Goal: Transaction & Acquisition: Book appointment/travel/reservation

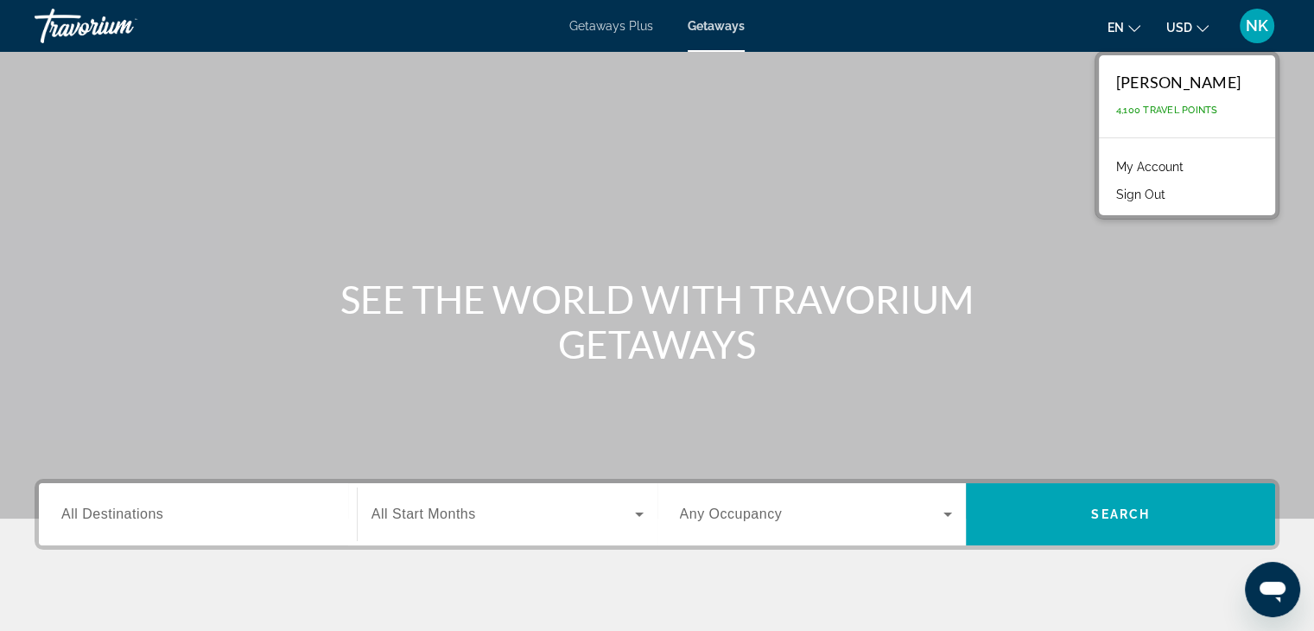
click at [1181, 168] on link "My Account" at bounding box center [1150, 167] width 85 height 22
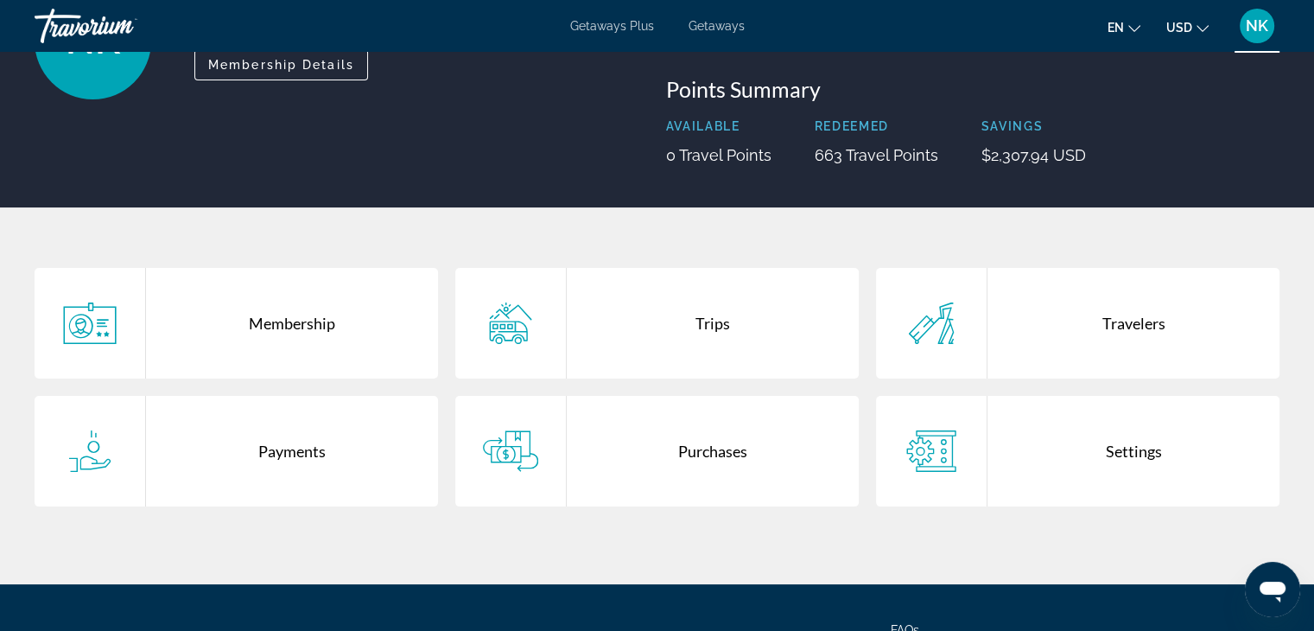
scroll to position [180, 0]
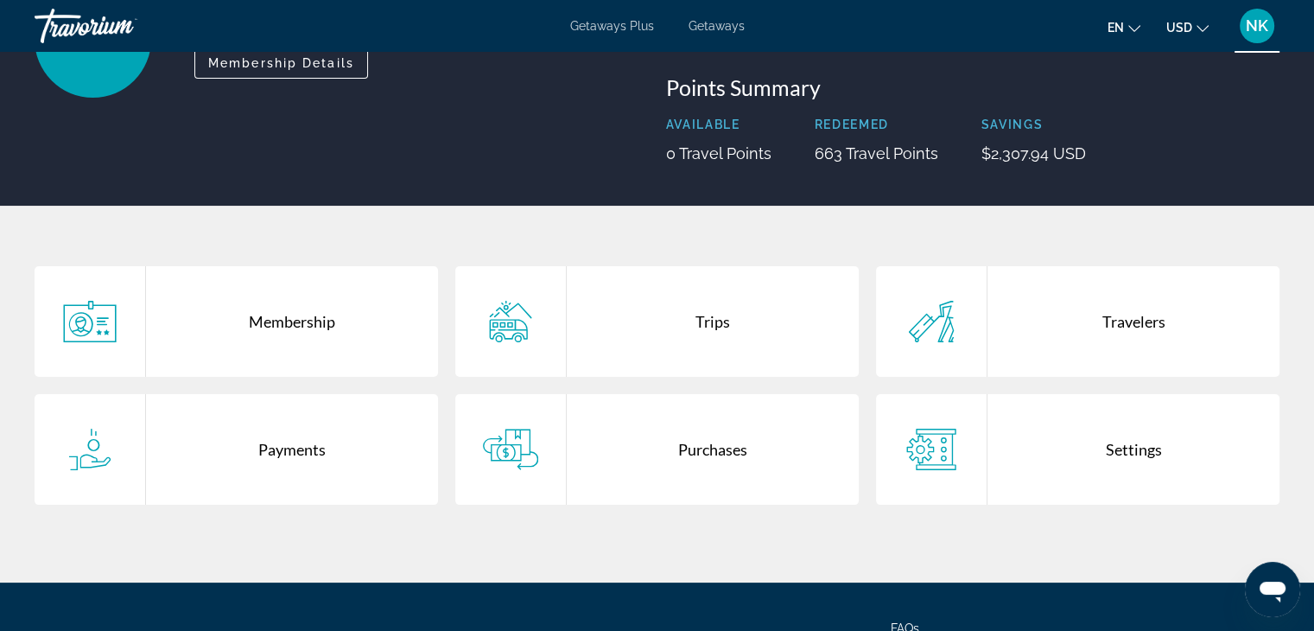
click at [318, 322] on div "Membership" at bounding box center [292, 321] width 292 height 111
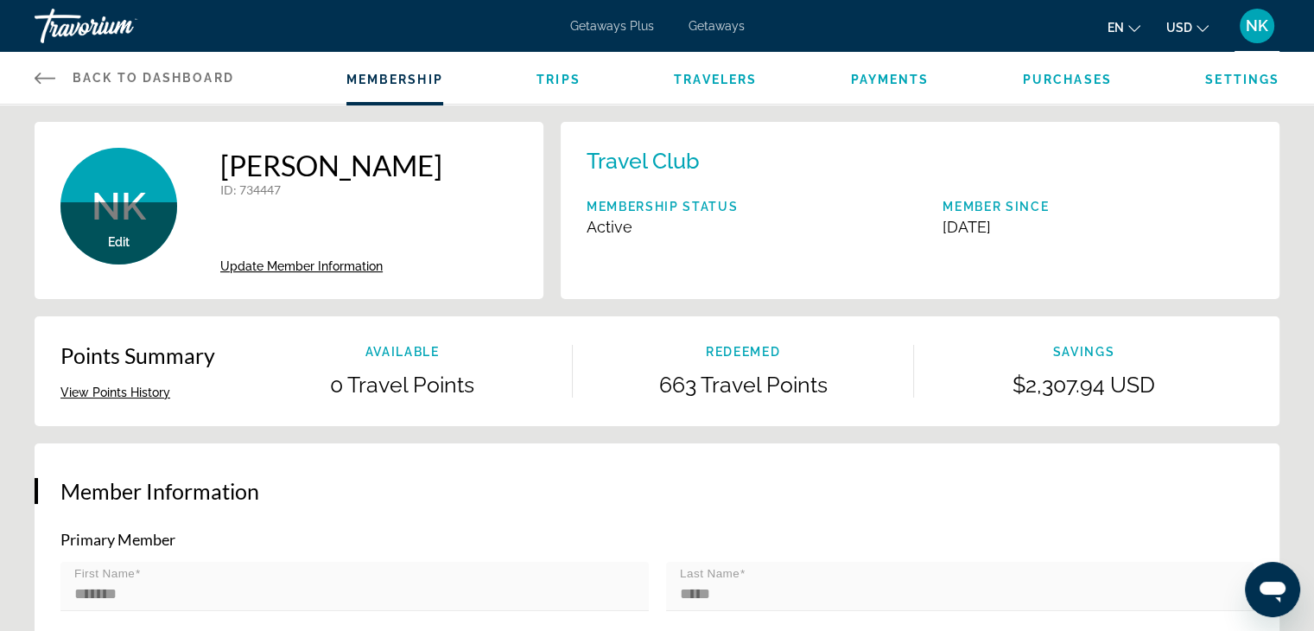
click at [355, 267] on span "Update Member Information" at bounding box center [301, 266] width 162 height 14
click at [557, 68] on li "Trips" at bounding box center [559, 77] width 44 height 19
click at [556, 80] on span "Trips" at bounding box center [559, 80] width 44 height 14
click at [556, 80] on div "**********" at bounding box center [657, 315] width 1314 height 631
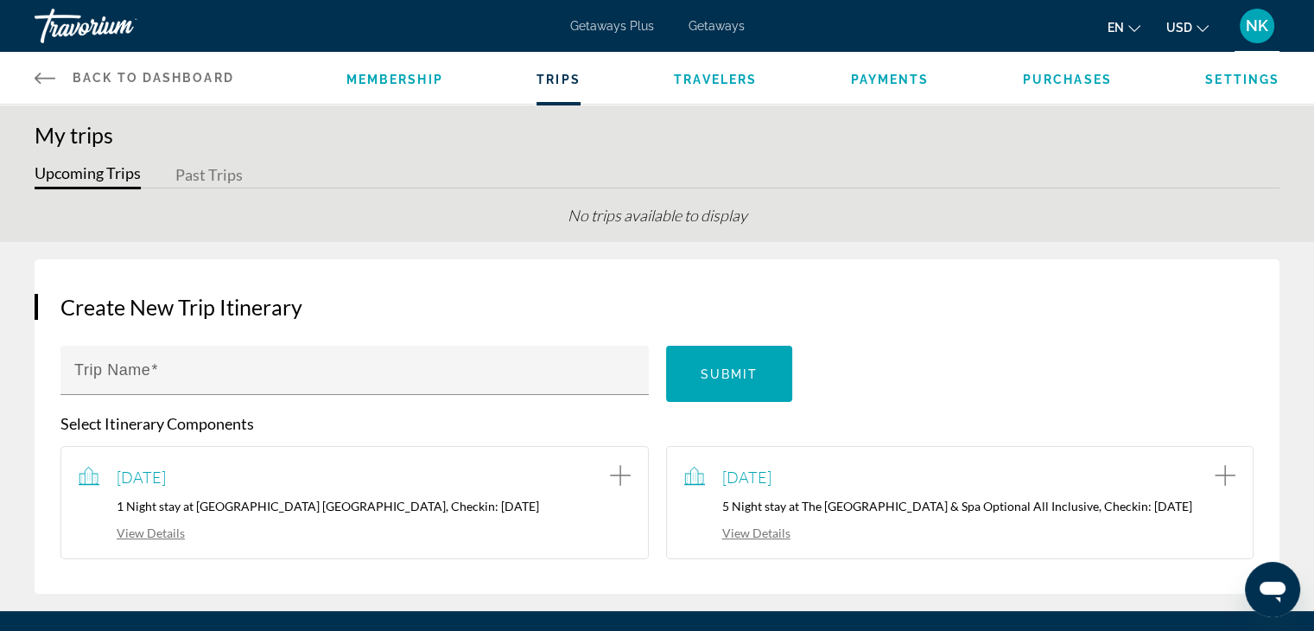
click at [709, 80] on span "Travelers" at bounding box center [715, 80] width 83 height 14
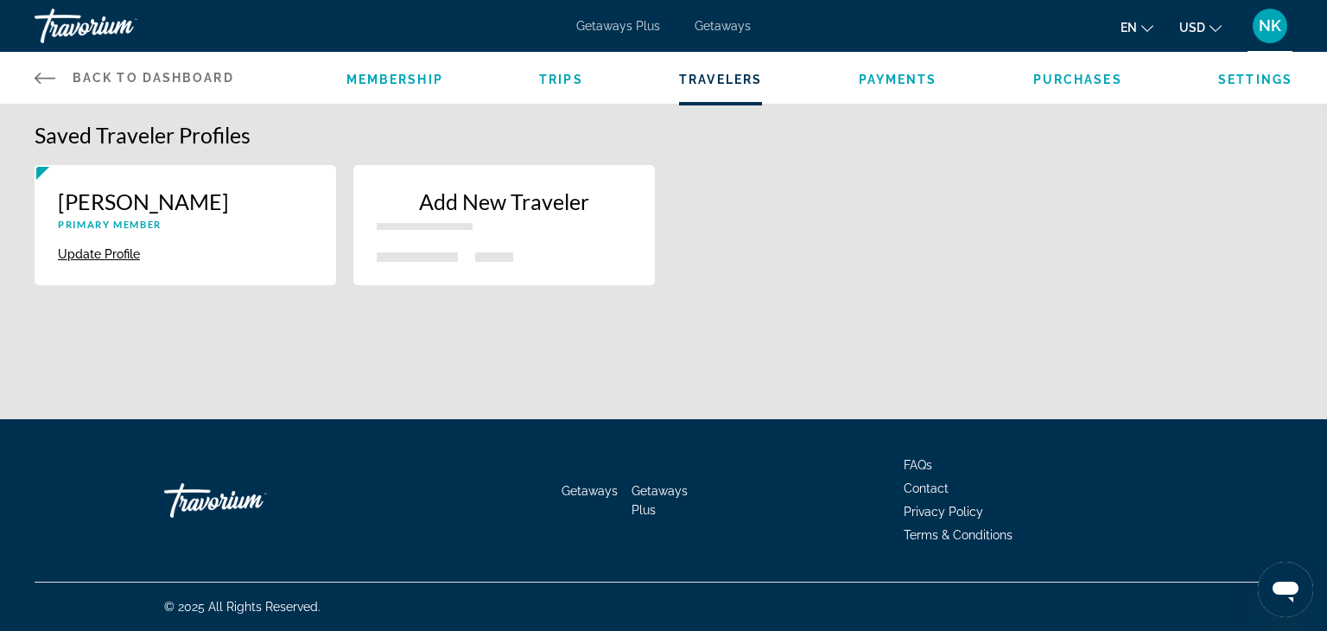
click at [489, 196] on p "Add New Traveler" at bounding box center [504, 201] width 255 height 26
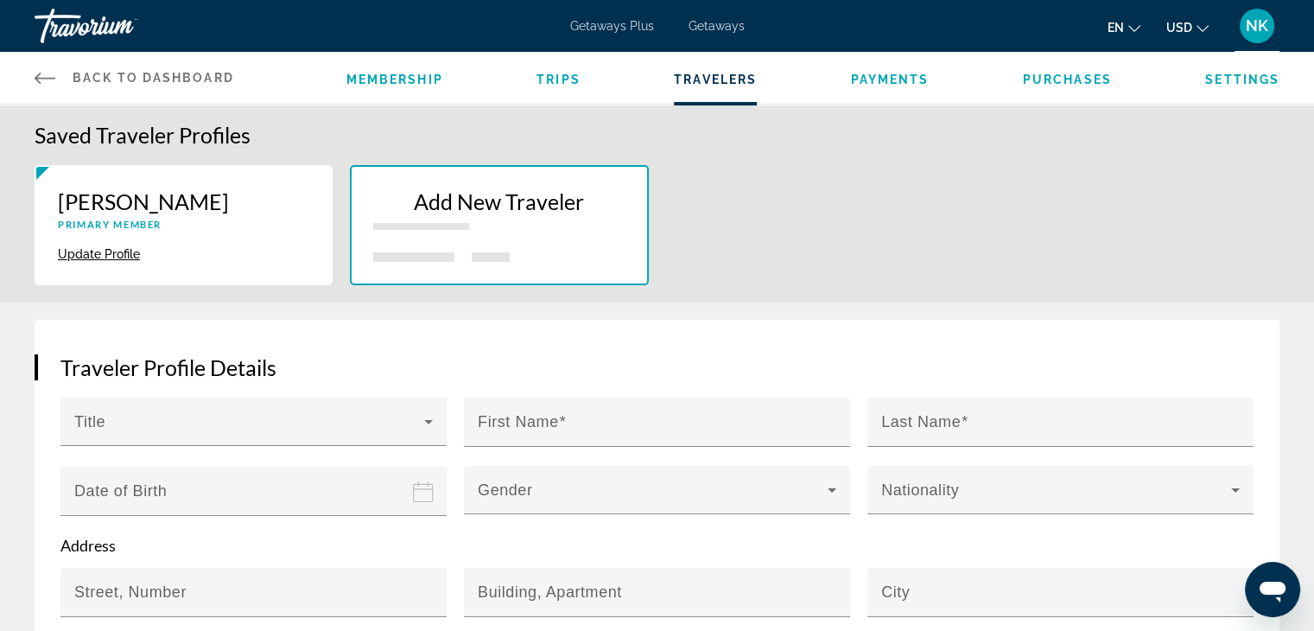
click at [876, 84] on span "Payments" at bounding box center [890, 80] width 79 height 14
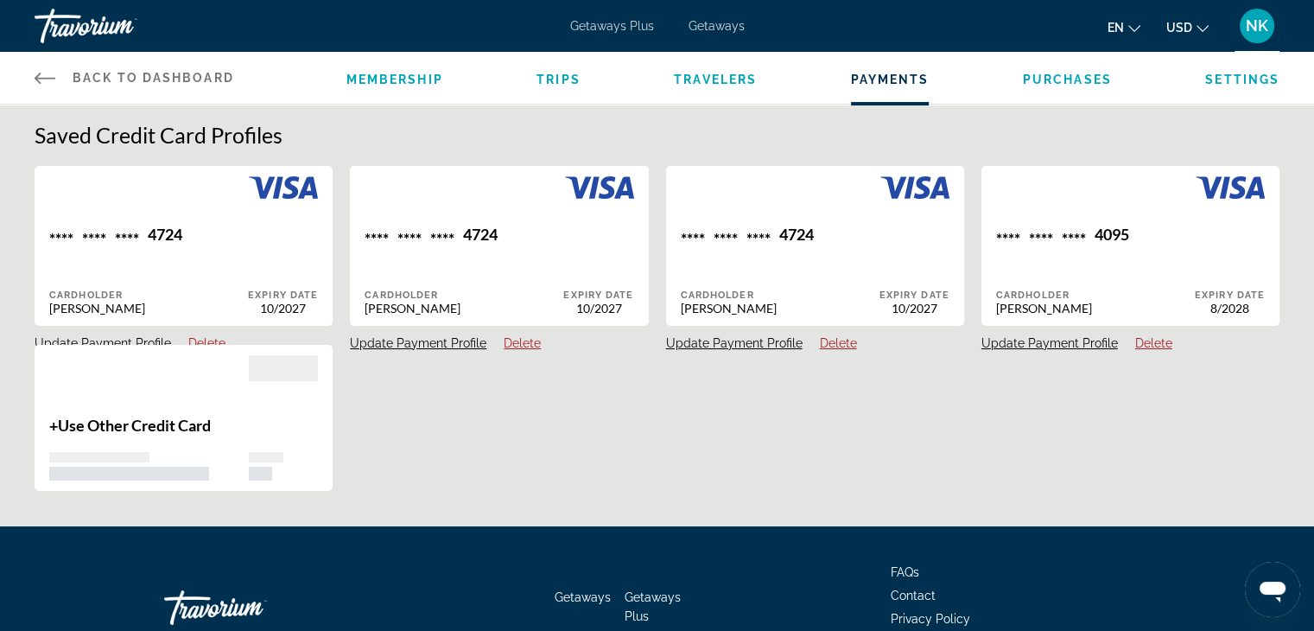
click at [1092, 90] on div "Membership Trips Travelers Payments Purchases Settings" at bounding box center [812, 78] width 933 height 52
click at [1082, 80] on span "Purchases" at bounding box center [1067, 80] width 89 height 14
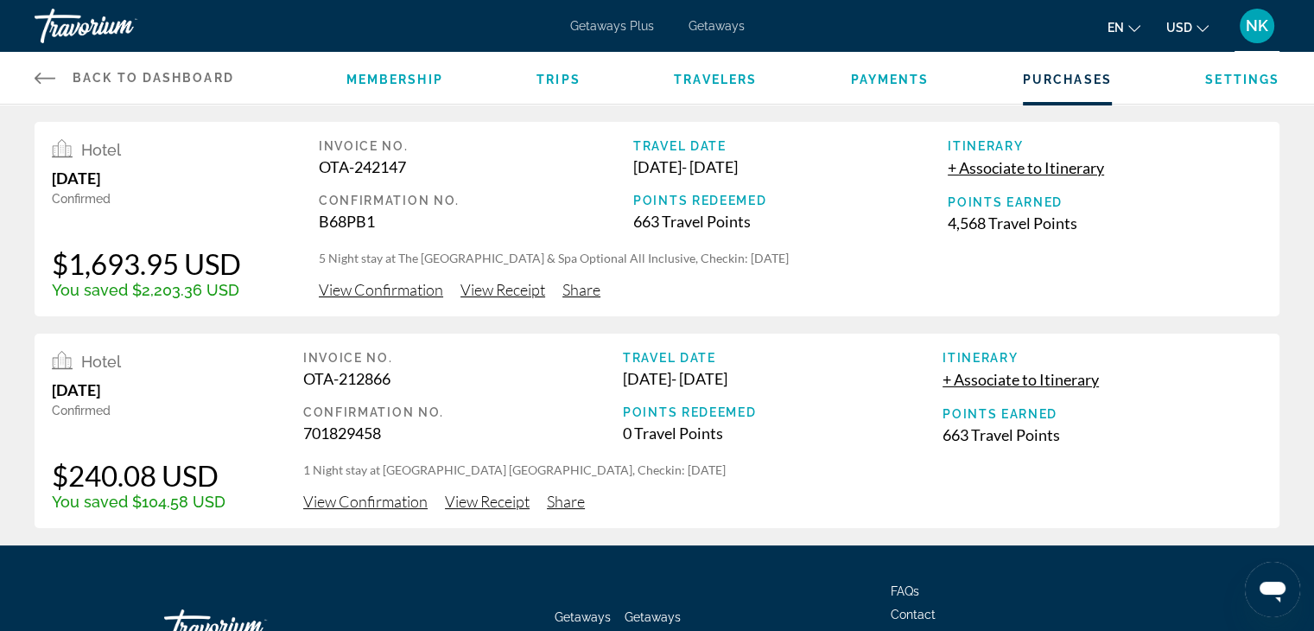
click at [1230, 73] on span "Settings" at bounding box center [1242, 80] width 74 height 14
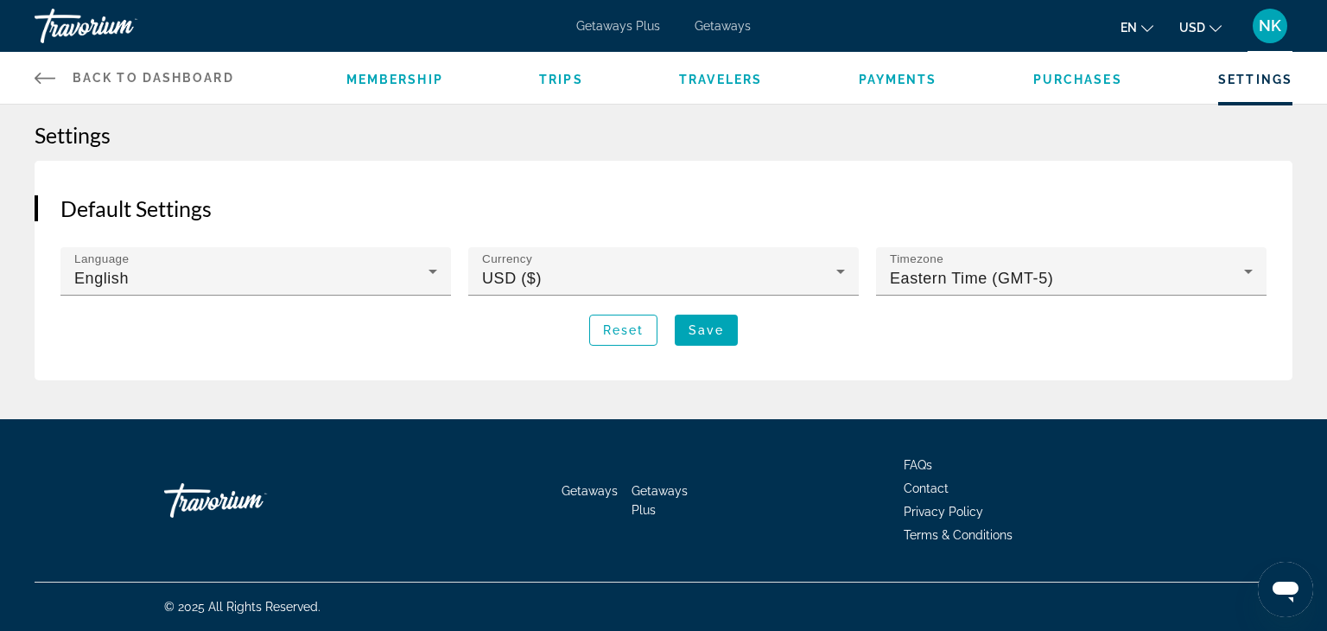
click at [1275, 26] on span "NK" at bounding box center [1270, 25] width 22 height 17
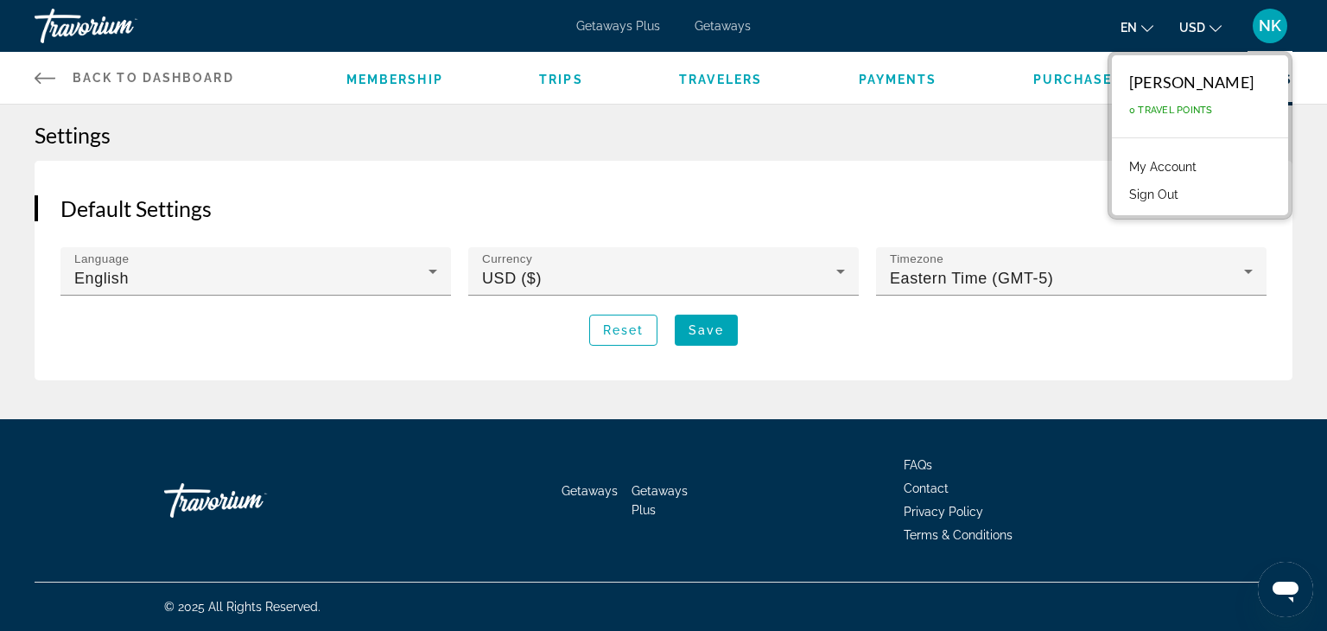
click at [1239, 90] on div "[PERSON_NAME]" at bounding box center [1191, 82] width 124 height 19
click at [1211, 111] on span "0 Travel Points" at bounding box center [1171, 110] width 84 height 11
click at [1205, 168] on link "My Account" at bounding box center [1163, 167] width 85 height 22
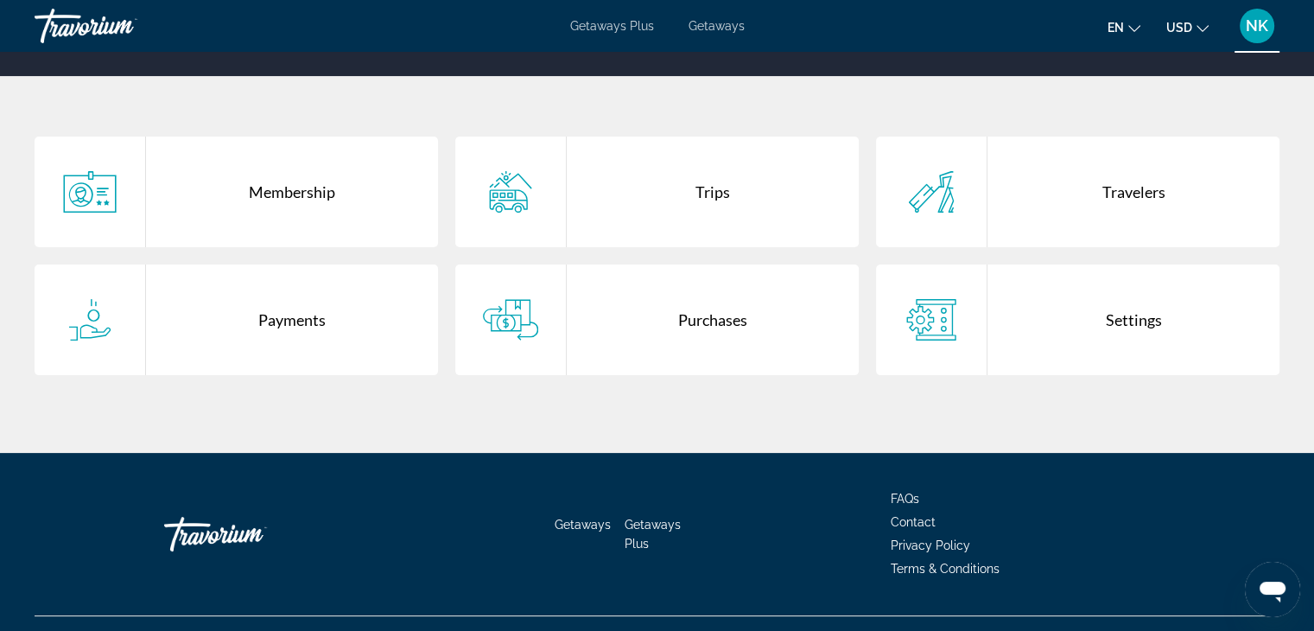
scroll to position [343, 0]
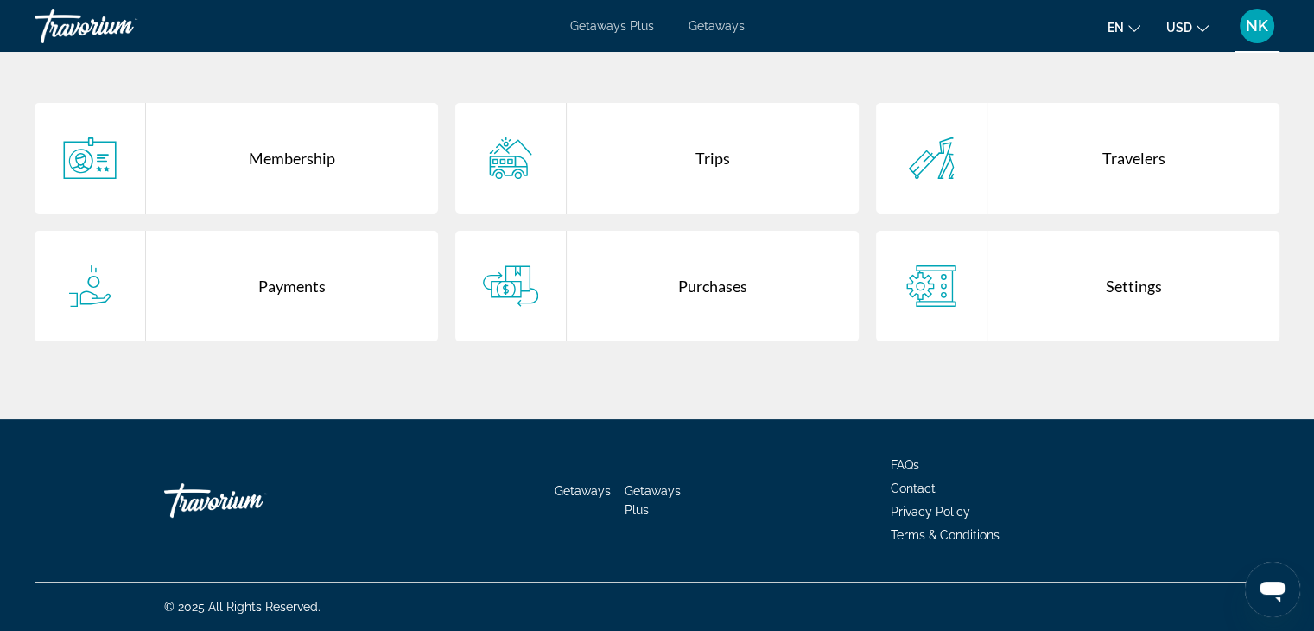
click at [1125, 290] on div "Settings" at bounding box center [1134, 286] width 292 height 111
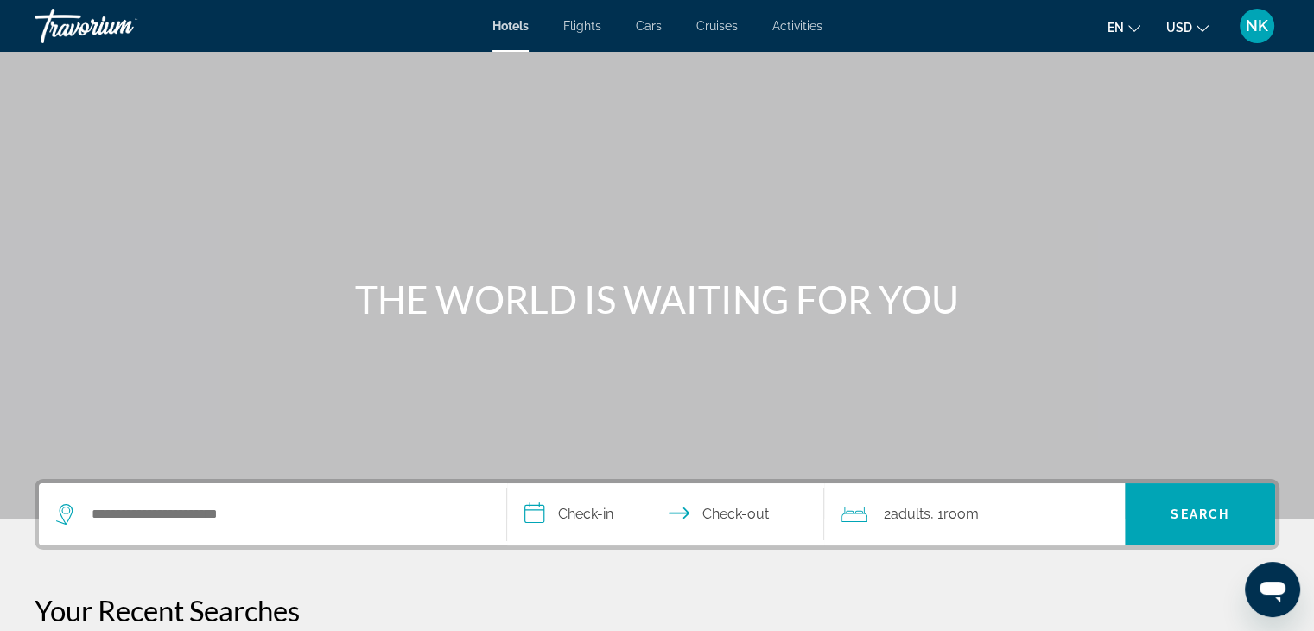
click at [1262, 23] on span "NK" at bounding box center [1257, 25] width 22 height 17
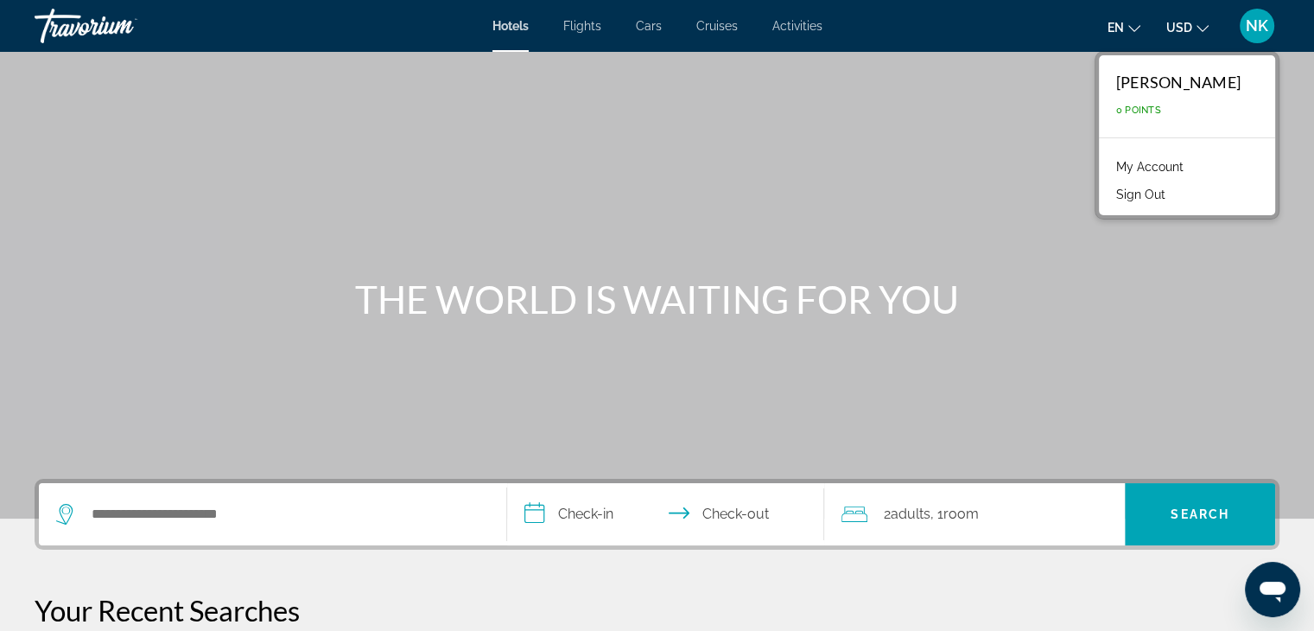
click at [1192, 162] on link "My Account" at bounding box center [1150, 167] width 85 height 22
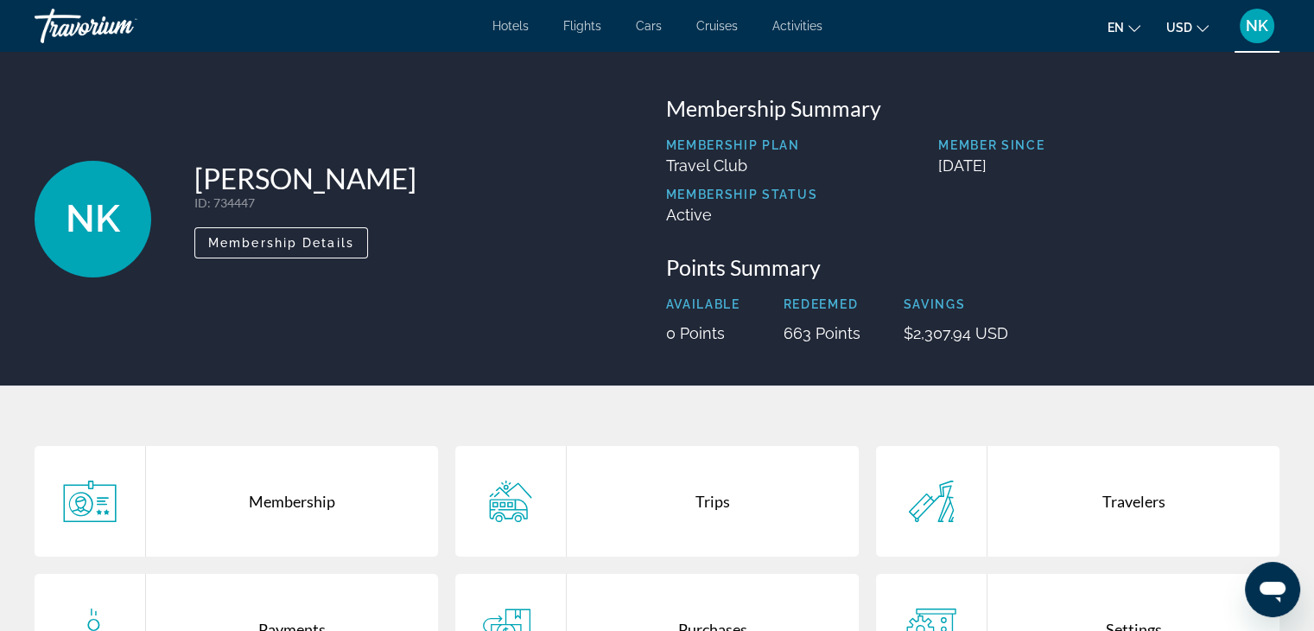
click at [1249, 25] on span "NK" at bounding box center [1257, 25] width 22 height 17
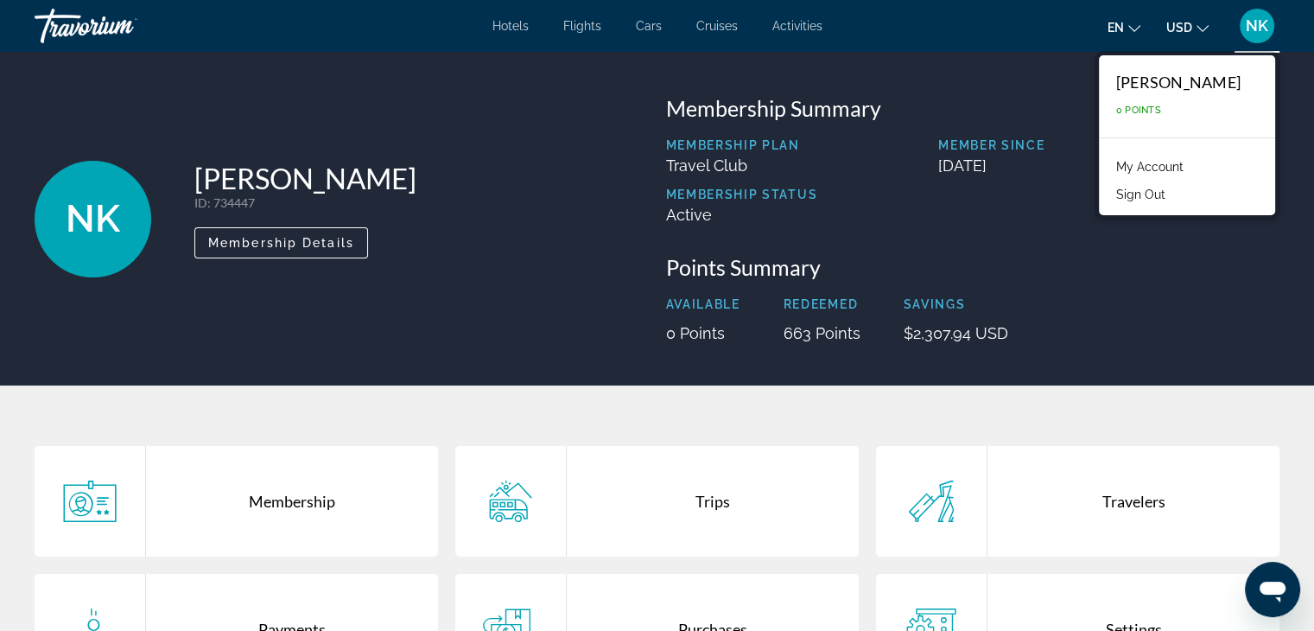
click at [1197, 79] on div "[PERSON_NAME]" at bounding box center [1178, 82] width 124 height 19
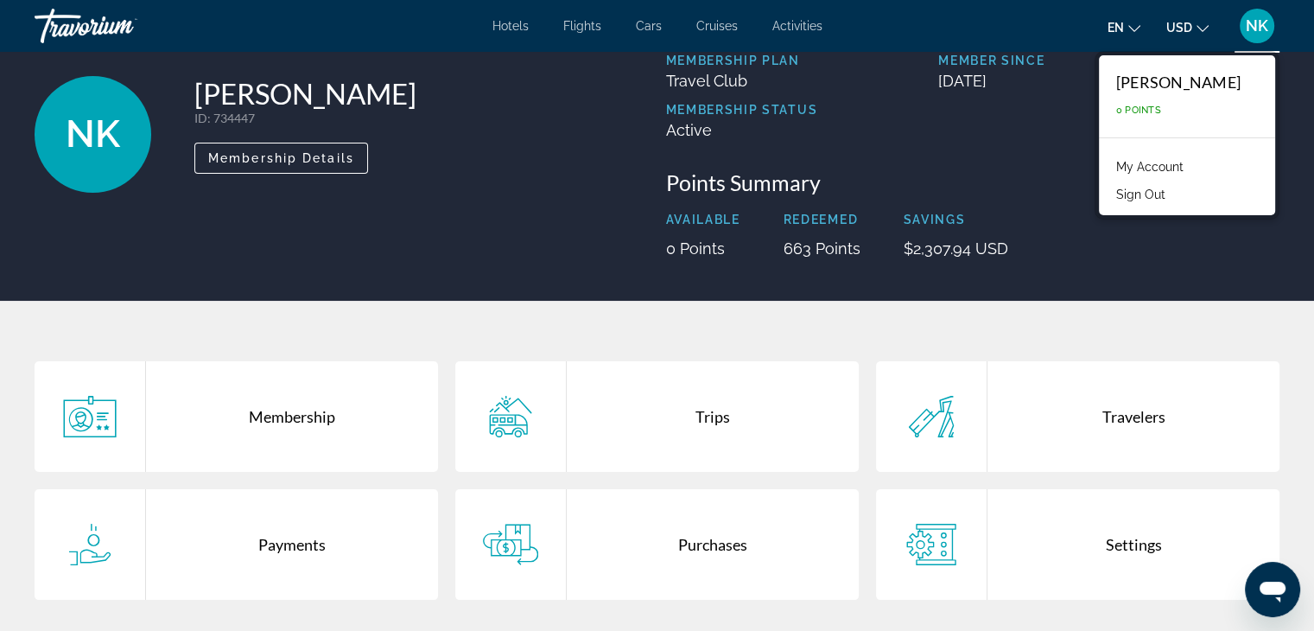
scroll to position [86, 0]
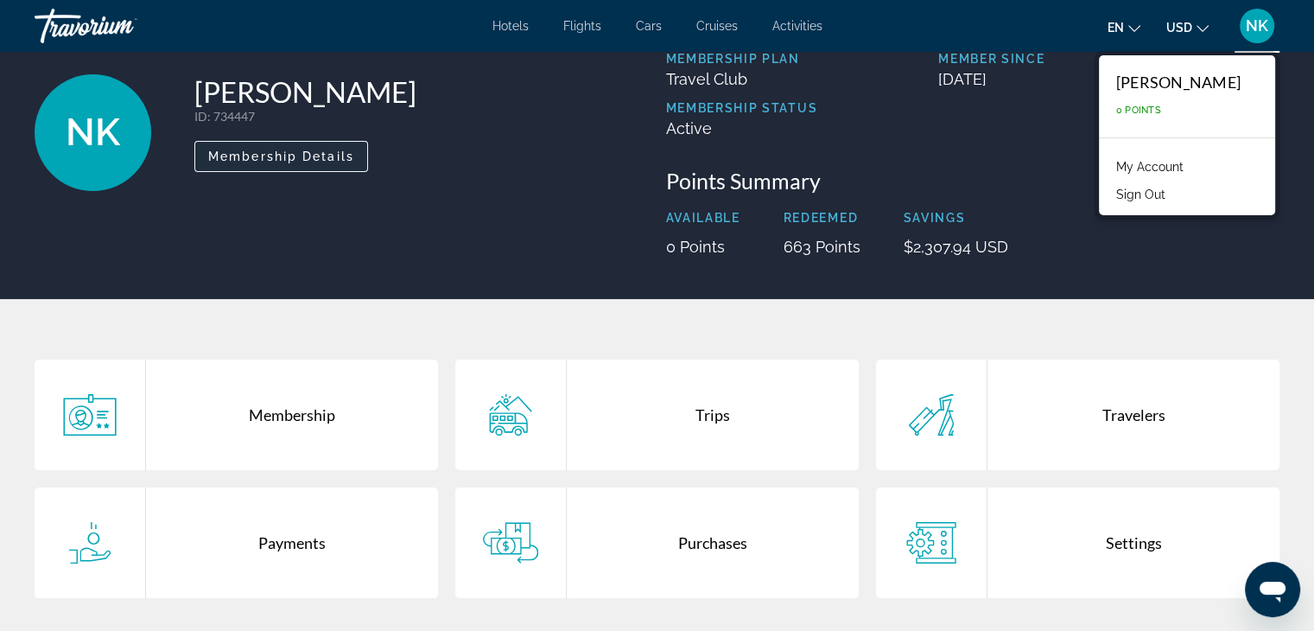
click at [256, 157] on span "Membership Details" at bounding box center [281, 156] width 146 height 14
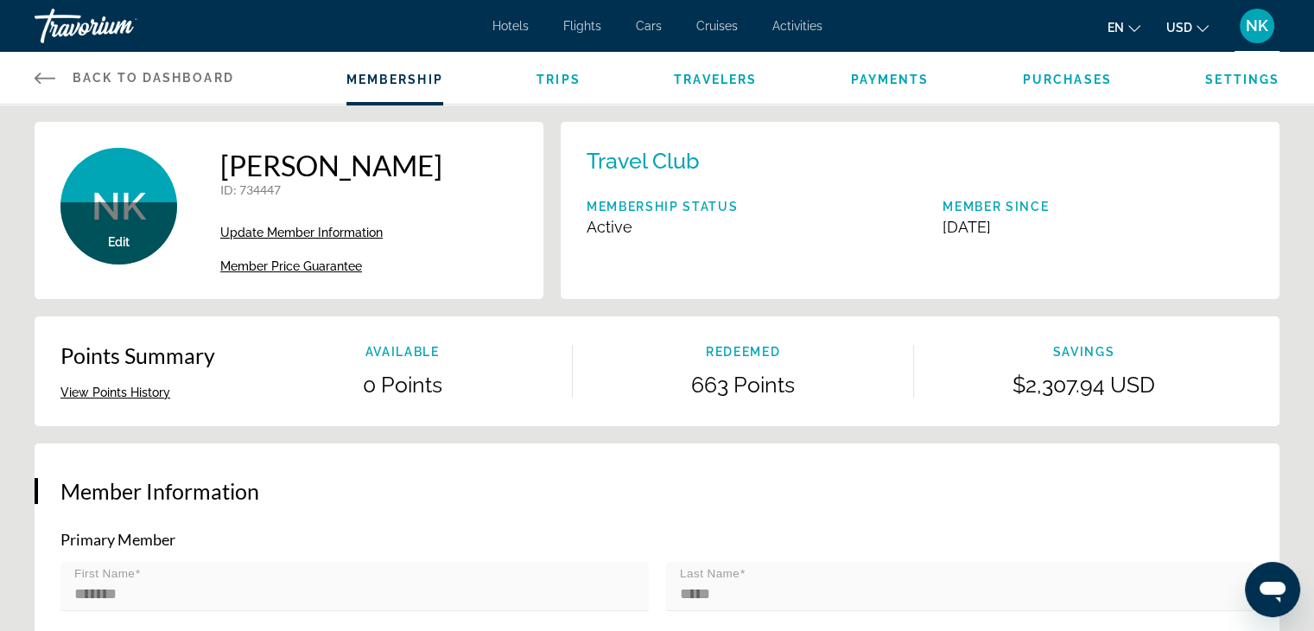
click at [308, 263] on span "Member Price Guarantee" at bounding box center [291, 266] width 142 height 14
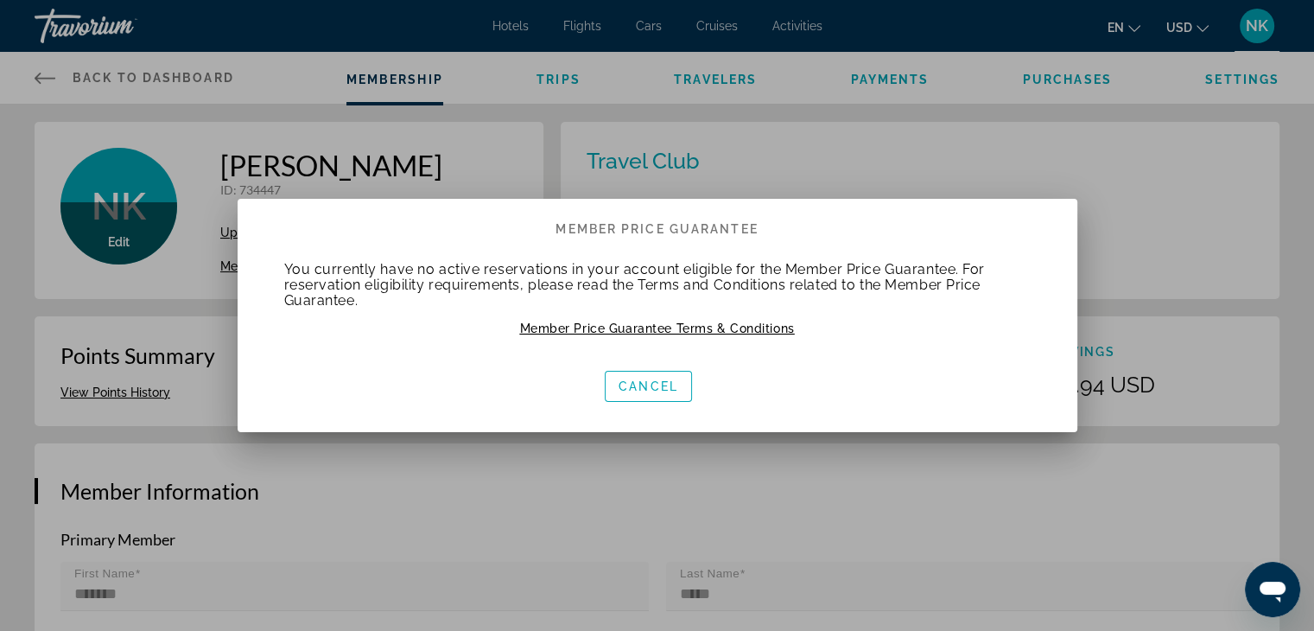
click at [757, 326] on span "Member Price Guarantee Terms & Conditions" at bounding box center [656, 328] width 275 height 14
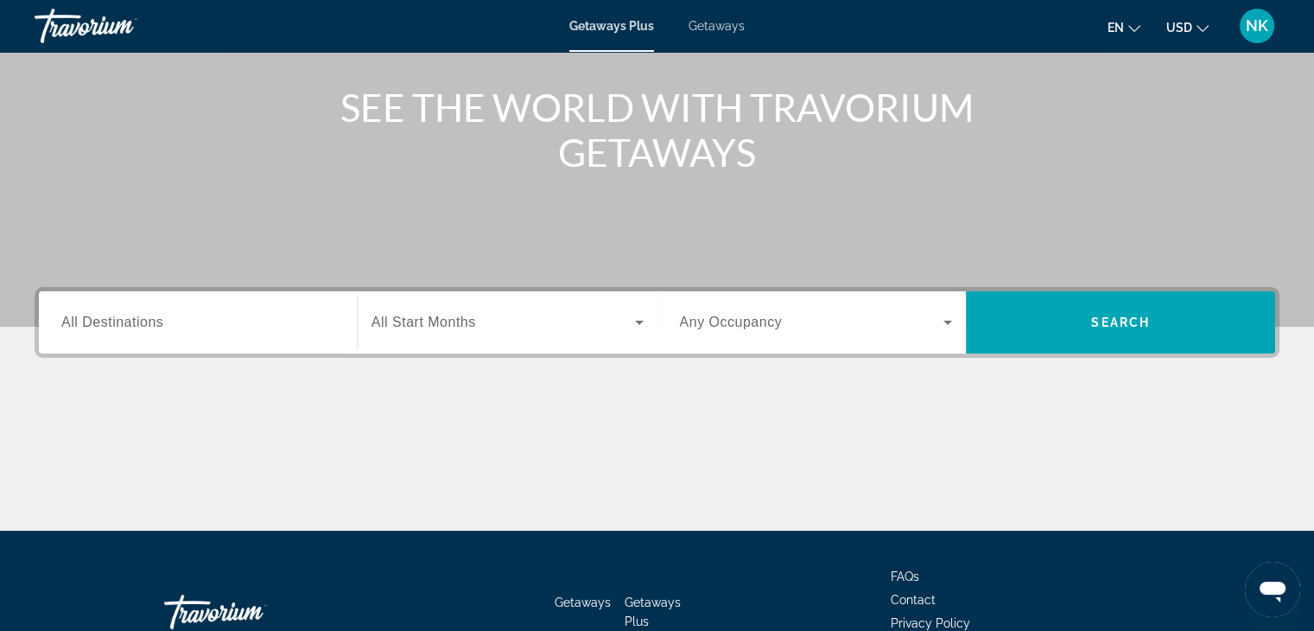
scroll to position [197, 0]
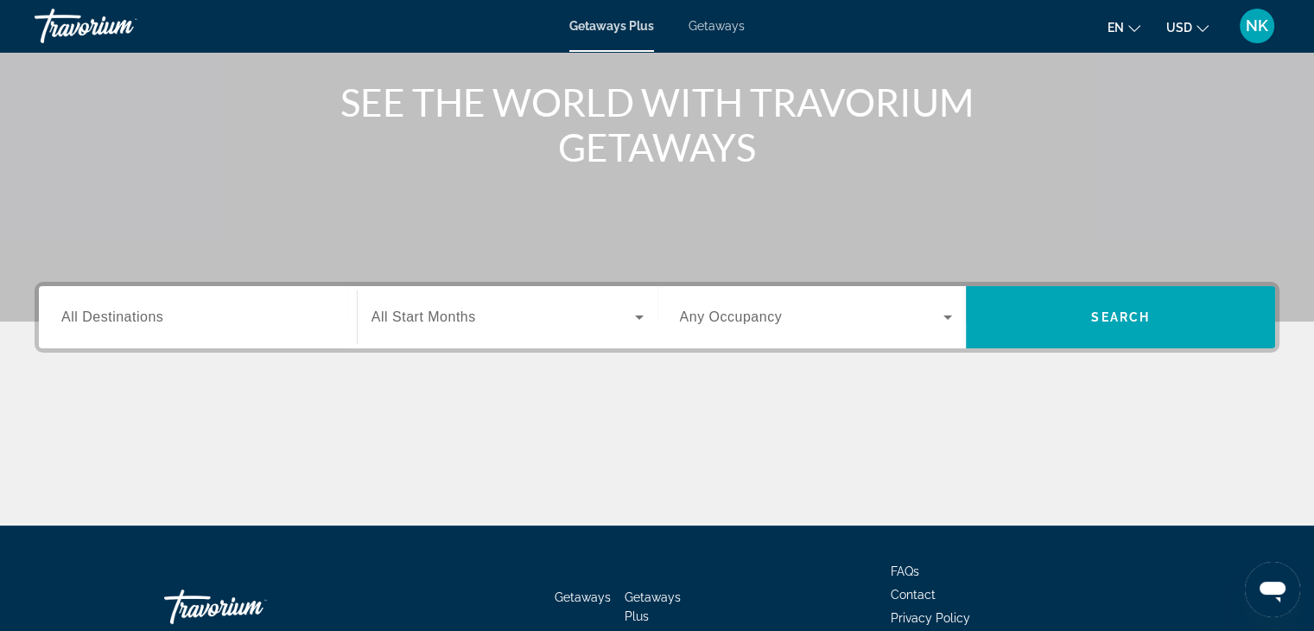
click at [719, 27] on span "Getaways" at bounding box center [717, 26] width 56 height 14
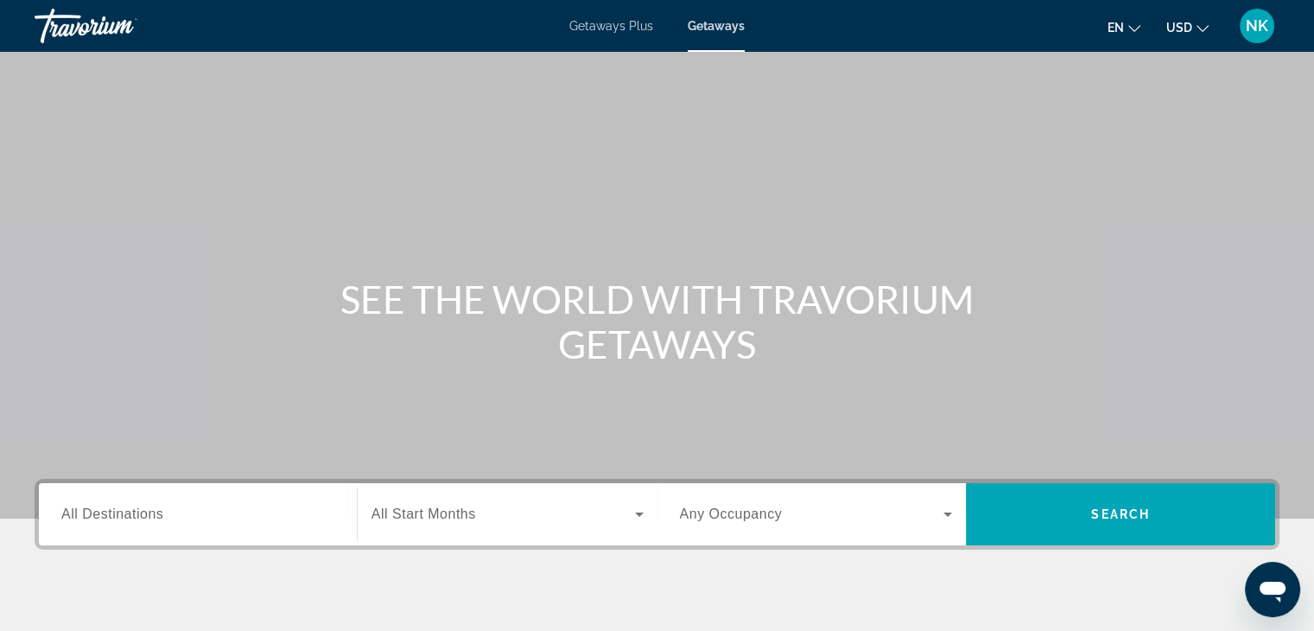
click at [141, 515] on span "All Destinations" at bounding box center [112, 513] width 102 height 15
click at [141, 515] on input "Destination All Destinations" at bounding box center [197, 515] width 273 height 21
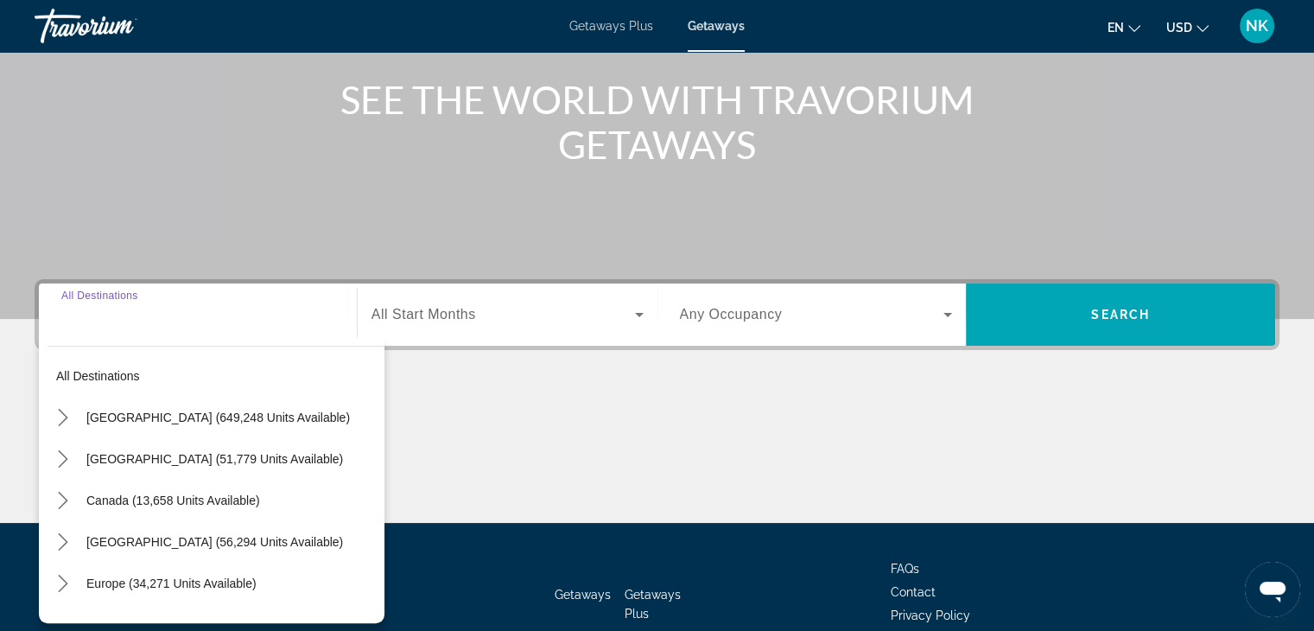
scroll to position [303, 0]
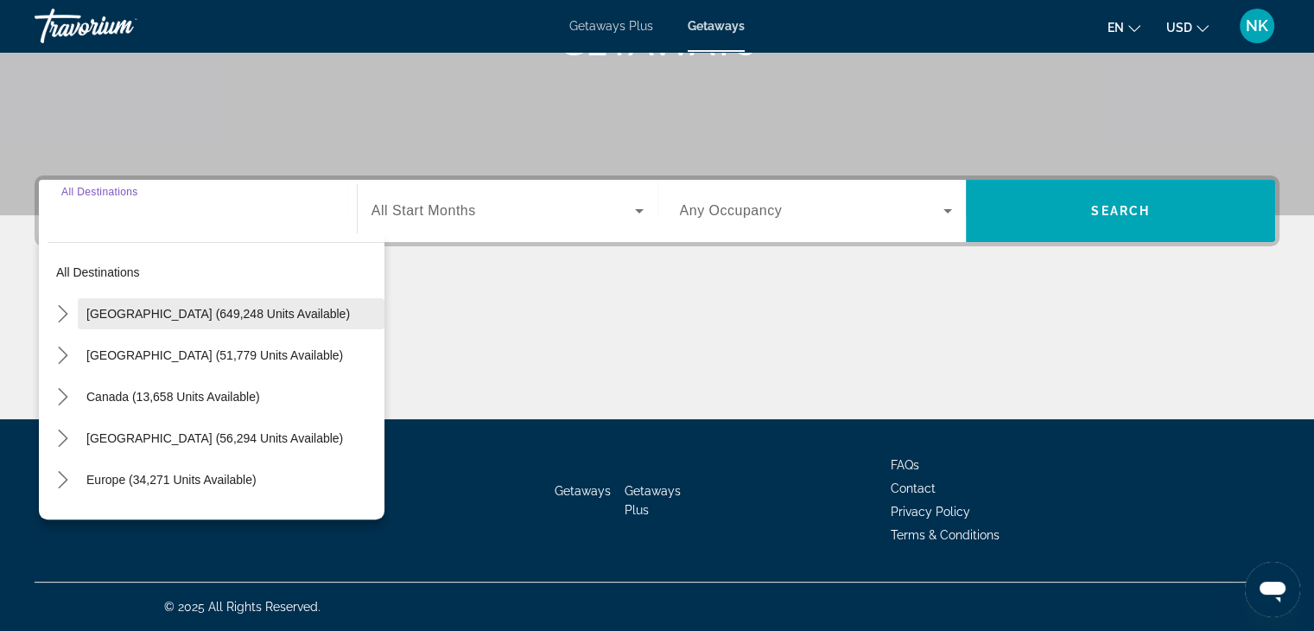
click at [90, 303] on span "Select destination: United States (649,248 units available)" at bounding box center [231, 313] width 307 height 41
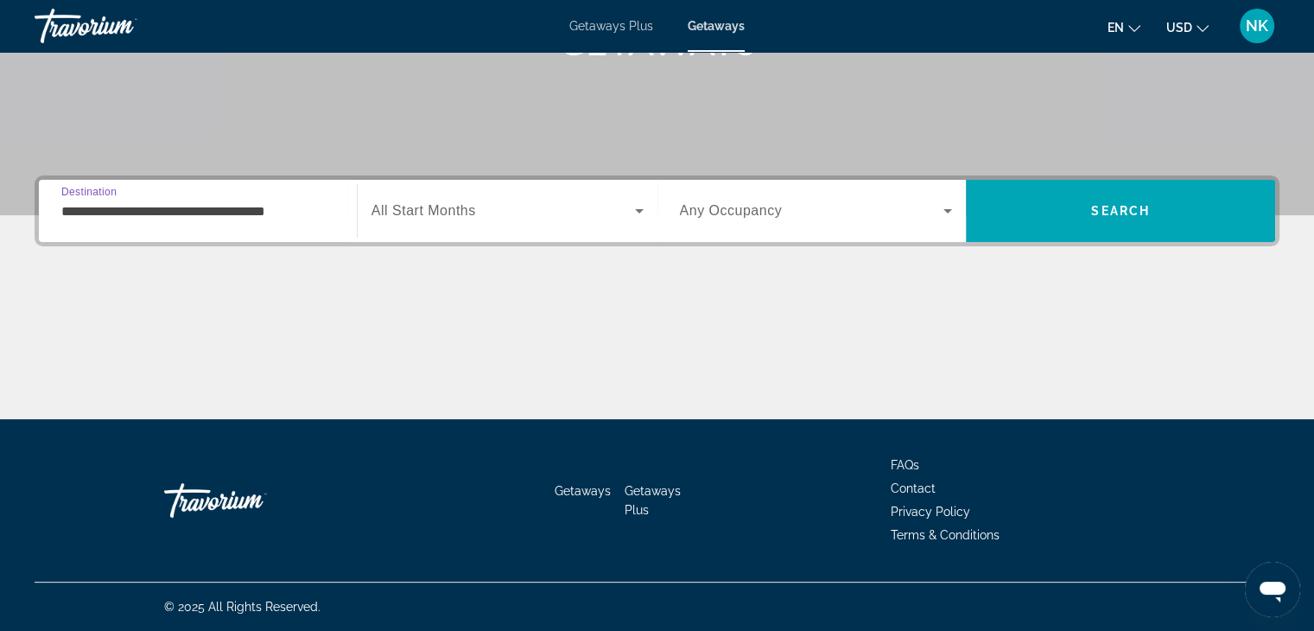
click at [118, 201] on input "**********" at bounding box center [197, 211] width 273 height 21
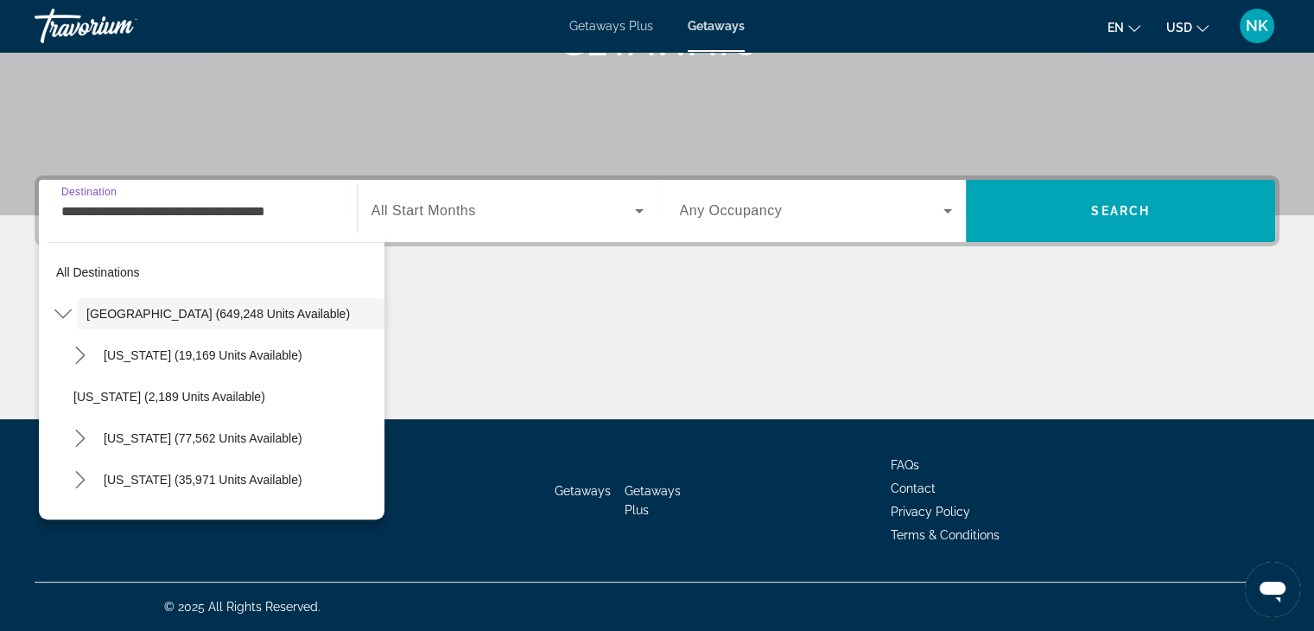
scroll to position [301, 0]
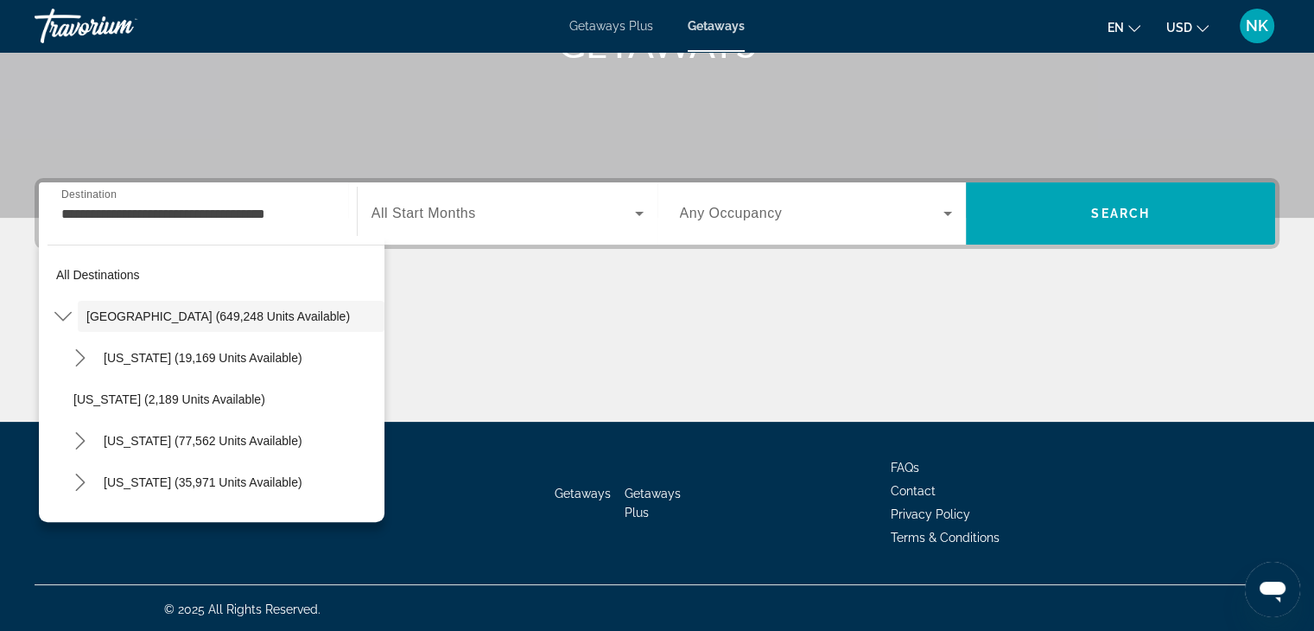
drag, startPoint x: 389, startPoint y: 272, endPoint x: 399, endPoint y: 281, distance: 13.5
click at [399, 281] on div "**********" at bounding box center [657, 300] width 1314 height 244
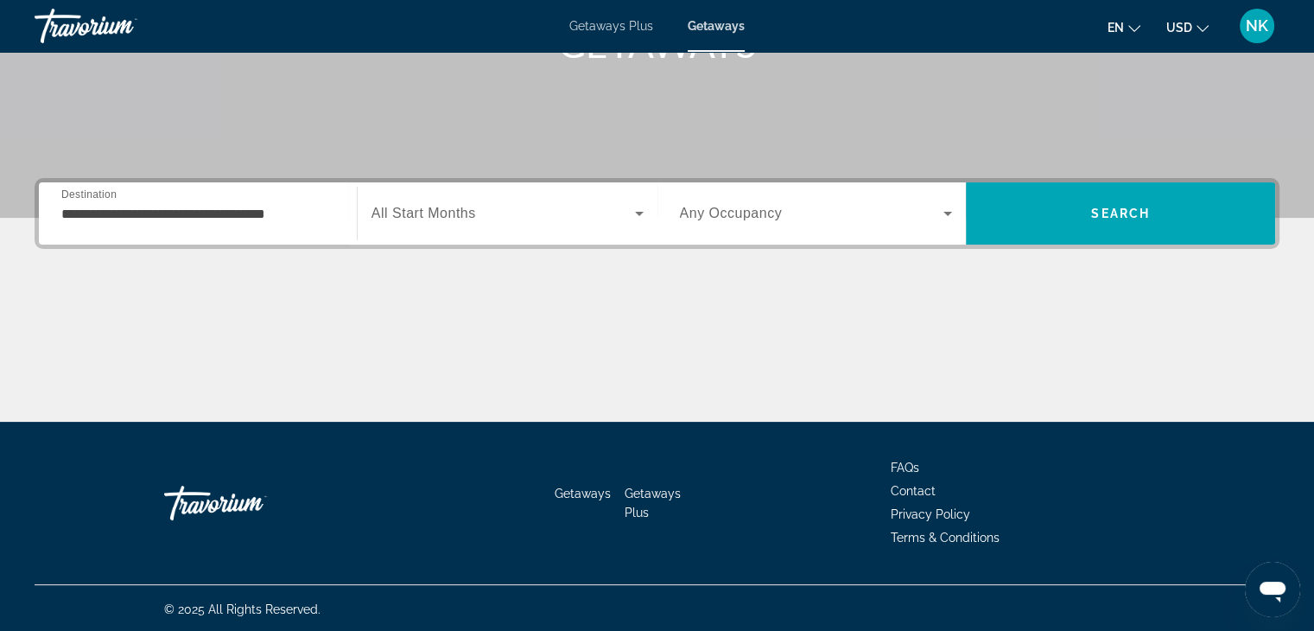
click at [334, 219] on div "**********" at bounding box center [198, 213] width 301 height 49
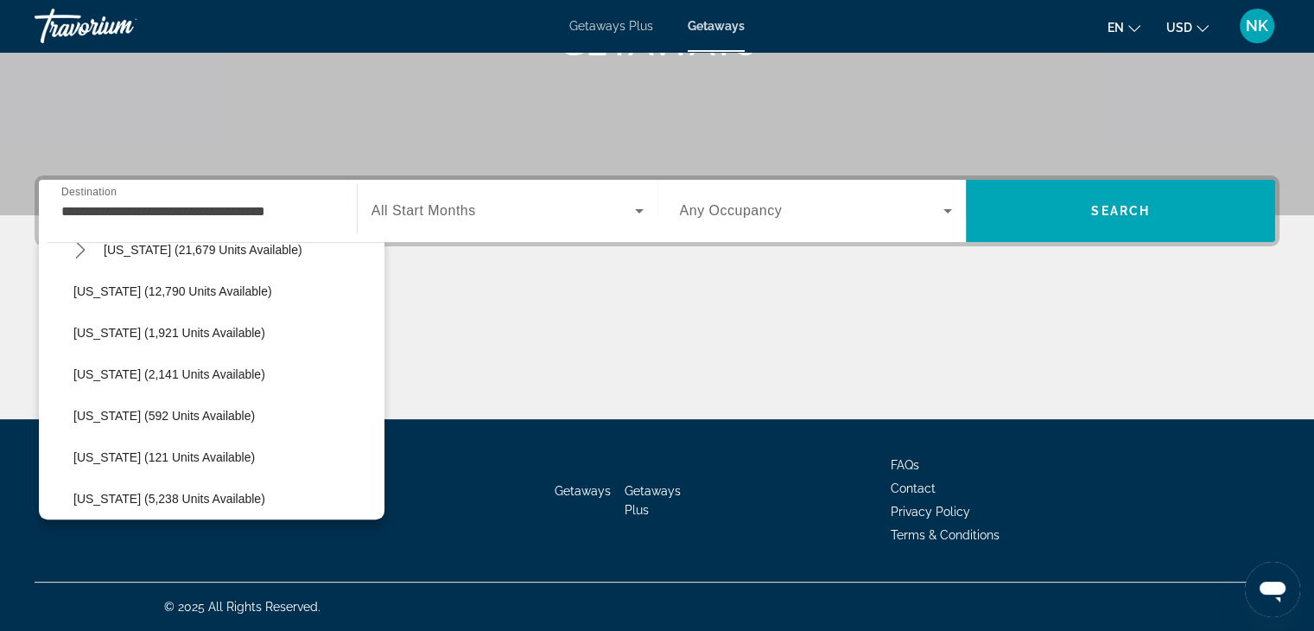
scroll to position [402, 0]
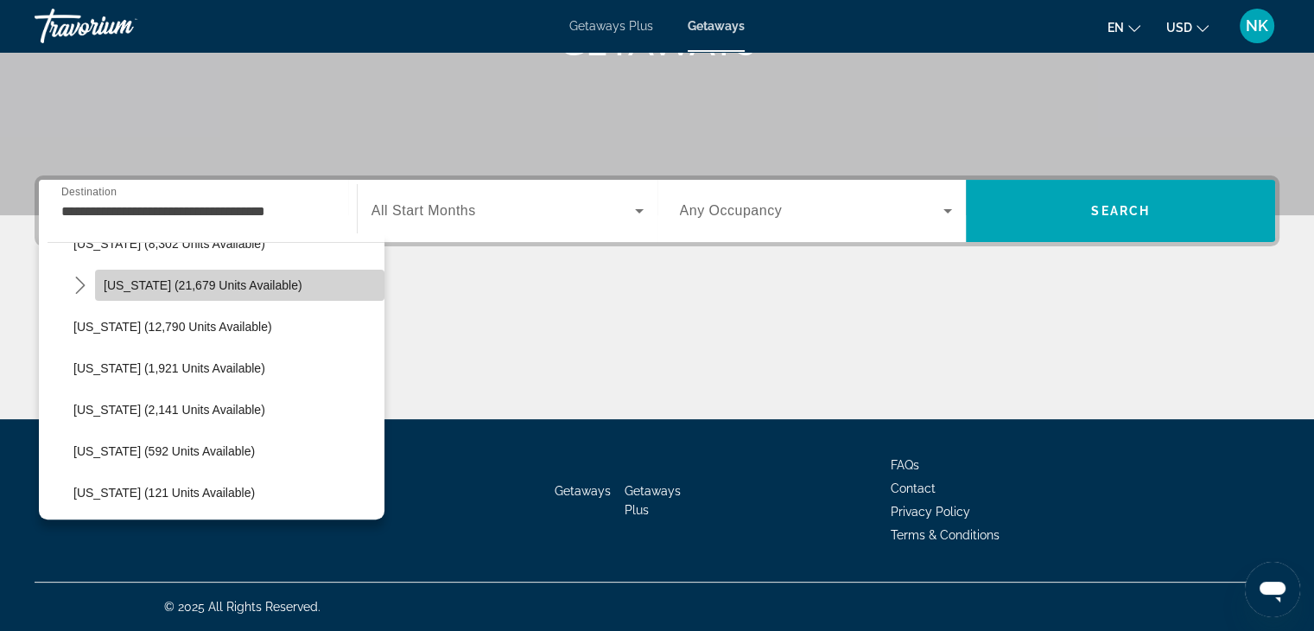
click at [251, 284] on span "Hawaii (21,679 units available)" at bounding box center [203, 285] width 199 height 14
type input "**********"
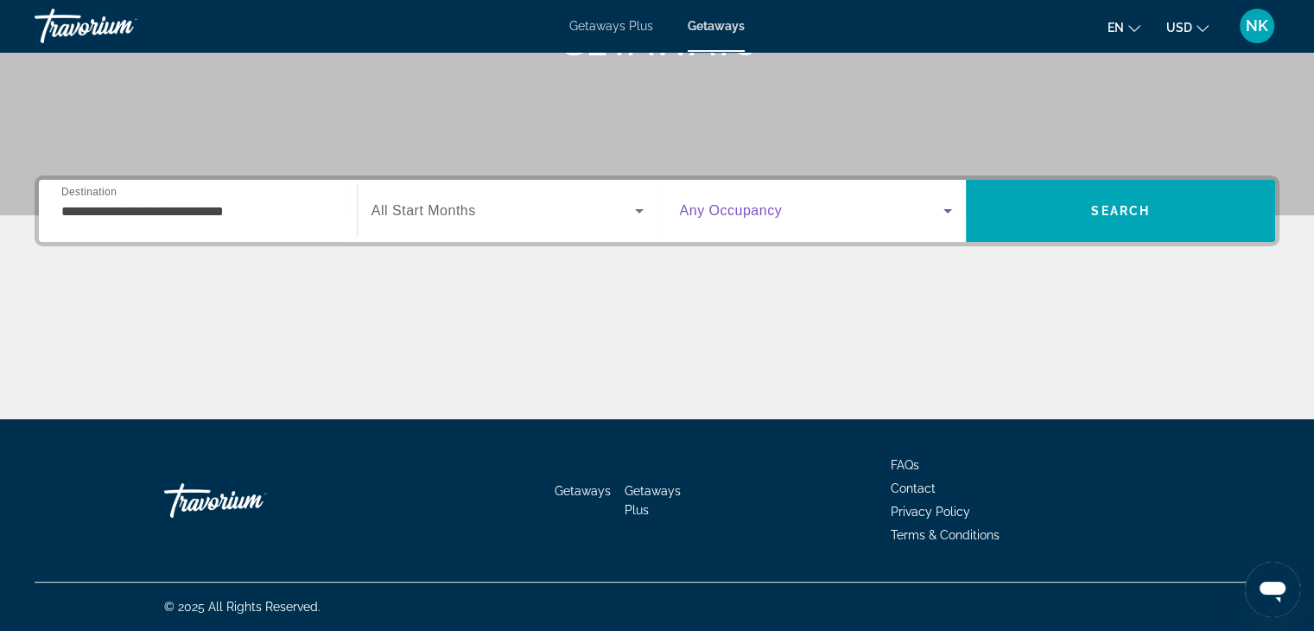
click at [914, 205] on span "Search widget" at bounding box center [812, 210] width 264 height 21
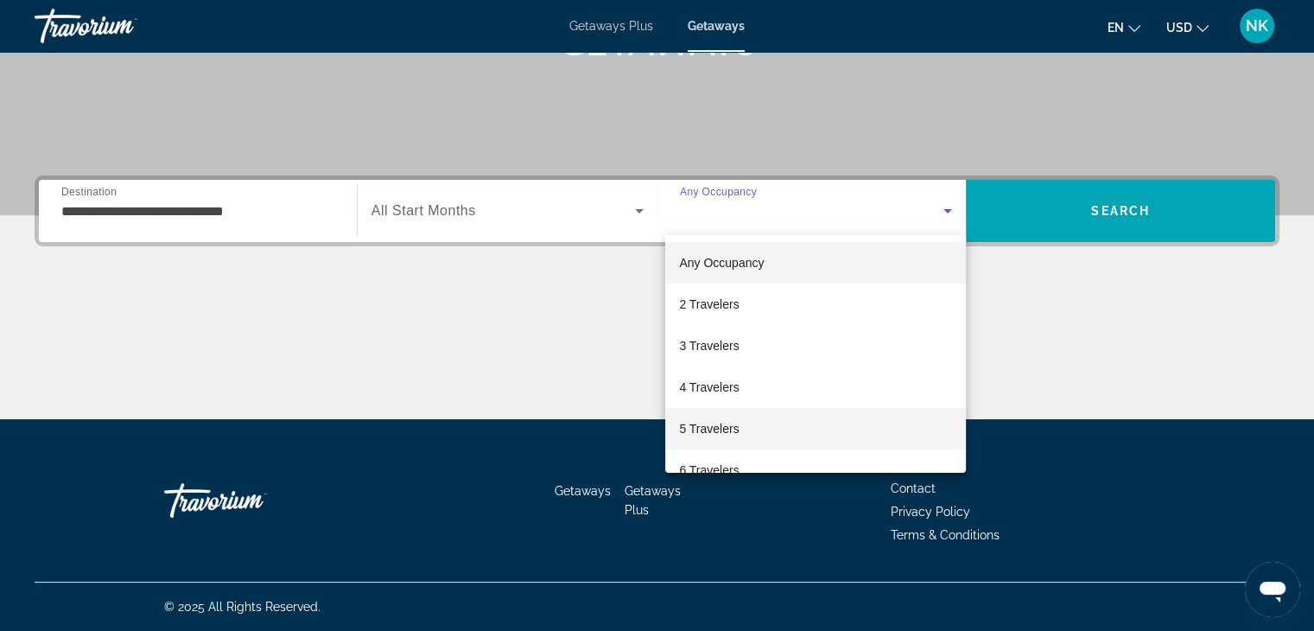
click at [736, 423] on span "5 Travelers" at bounding box center [709, 428] width 60 height 21
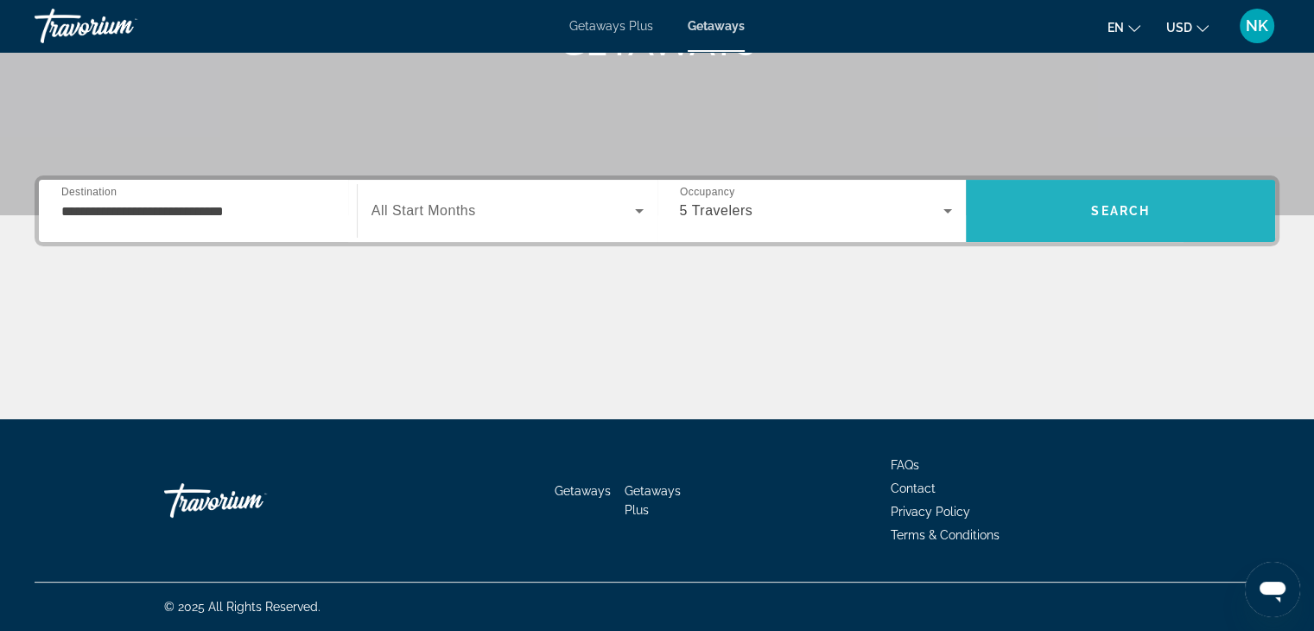
click at [1187, 208] on span "Search" at bounding box center [1120, 210] width 309 height 41
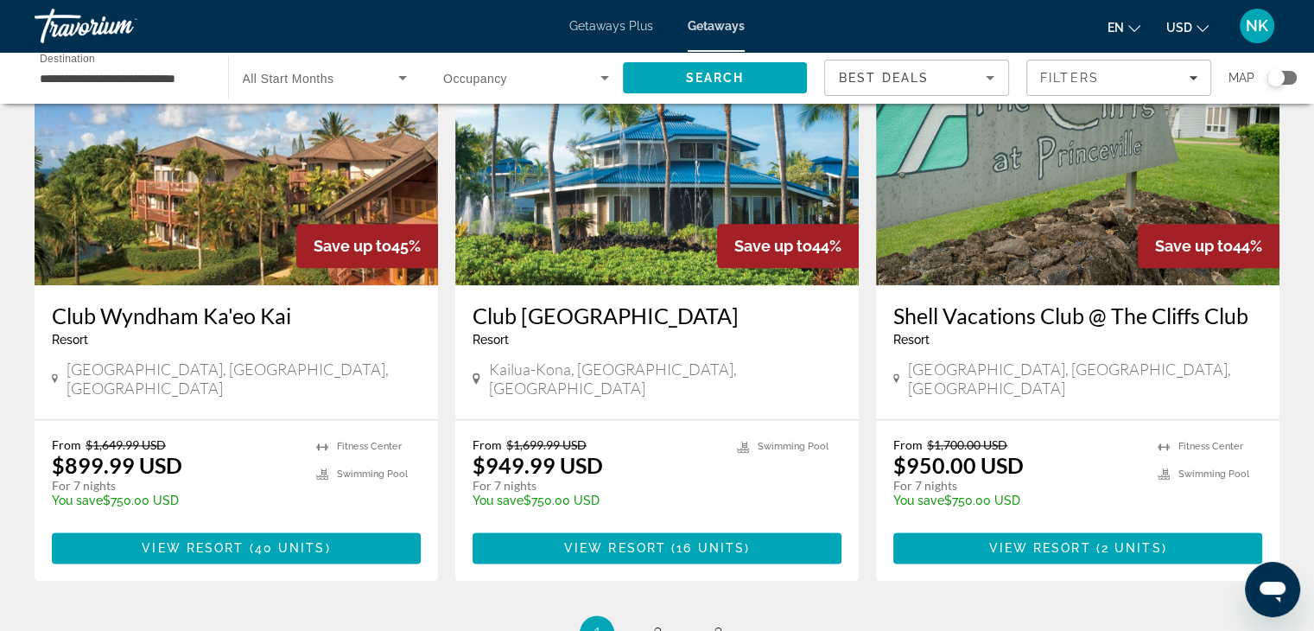
scroll to position [2241, 0]
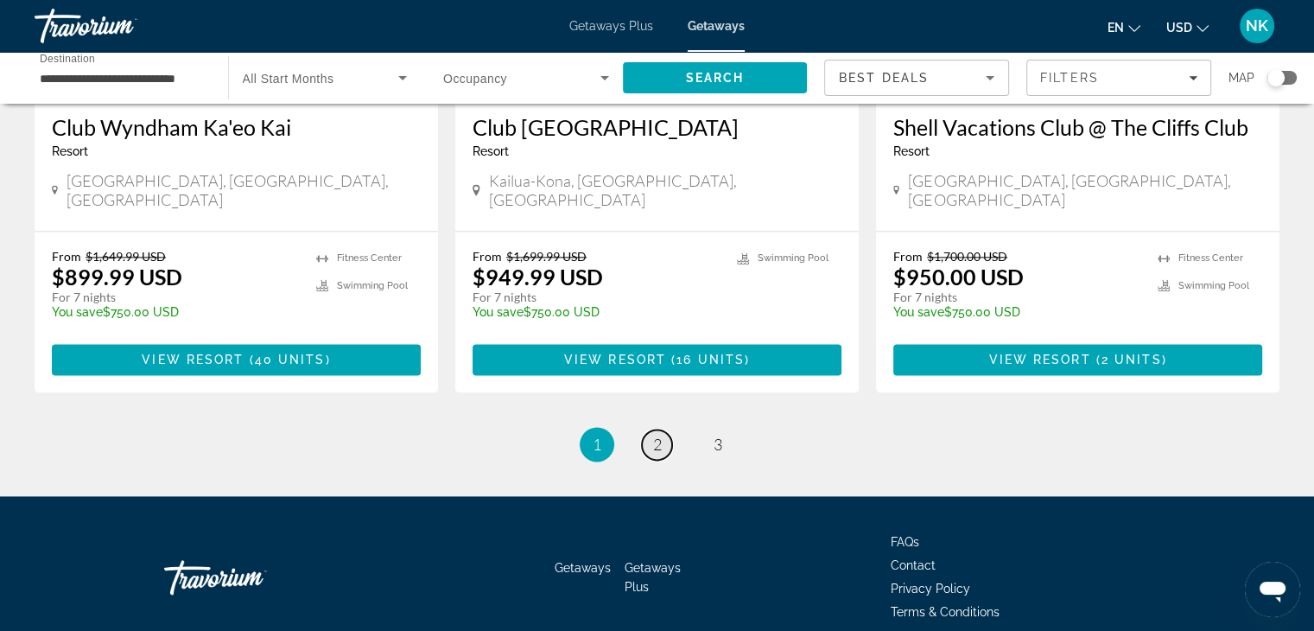
click at [654, 435] on span "2" at bounding box center [657, 444] width 9 height 19
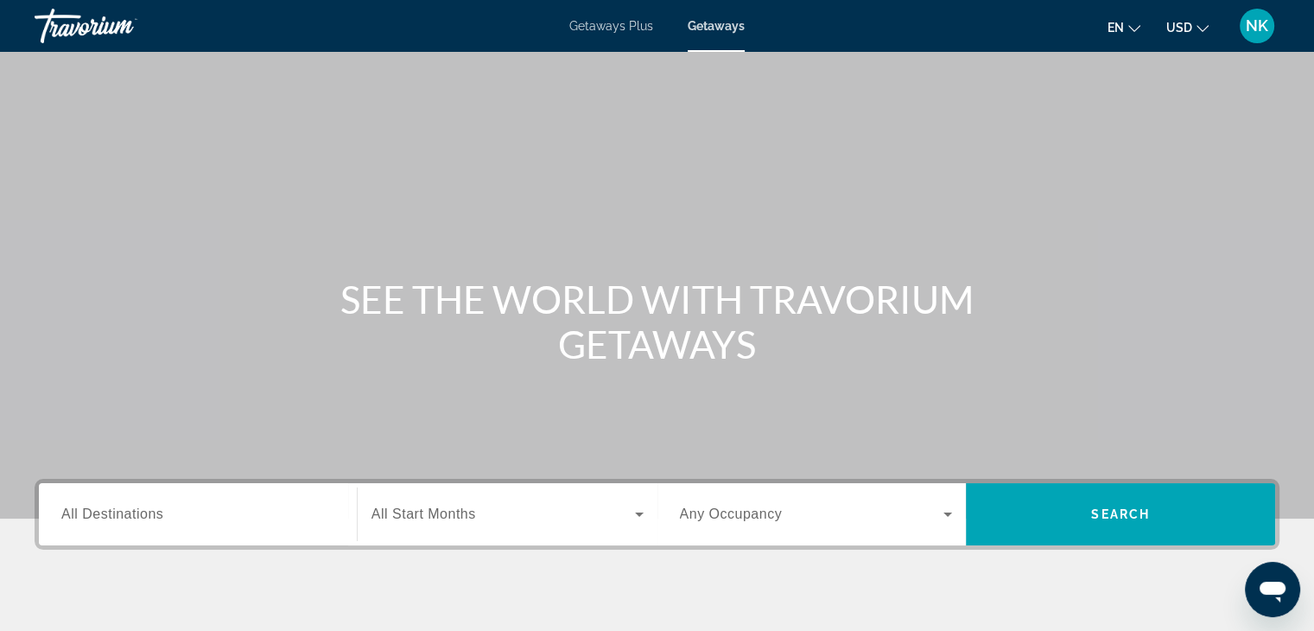
click at [135, 523] on input "Destination All Destinations" at bounding box center [197, 515] width 273 height 21
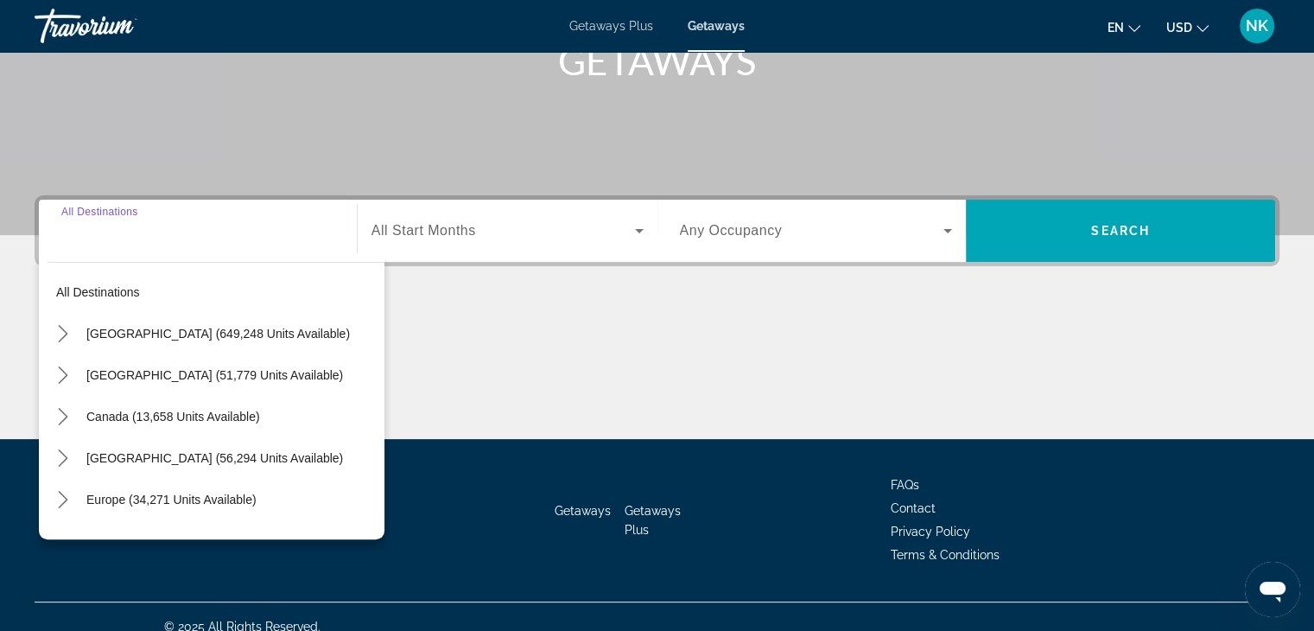
scroll to position [303, 0]
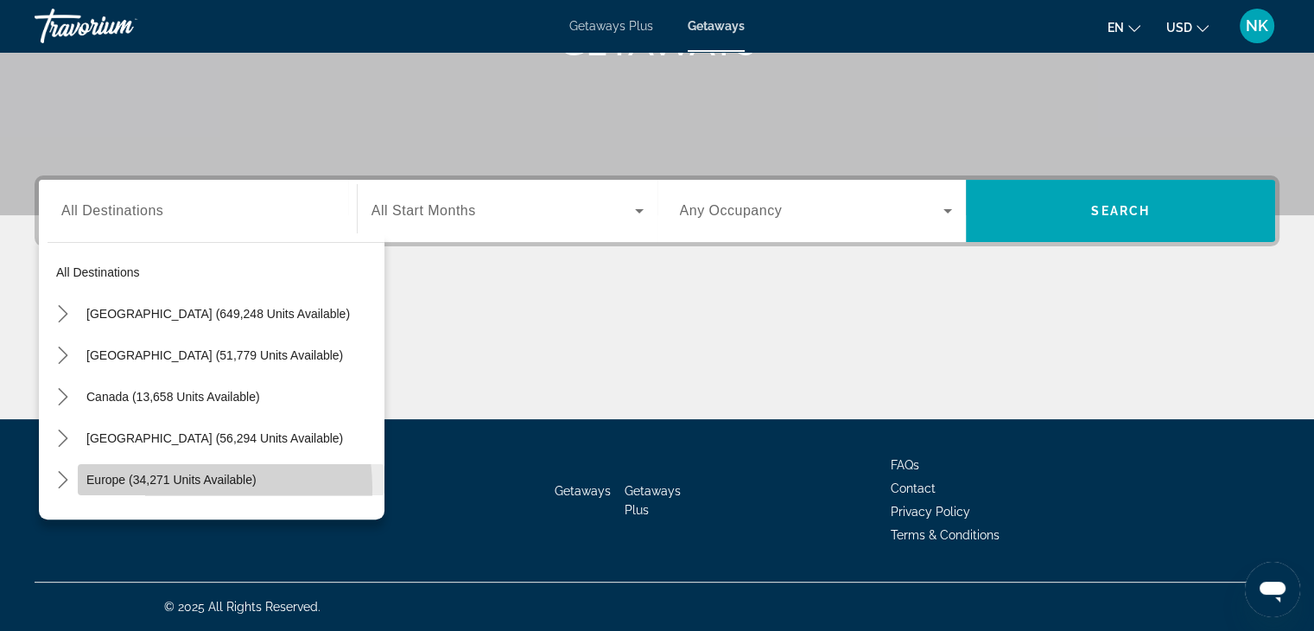
click at [149, 489] on span "Select destination: Europe (34,271 units available)" at bounding box center [231, 479] width 307 height 41
type input "**********"
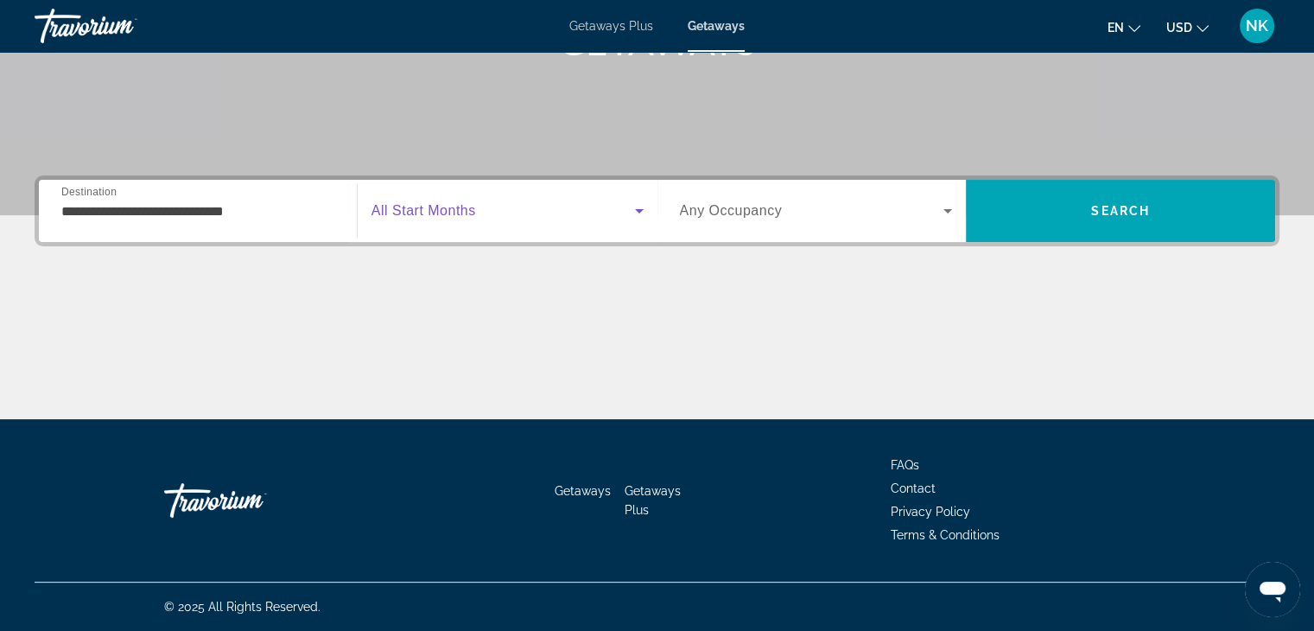
click at [548, 212] on span "Search widget" at bounding box center [504, 210] width 264 height 21
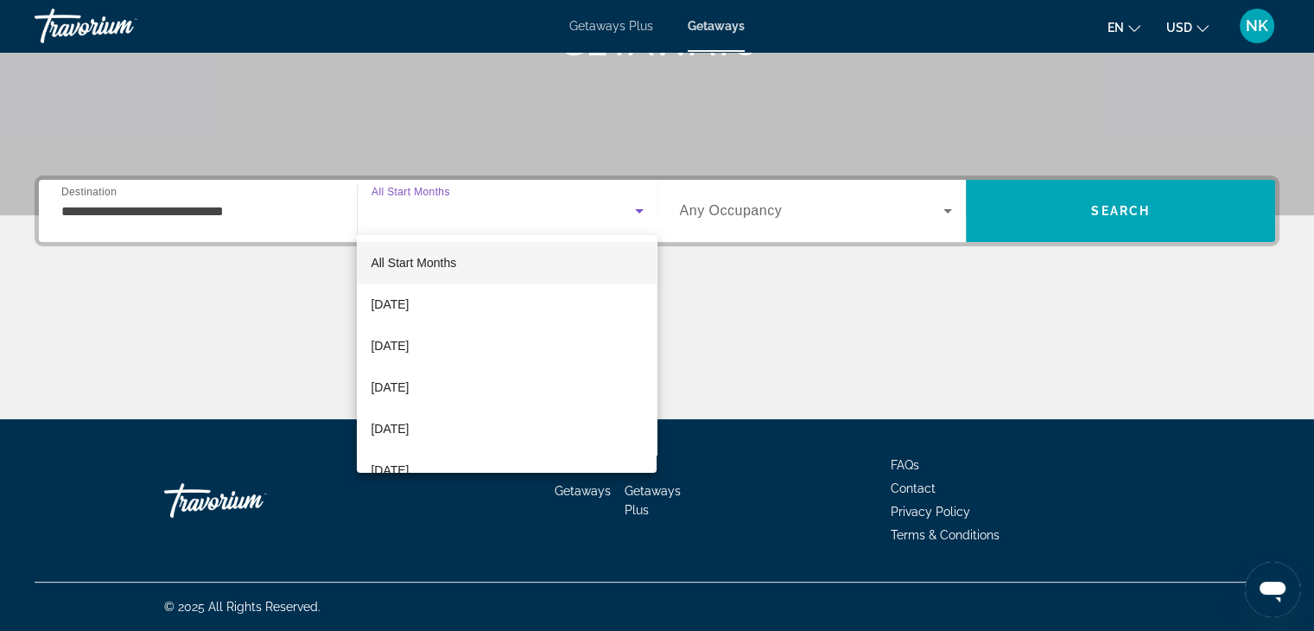
click at [798, 205] on div at bounding box center [657, 315] width 1314 height 631
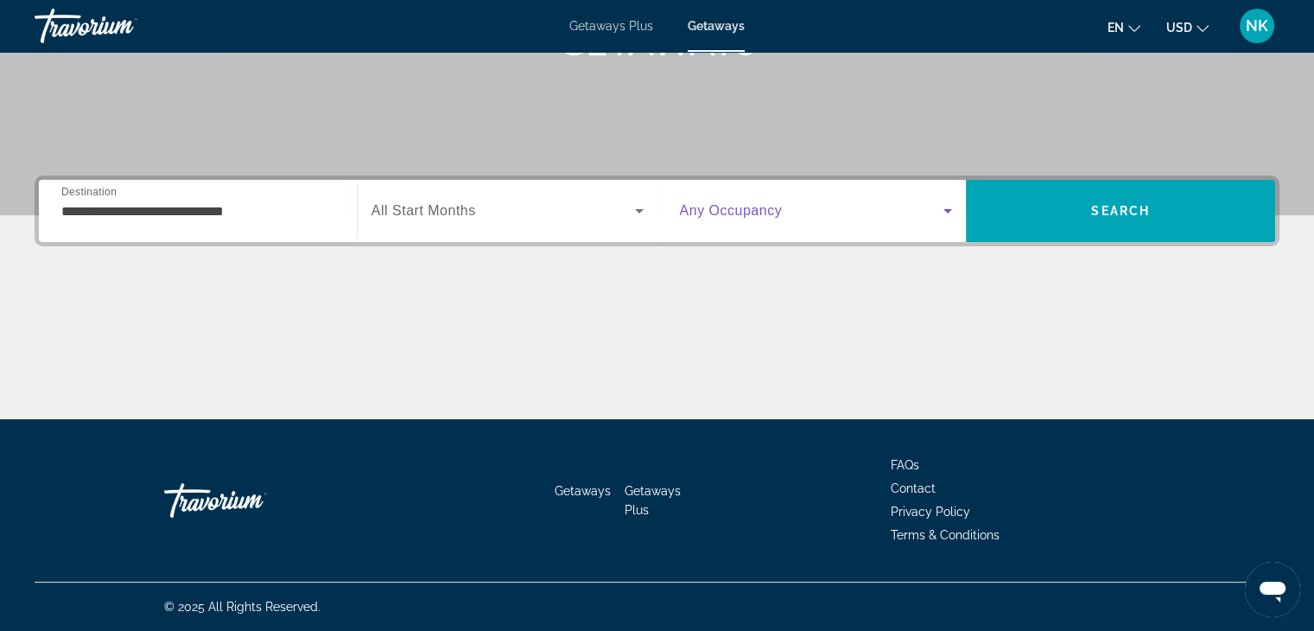
click at [799, 205] on span "Search widget" at bounding box center [812, 210] width 264 height 21
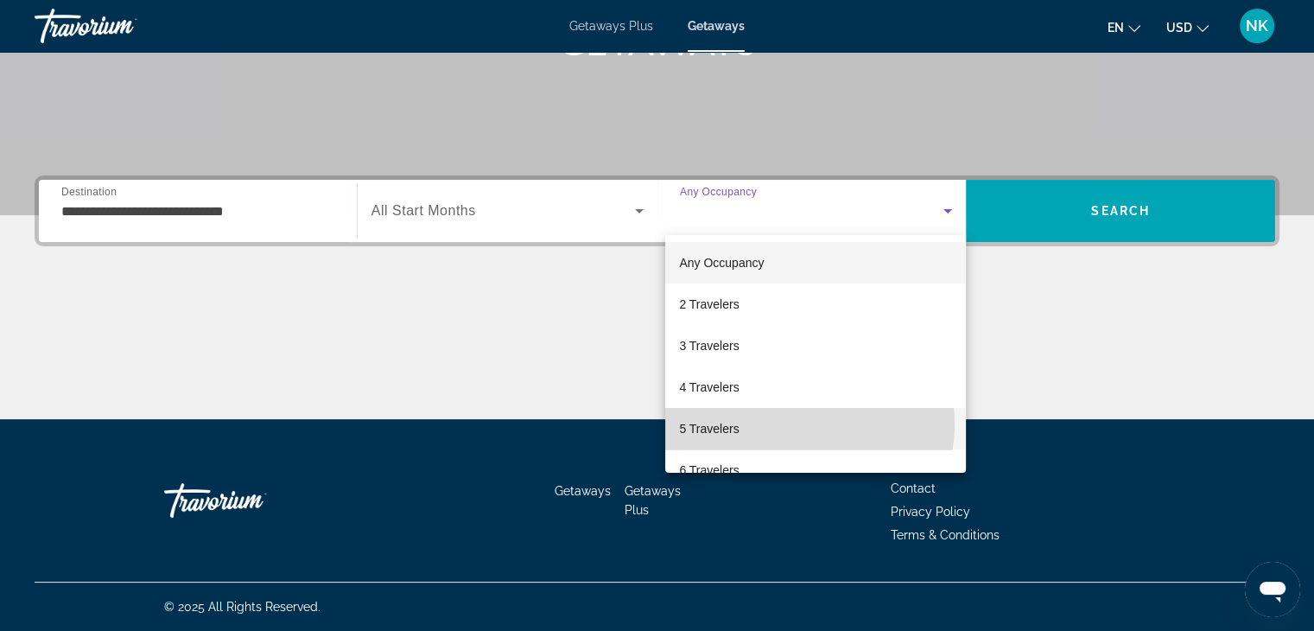
click at [786, 426] on mat-option "5 Travelers" at bounding box center [815, 428] width 301 height 41
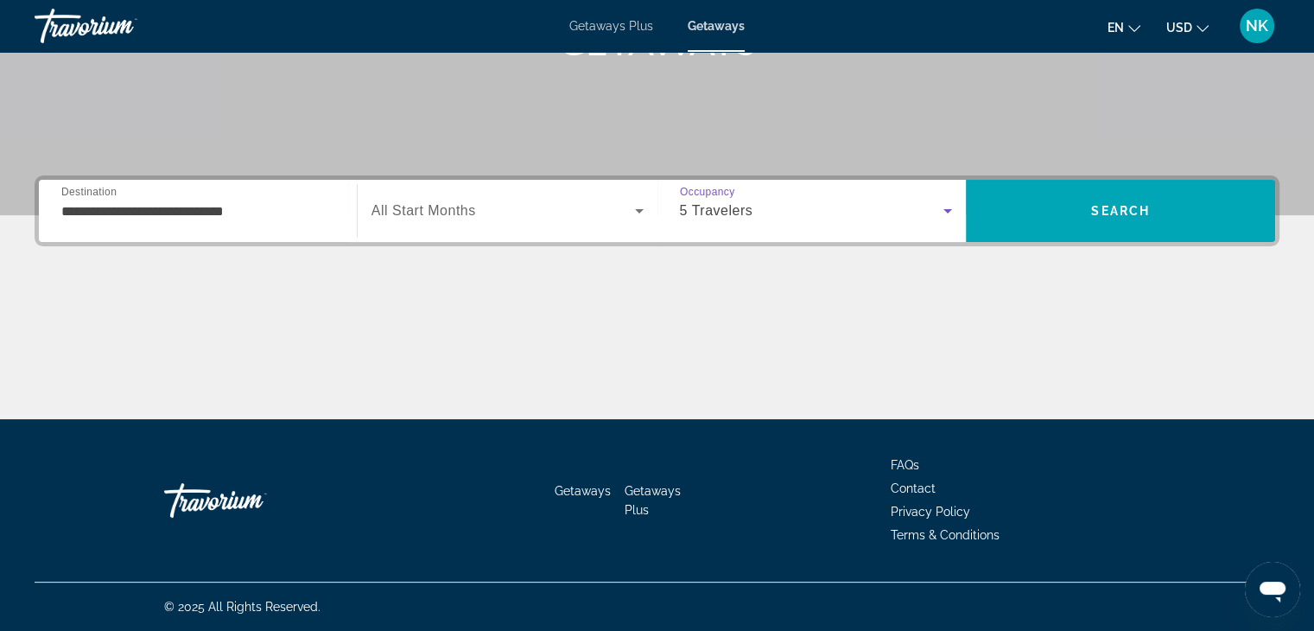
click at [531, 219] on span "Search widget" at bounding box center [504, 210] width 264 height 21
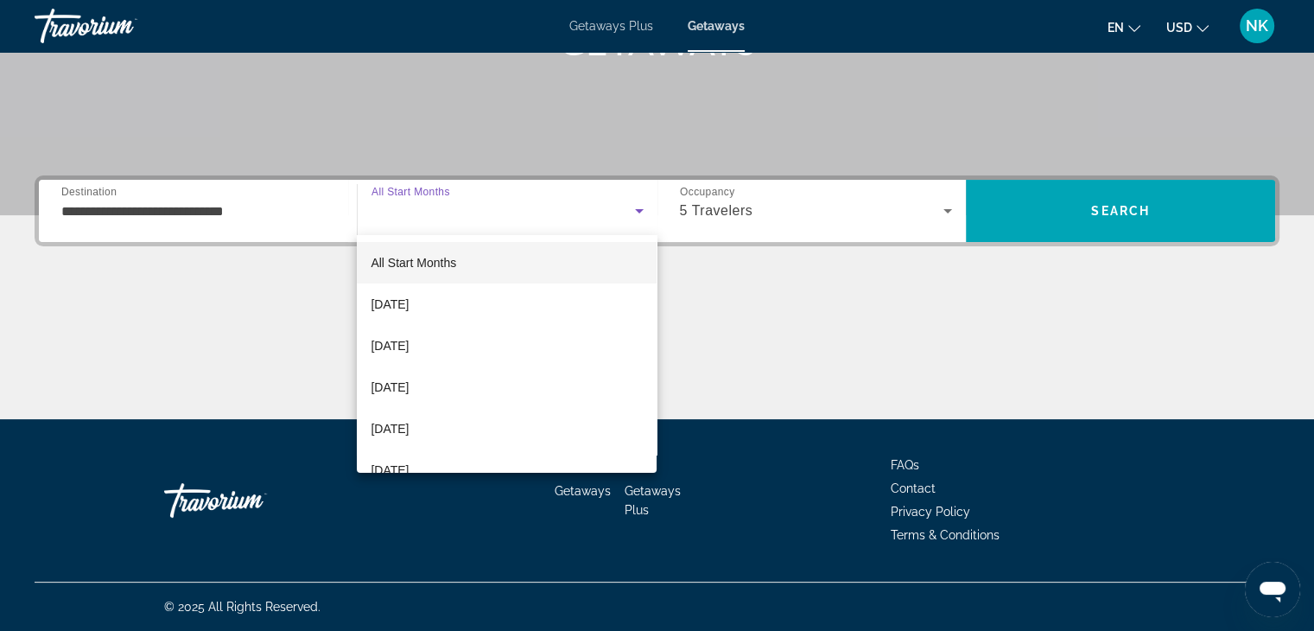
click at [755, 217] on div at bounding box center [657, 315] width 1314 height 631
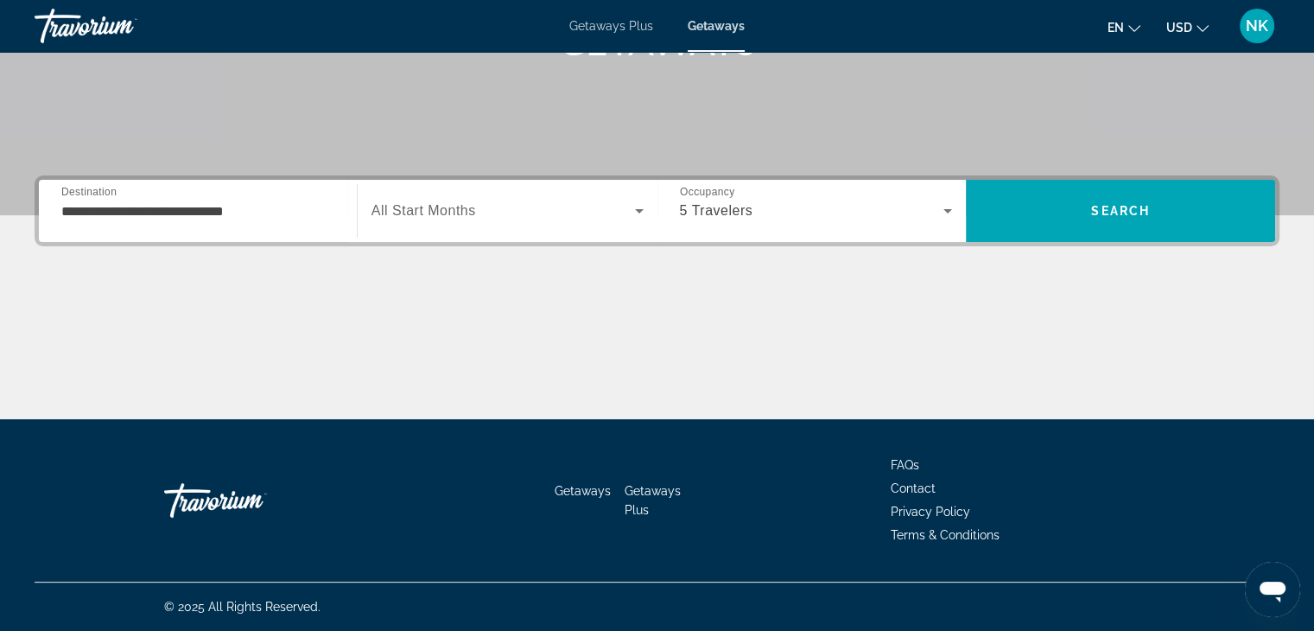
click at [745, 229] on div "5 Travelers" at bounding box center [816, 211] width 273 height 48
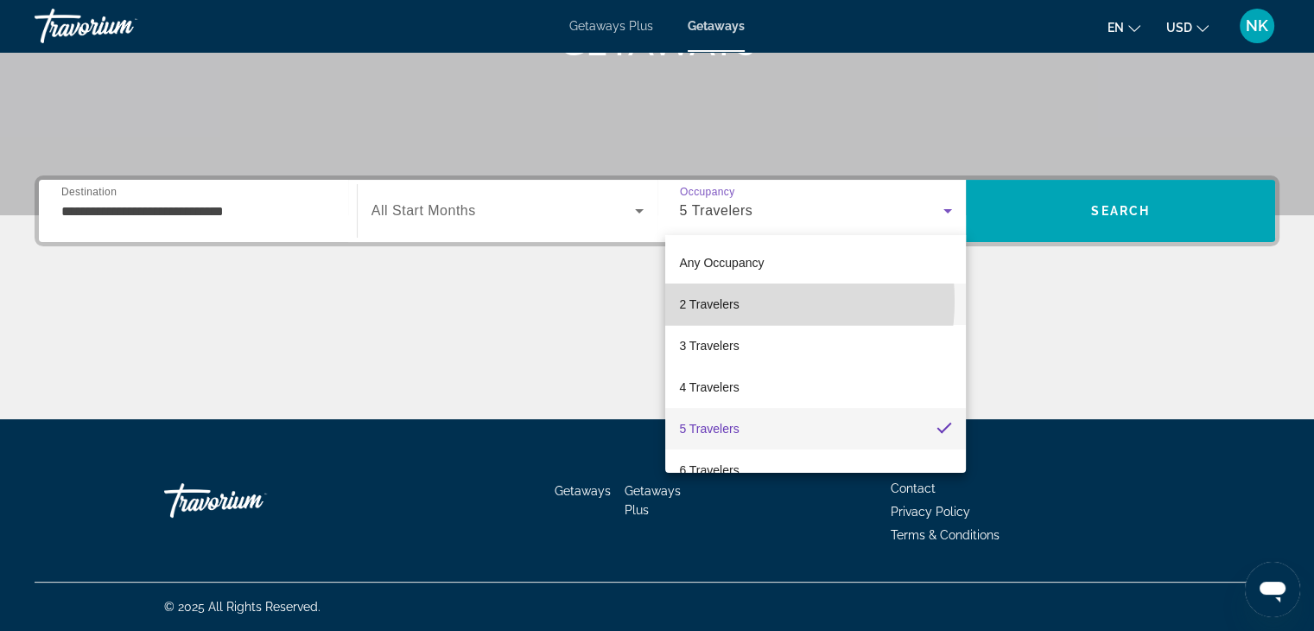
click at [741, 301] on mat-option "2 Travelers" at bounding box center [815, 303] width 301 height 41
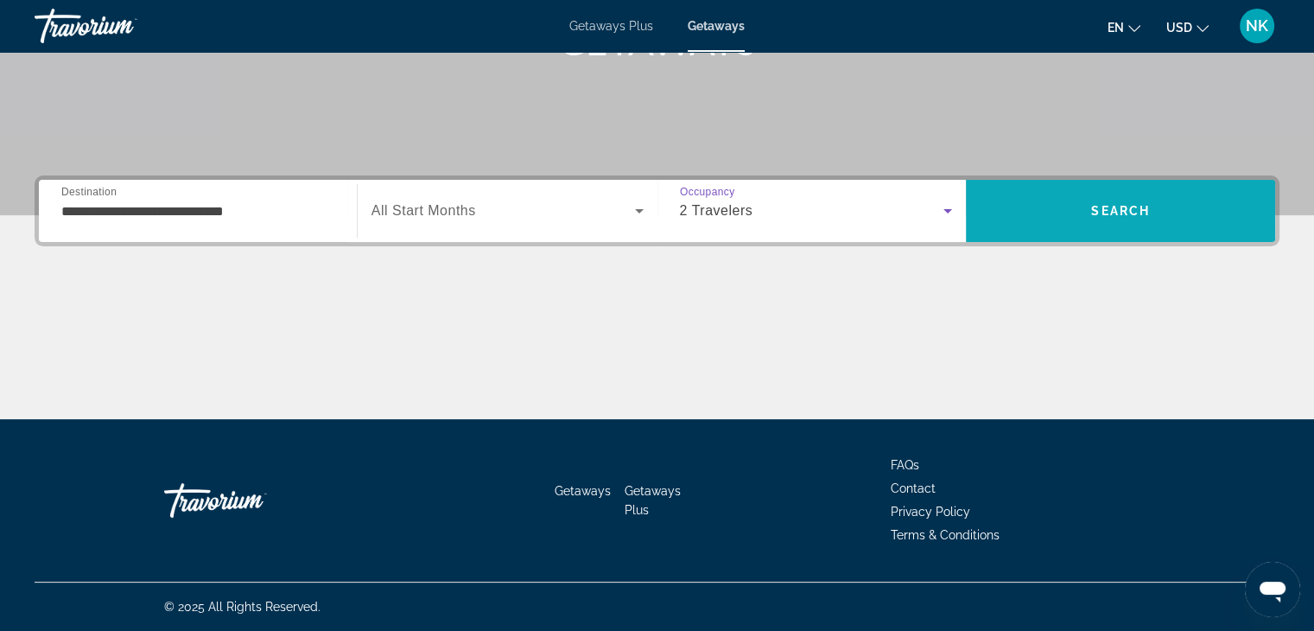
click at [1113, 214] on span "Search" at bounding box center [1120, 211] width 59 height 14
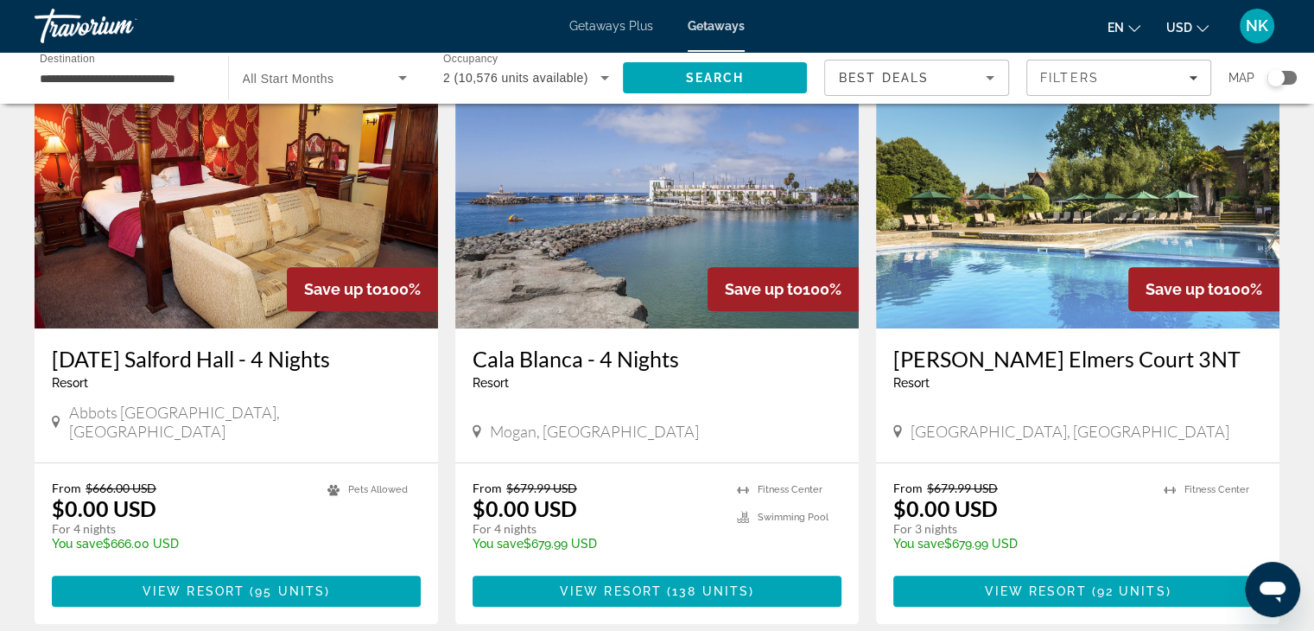
scroll to position [722, 0]
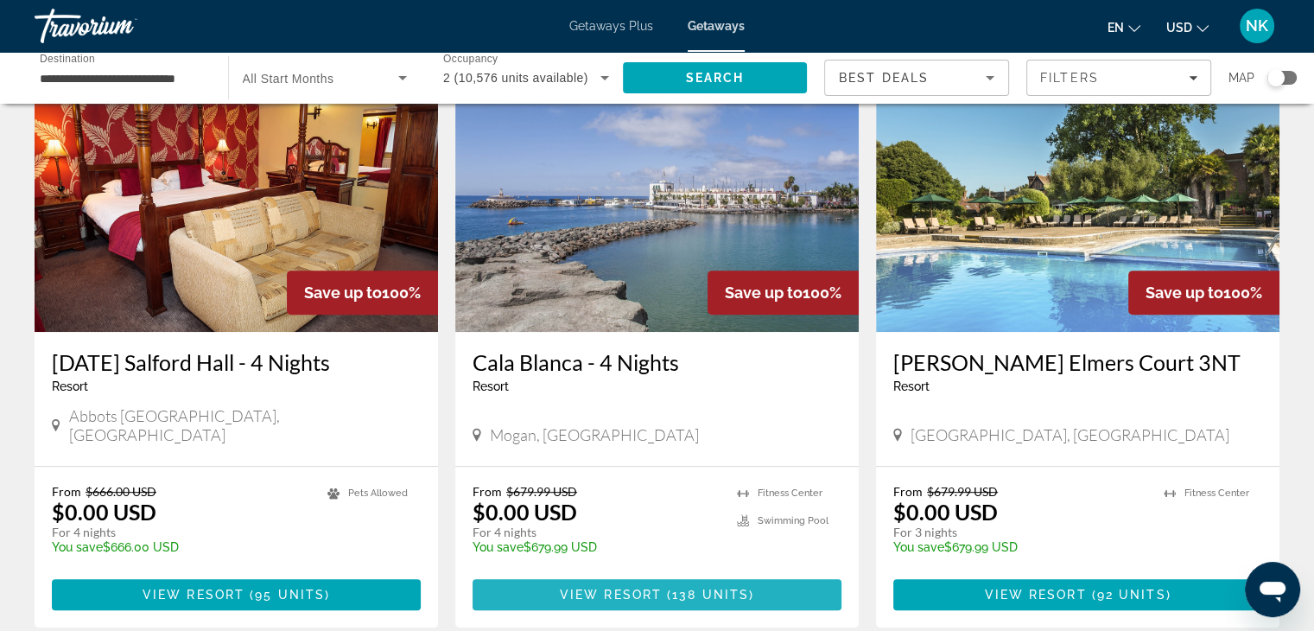
click at [796, 574] on span "Main content" at bounding box center [657, 594] width 369 height 41
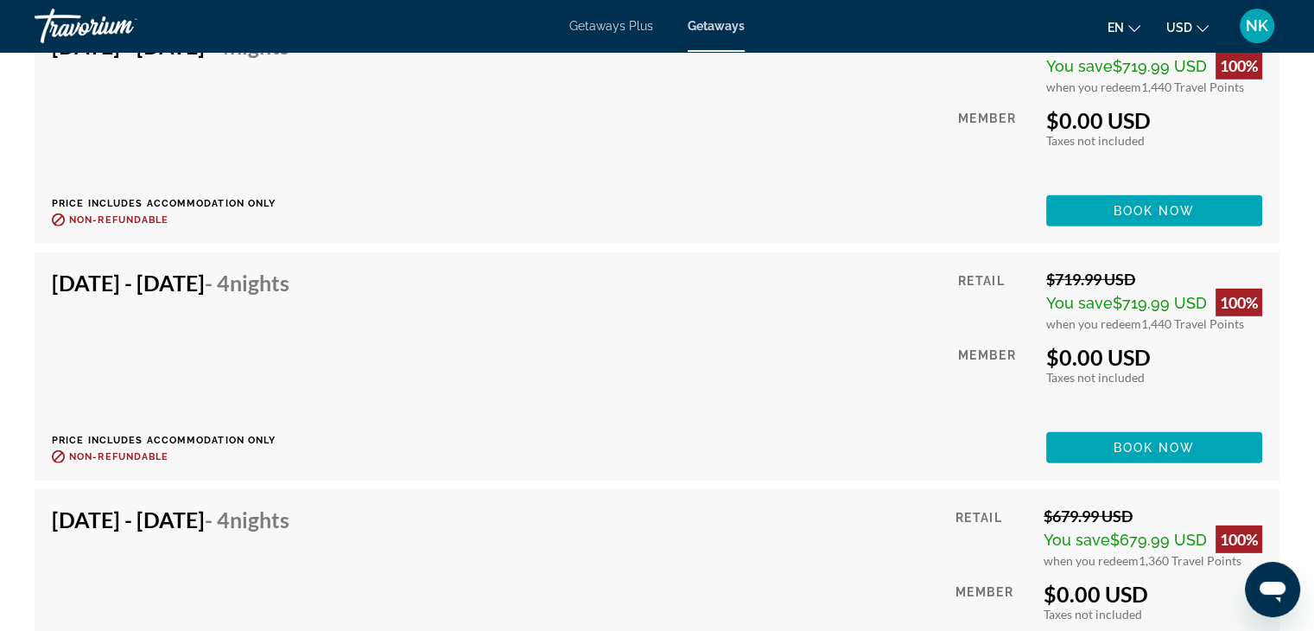
scroll to position [5121, 0]
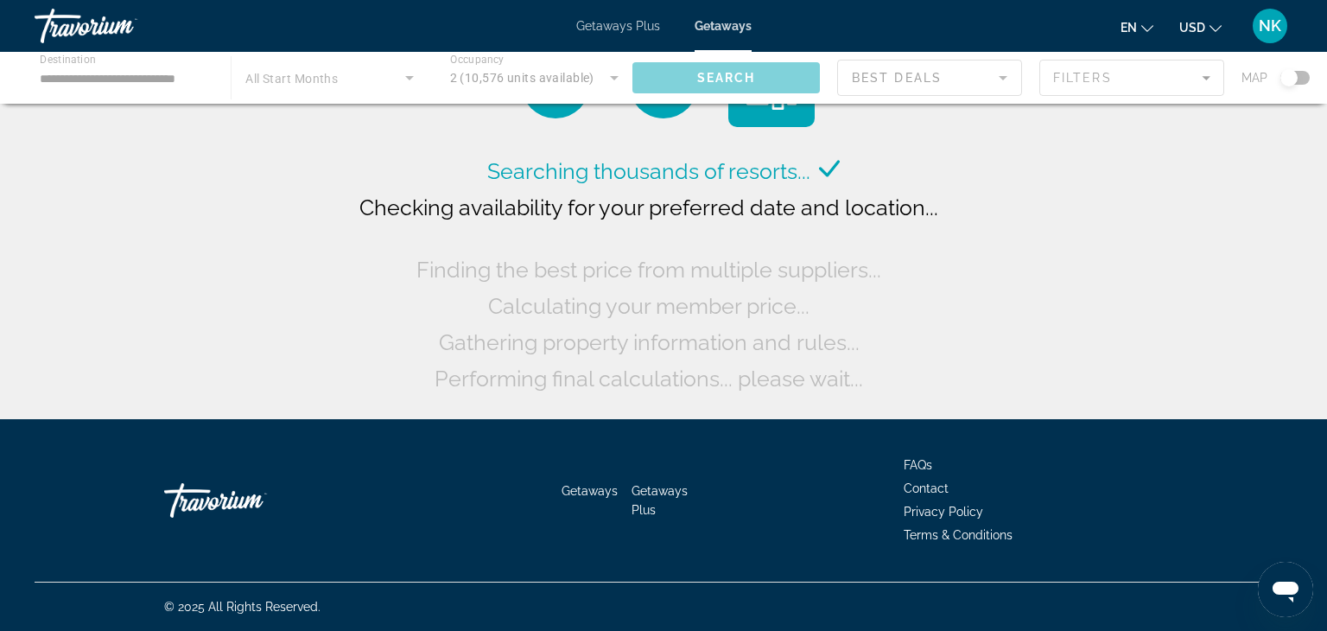
click at [147, 82] on div "Main content" at bounding box center [663, 78] width 1327 height 52
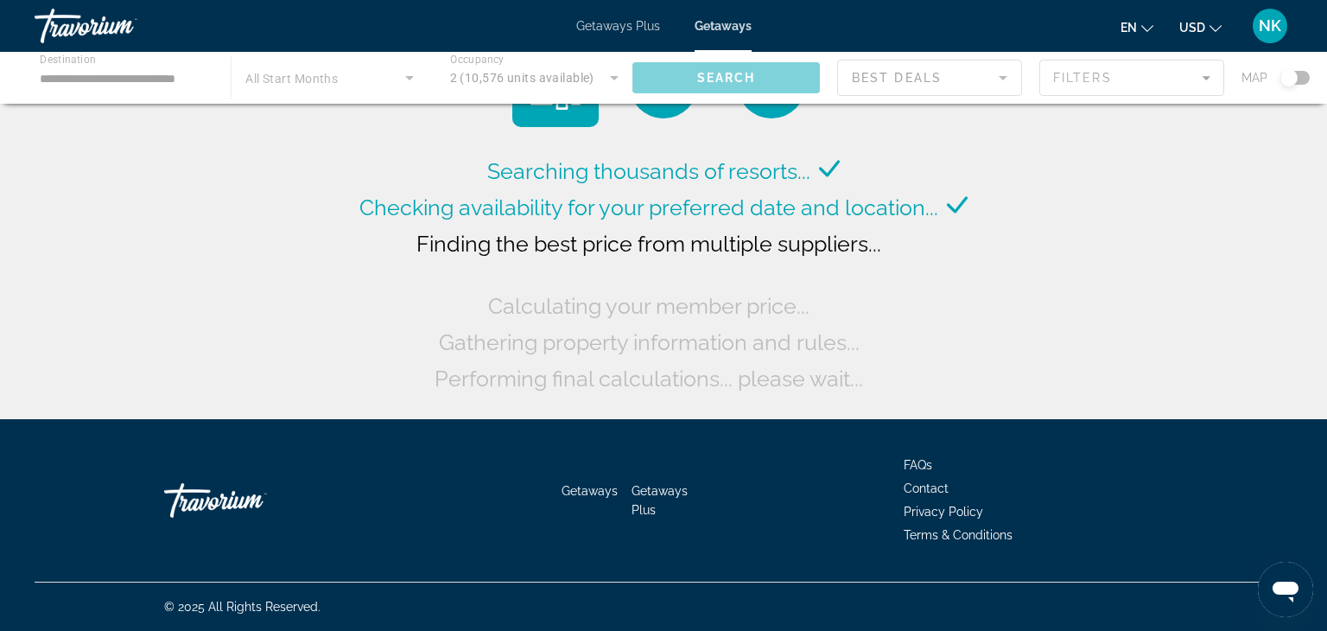
click at [100, 75] on div "Main content" at bounding box center [663, 78] width 1327 height 52
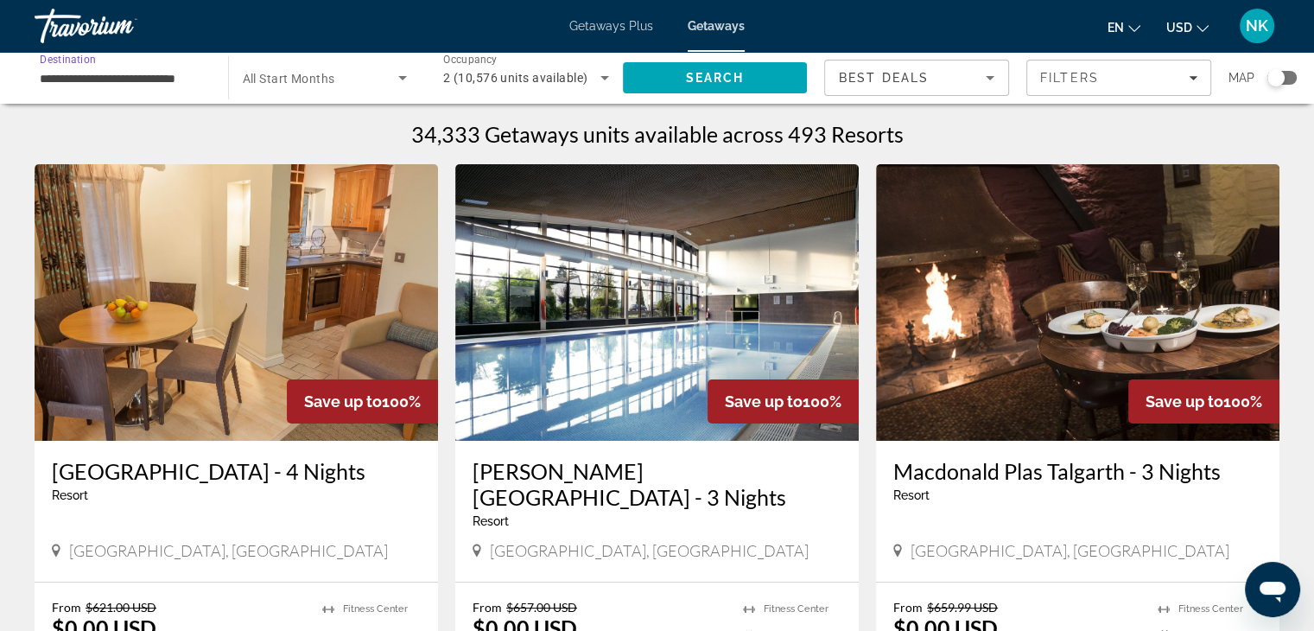
click at [90, 80] on input "**********" at bounding box center [123, 78] width 166 height 21
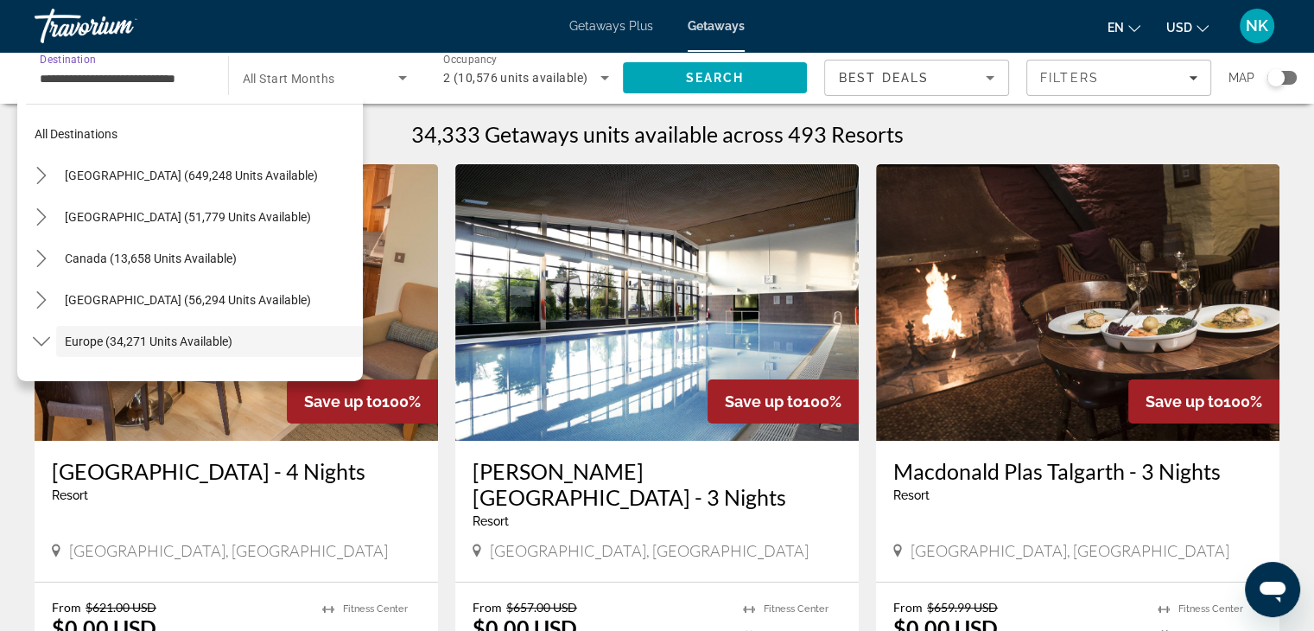
scroll to position [103, 0]
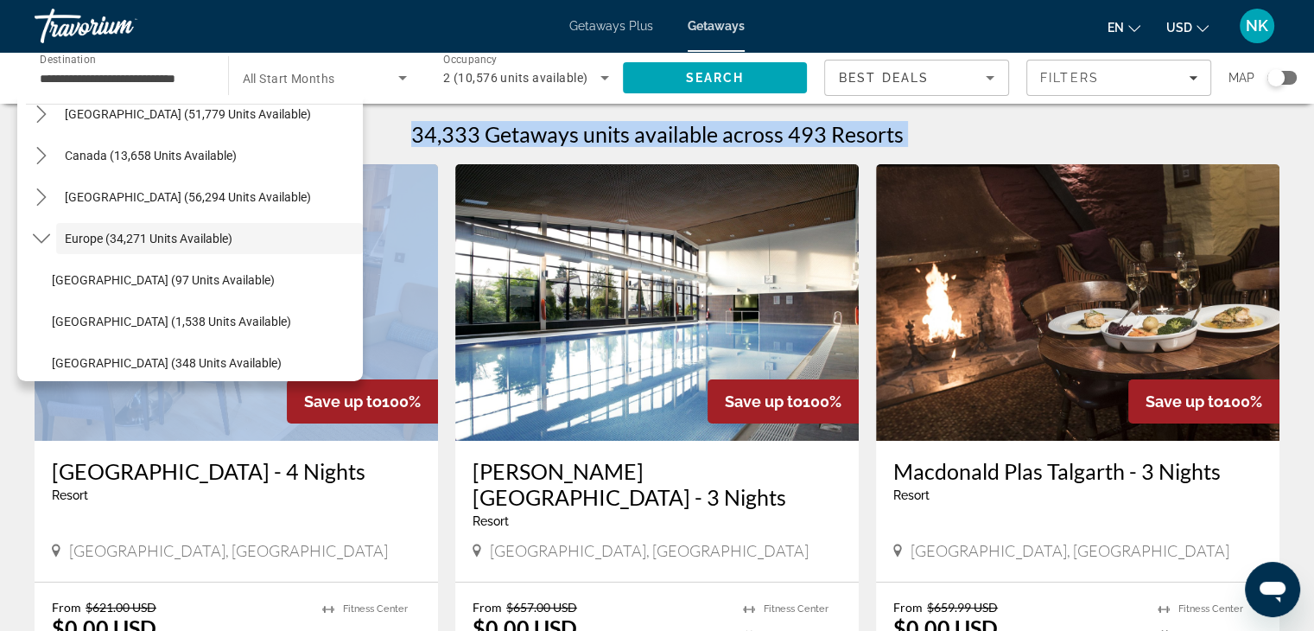
drag, startPoint x: 368, startPoint y: 146, endPoint x: 372, endPoint y: 120, distance: 26.2
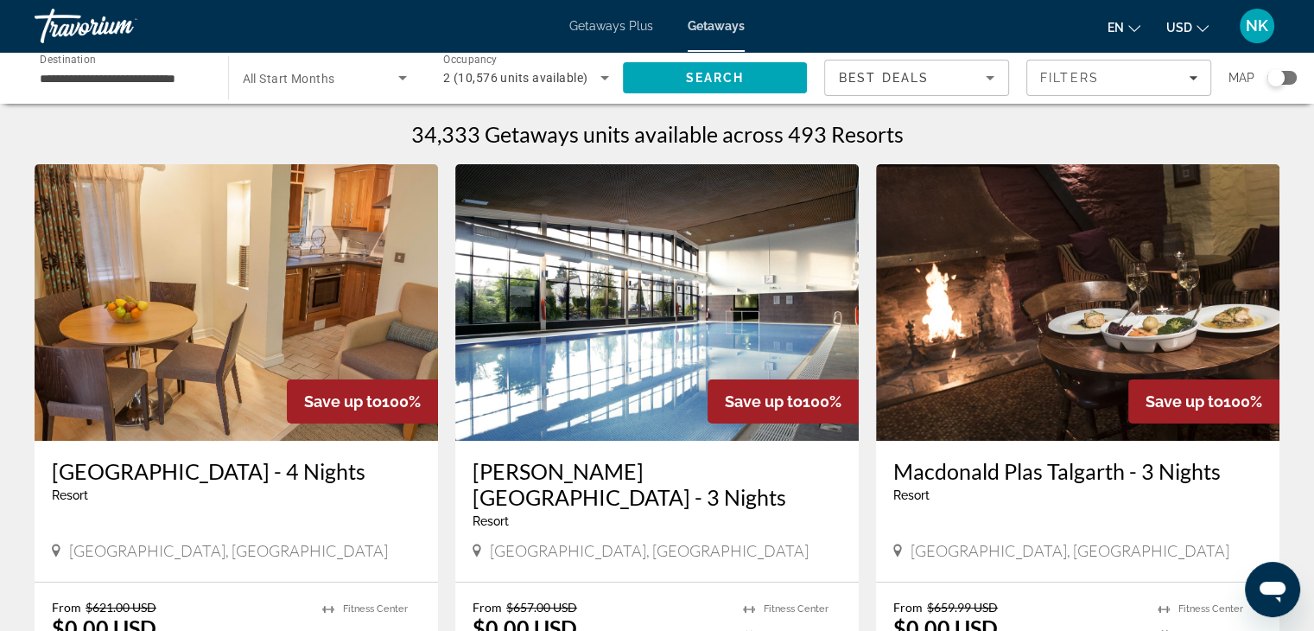
click at [101, 67] on div "**********" at bounding box center [123, 78] width 166 height 49
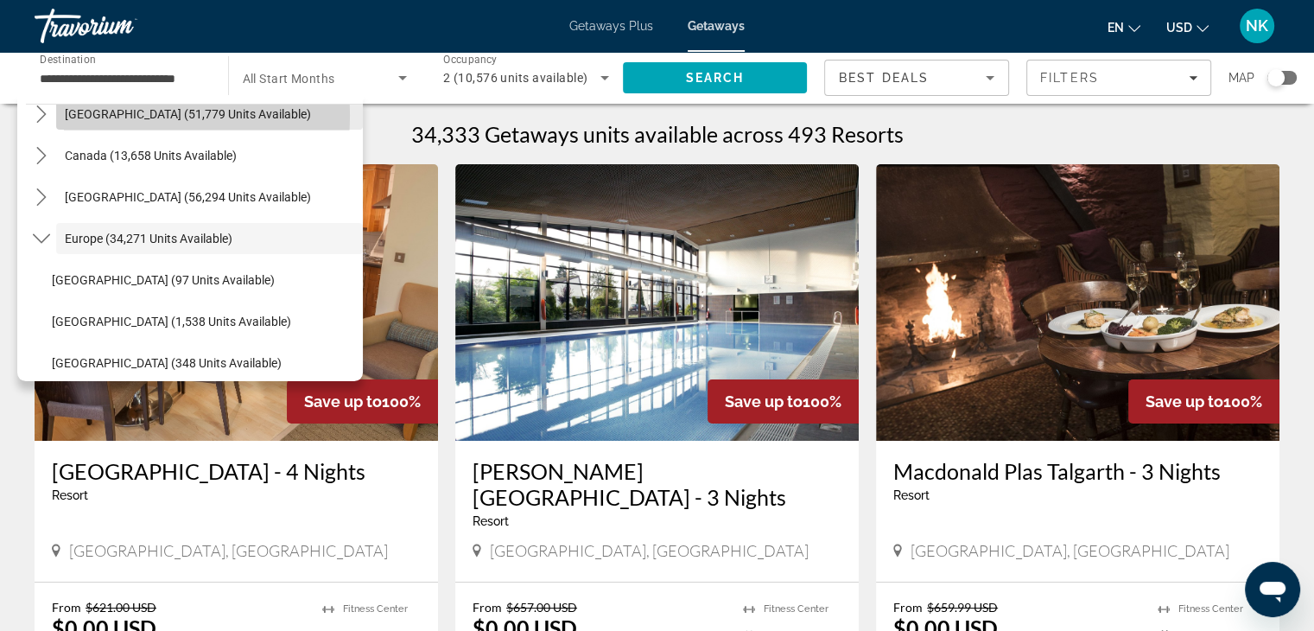
click at [97, 115] on span "Mexico (51,779 units available)" at bounding box center [188, 114] width 246 height 14
type input "**********"
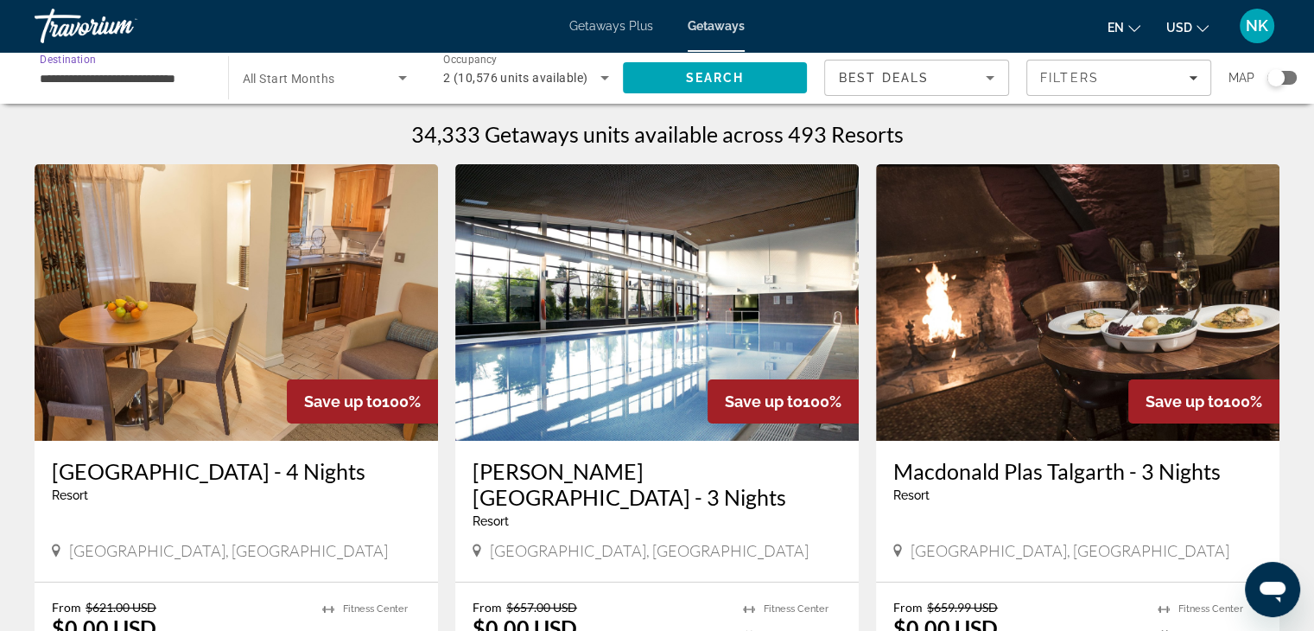
click at [513, 80] on span "2 (10,576 units available)" at bounding box center [515, 78] width 144 height 14
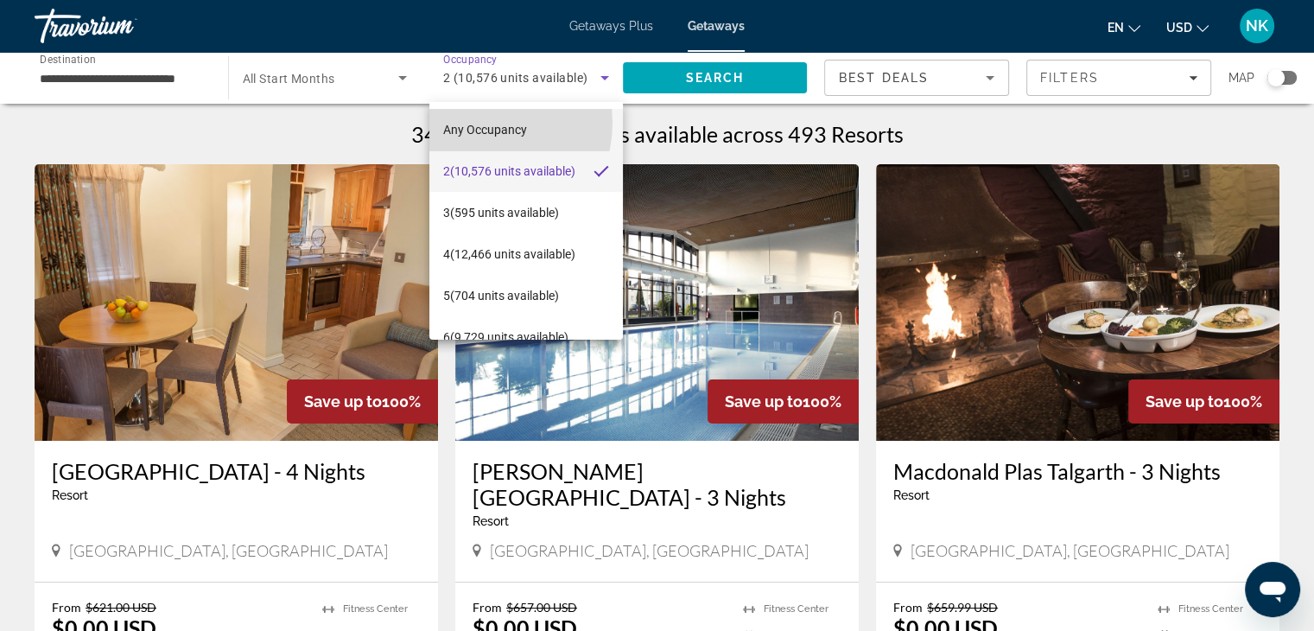
click at [480, 124] on span "Any Occupancy" at bounding box center [485, 130] width 84 height 14
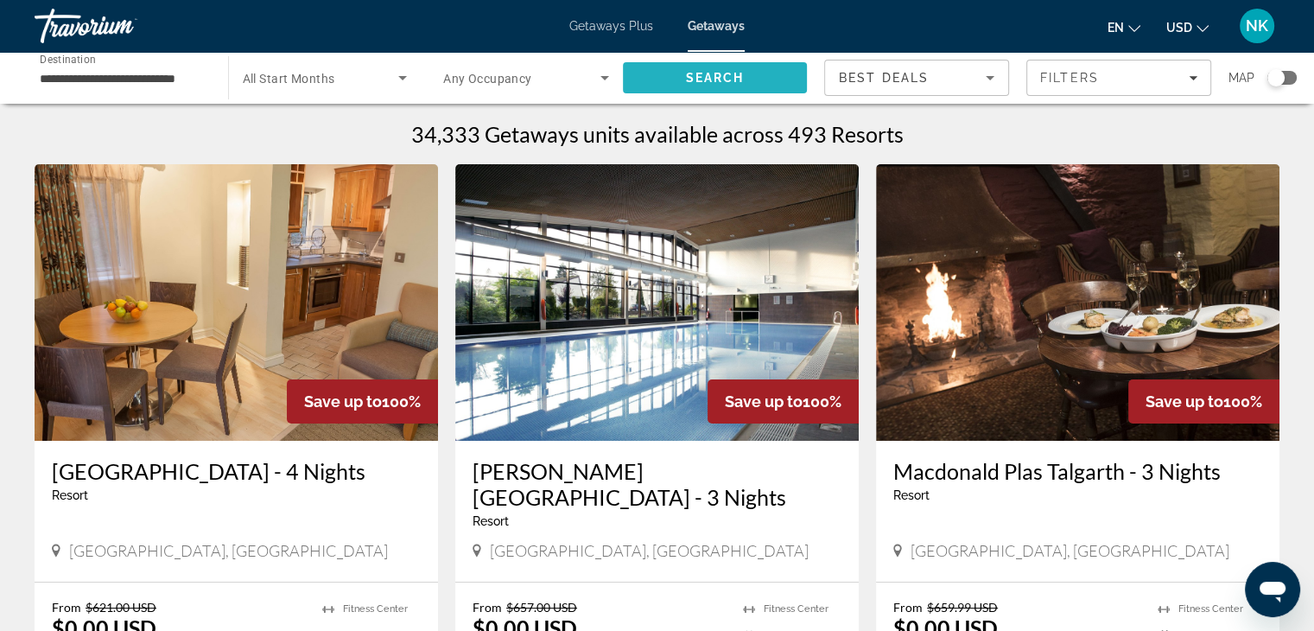
click at [760, 75] on span "Search" at bounding box center [715, 77] width 185 height 41
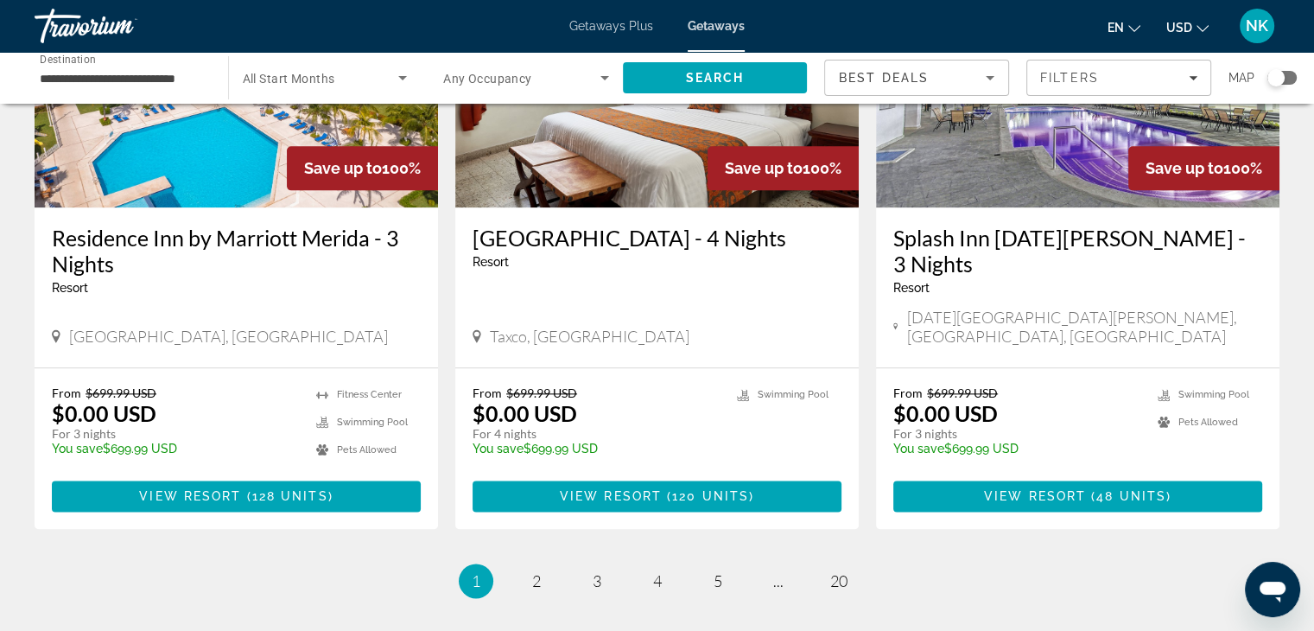
scroll to position [2217, 0]
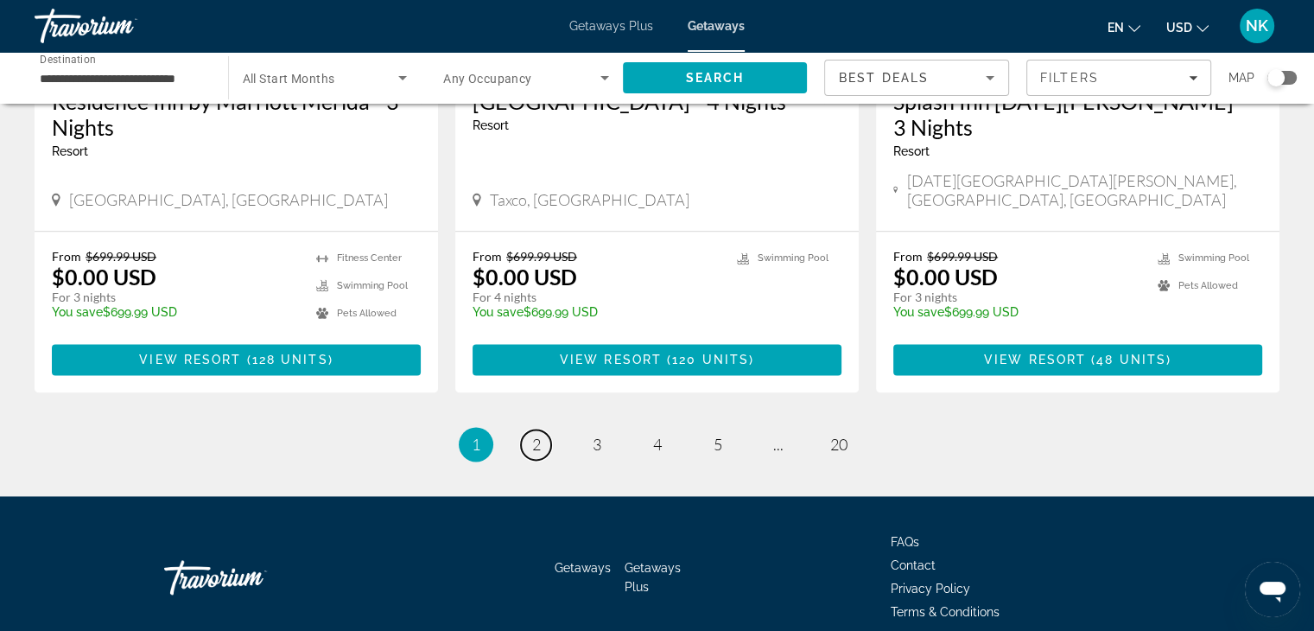
click at [535, 435] on span "2" at bounding box center [536, 444] width 9 height 19
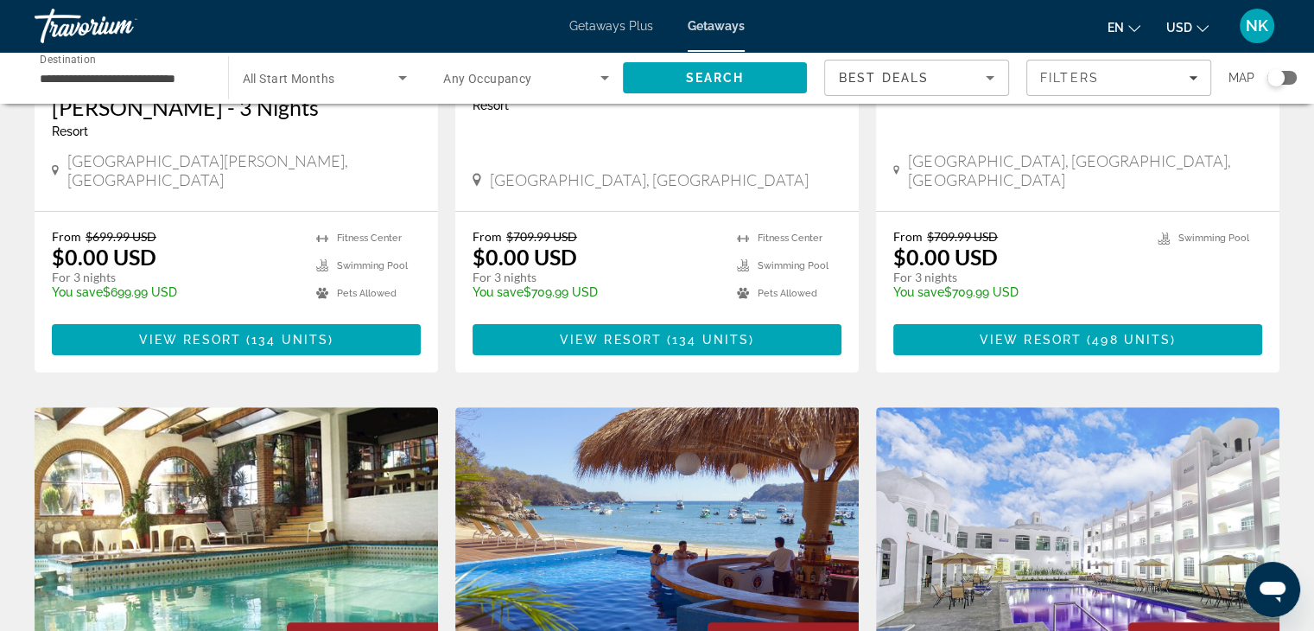
scroll to position [376, 0]
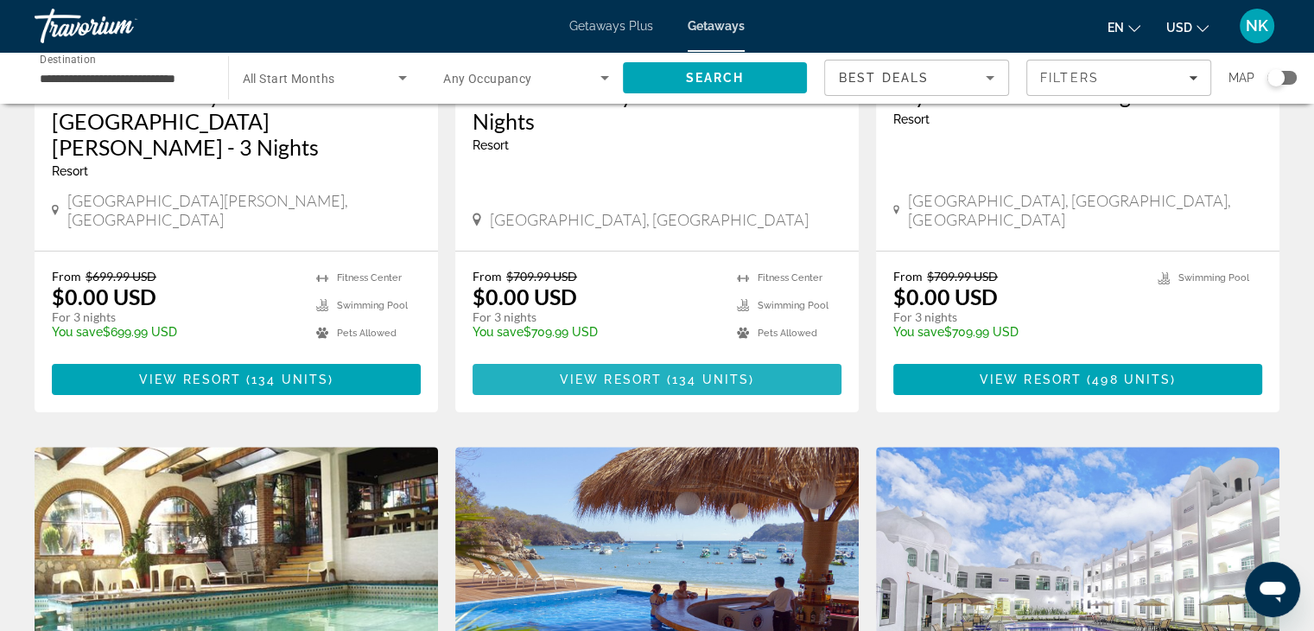
click at [682, 372] on span "134 units" at bounding box center [710, 379] width 77 height 14
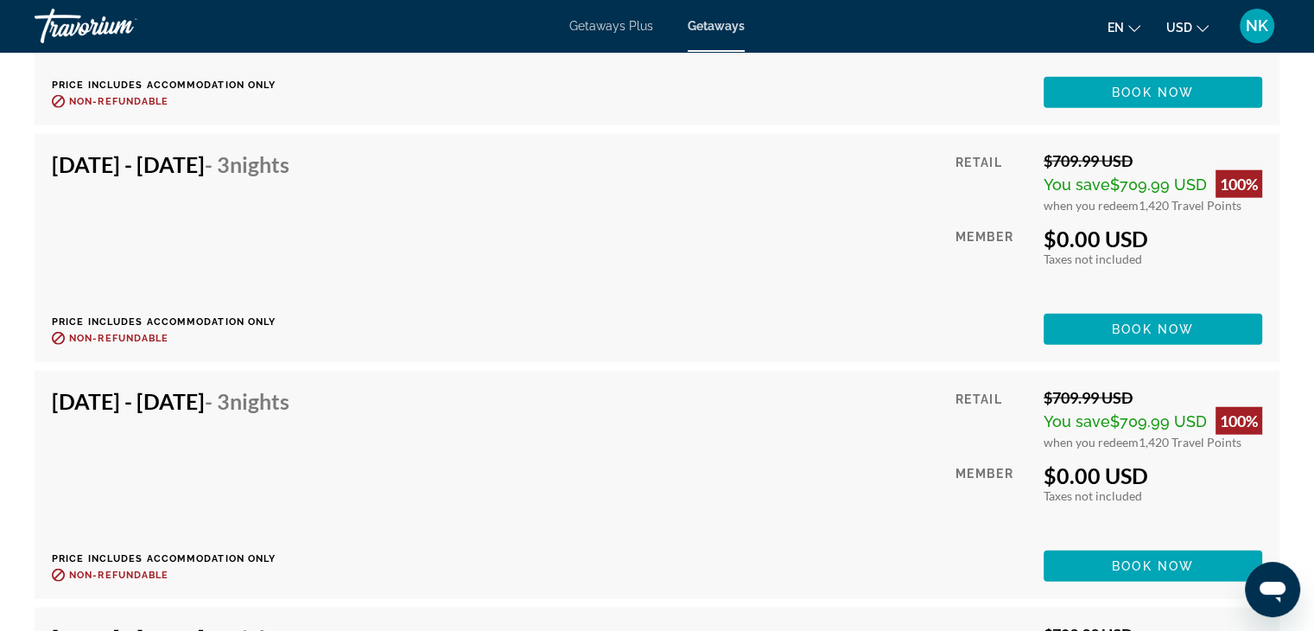
scroll to position [10856, 0]
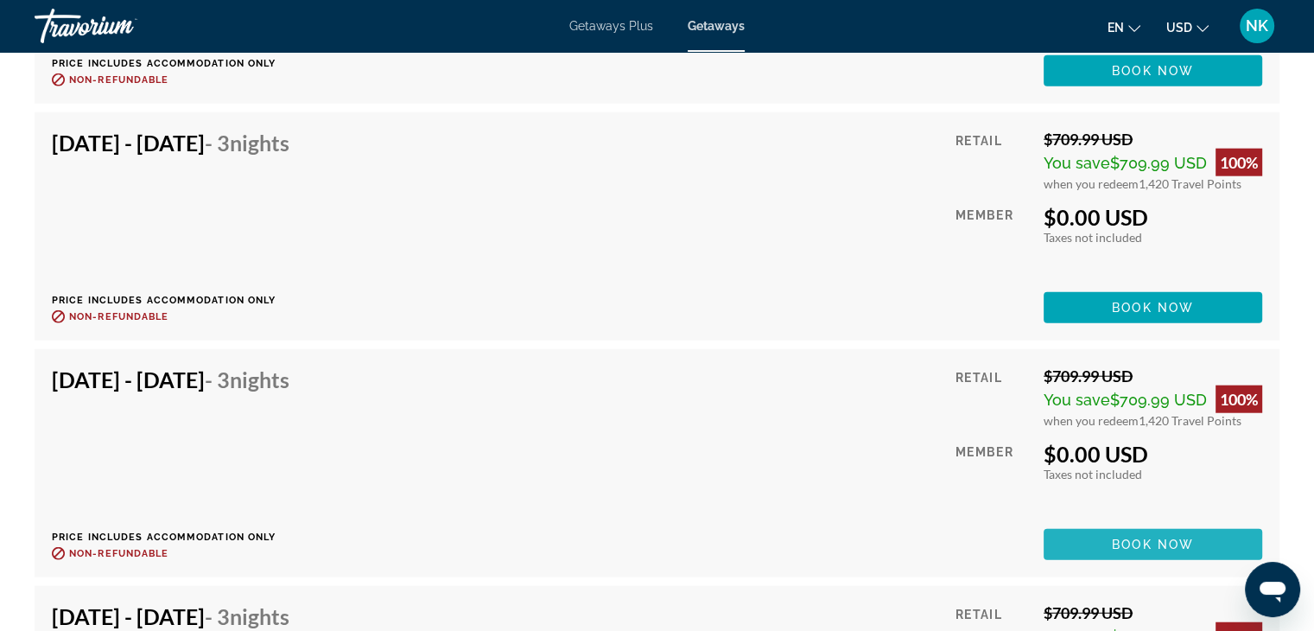
click at [1198, 524] on span "Main content" at bounding box center [1153, 544] width 219 height 41
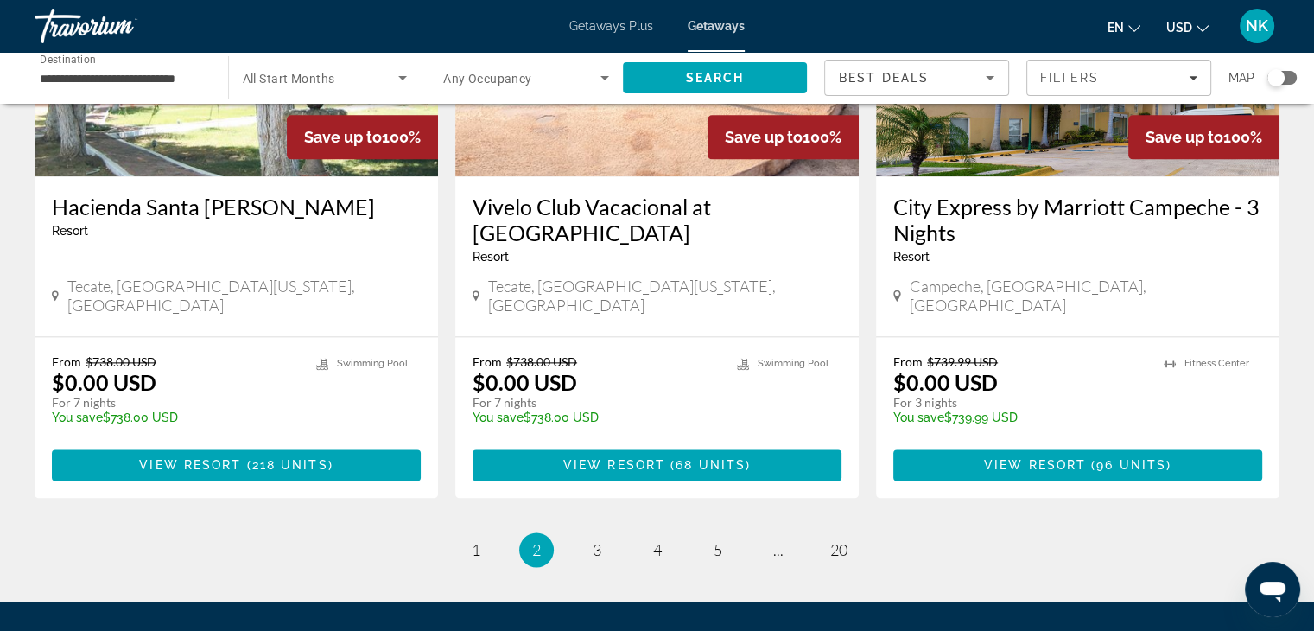
scroll to position [2191, 0]
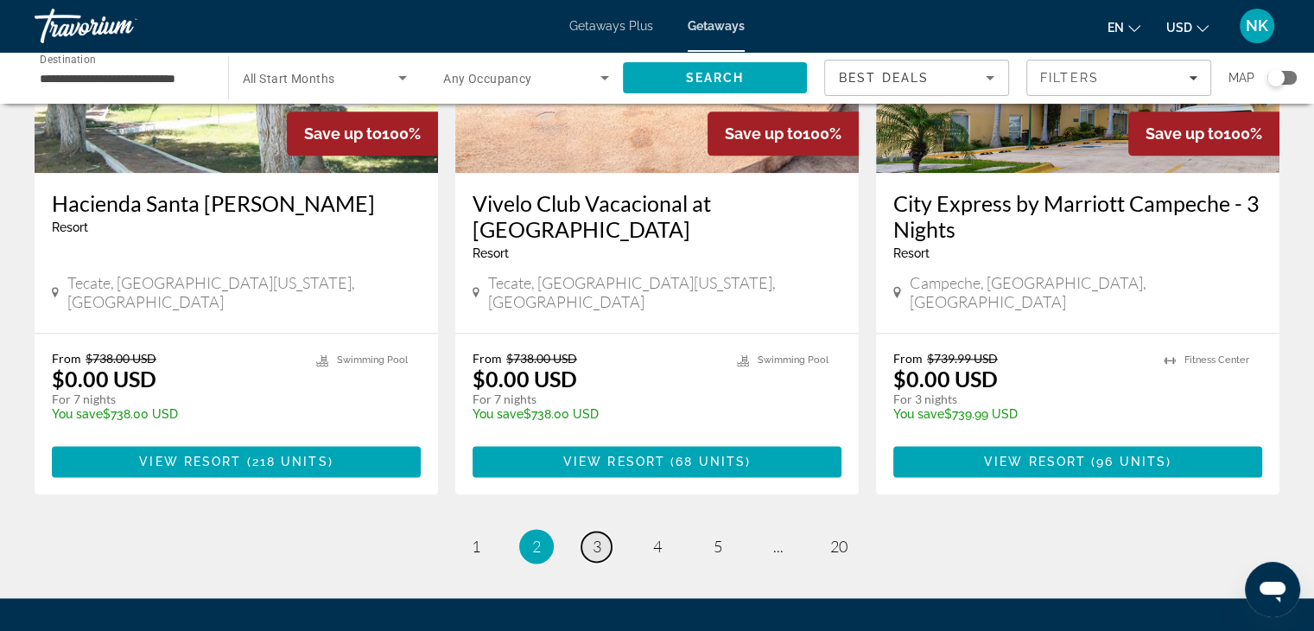
click at [598, 537] on span "3" at bounding box center [597, 546] width 9 height 19
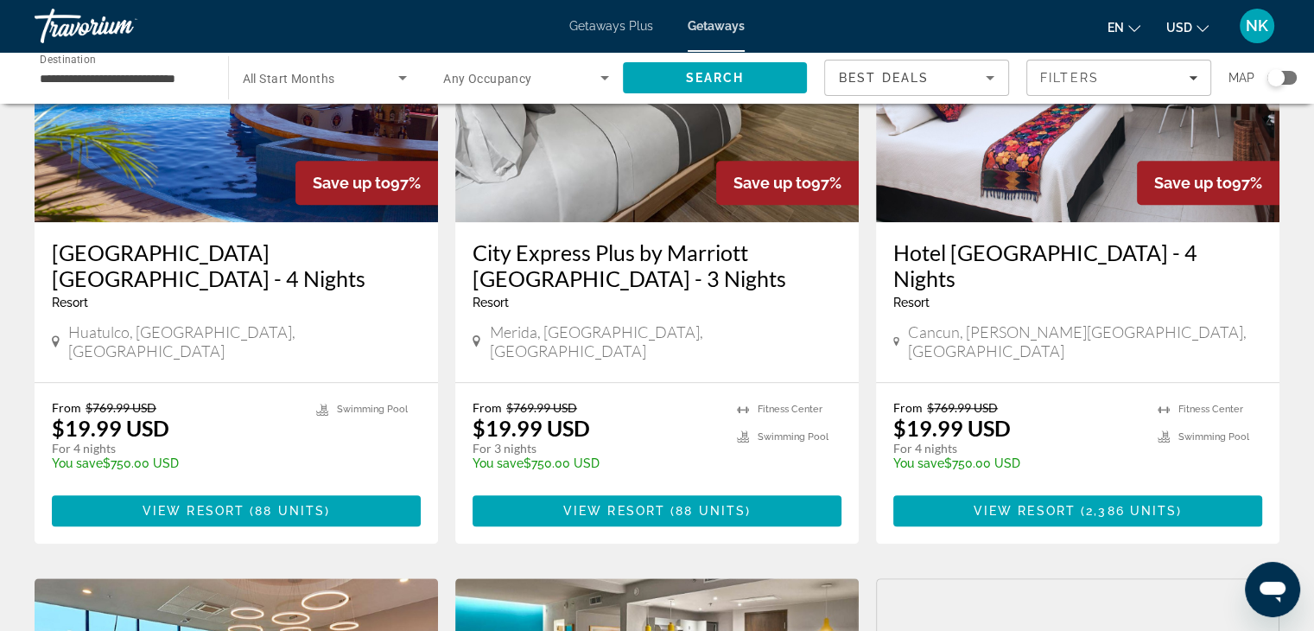
scroll to position [1487, 0]
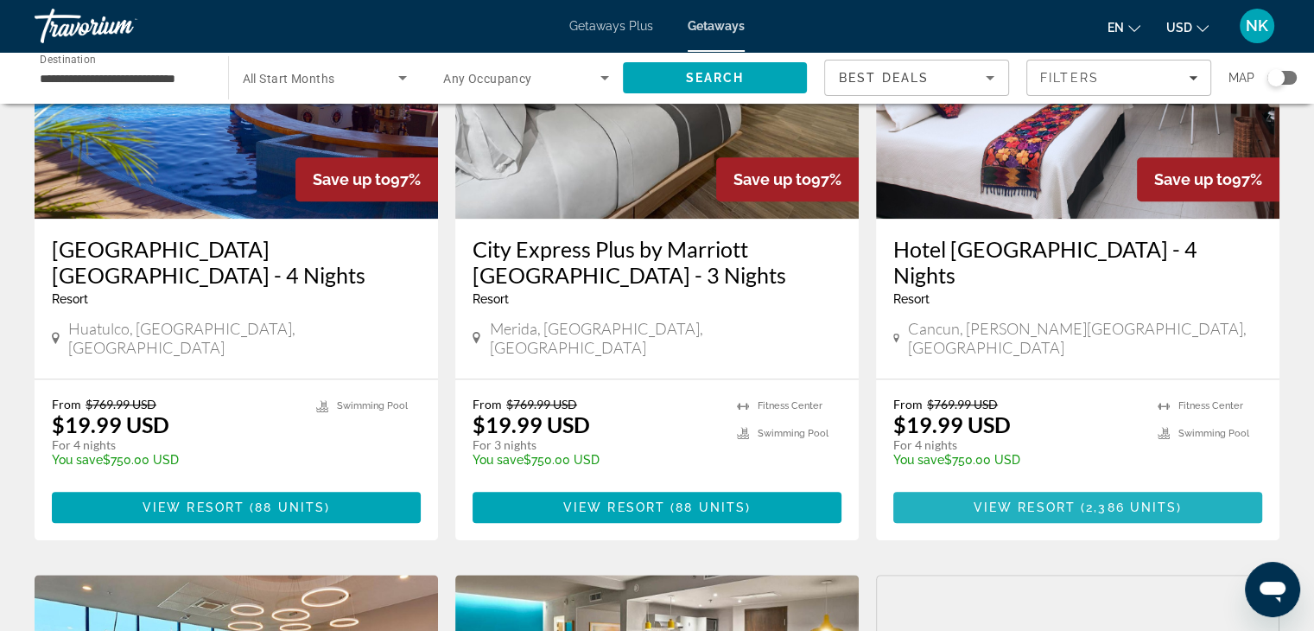
click at [1202, 486] on span "Main content" at bounding box center [1077, 506] width 369 height 41
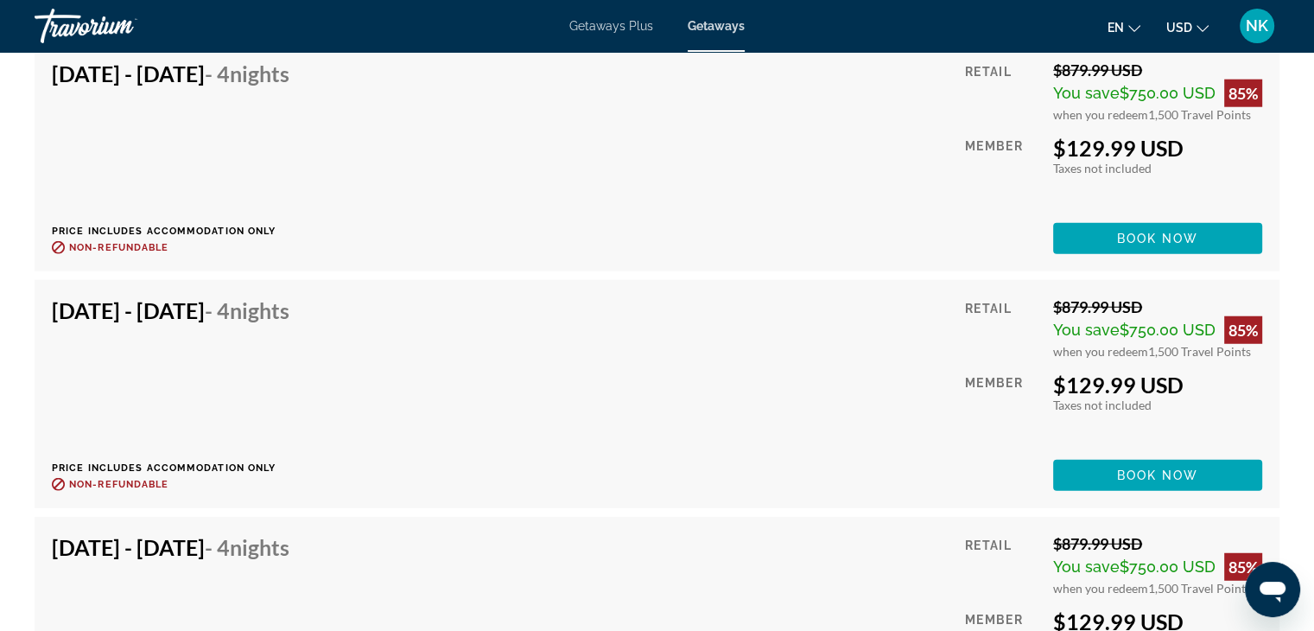
scroll to position [96484, 0]
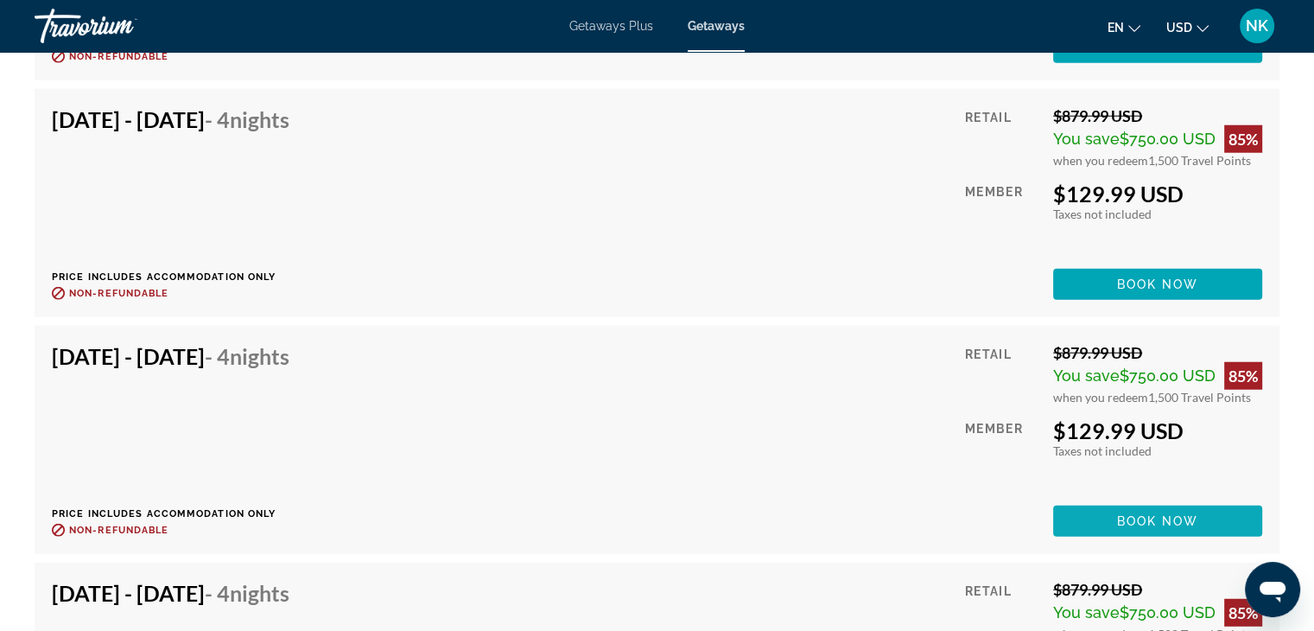
click at [1177, 514] on span "Book now" at bounding box center [1158, 521] width 82 height 14
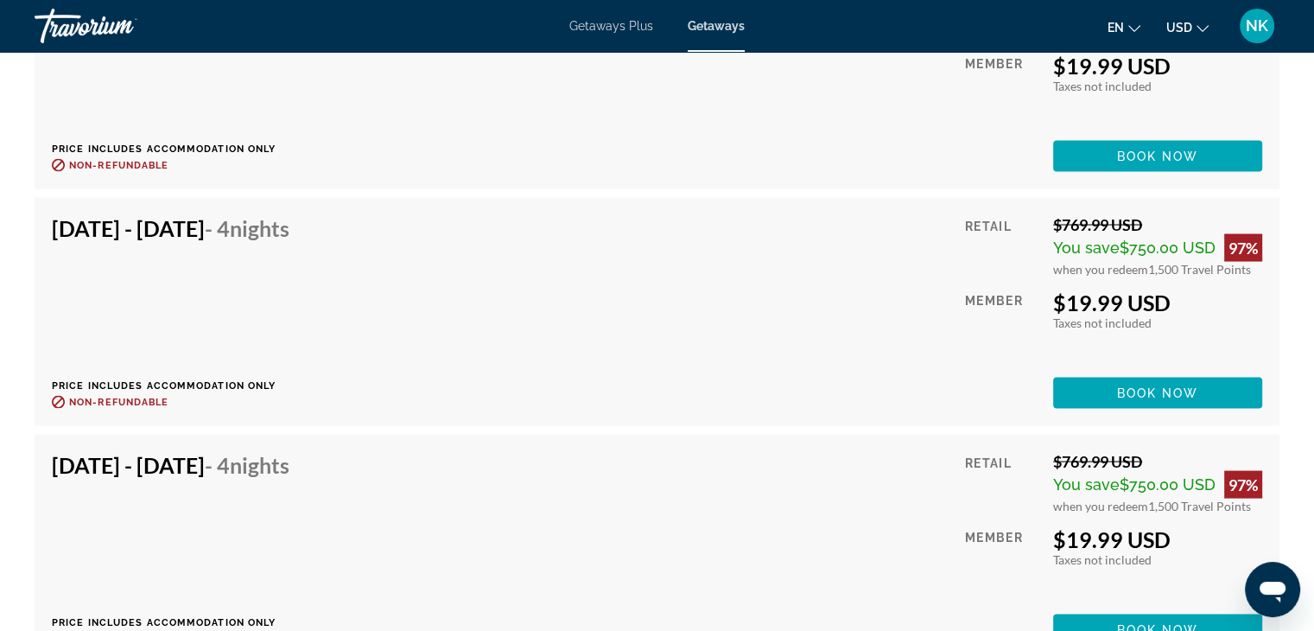
scroll to position [2331, 0]
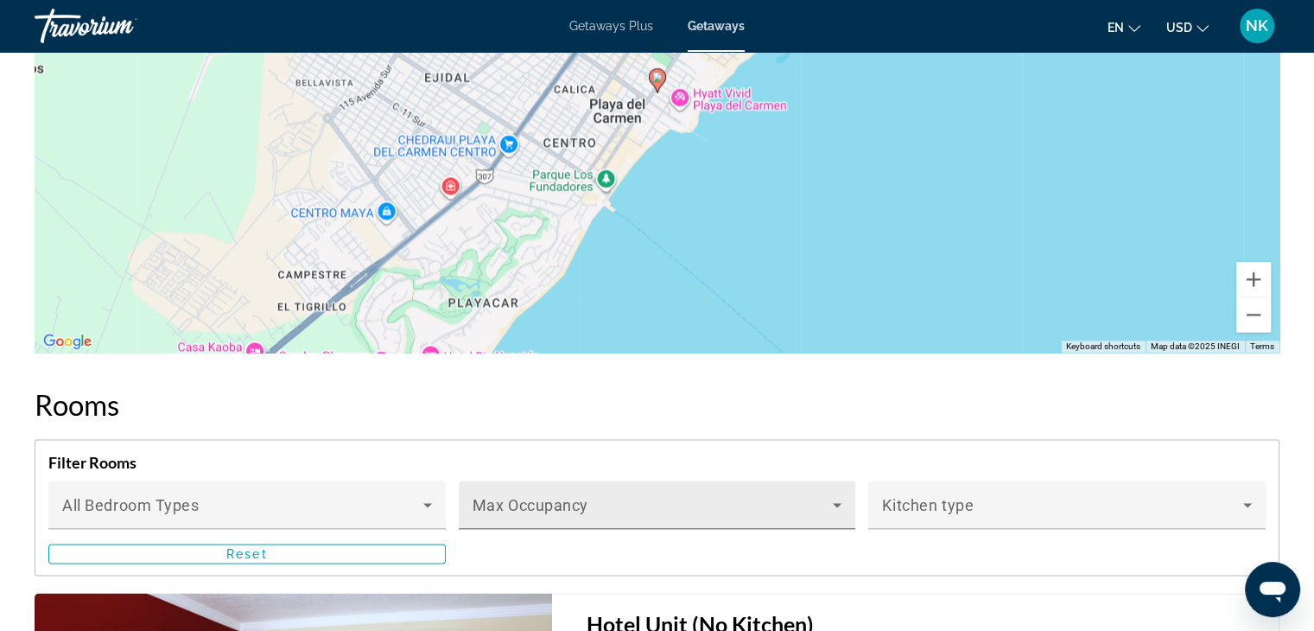
click at [671, 518] on span "Main content" at bounding box center [653, 511] width 361 height 21
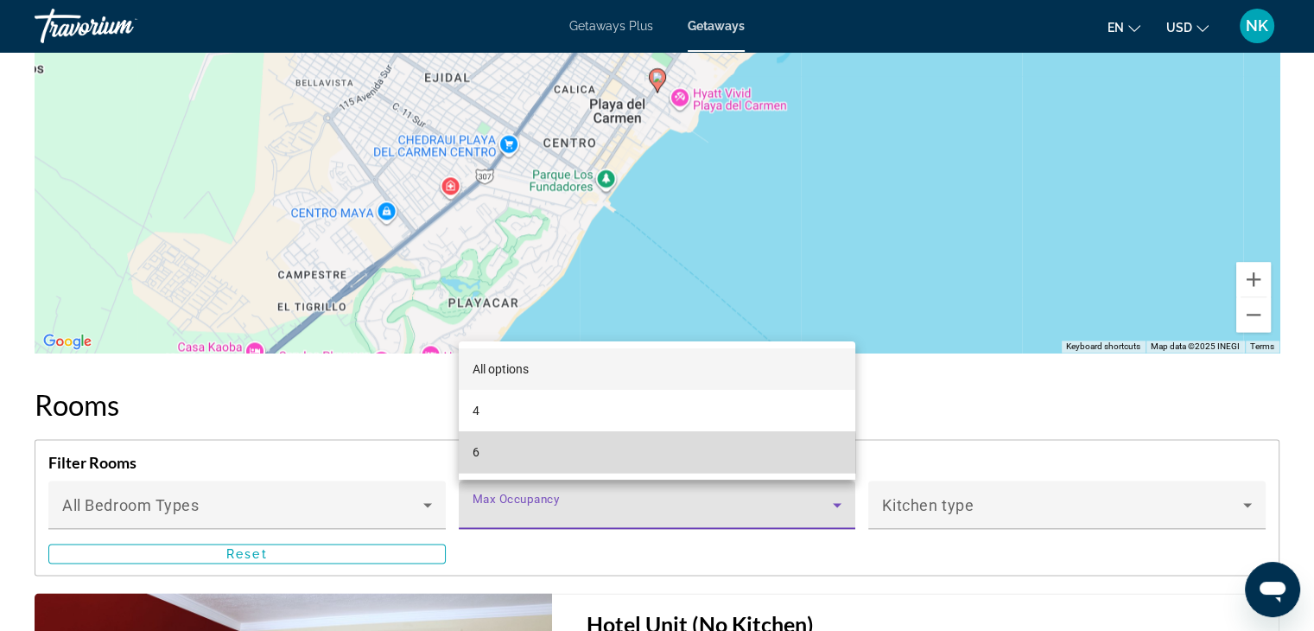
click at [656, 461] on mat-option "6" at bounding box center [657, 451] width 397 height 41
click at [647, 464] on mat-option "6" at bounding box center [657, 451] width 397 height 41
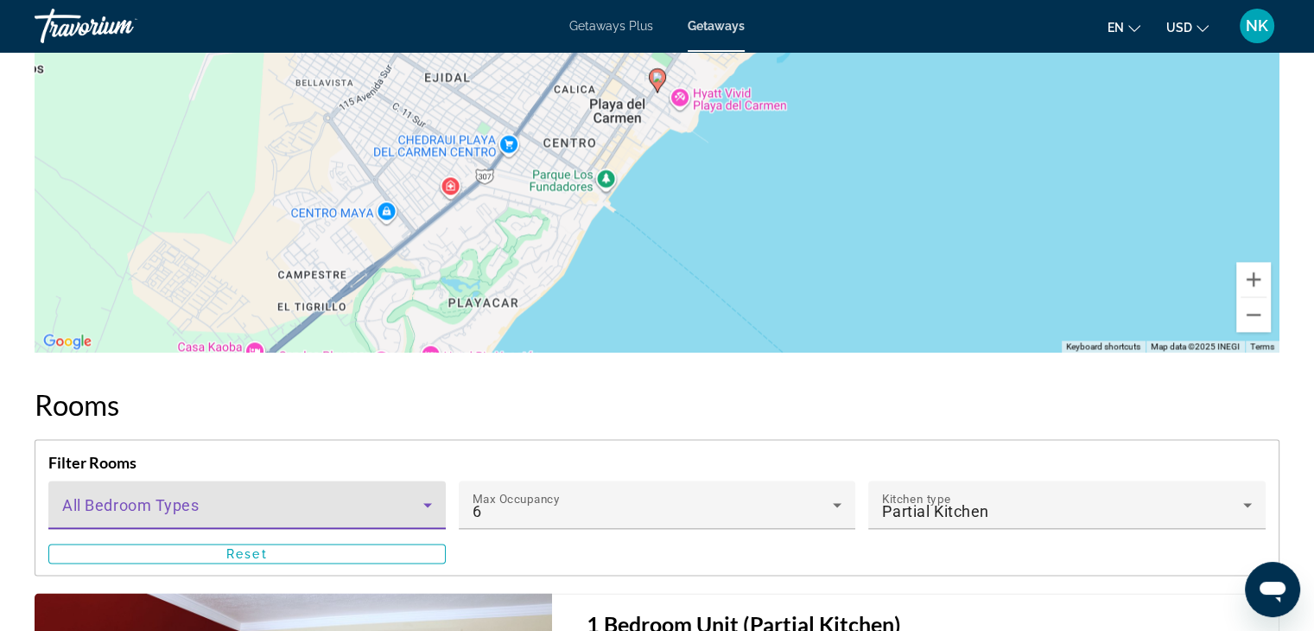
click at [321, 504] on span "Main content" at bounding box center [242, 511] width 361 height 21
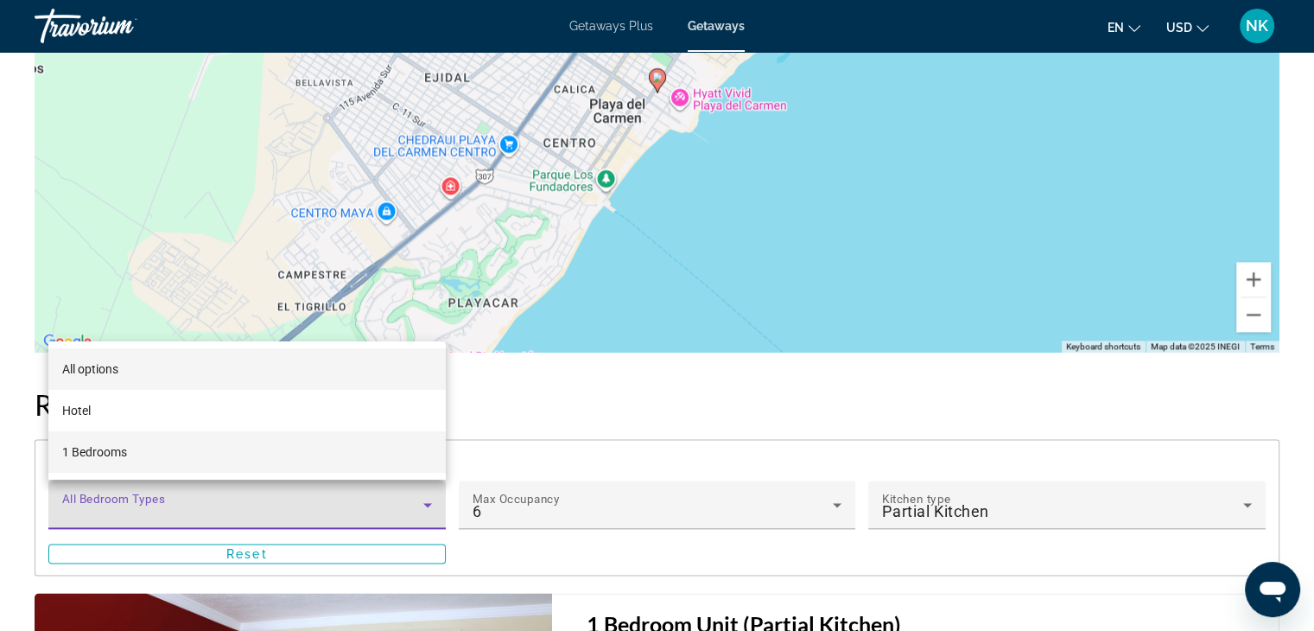
click at [290, 461] on mat-option "1 Bedrooms" at bounding box center [246, 451] width 397 height 41
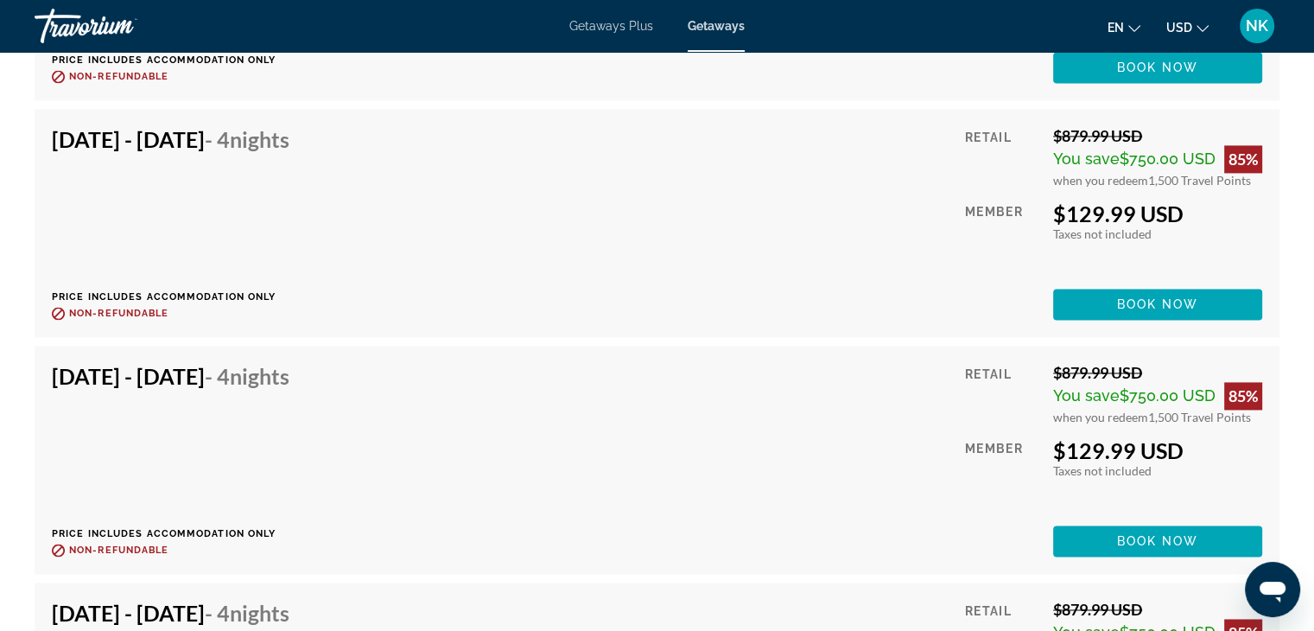
scroll to position [9113, 0]
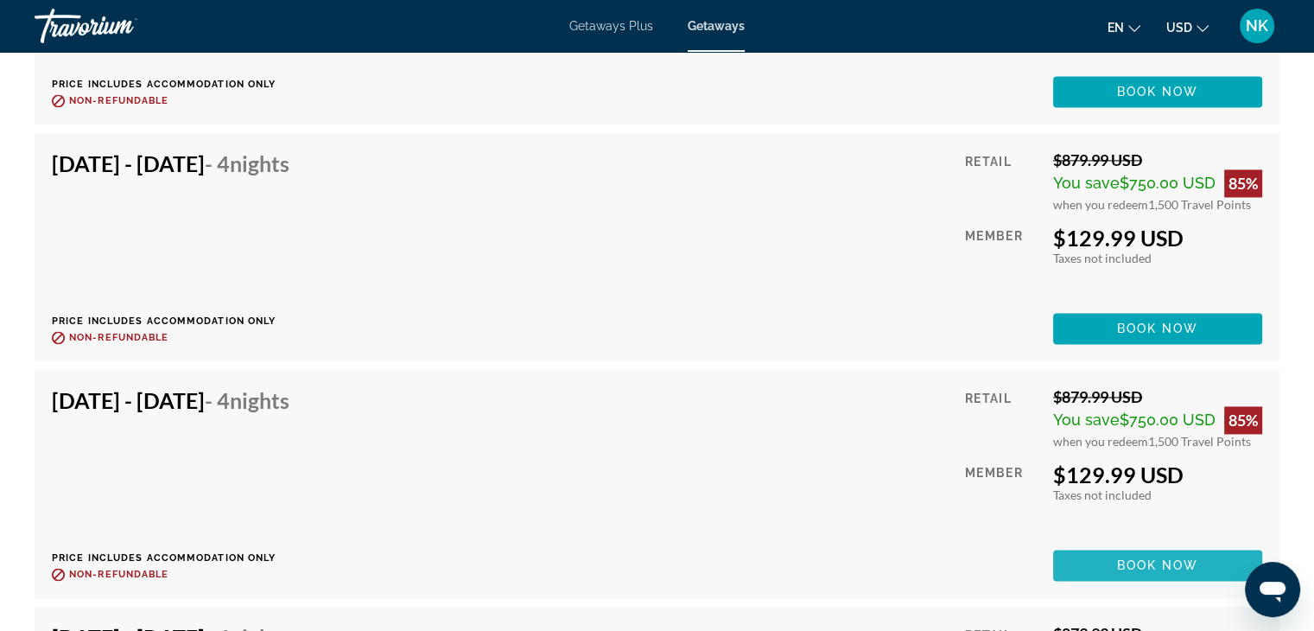
click at [1139, 560] on span "Book now" at bounding box center [1158, 565] width 82 height 14
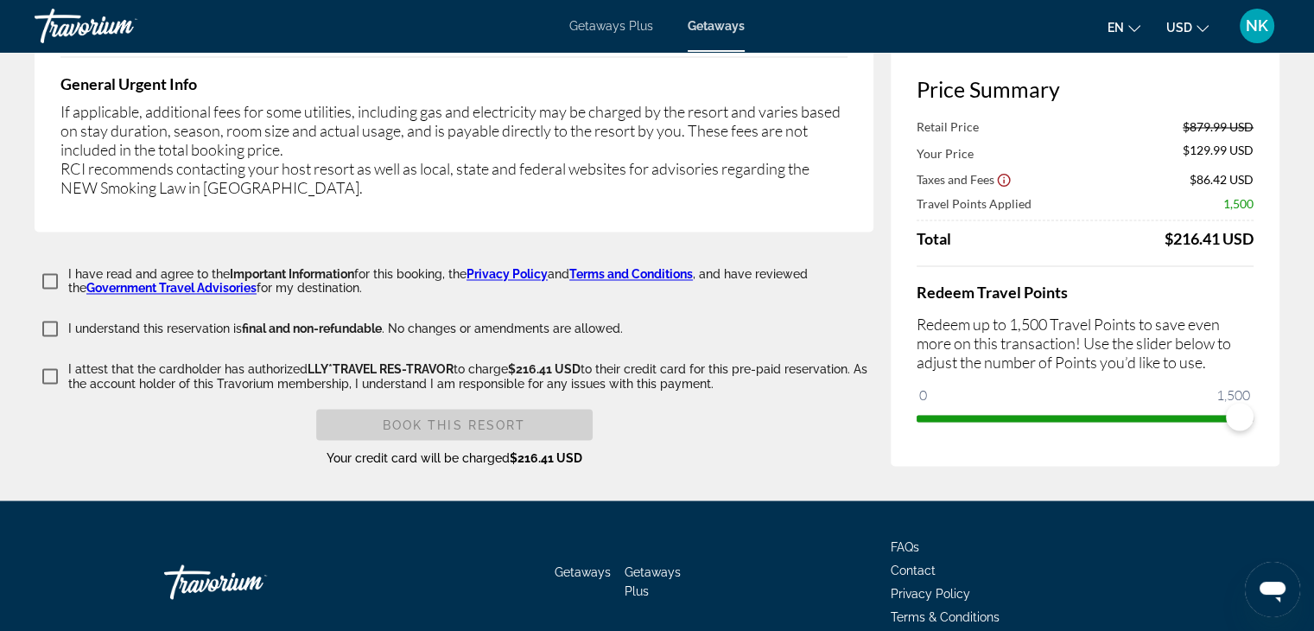
scroll to position [2902, 0]
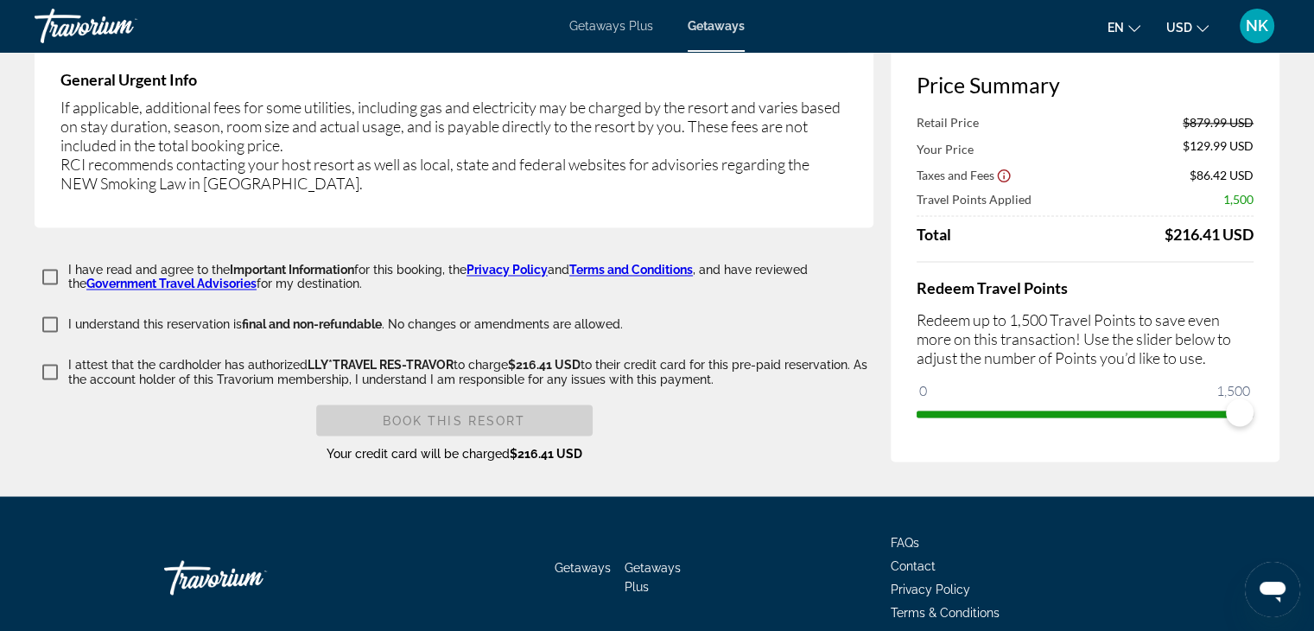
click at [1300, 564] on div "Getaways Getaways Plus FAQs Contact Privacy Policy Terms & Conditions © 2025 Al…" at bounding box center [657, 602] width 1314 height 212
click at [645, 263] on link "Terms and Conditions" at bounding box center [631, 270] width 124 height 14
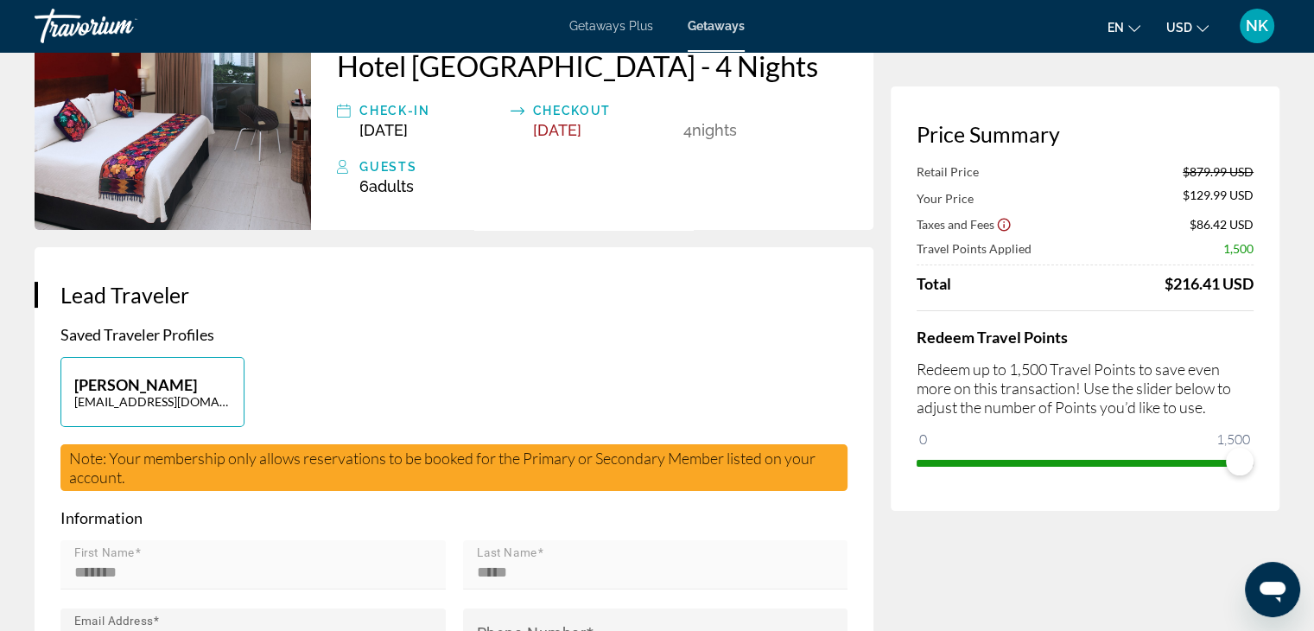
scroll to position [0, 0]
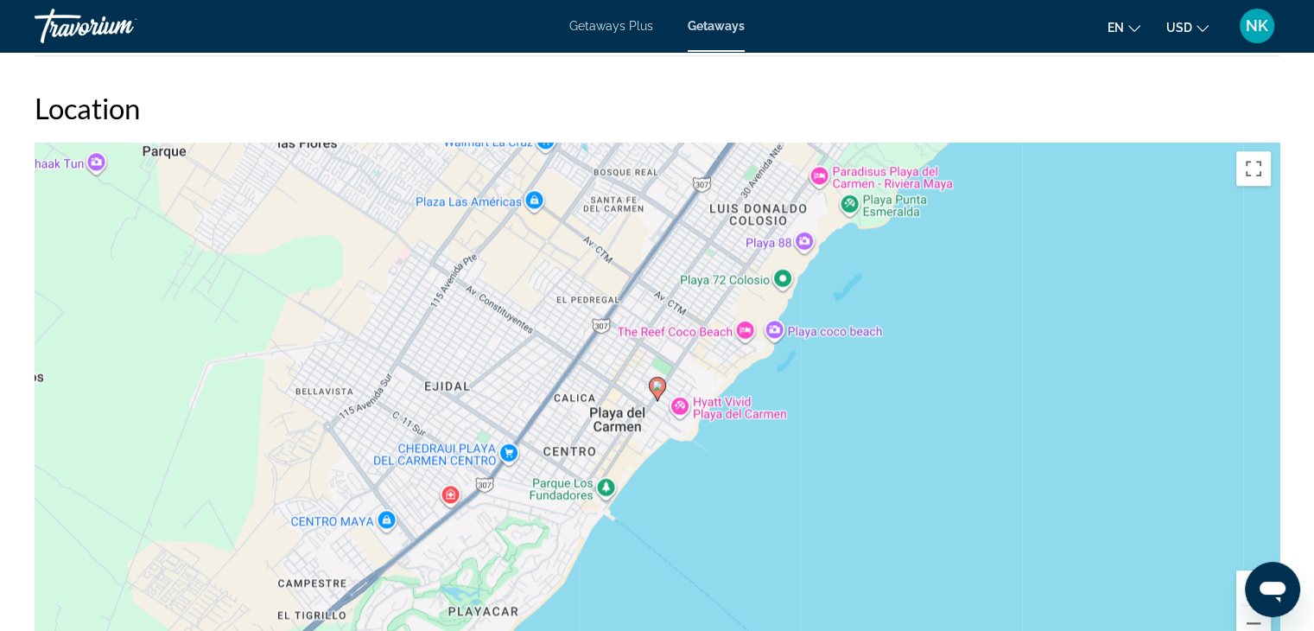
scroll to position [1987, 0]
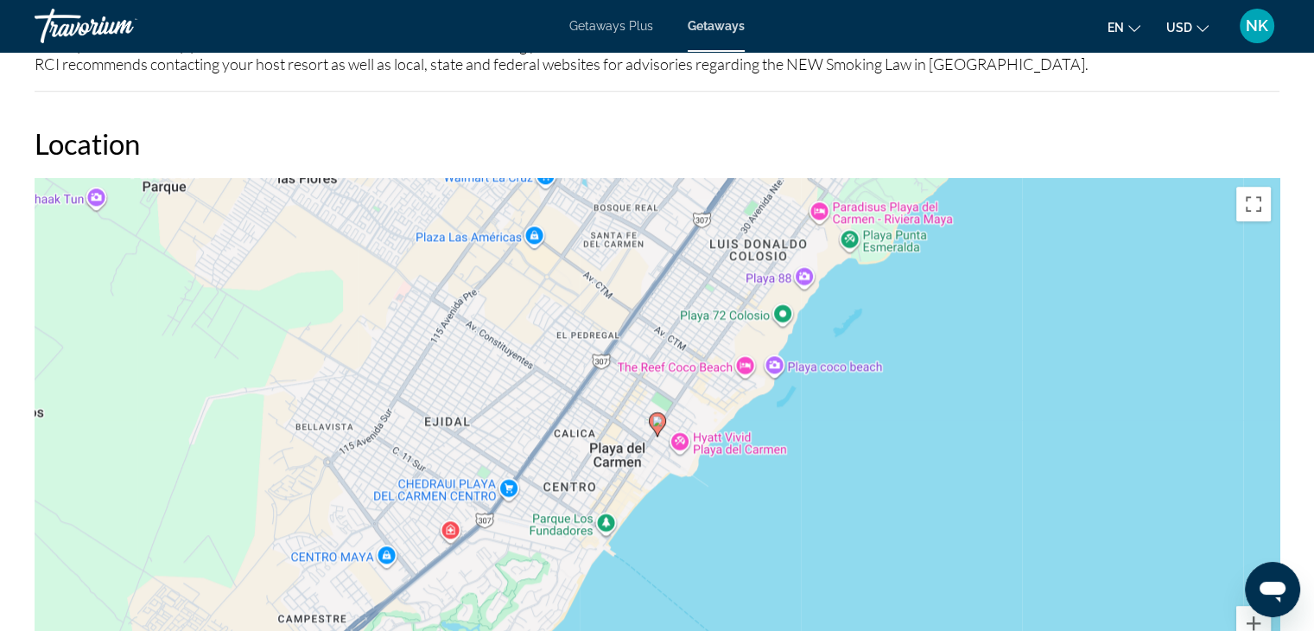
click at [706, 471] on div "To activate drag with keyboard, press Alt + Enter. Once in keyboard drag state,…" at bounding box center [657, 437] width 1245 height 518
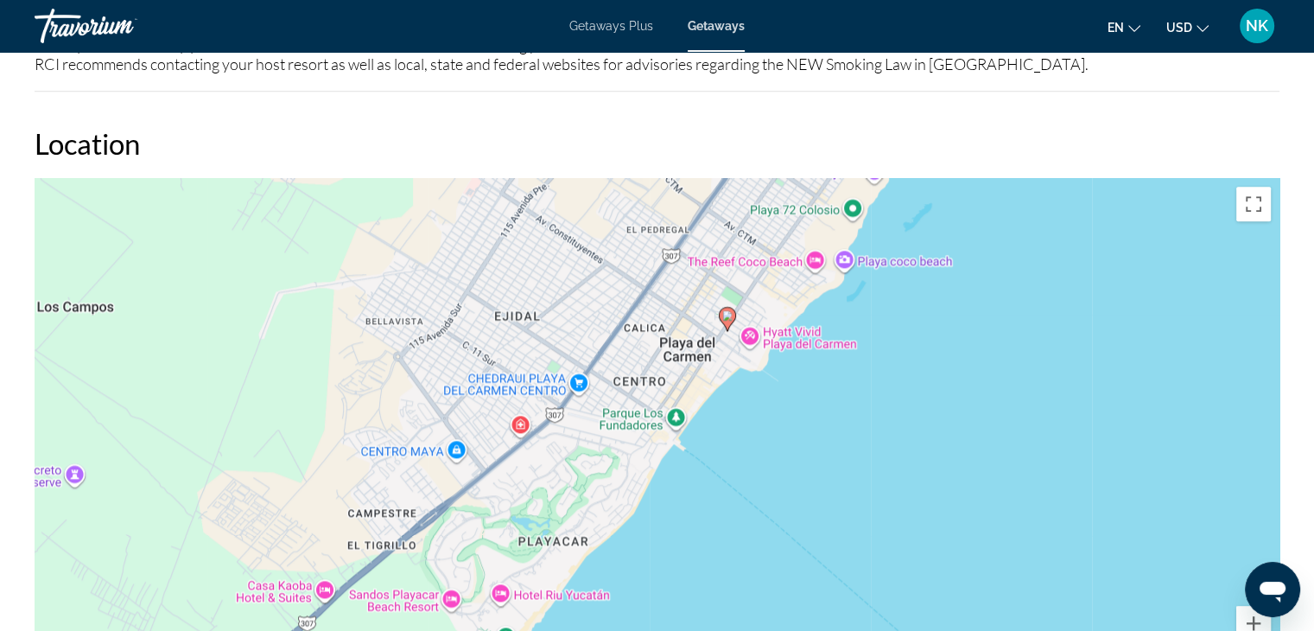
scroll to position [1983, 0]
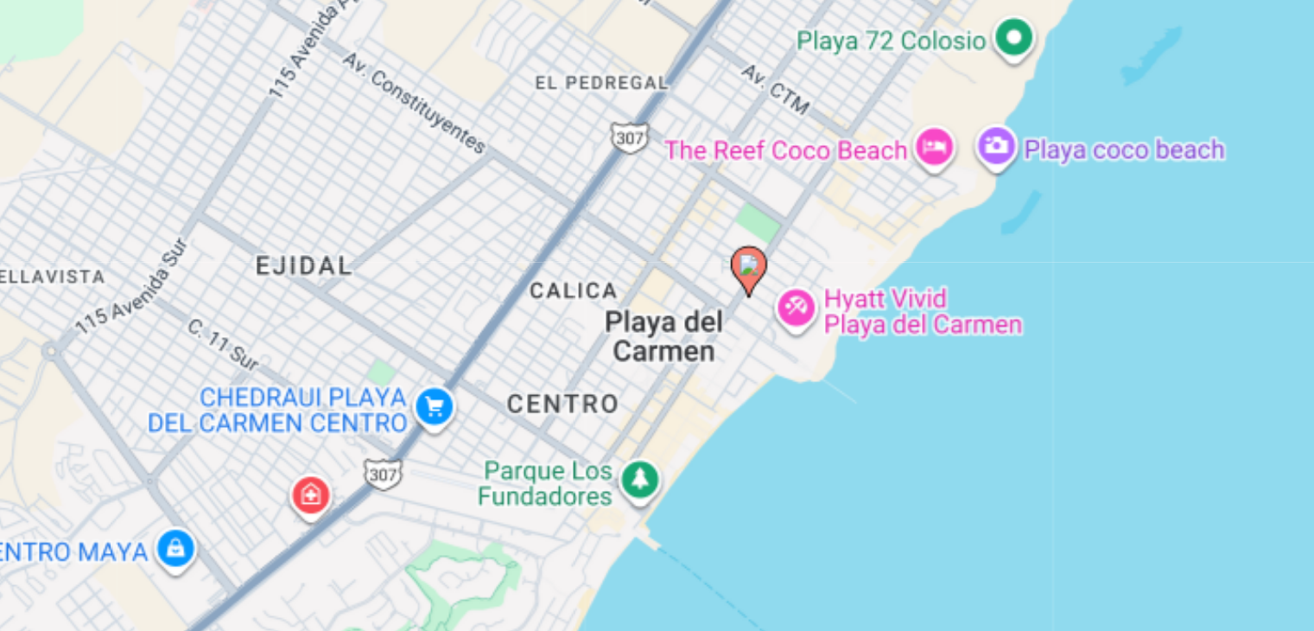
click at [777, 350] on div "To activate drag with keyboard, press Alt + Enter. Once in keyboard drag state,…" at bounding box center [657, 441] width 1245 height 518
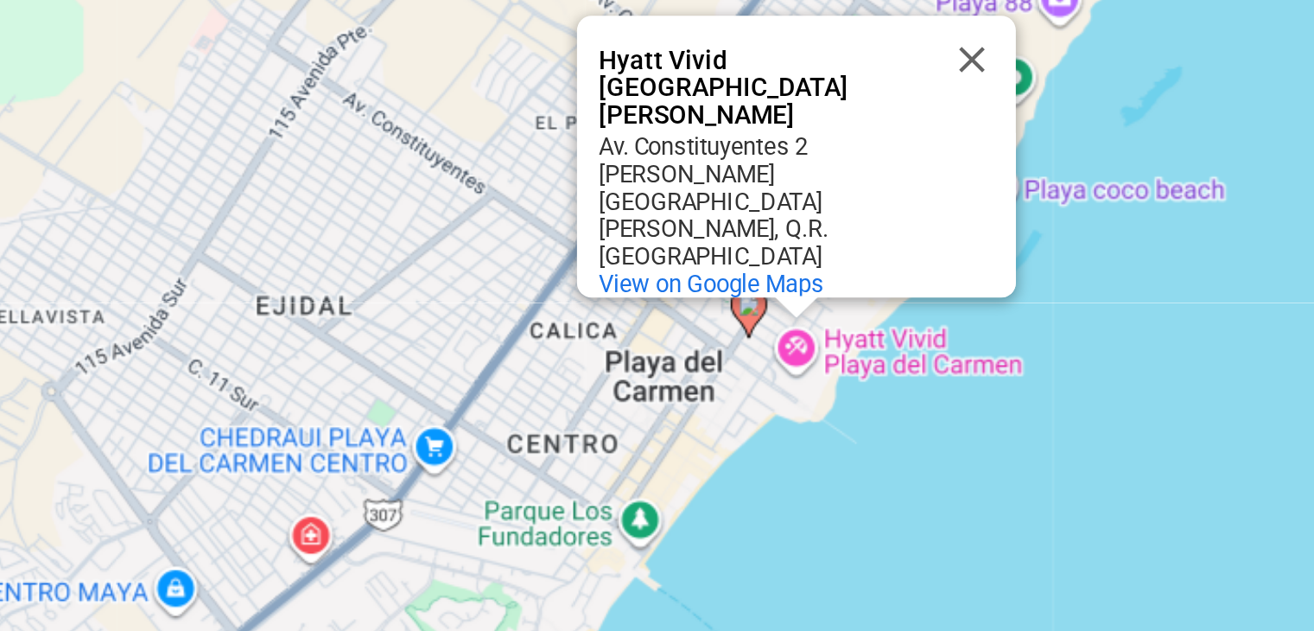
click at [832, 400] on div "To activate drag with keyboard, press Alt + Enter. Once in keyboard drag state,…" at bounding box center [657, 441] width 1245 height 518
click at [734, 370] on gmp-advanced-marker "Main content" at bounding box center [732, 360] width 17 height 26
click at [735, 369] on gmp-advanced-marker "Main content" at bounding box center [732, 360] width 17 height 26
click at [836, 262] on button "Close" at bounding box center [837, 240] width 41 height 41
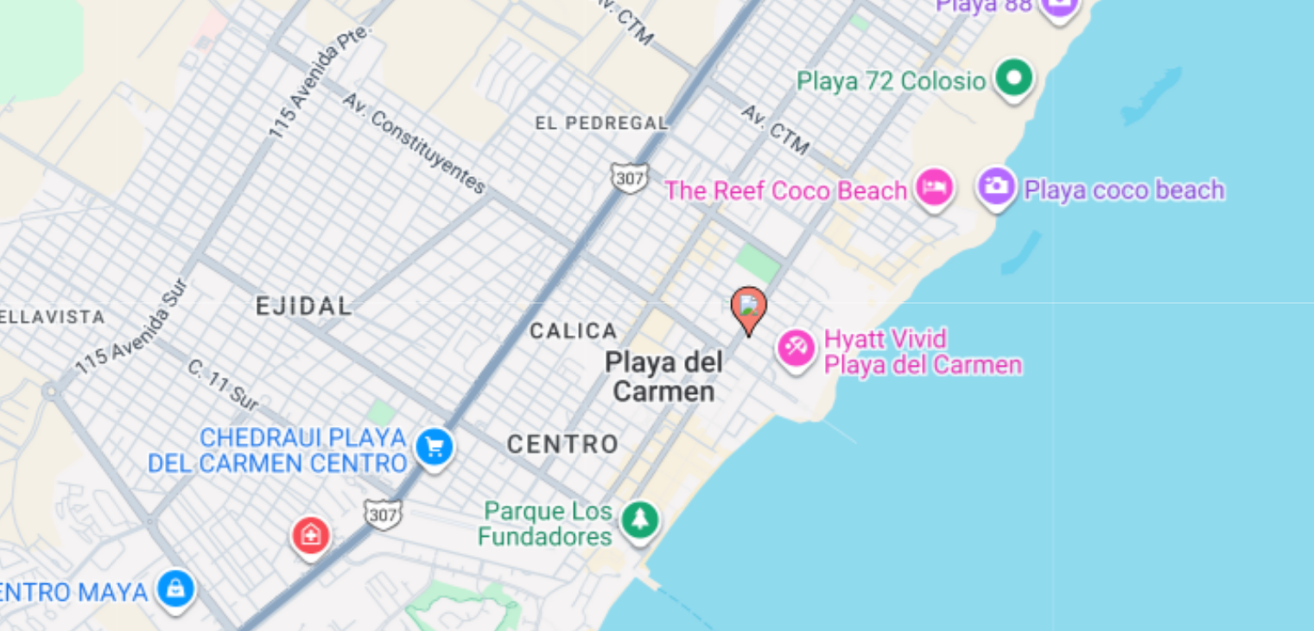
click at [733, 361] on icon "Main content" at bounding box center [732, 360] width 16 height 22
click at [730, 363] on icon "Main content" at bounding box center [732, 360] width 16 height 22
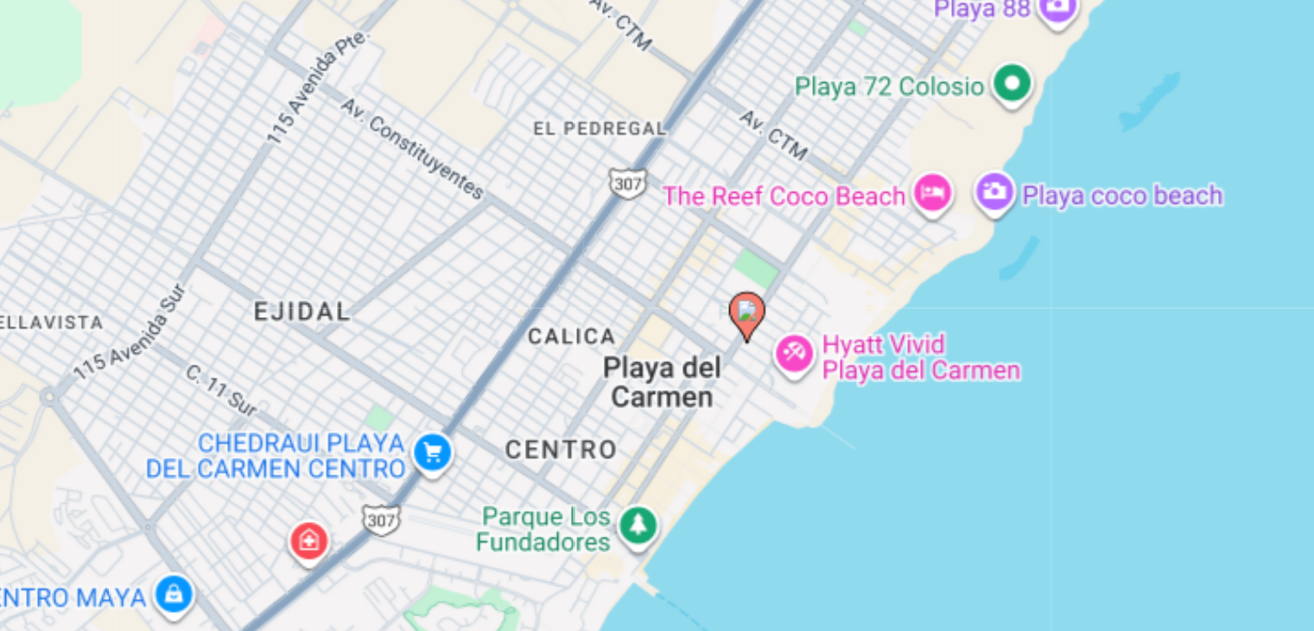
click at [657, 412] on div "To activate drag with keyboard, press Alt + Enter. Once in keyboard drag state,…" at bounding box center [657, 441] width 1245 height 518
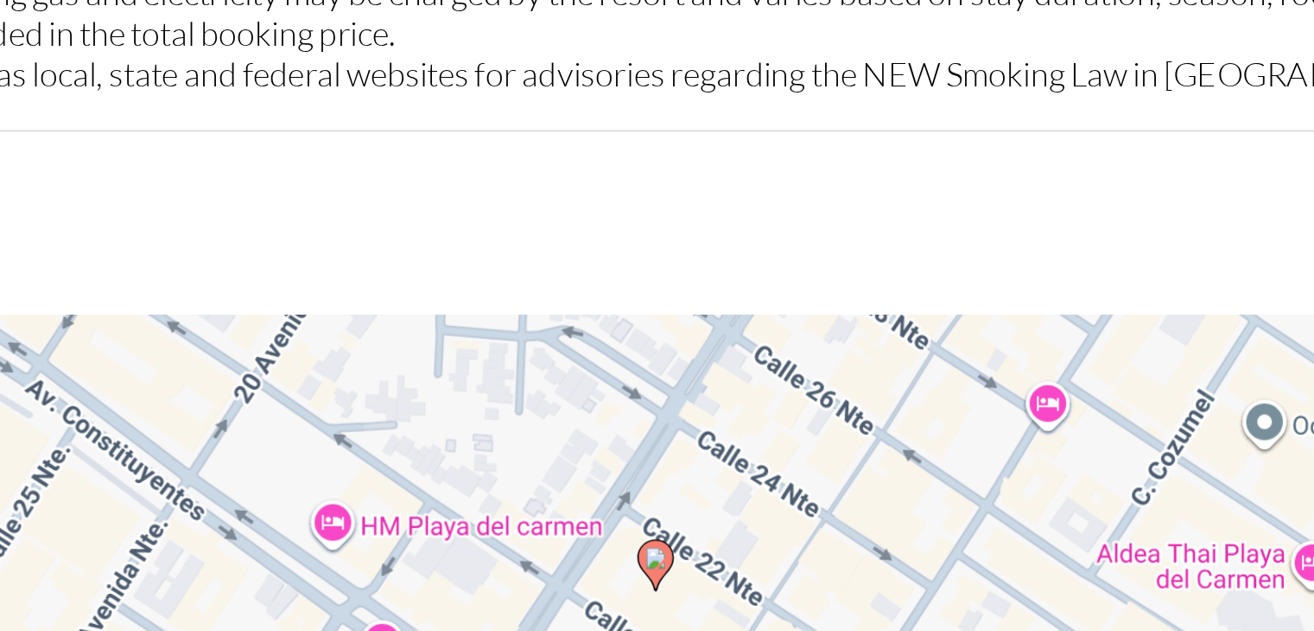
scroll to position [1891, 0]
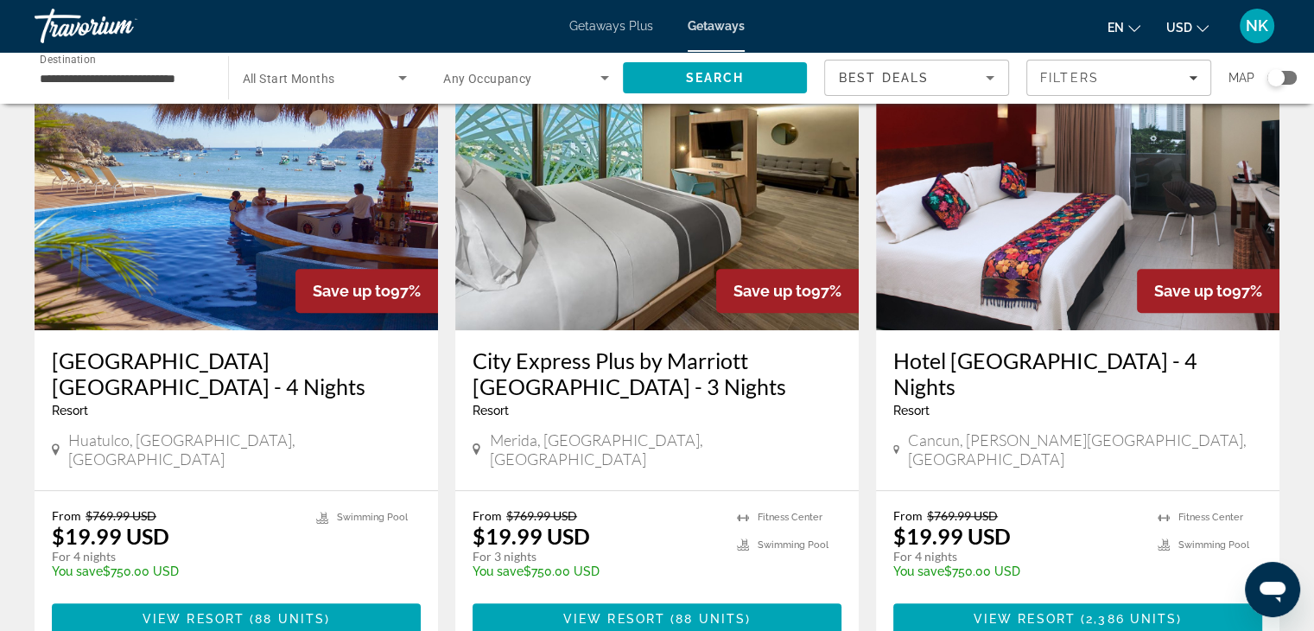
scroll to position [1369, 0]
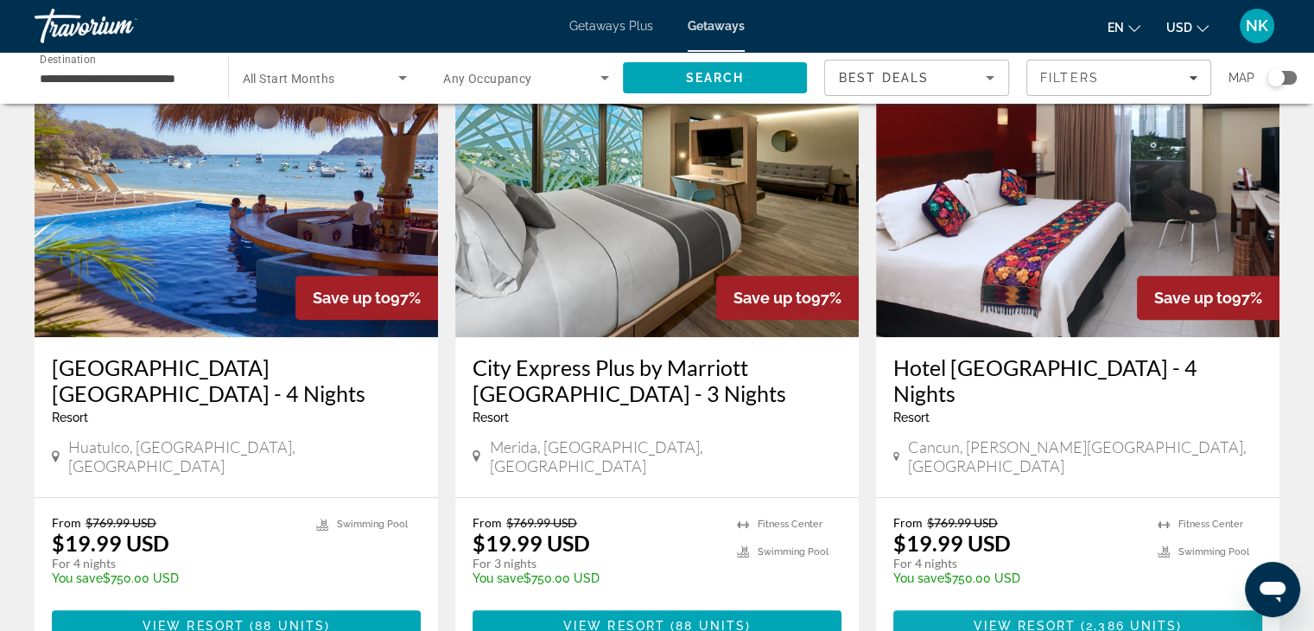
click at [1148, 619] on span "2,386 units" at bounding box center [1131, 626] width 91 height 14
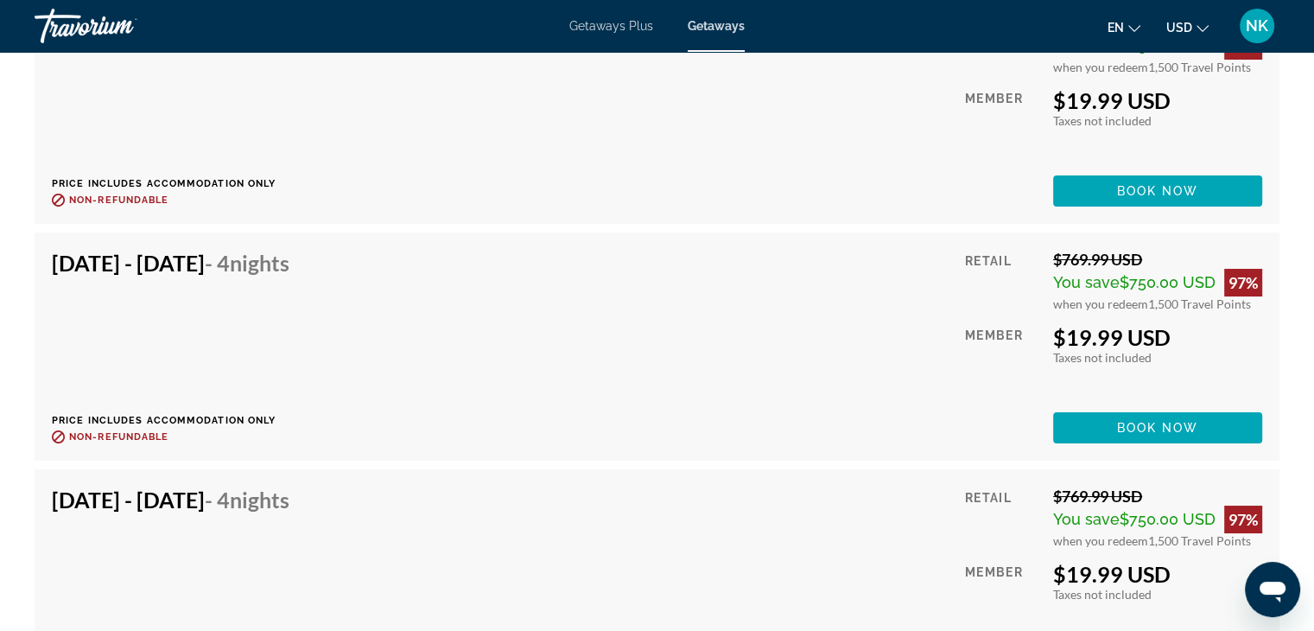
scroll to position [13245, 0]
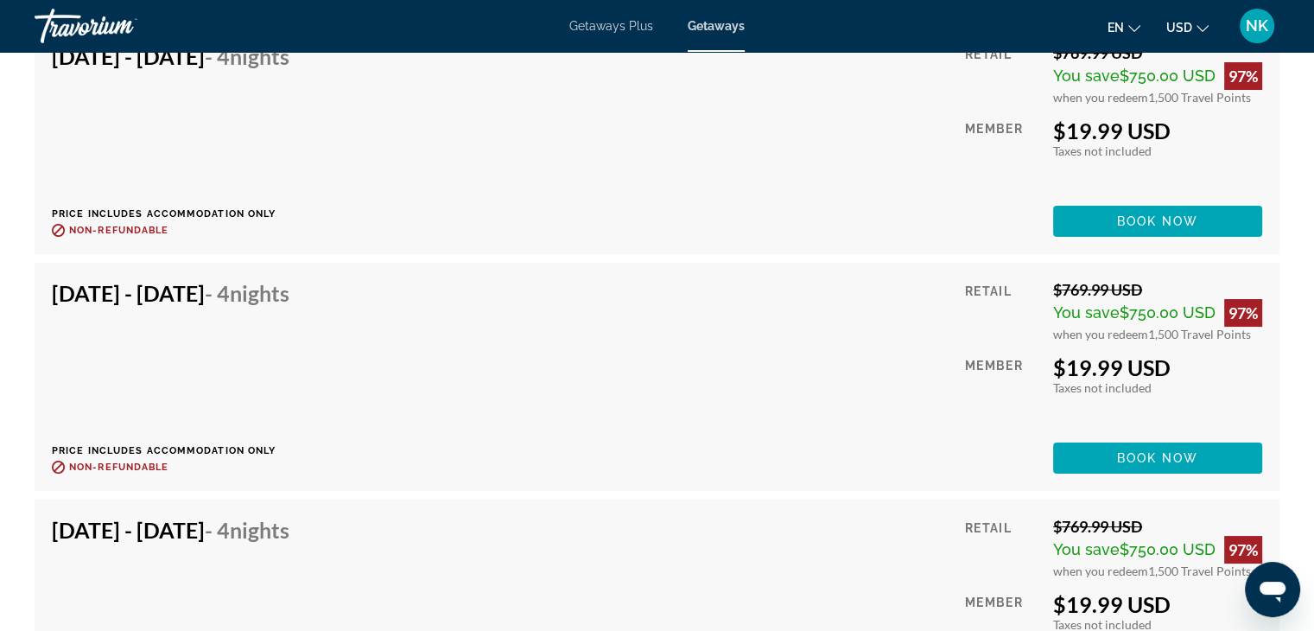
click at [1313, 16] on div "Getaways Plus Getaways en English Español Français Italiano Português русский U…" at bounding box center [657, 25] width 1314 height 45
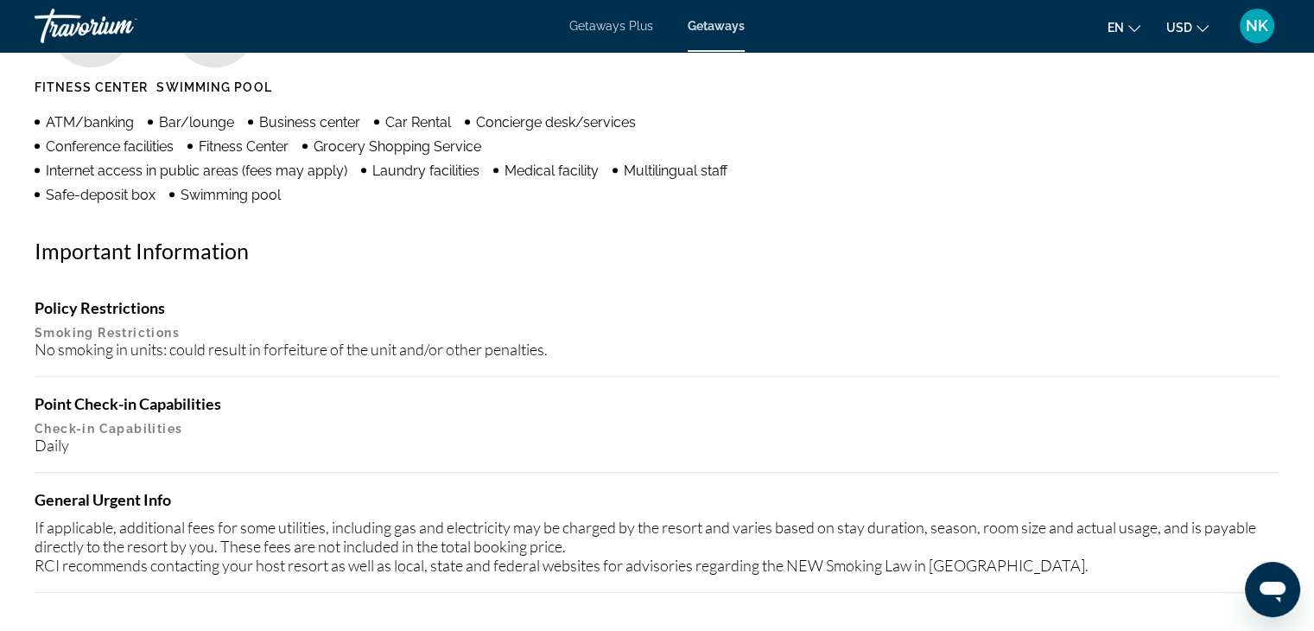
scroll to position [0, 0]
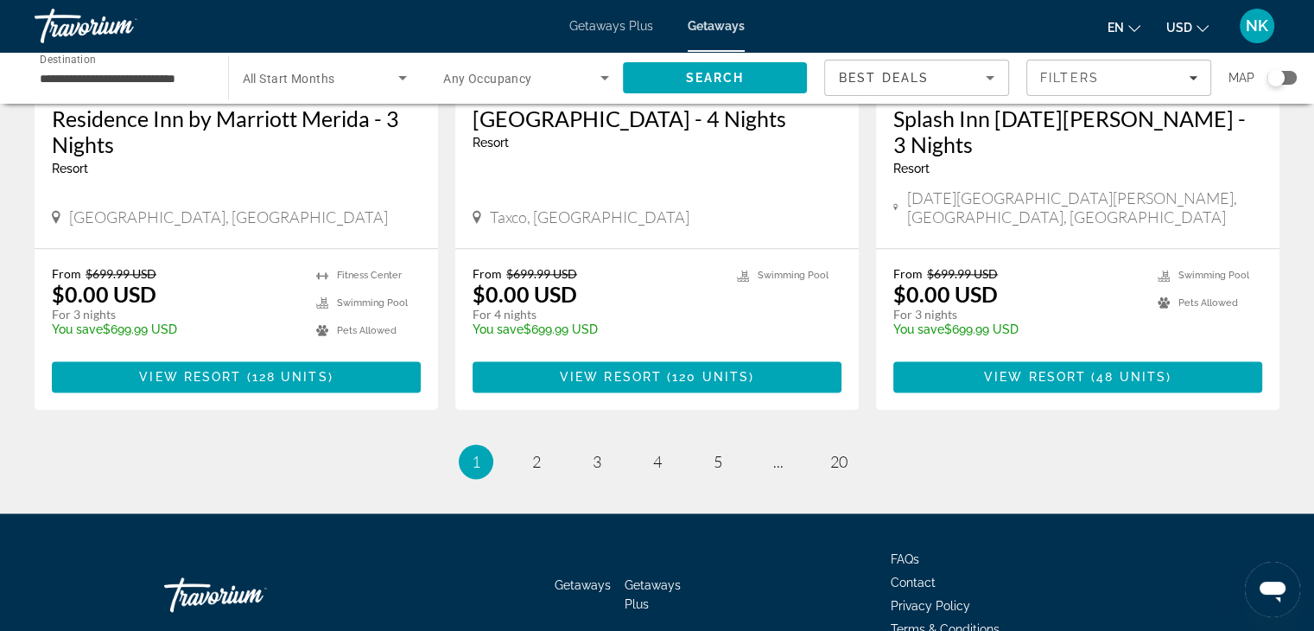
scroll to position [2217, 0]
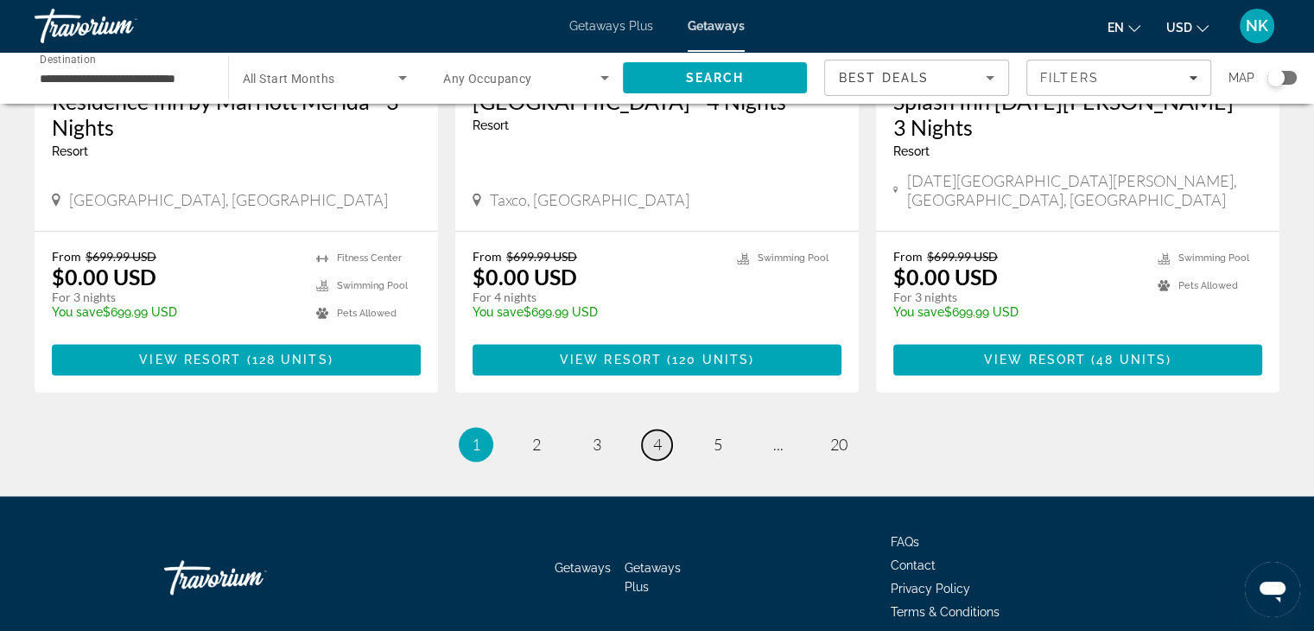
click at [661, 435] on span "4" at bounding box center [657, 444] width 9 height 19
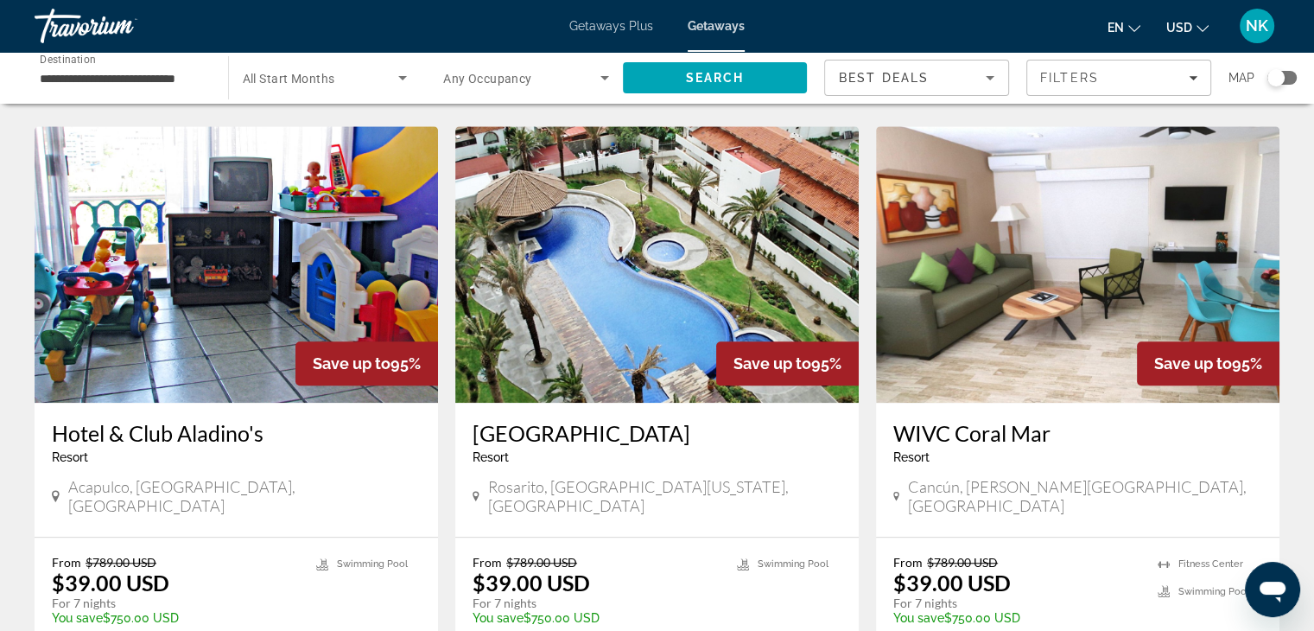
scroll to position [1315, 0]
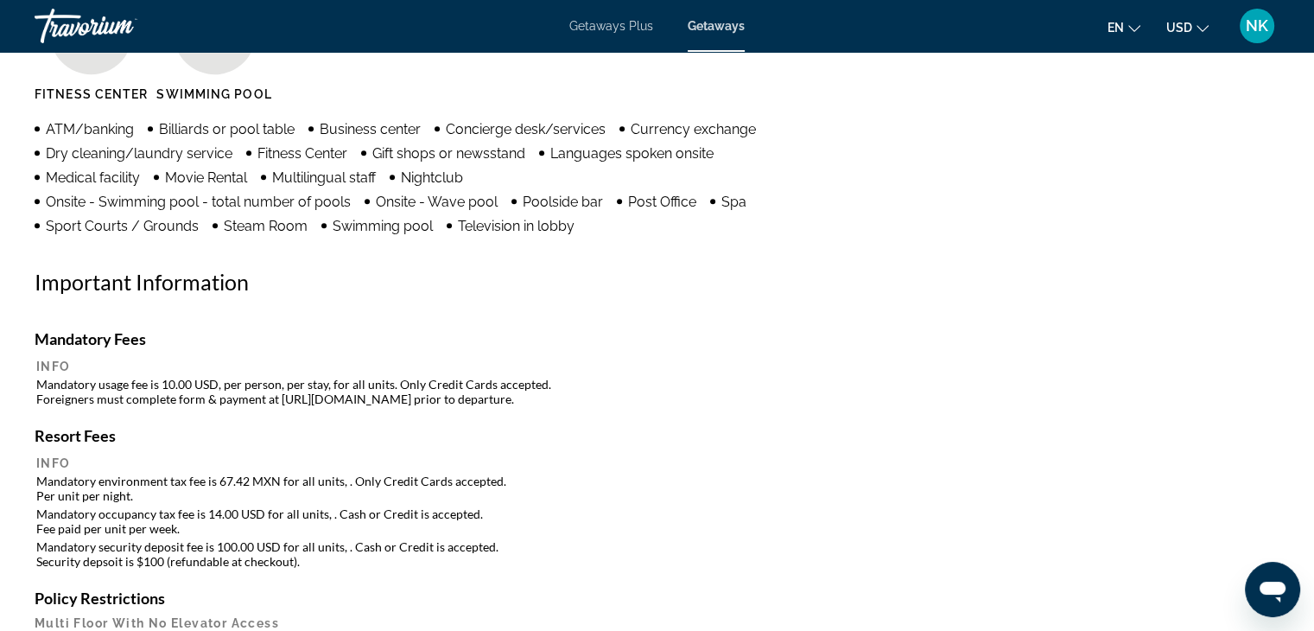
scroll to position [1484, 0]
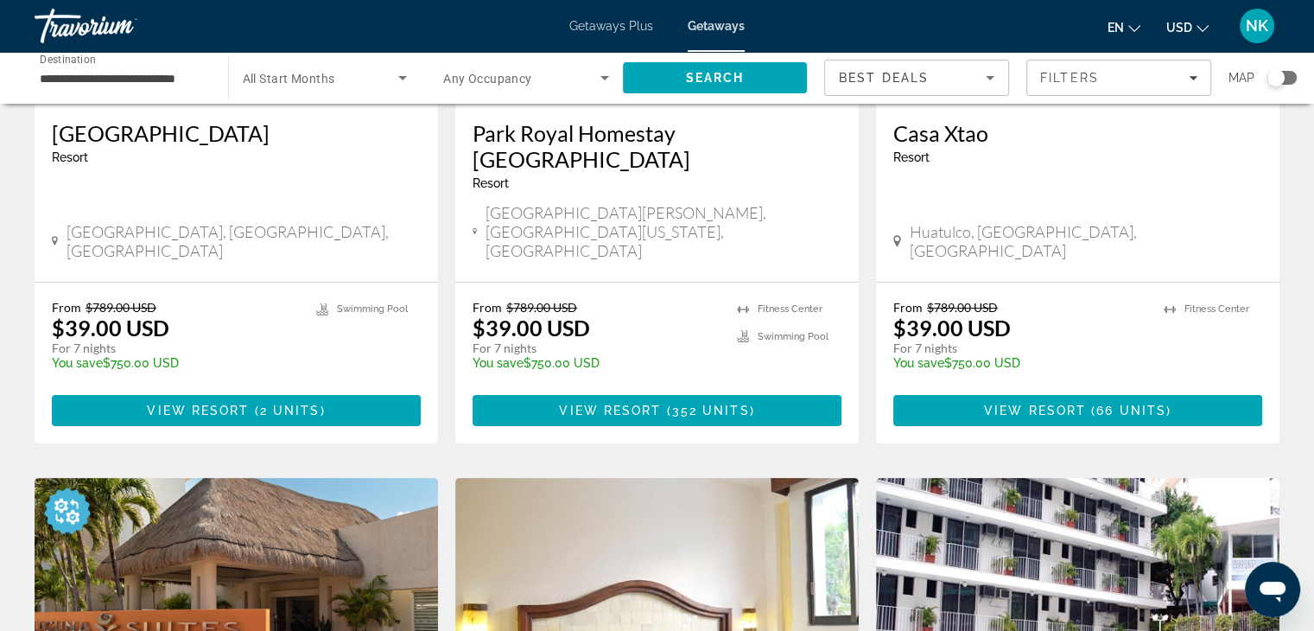
scroll to position [340, 0]
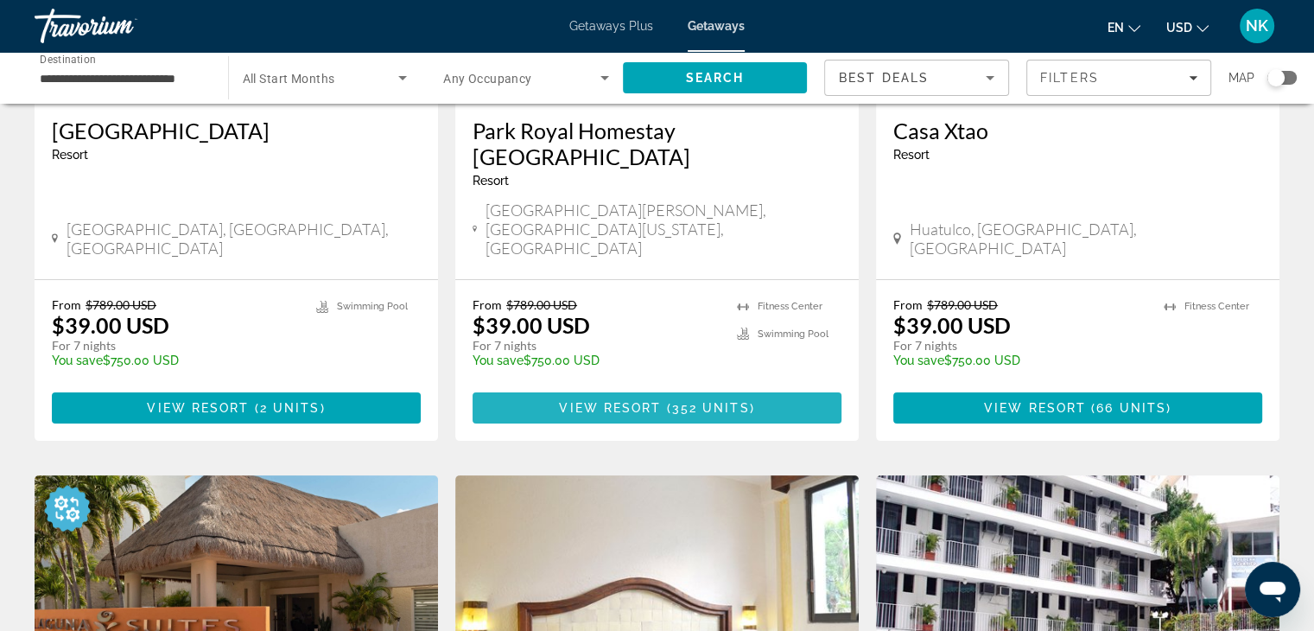
click at [614, 401] on span "View Resort" at bounding box center [610, 408] width 102 height 14
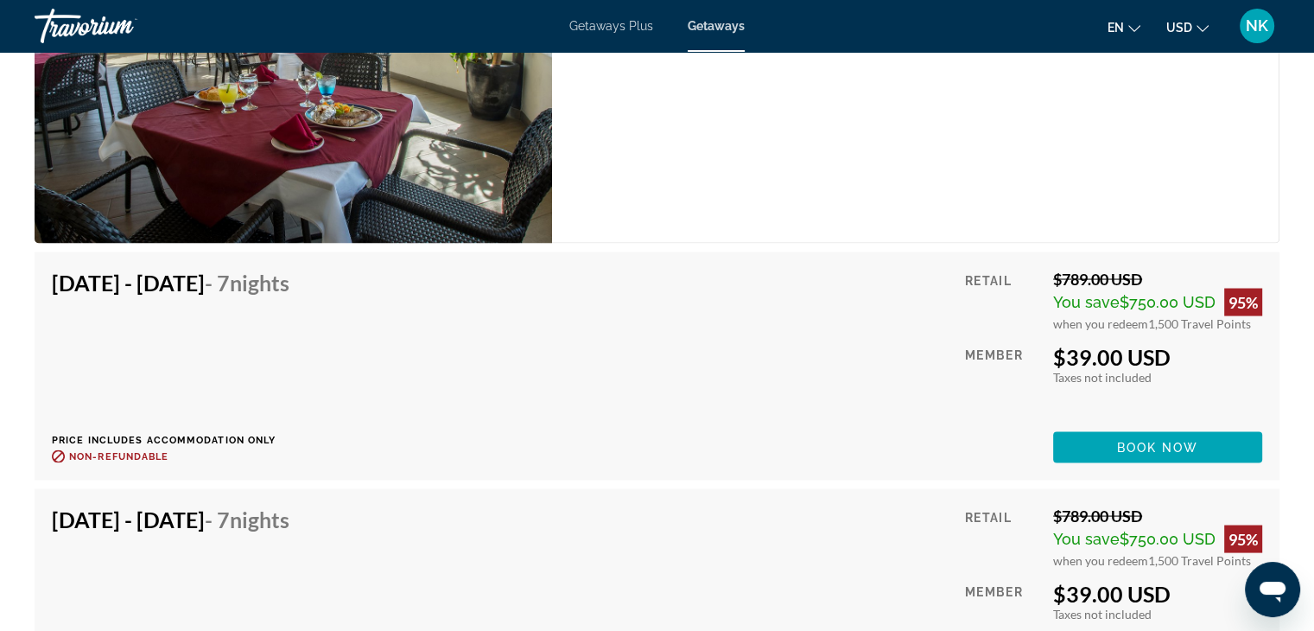
scroll to position [3311, 0]
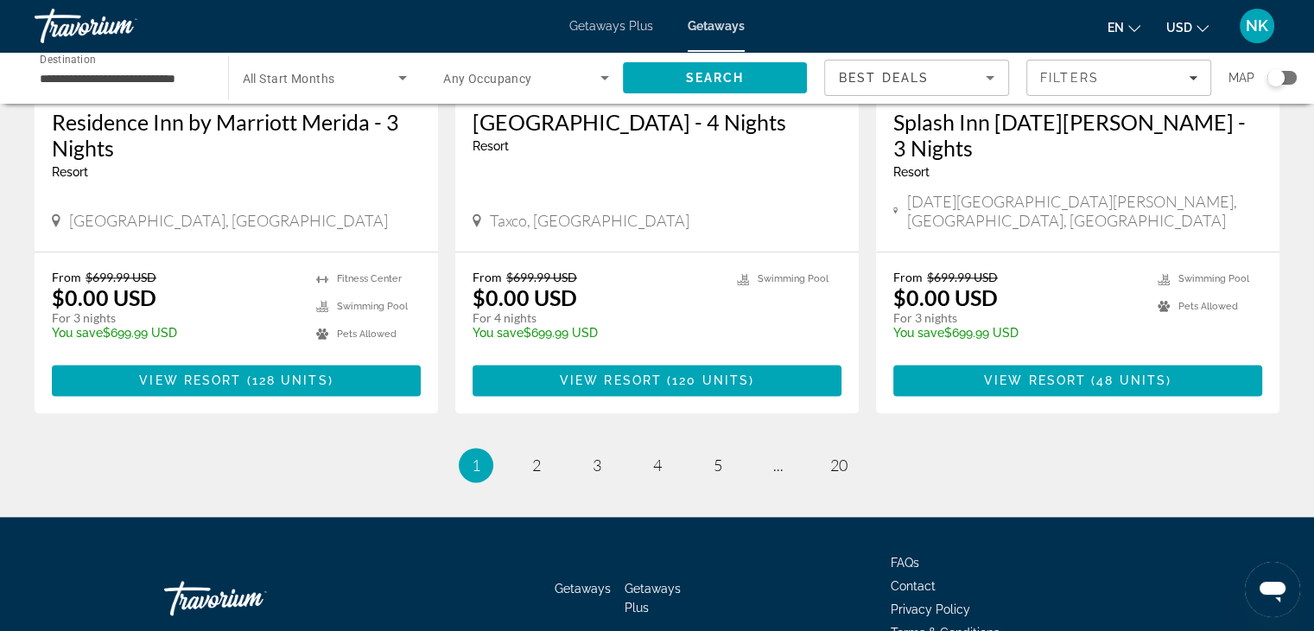
scroll to position [2200, 0]
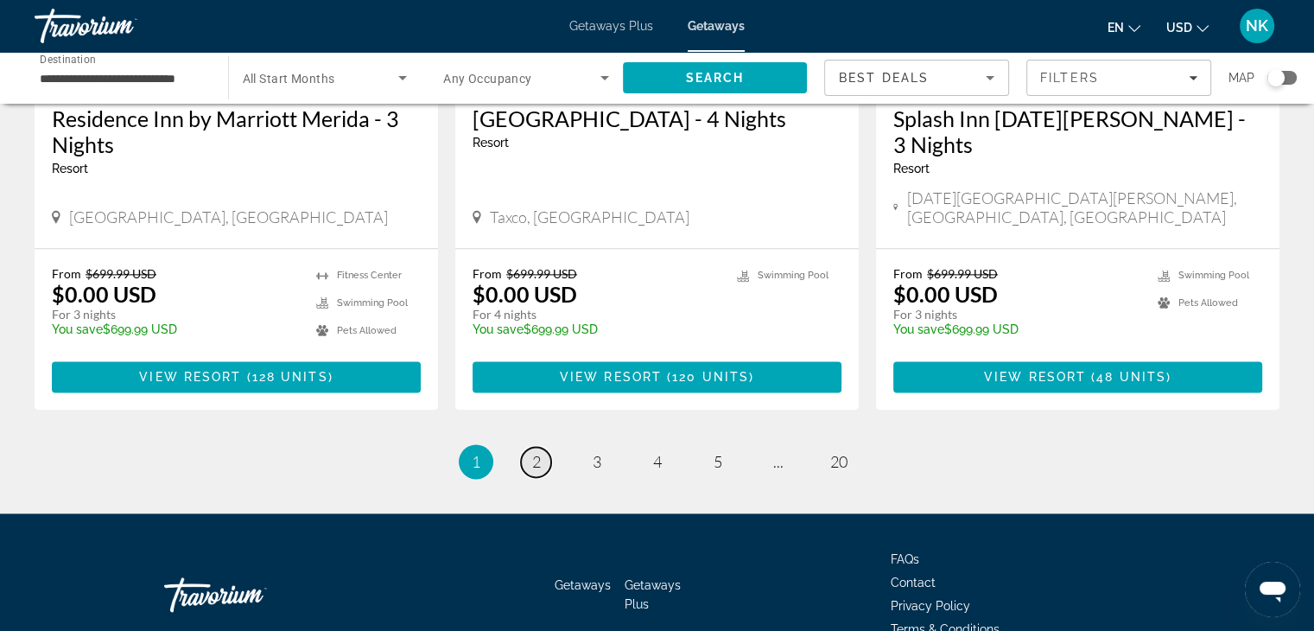
click at [544, 447] on link "page 2" at bounding box center [536, 462] width 30 height 30
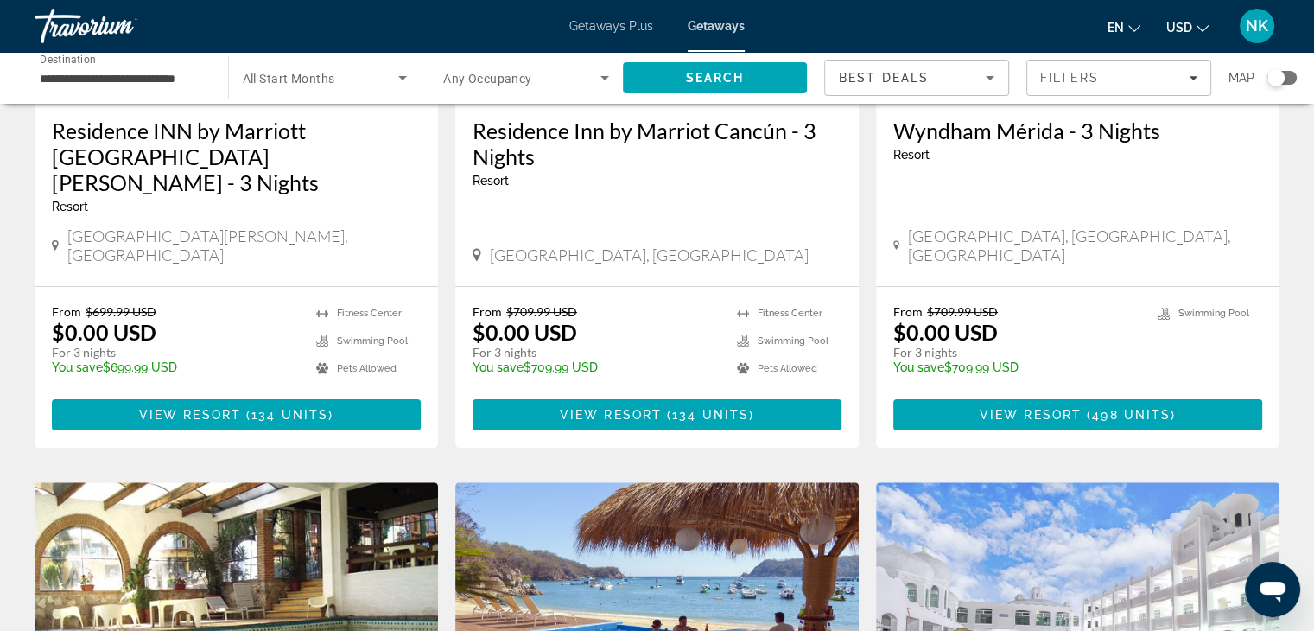
scroll to position [344, 0]
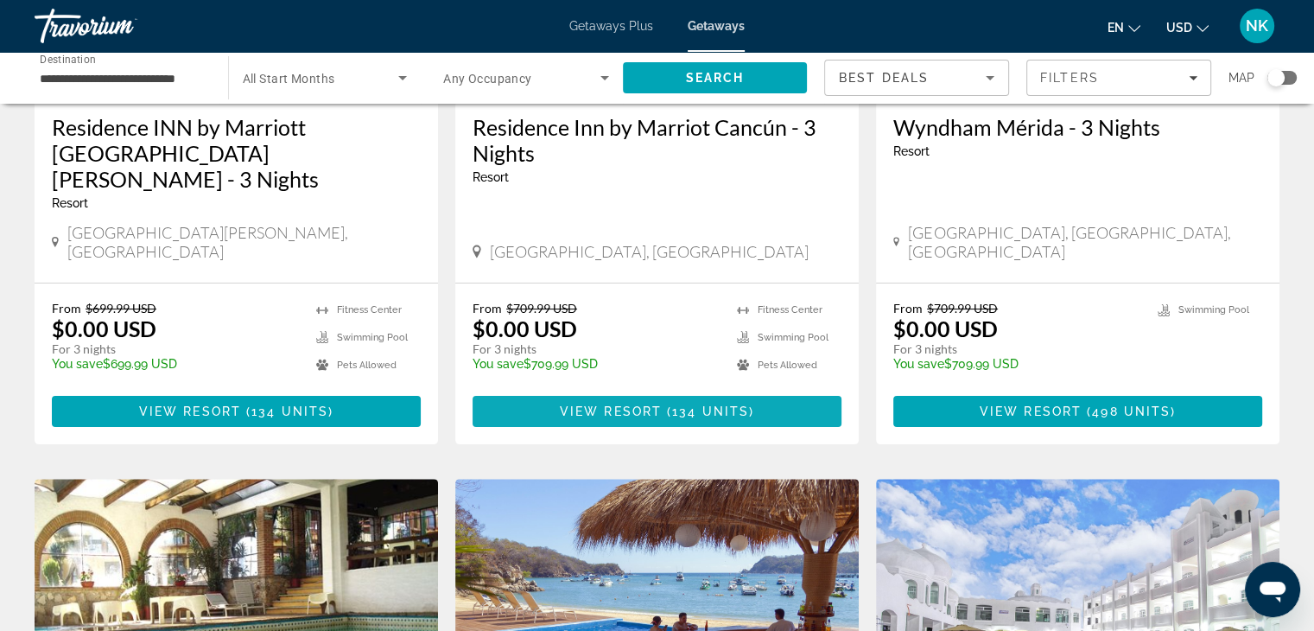
click at [784, 391] on span "Main content" at bounding box center [657, 411] width 369 height 41
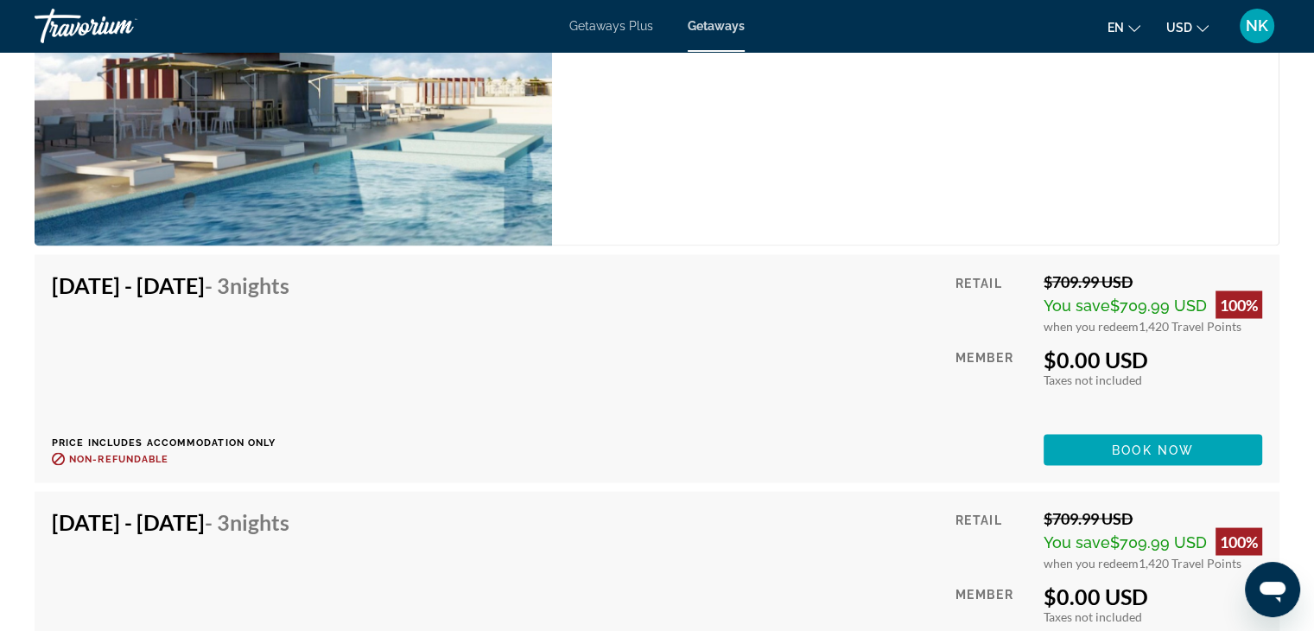
scroll to position [3182, 0]
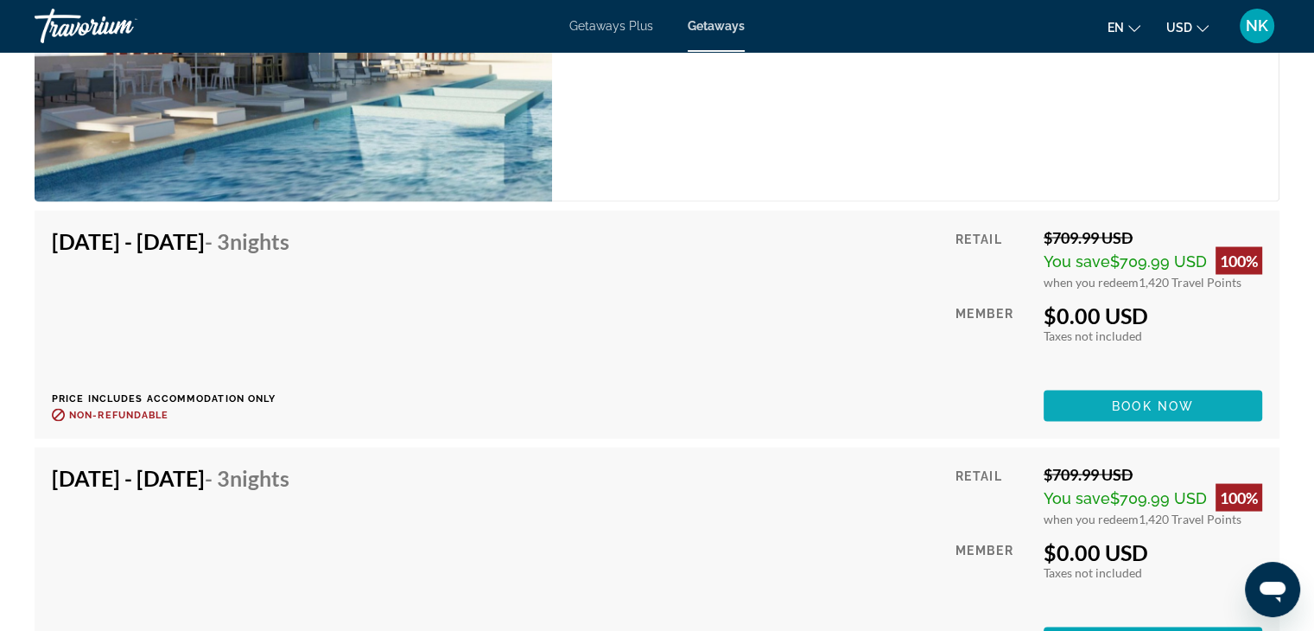
click at [1182, 385] on span "Main content" at bounding box center [1153, 405] width 219 height 41
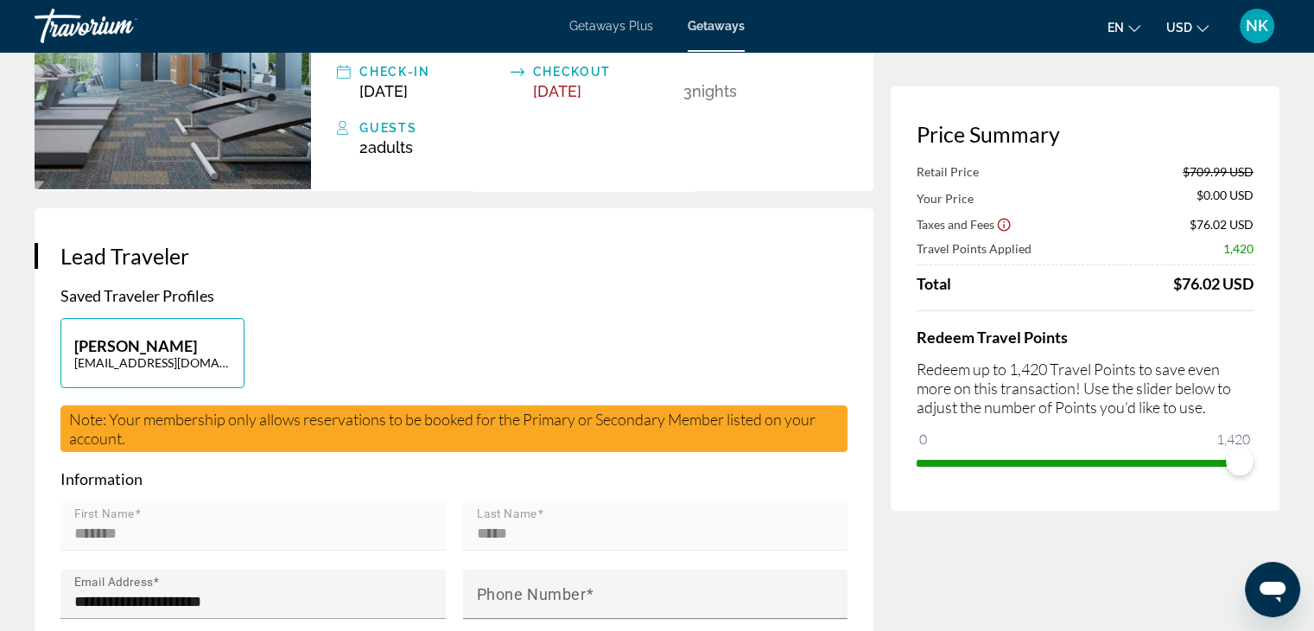
scroll to position [26, 0]
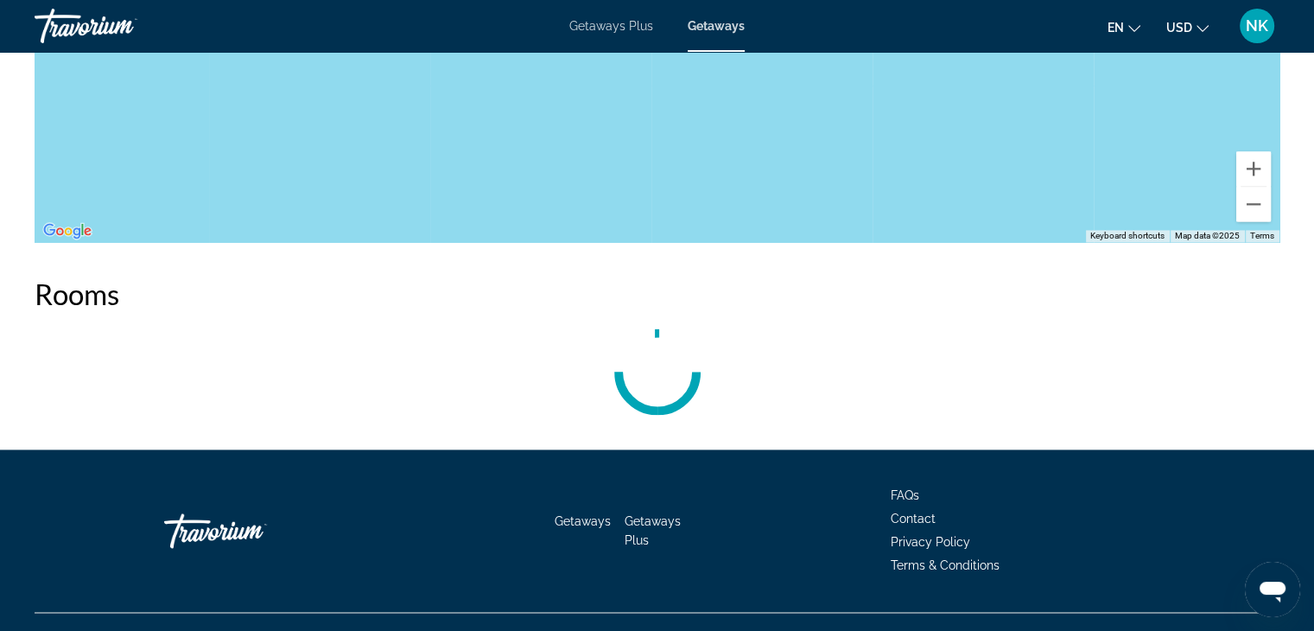
scroll to position [2669, 0]
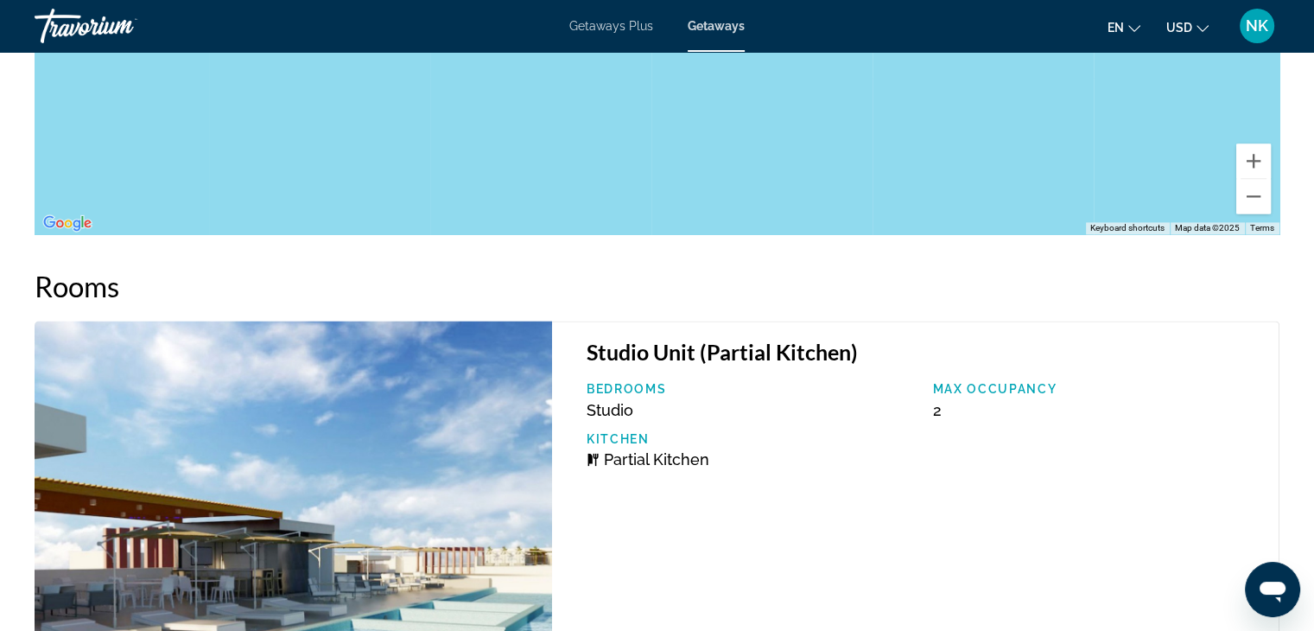
drag, startPoint x: 1311, startPoint y: 126, endPoint x: 1312, endPoint y: 143, distance: 16.4
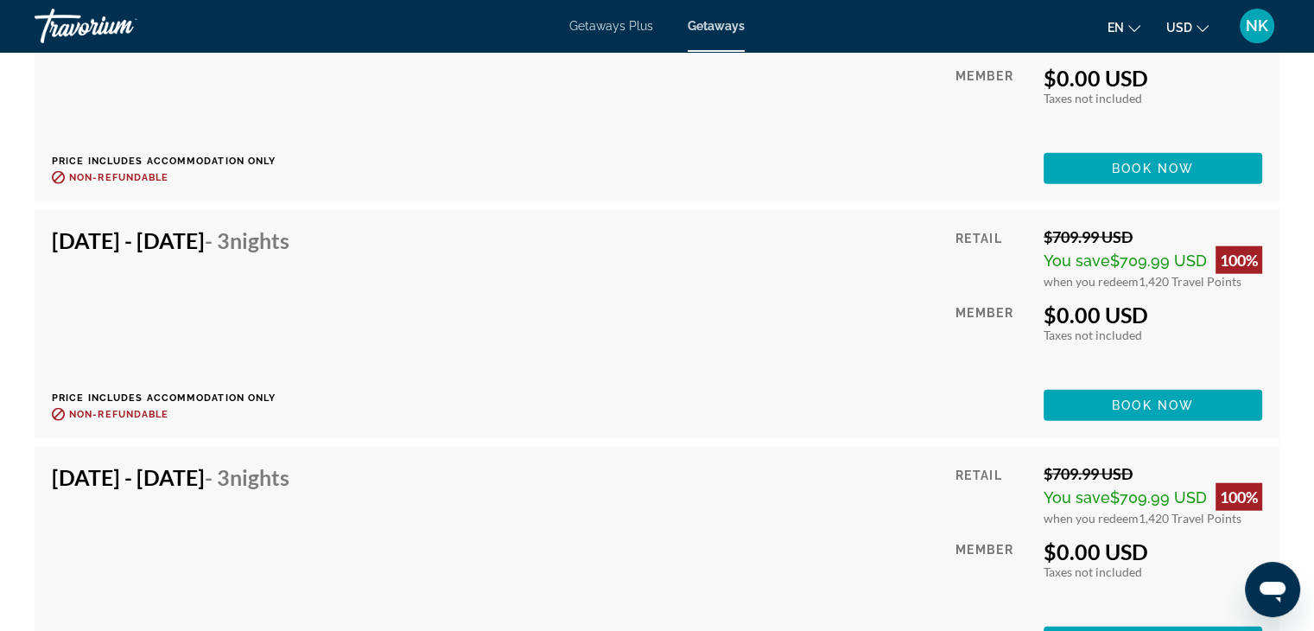
scroll to position [4175, 0]
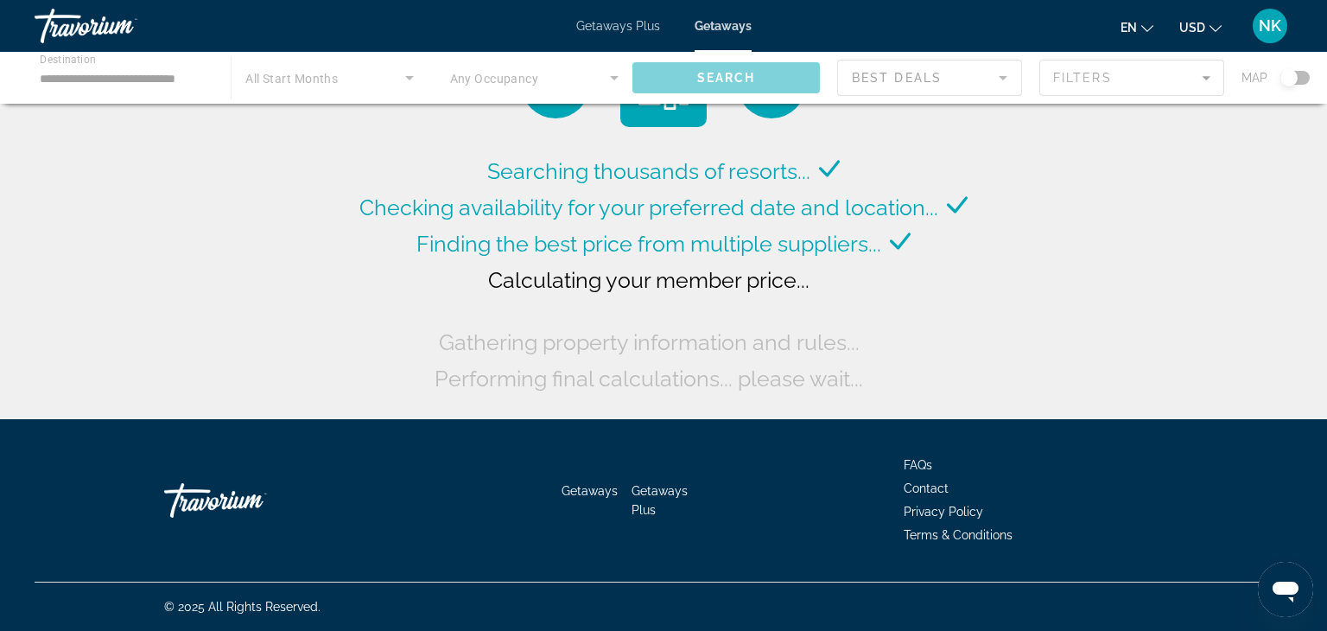
click at [162, 82] on div "Main content" at bounding box center [663, 78] width 1327 height 52
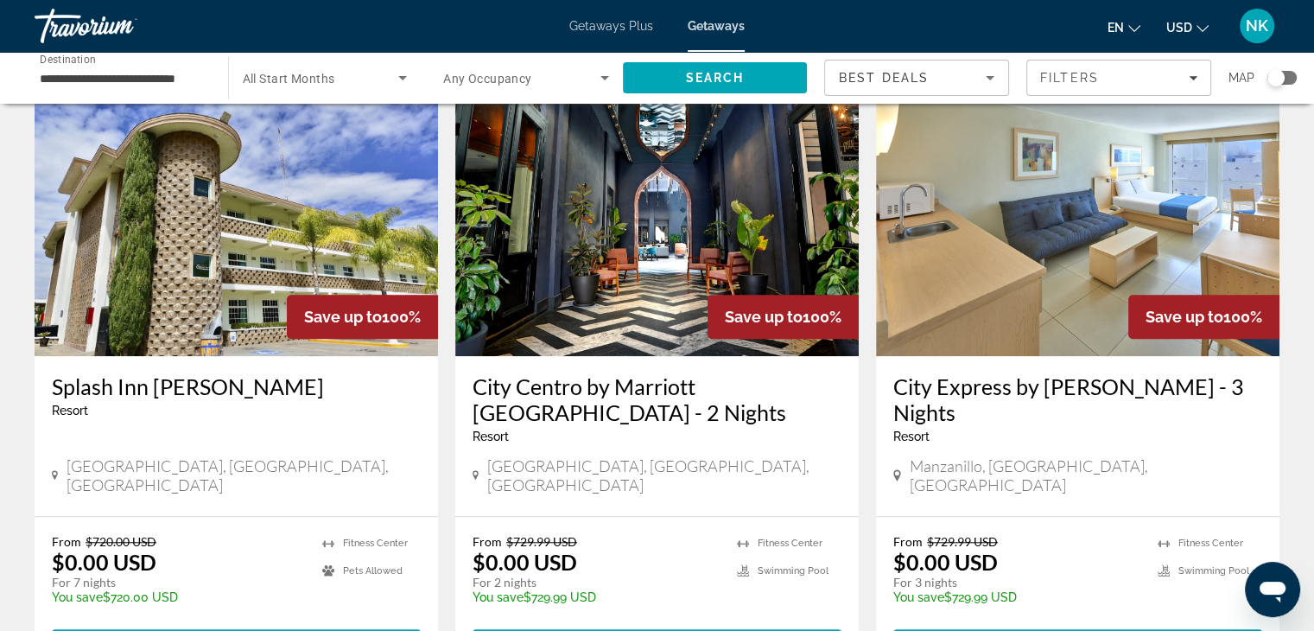
scroll to position [1378, 0]
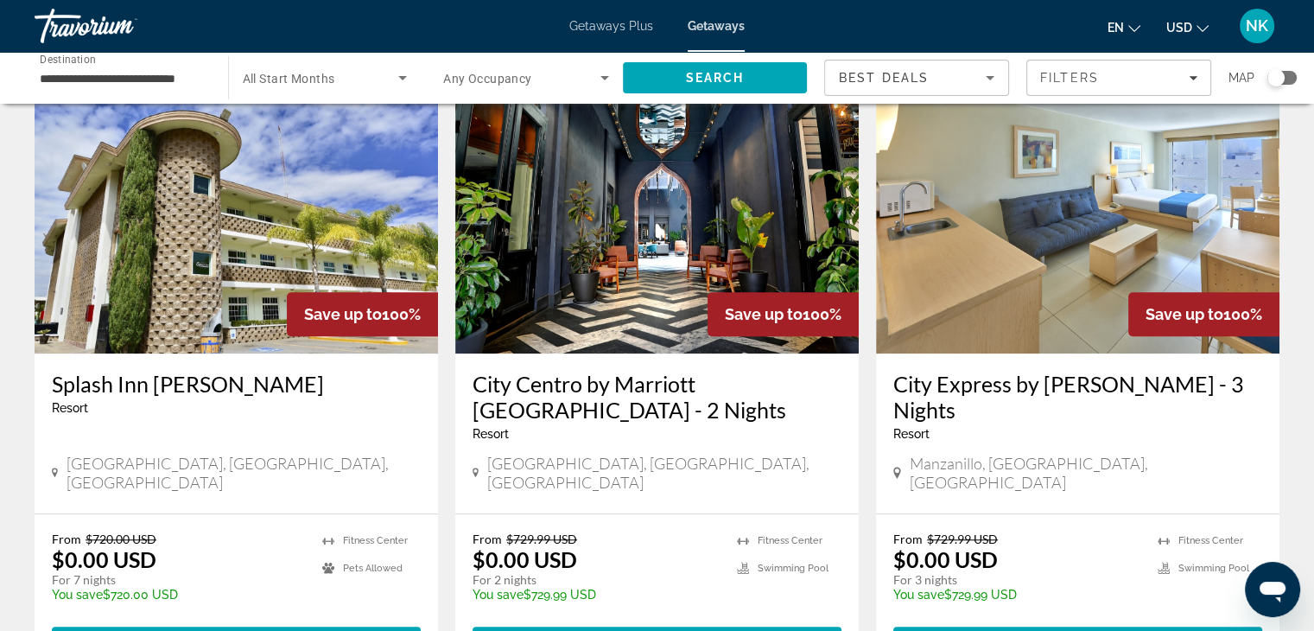
click at [1233, 514] on div "From $729.99 USD $0.00 USD For 3 nights You save $729.99 USD temp Fitness Cente…" at bounding box center [1078, 594] width 404 height 161
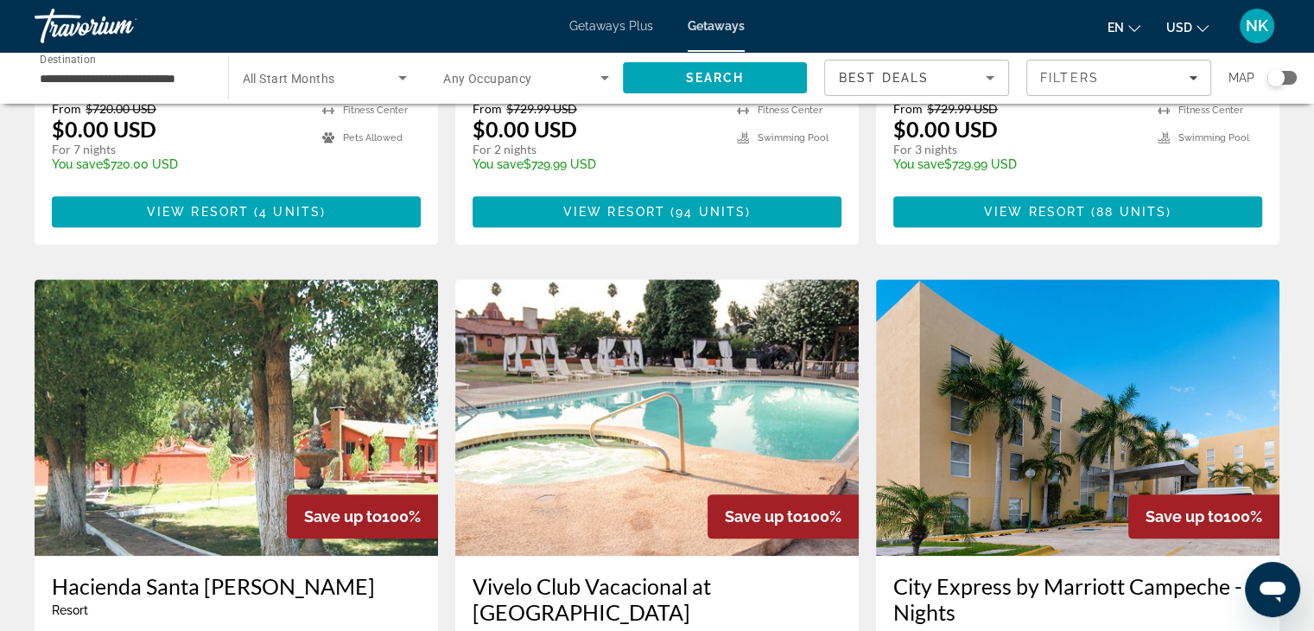
scroll to position [1477, 0]
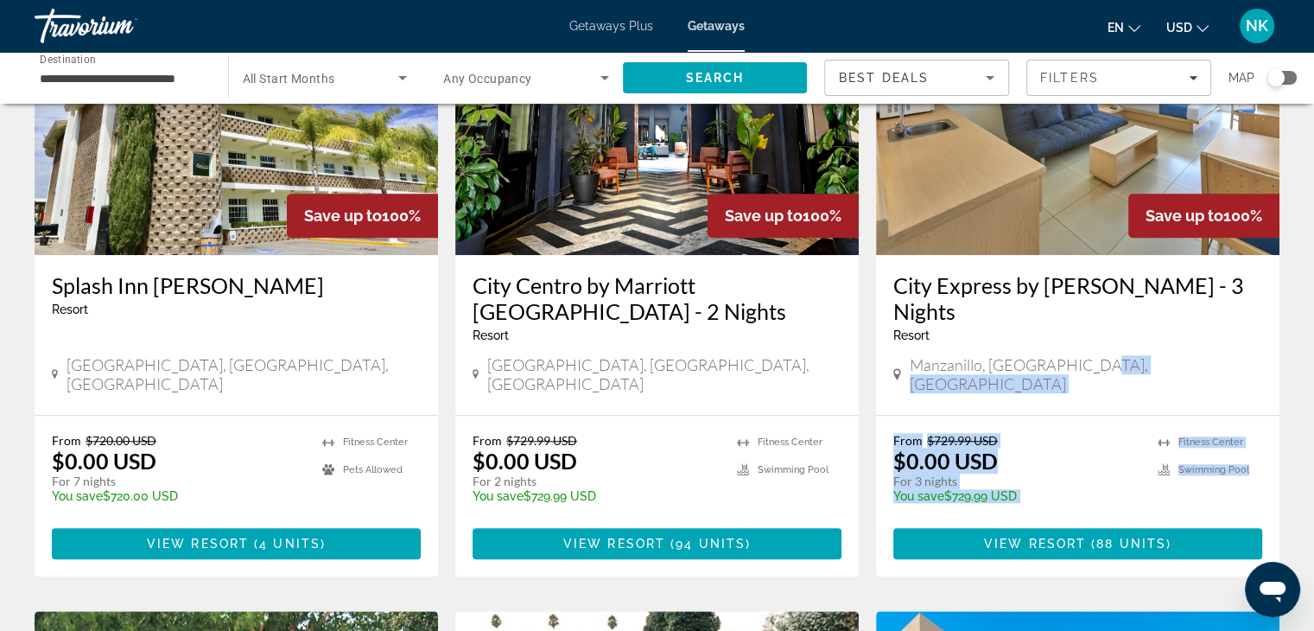
drag, startPoint x: 1265, startPoint y: 346, endPoint x: 1277, endPoint y: 291, distance: 56.6
click at [1277, 291] on div "Save up to 100% City Express by Marriott Manzanillo - 3 Nights Resort - This is…" at bounding box center [1078, 277] width 404 height 598
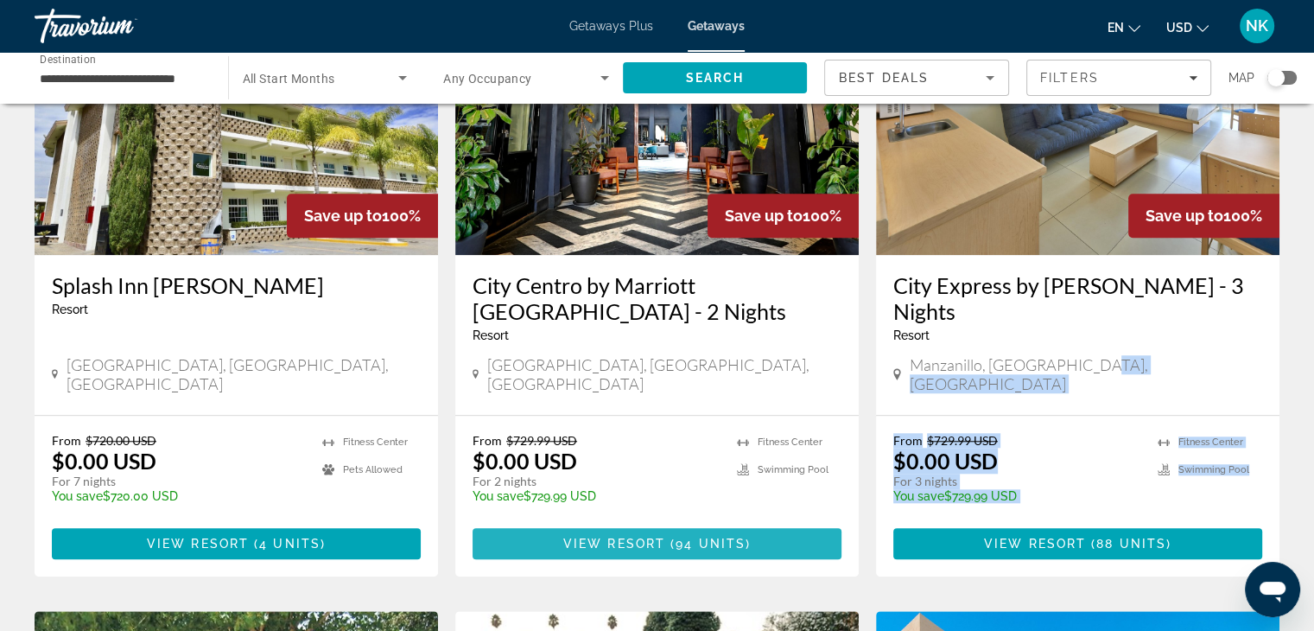
click at [674, 537] on span "( 94 units )" at bounding box center [708, 544] width 86 height 14
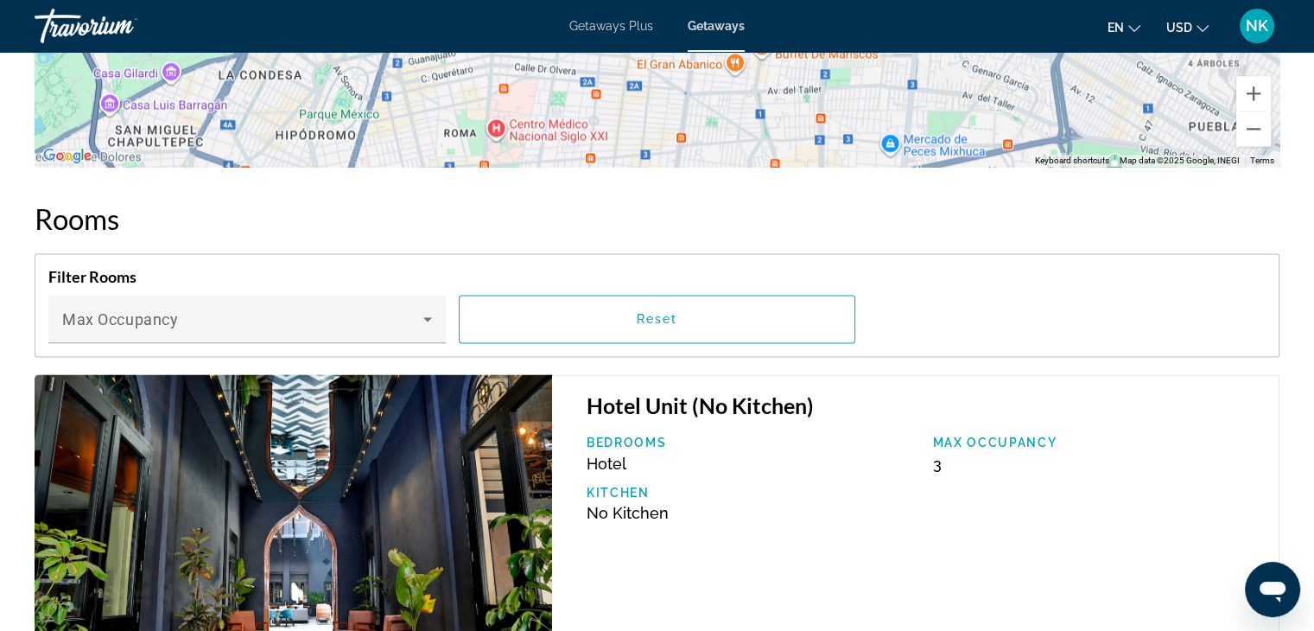
scroll to position [2686, 0]
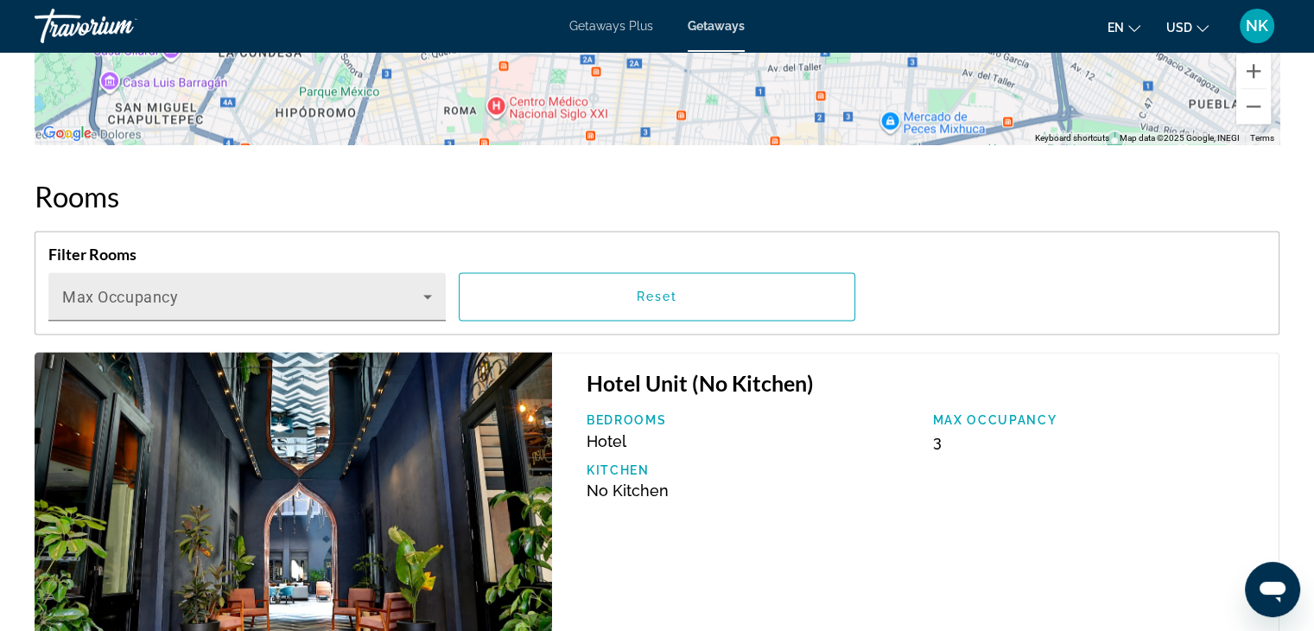
click at [413, 281] on div "Max Occupancy" at bounding box center [247, 296] width 370 height 48
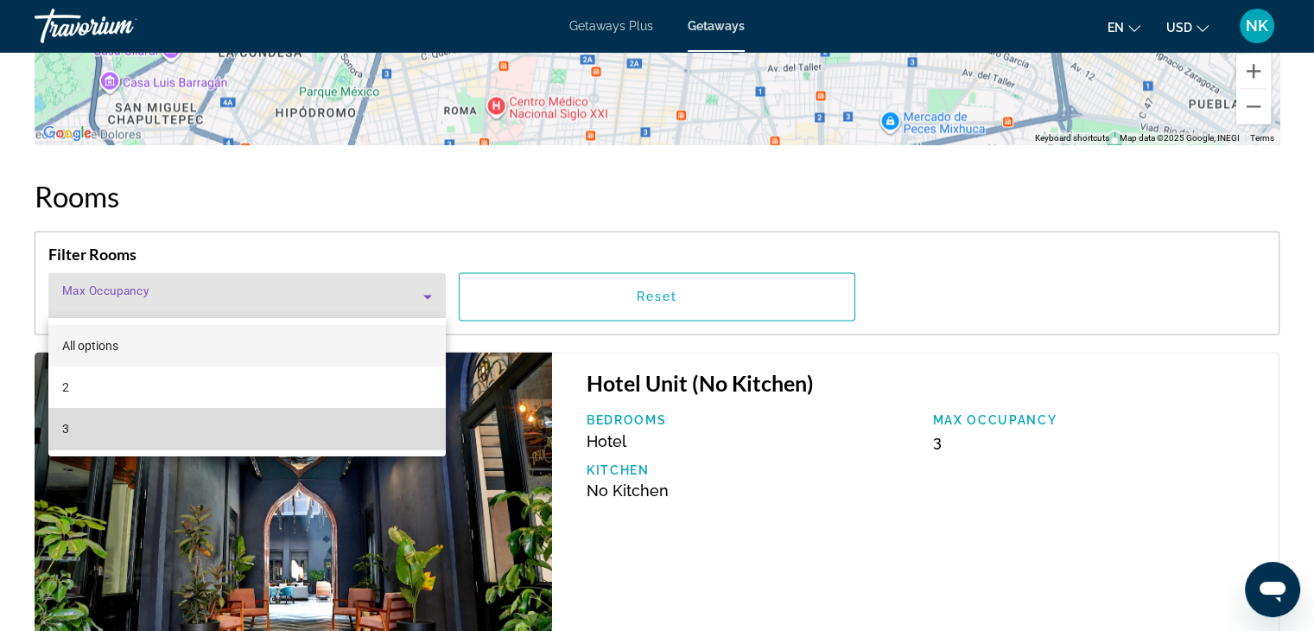
click at [162, 423] on mat-option "3" at bounding box center [246, 428] width 397 height 41
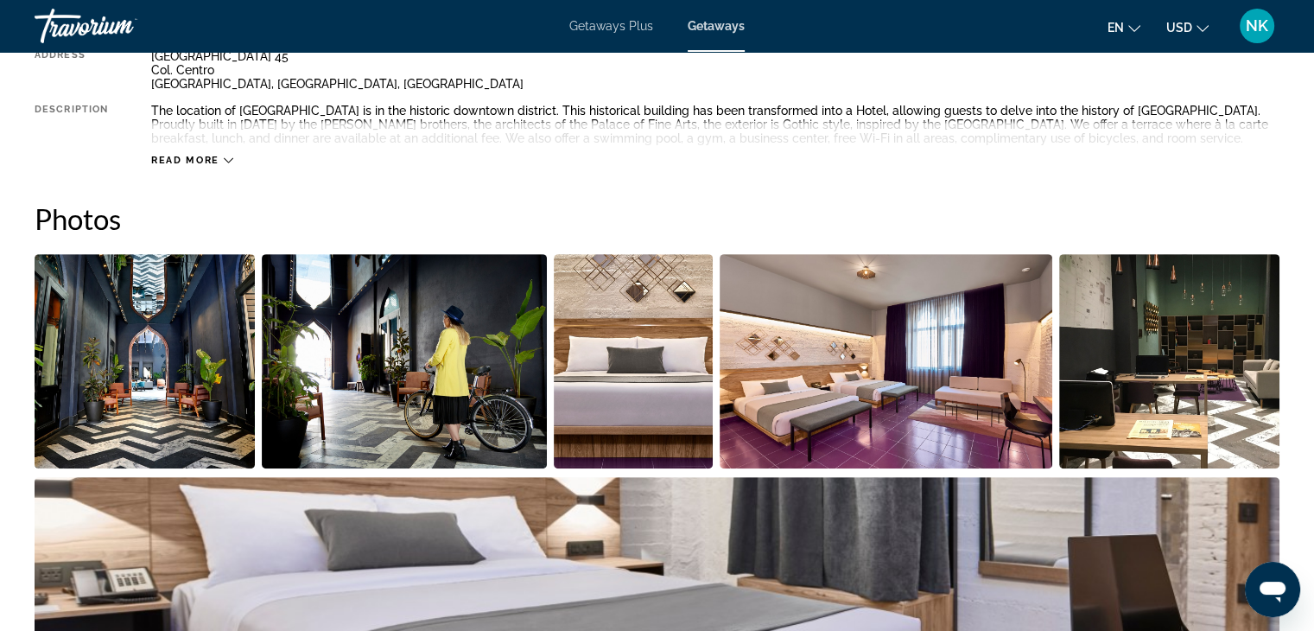
scroll to position [633, 0]
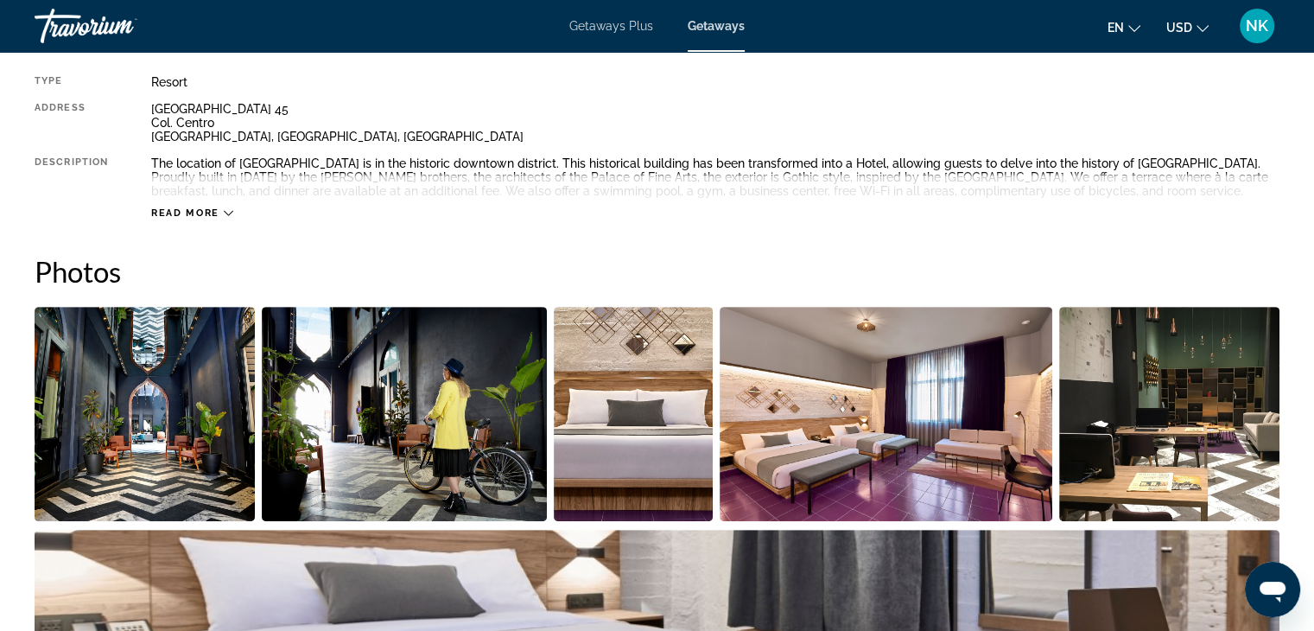
click at [128, 366] on img "Open full-screen image slider" at bounding box center [145, 414] width 220 height 214
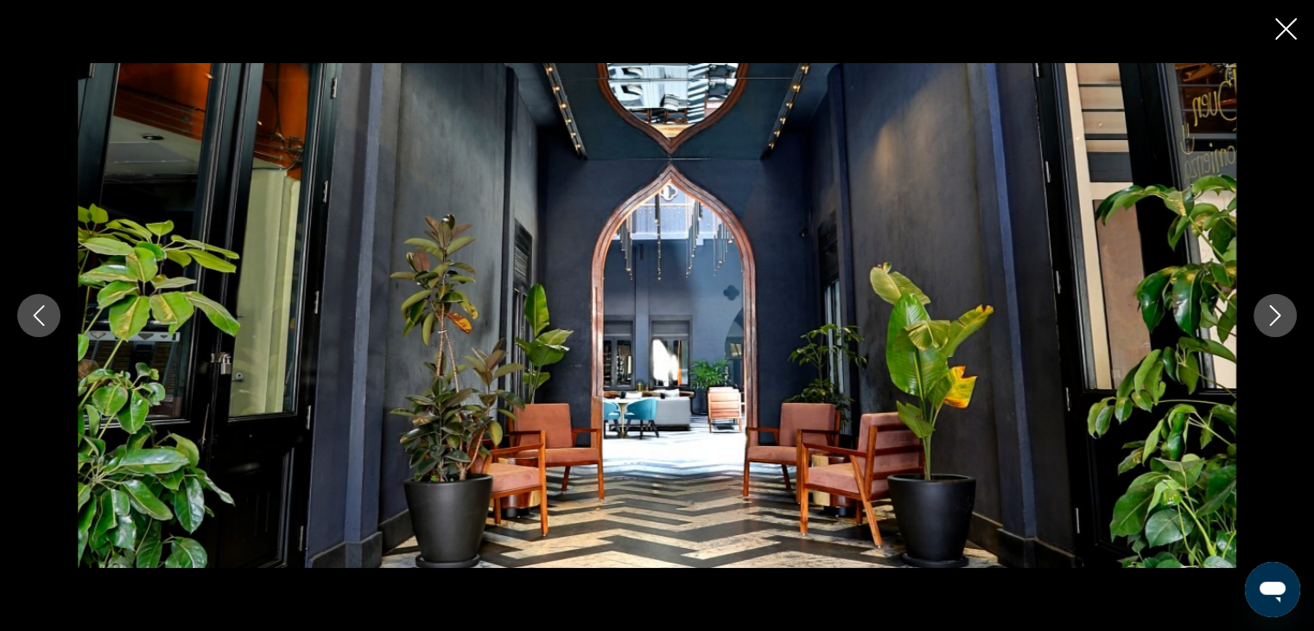
click at [1276, 317] on icon "Next image" at bounding box center [1275, 315] width 11 height 21
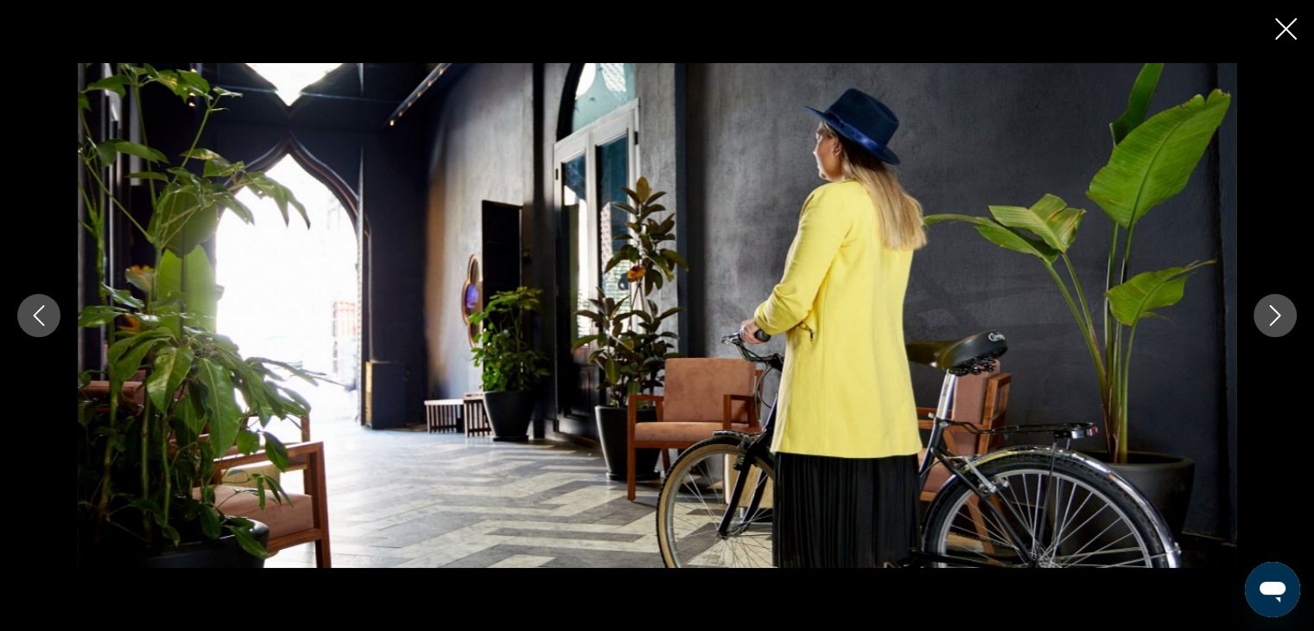
click at [1276, 317] on icon "Next image" at bounding box center [1275, 315] width 11 height 21
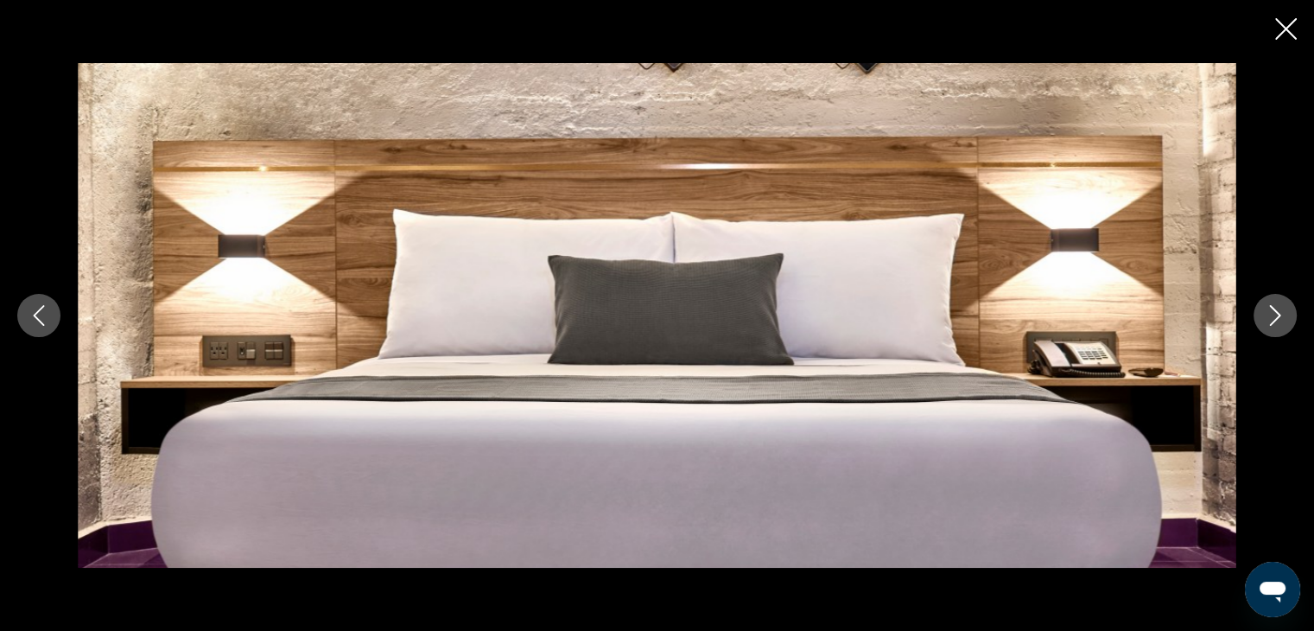
click at [1276, 317] on icon "Next image" at bounding box center [1275, 315] width 11 height 21
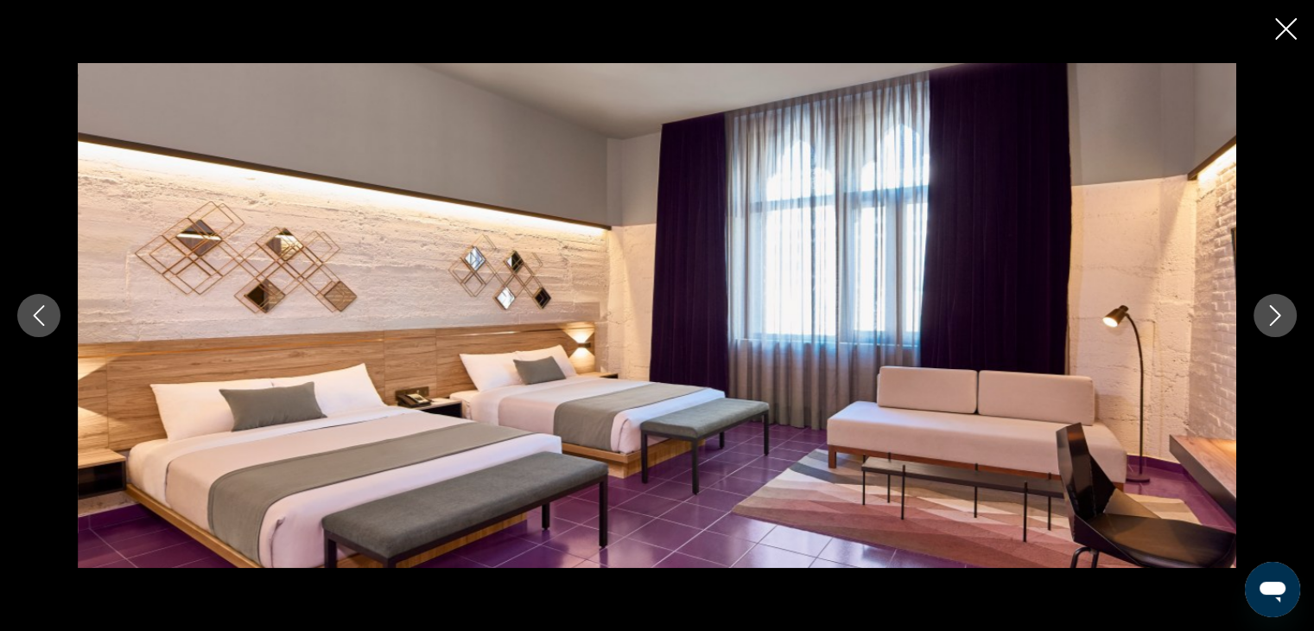
click at [1276, 317] on icon "Next image" at bounding box center [1275, 315] width 11 height 21
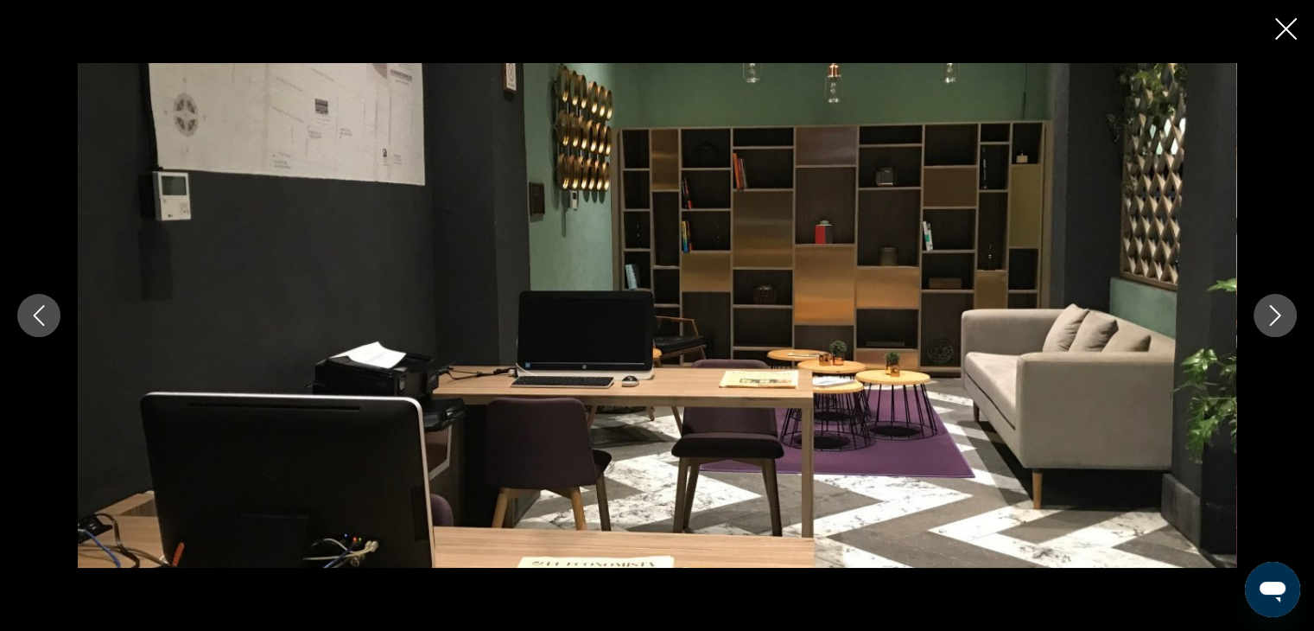
click at [1276, 317] on icon "Next image" at bounding box center [1275, 315] width 11 height 21
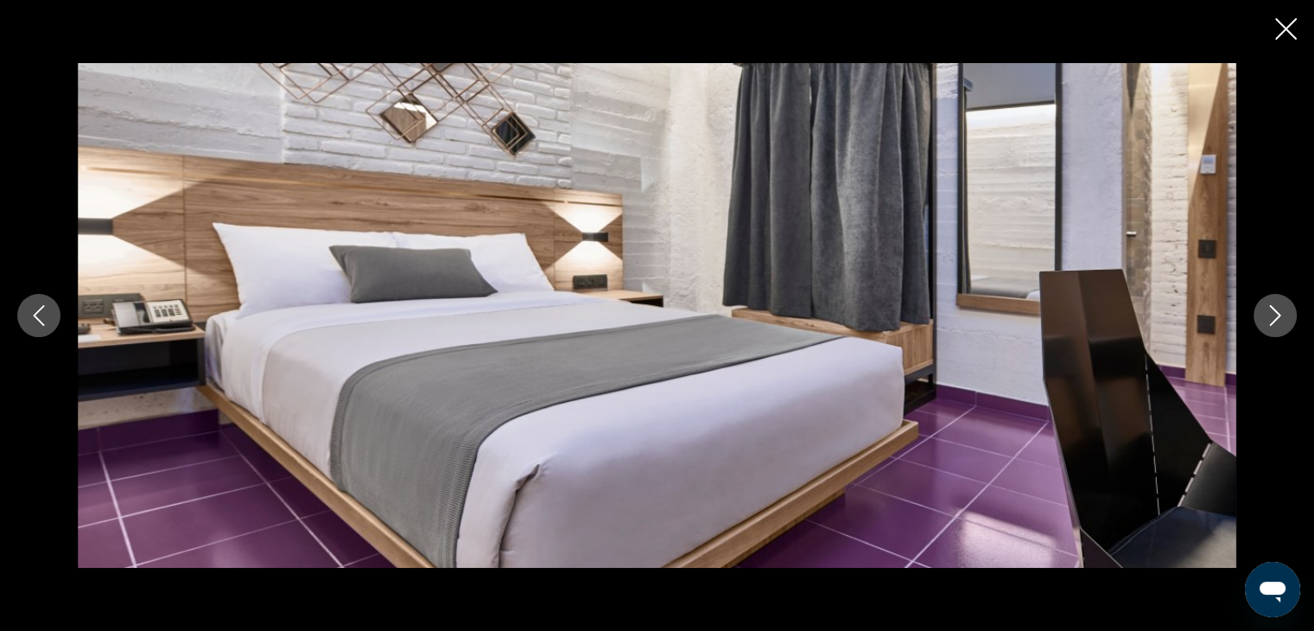
click at [1276, 317] on icon "Next image" at bounding box center [1275, 315] width 11 height 21
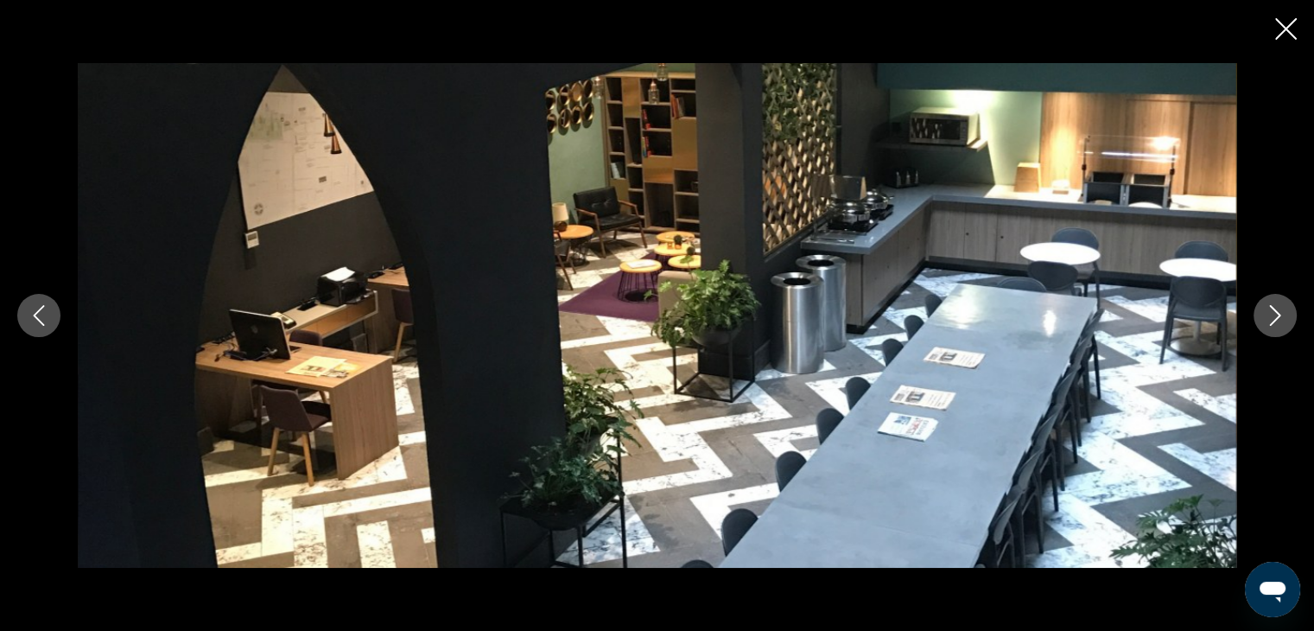
click at [1276, 317] on icon "Next image" at bounding box center [1275, 315] width 11 height 21
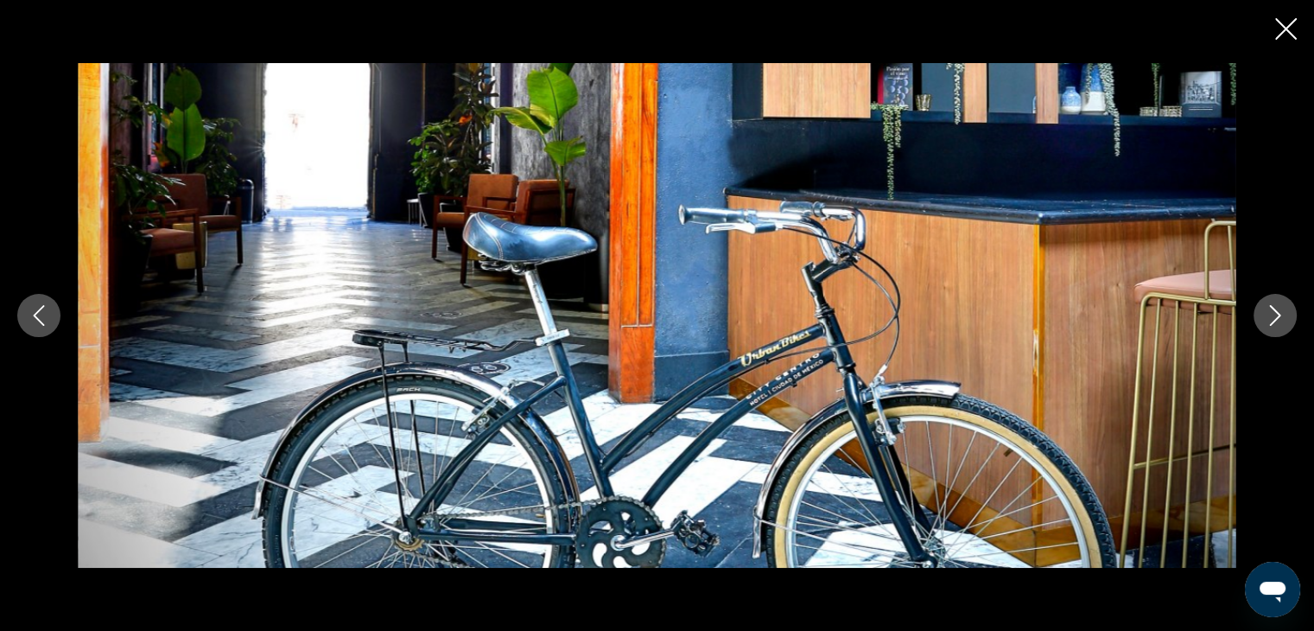
click at [1276, 317] on icon "Next image" at bounding box center [1275, 315] width 11 height 21
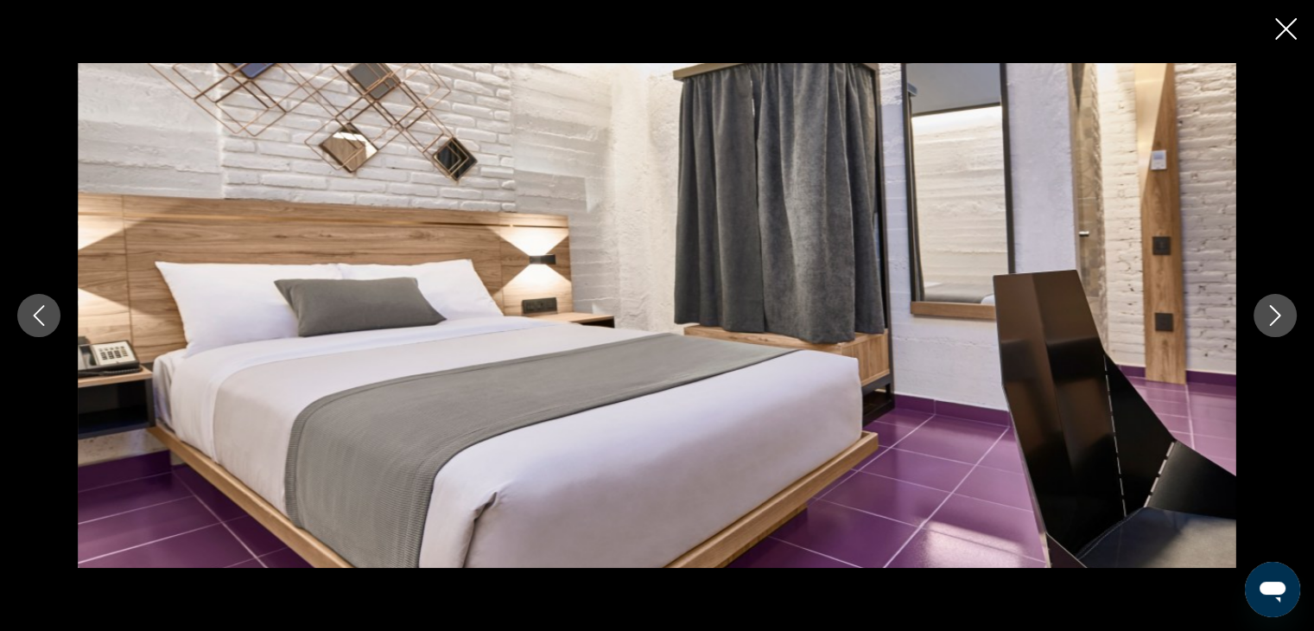
click at [1276, 317] on icon "Next image" at bounding box center [1275, 315] width 11 height 21
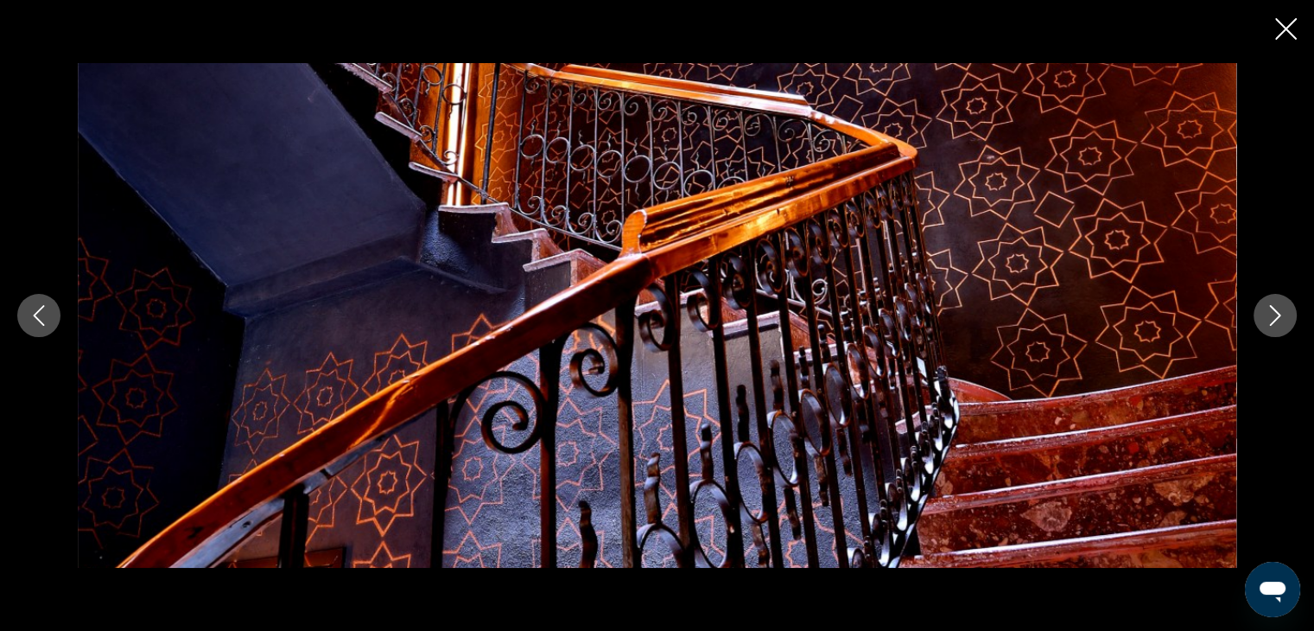
click at [1276, 317] on icon "Next image" at bounding box center [1275, 315] width 11 height 21
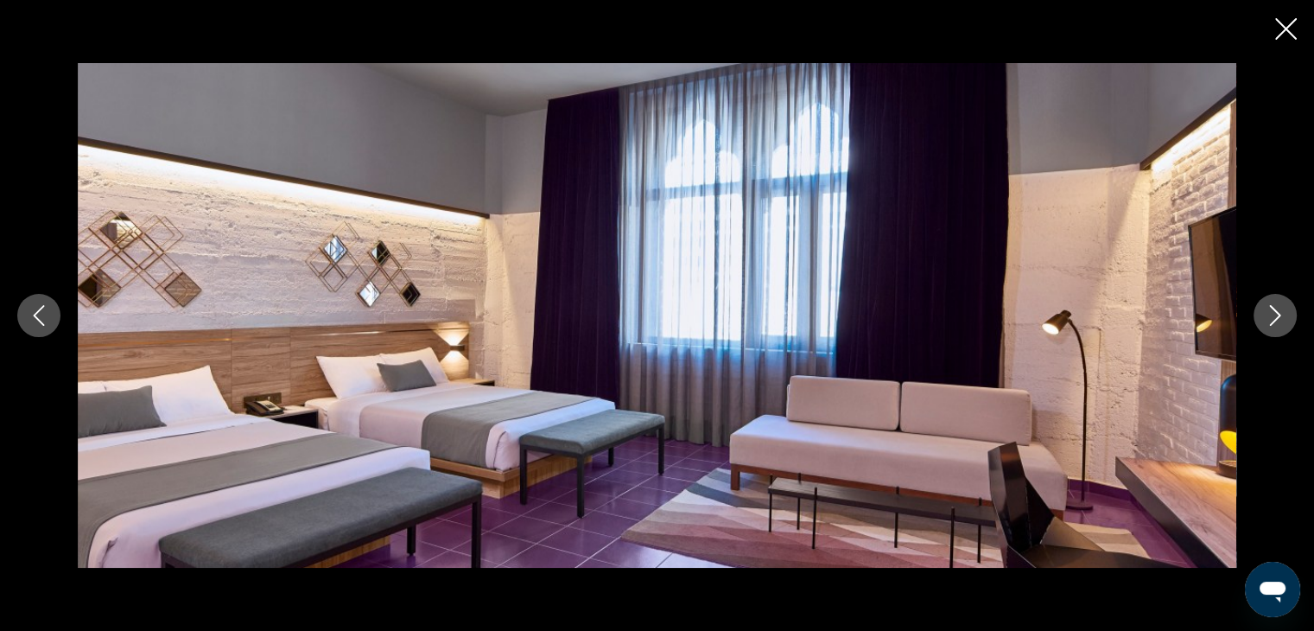
click at [1276, 317] on icon "Next image" at bounding box center [1275, 315] width 11 height 21
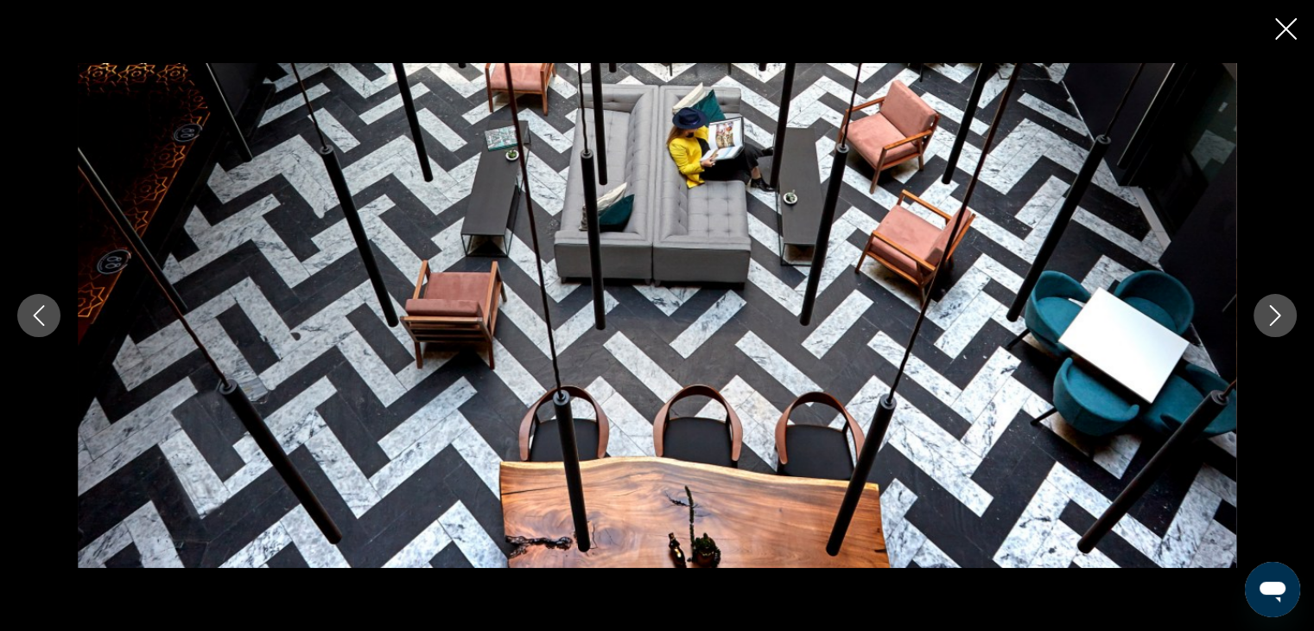
click at [1276, 317] on icon "Next image" at bounding box center [1275, 315] width 11 height 21
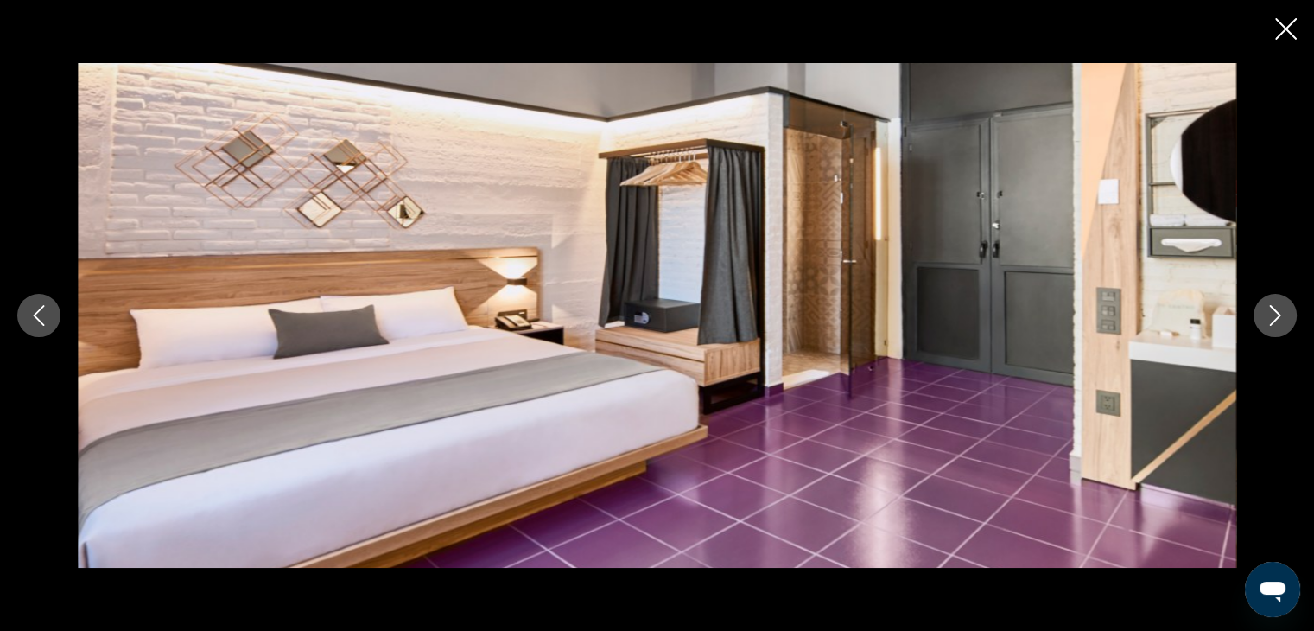
click at [1276, 317] on icon "Next image" at bounding box center [1275, 315] width 11 height 21
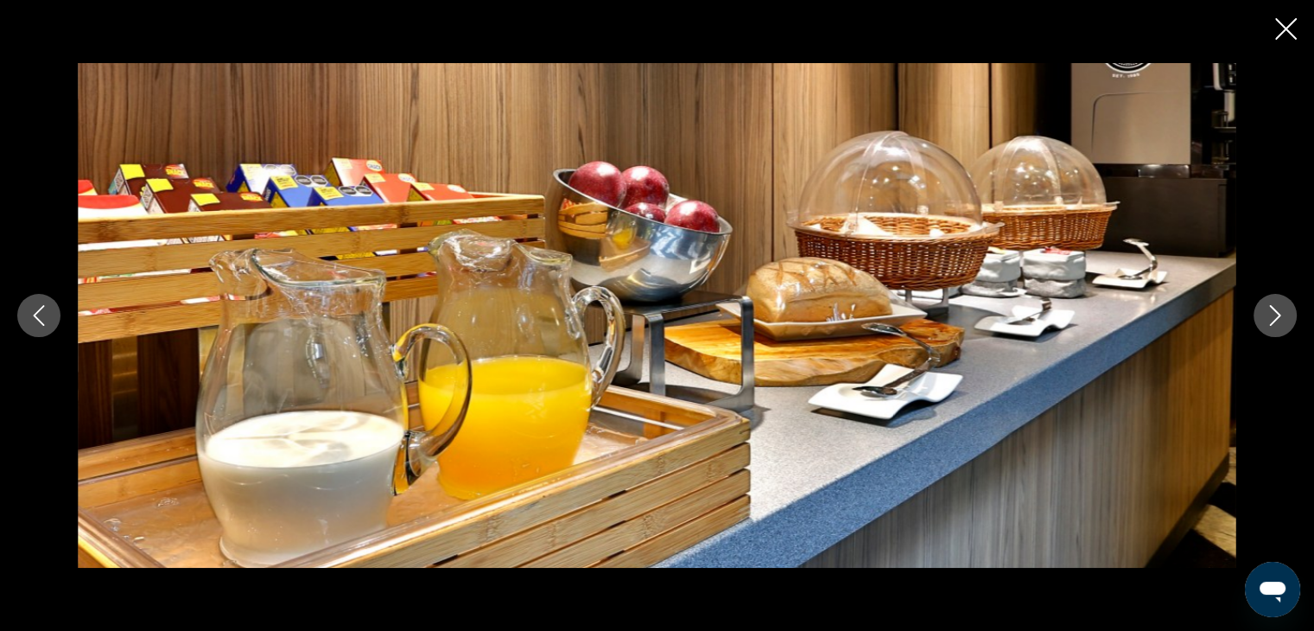
click at [1276, 317] on icon "Next image" at bounding box center [1275, 315] width 11 height 21
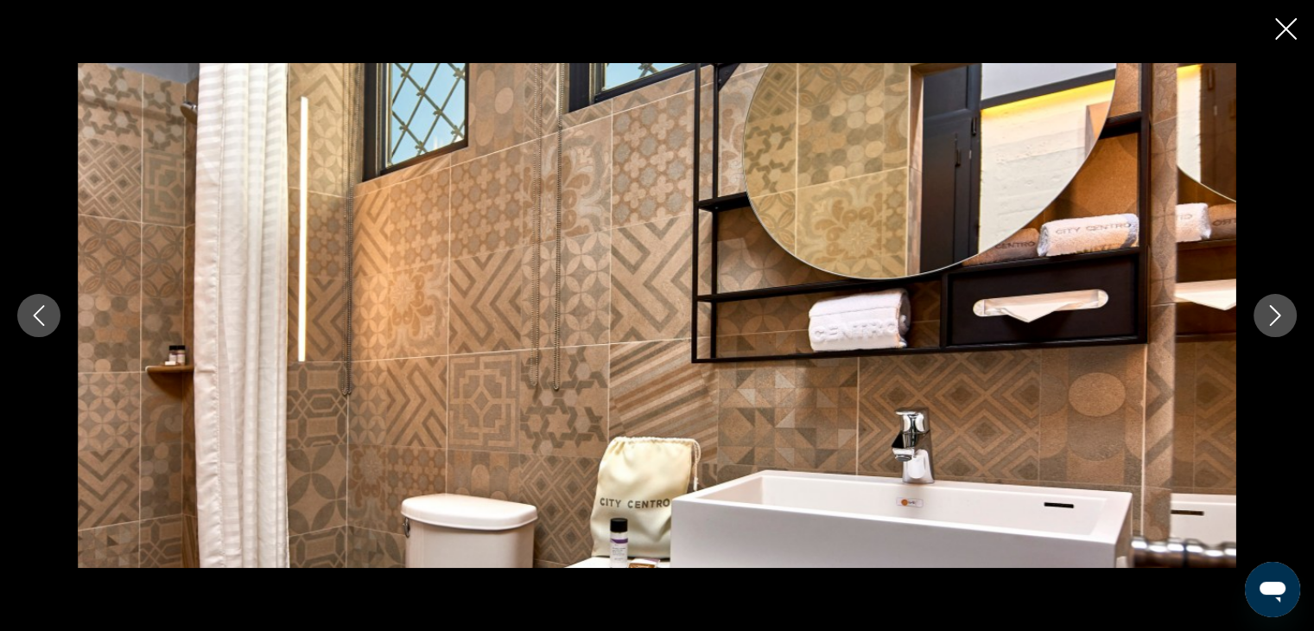
click at [1276, 317] on icon "Next image" at bounding box center [1275, 315] width 11 height 21
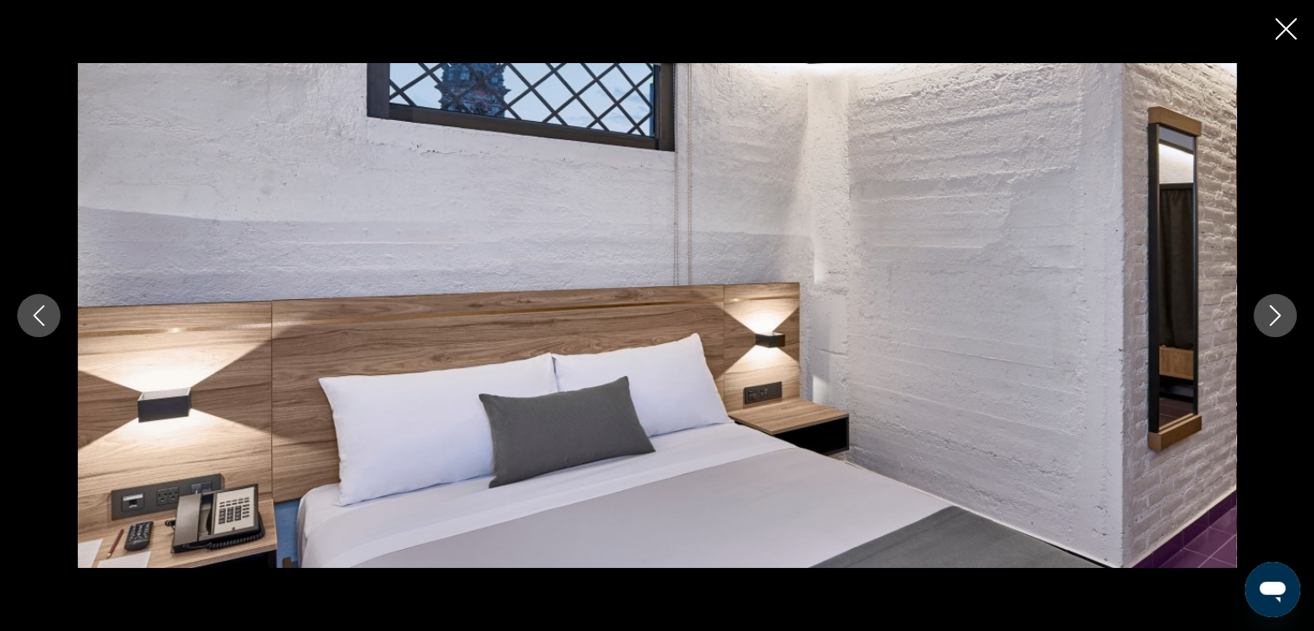
click at [1276, 317] on icon "Next image" at bounding box center [1275, 315] width 11 height 21
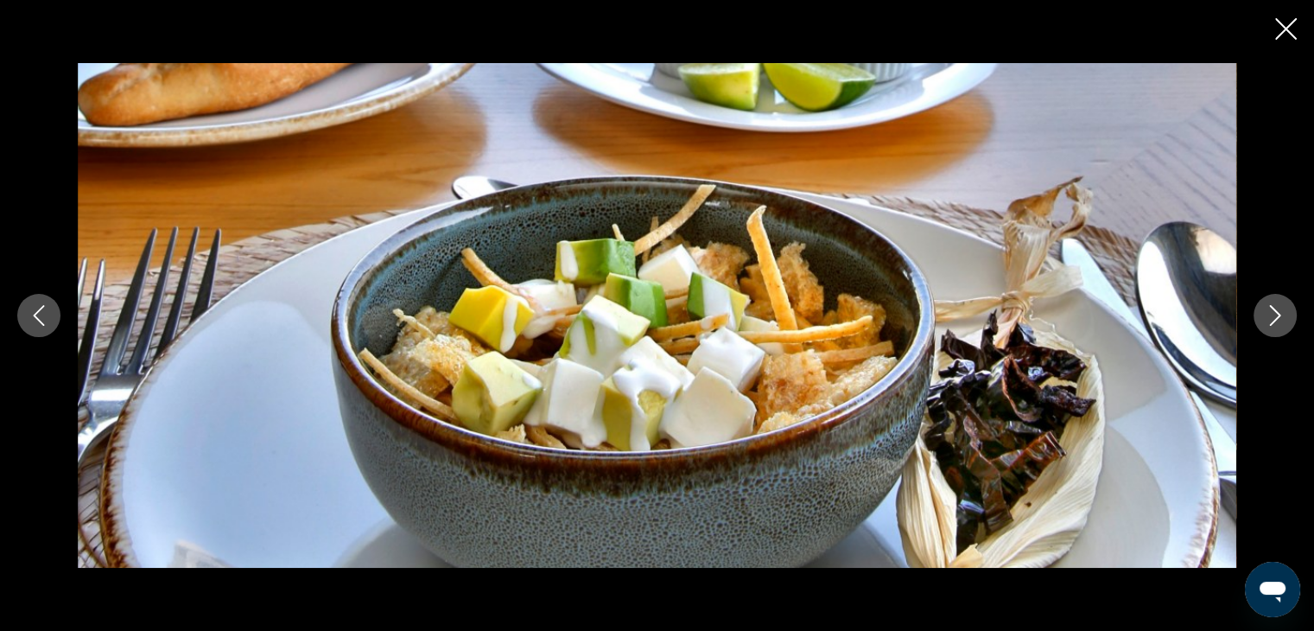
click at [1286, 20] on icon "Close slideshow" at bounding box center [1286, 29] width 22 height 22
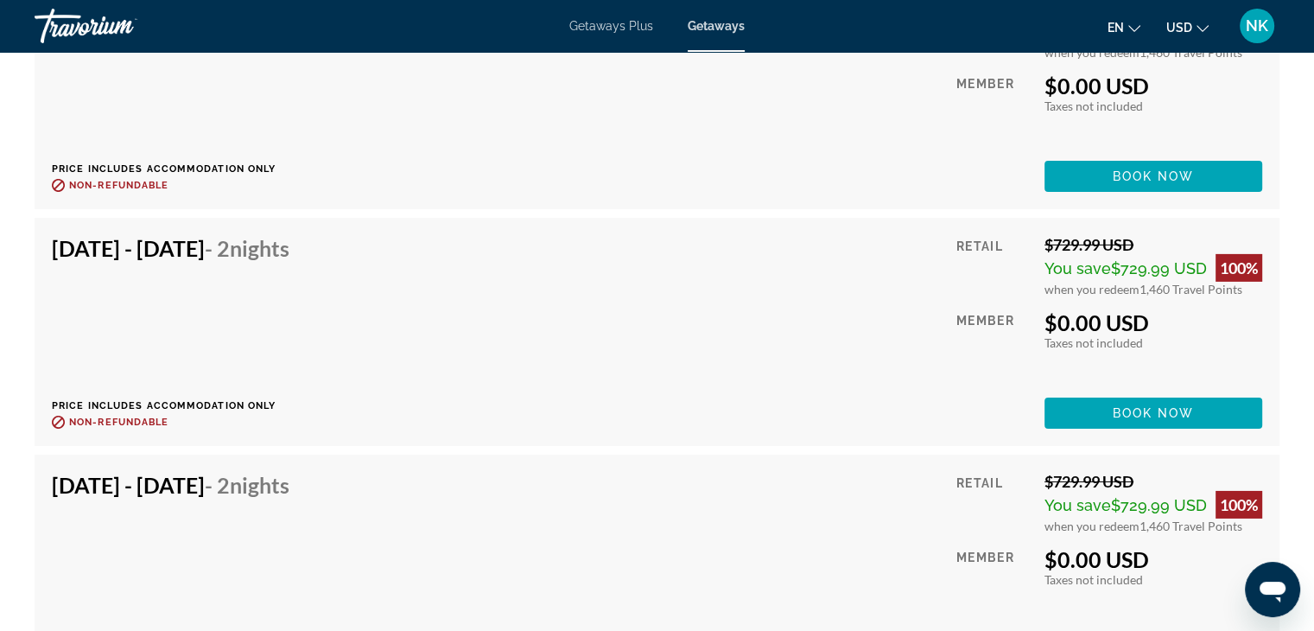
scroll to position [5470, 0]
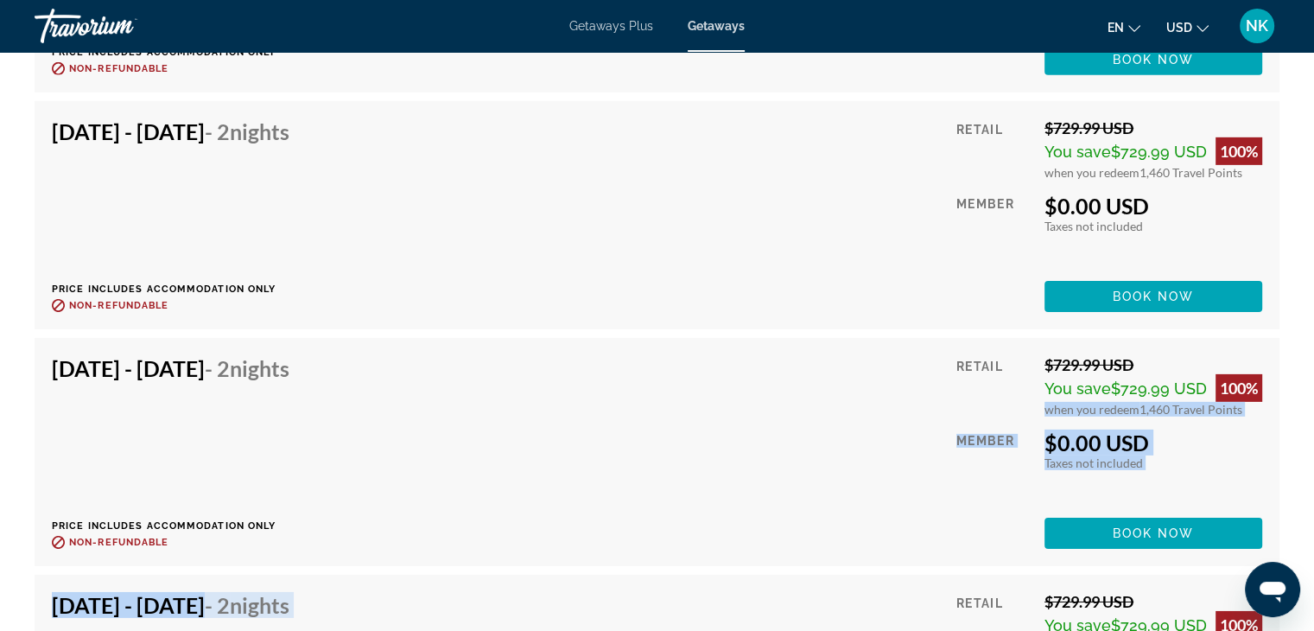
drag, startPoint x: 1281, startPoint y: 536, endPoint x: 1326, endPoint y: 409, distance: 134.7
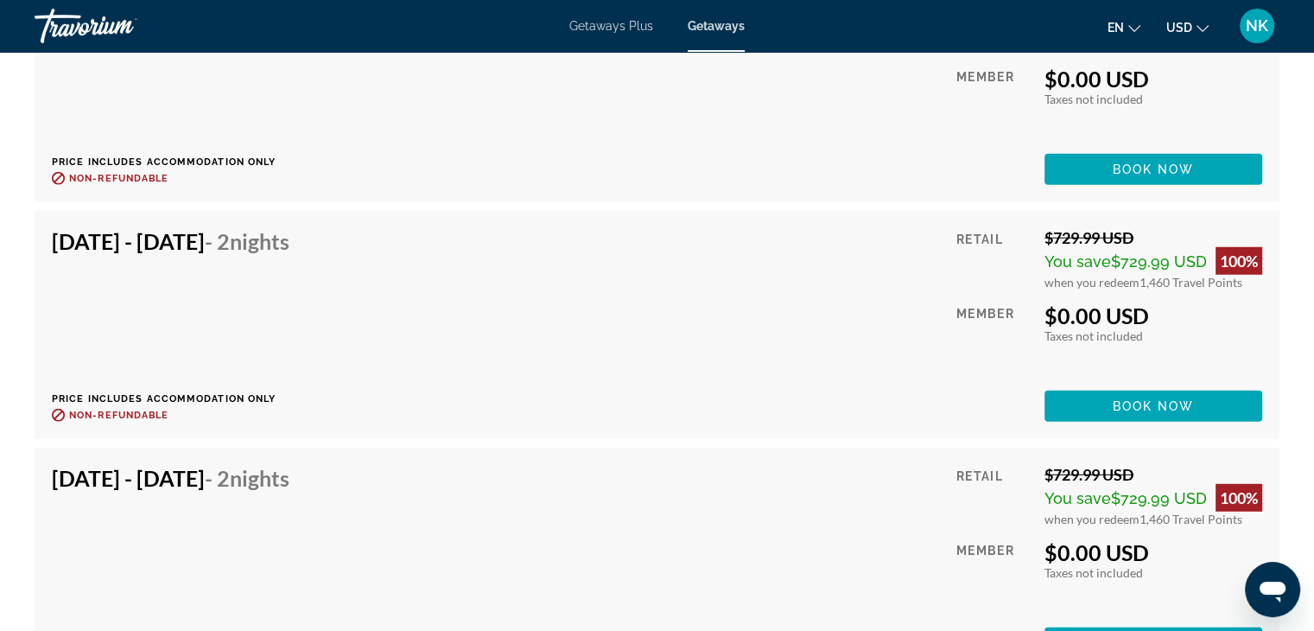
scroll to position [4687, 0]
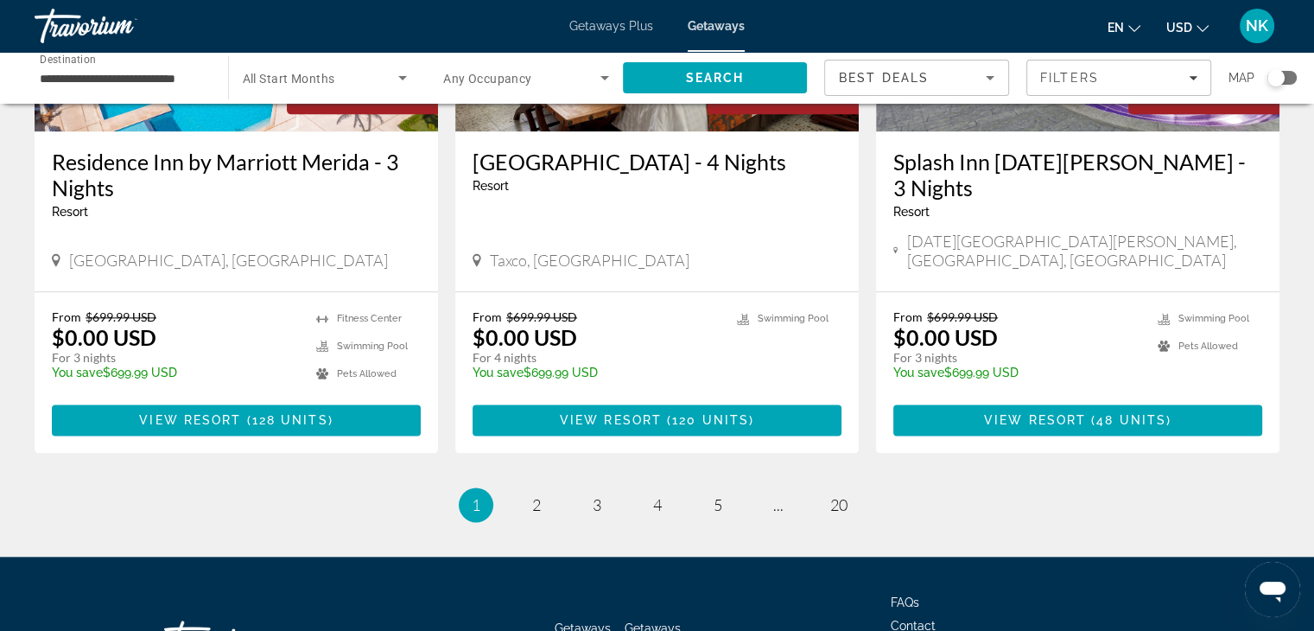
scroll to position [2217, 0]
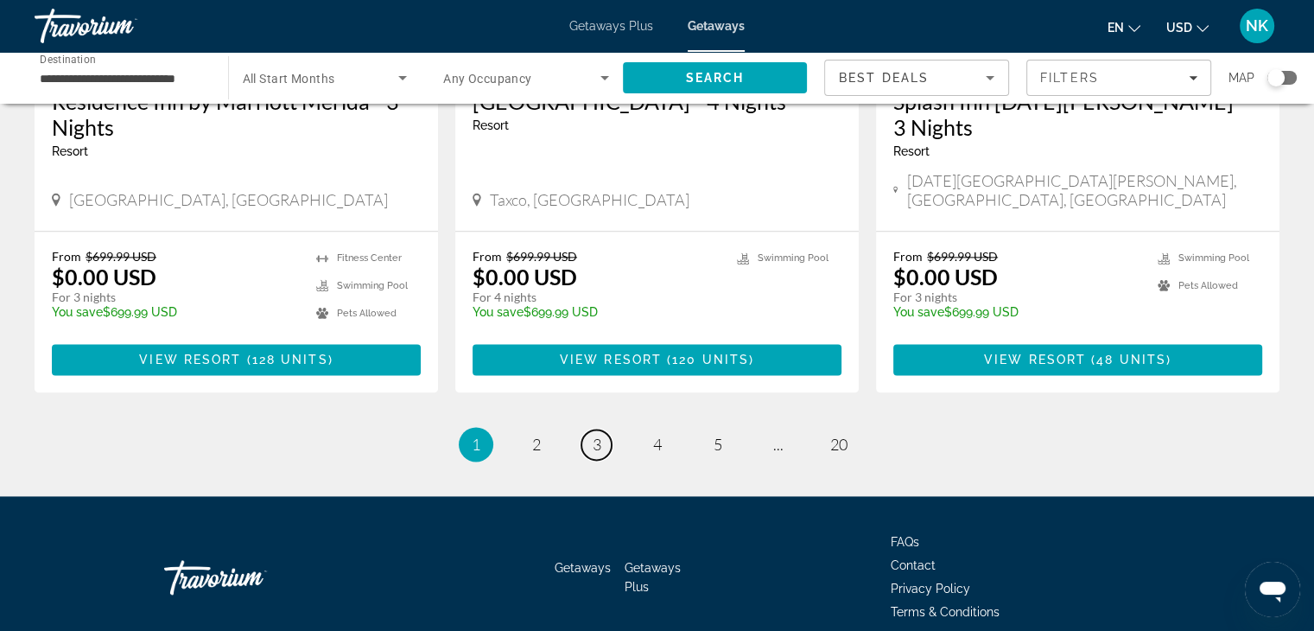
click at [605, 429] on link "page 3" at bounding box center [597, 444] width 30 height 30
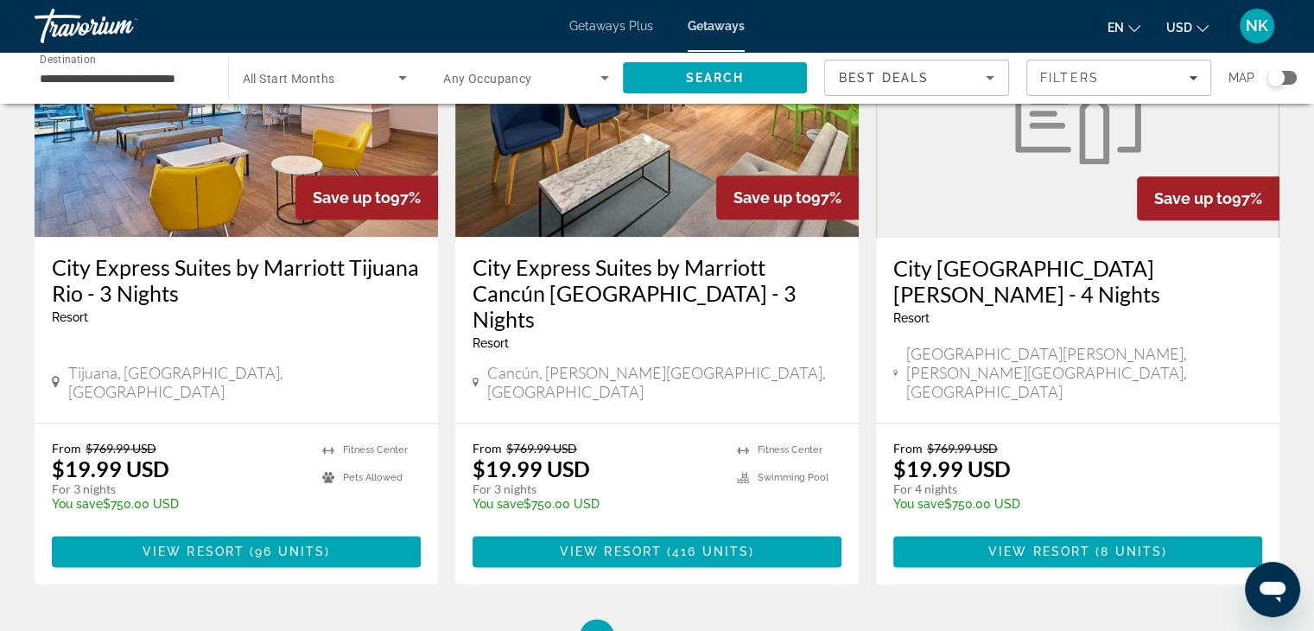
scroll to position [2171, 0]
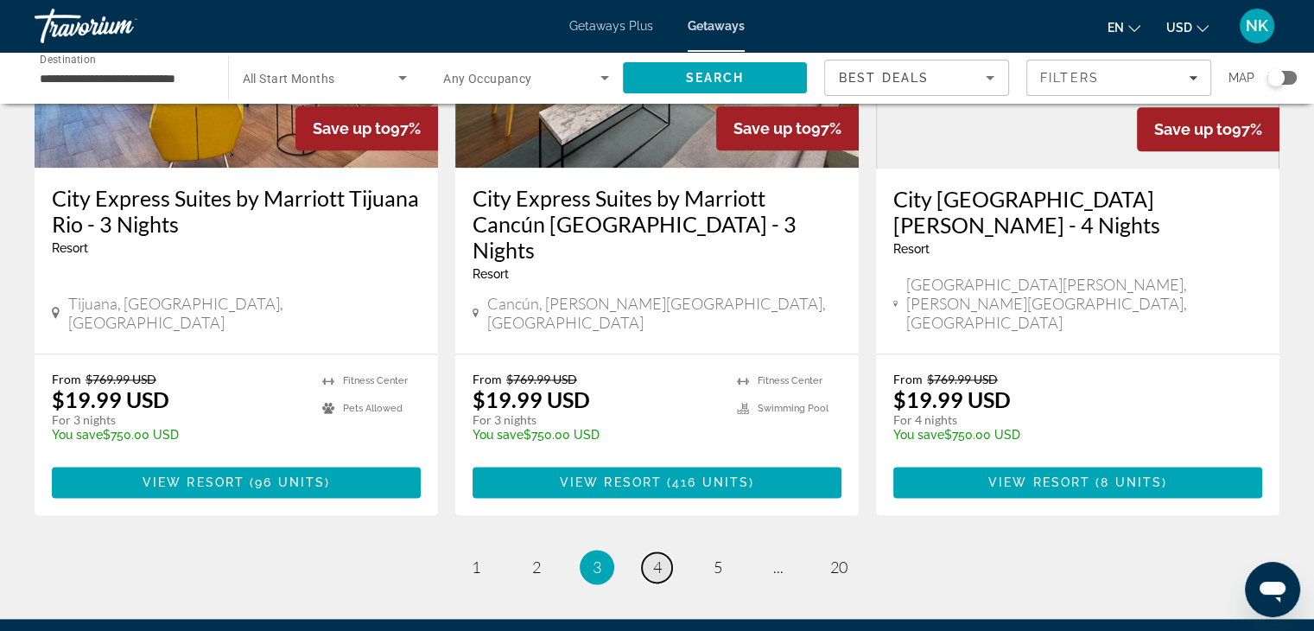
click at [664, 552] on link "page 4" at bounding box center [657, 567] width 30 height 30
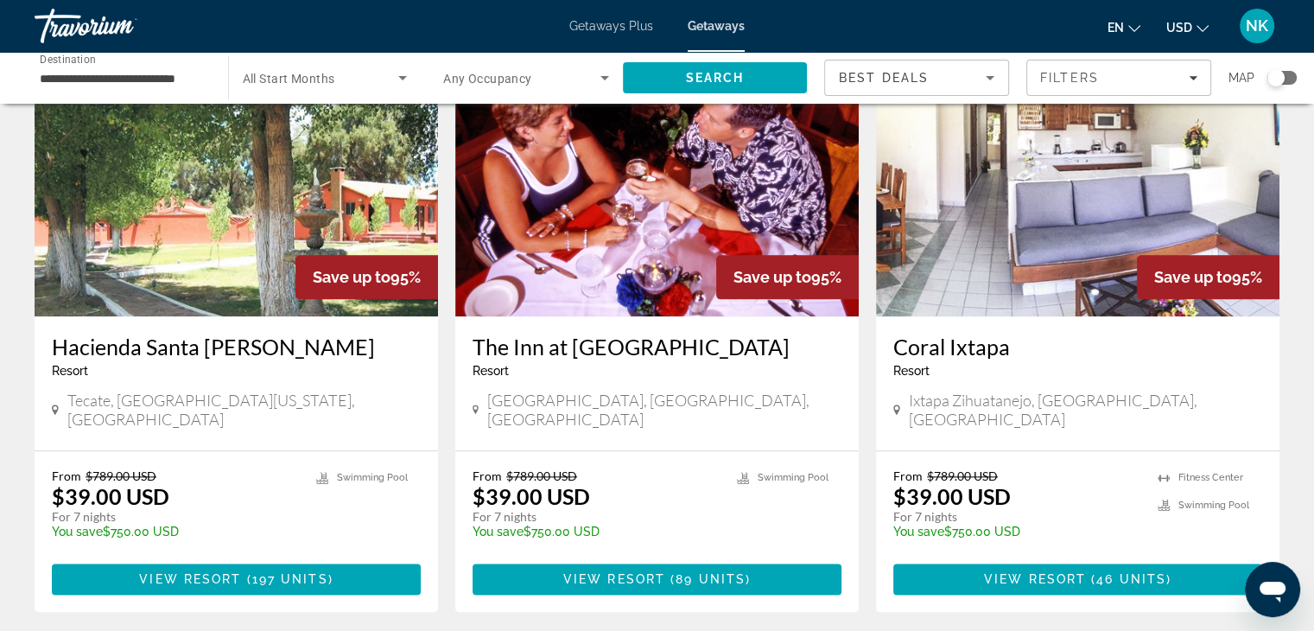
scroll to position [2164, 0]
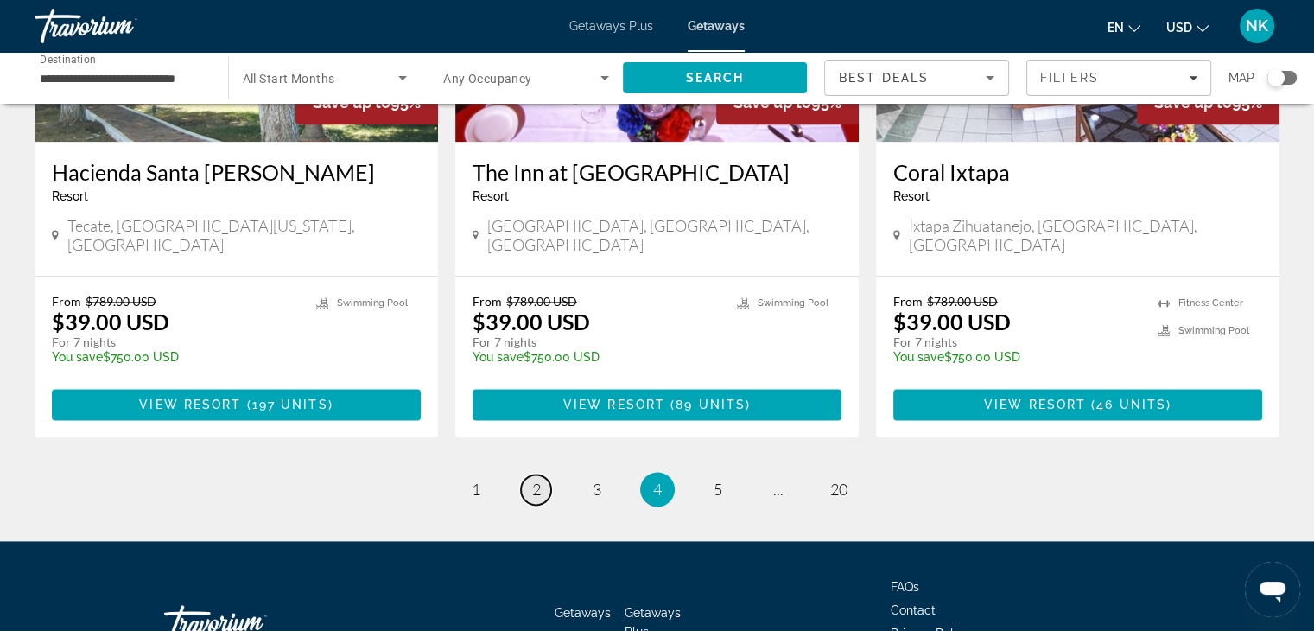
click at [530, 474] on link "page 2" at bounding box center [536, 489] width 30 height 30
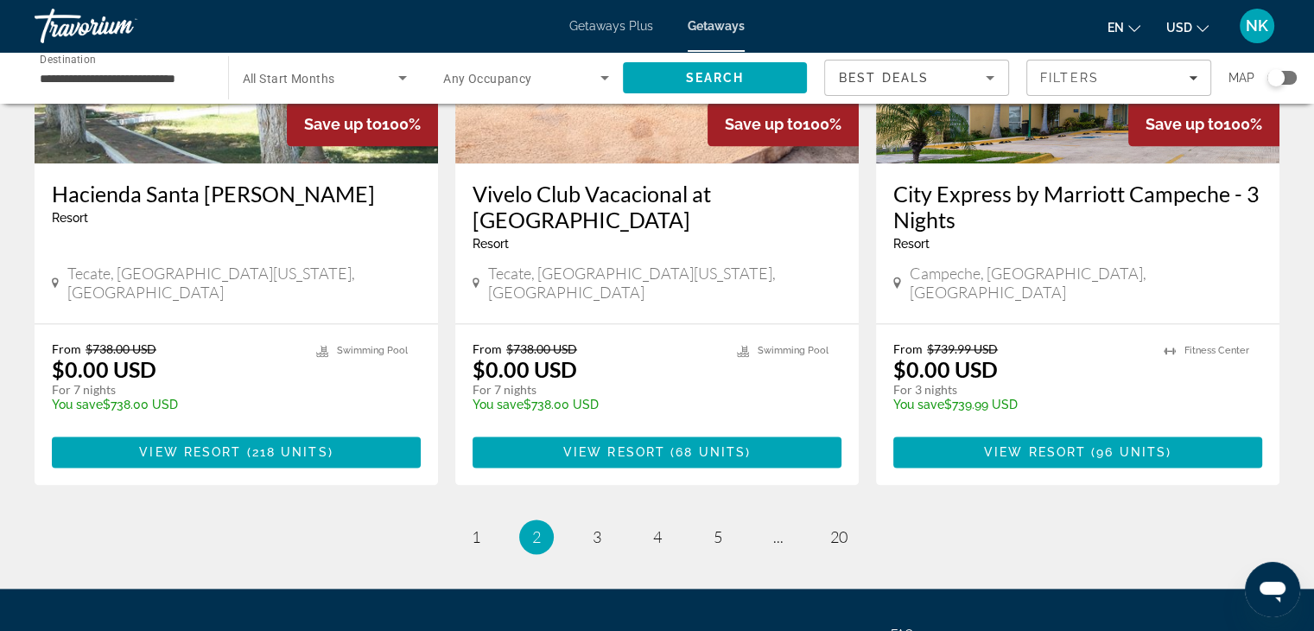
scroll to position [2204, 0]
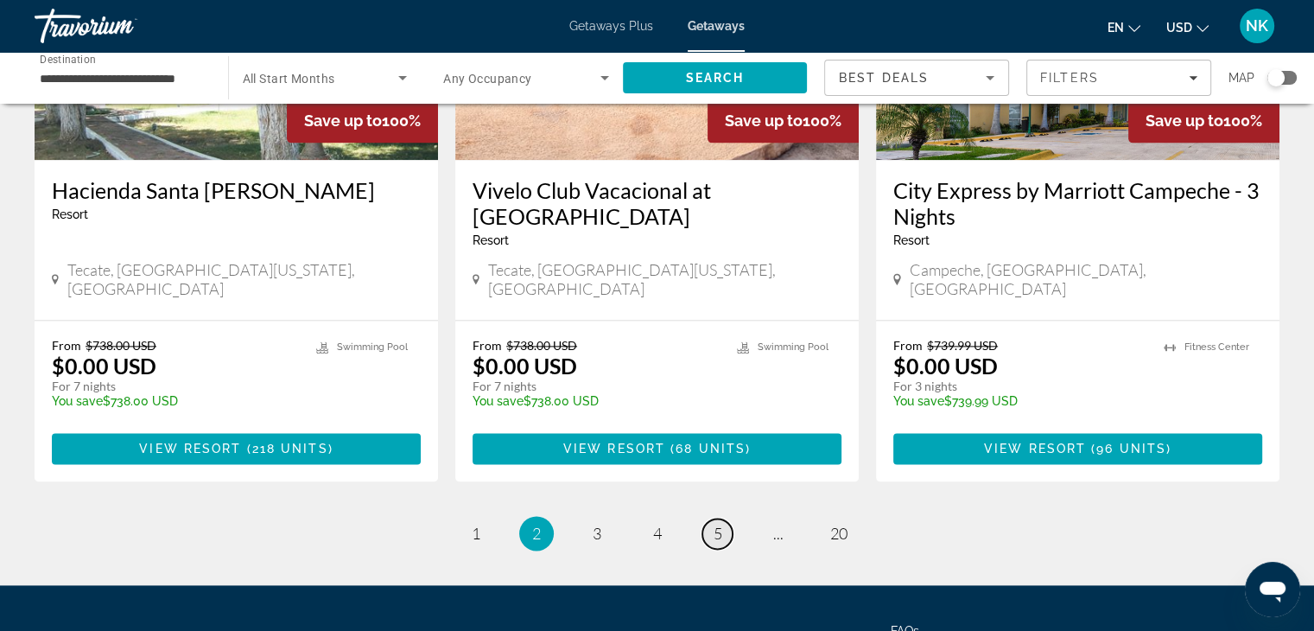
click at [704, 518] on link "page 5" at bounding box center [718, 533] width 30 height 30
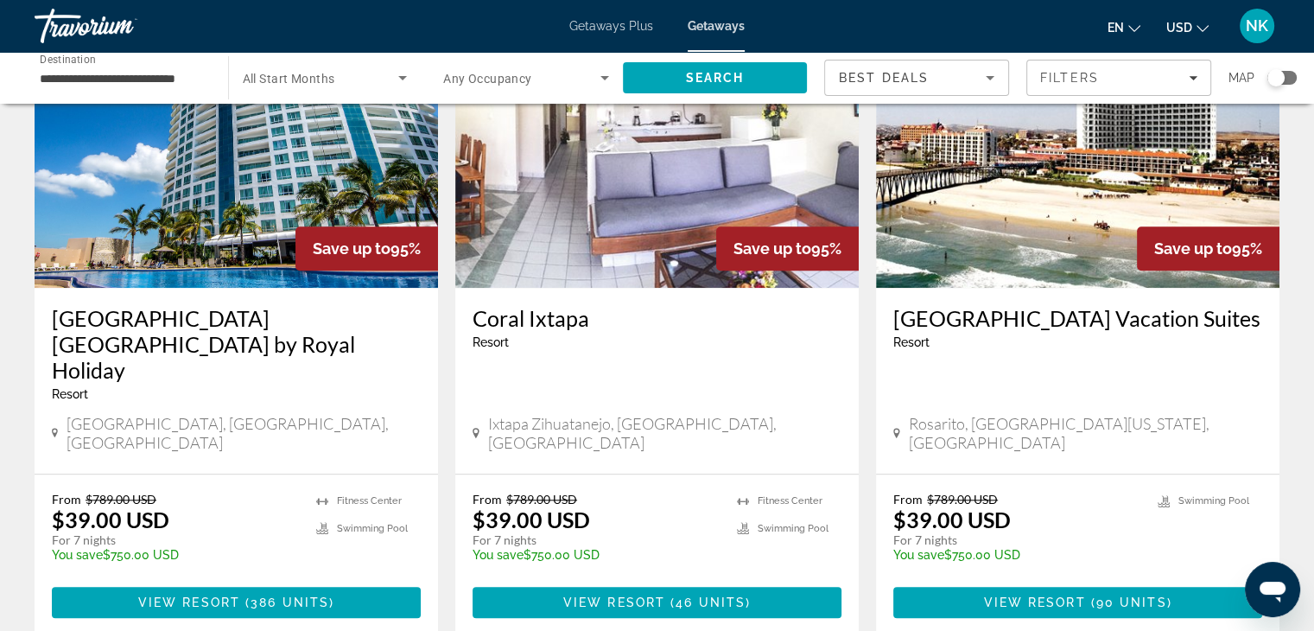
scroll to position [1421, 0]
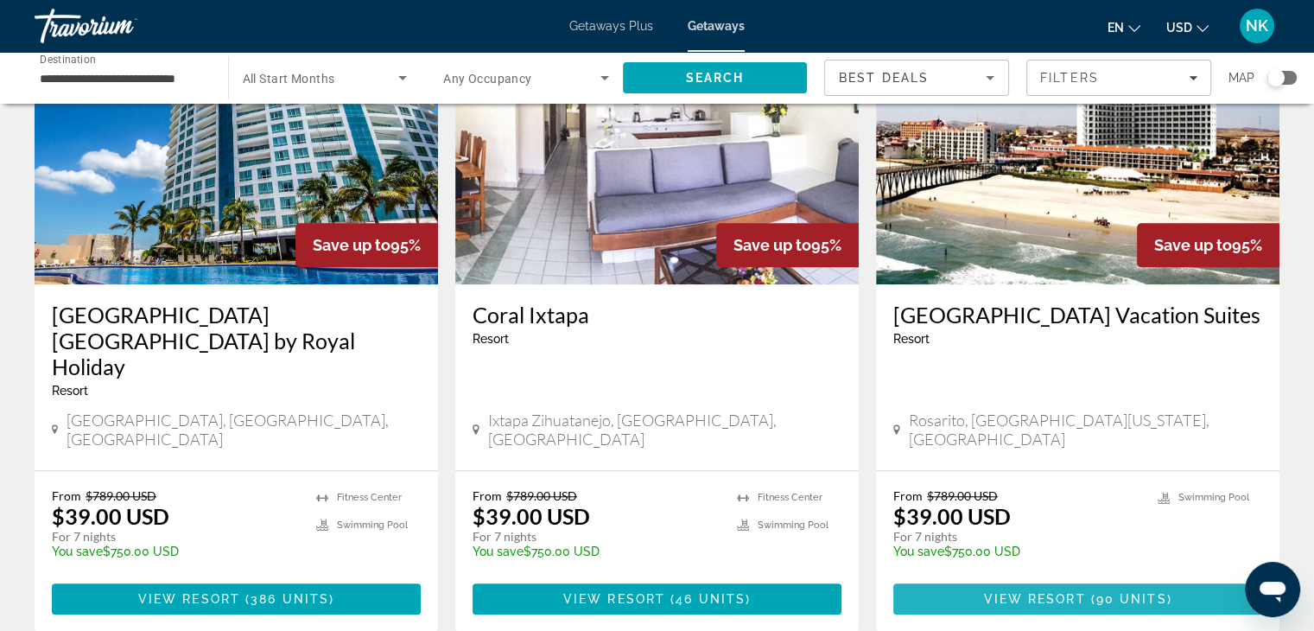
click at [1096, 578] on span "Main content" at bounding box center [1077, 598] width 369 height 41
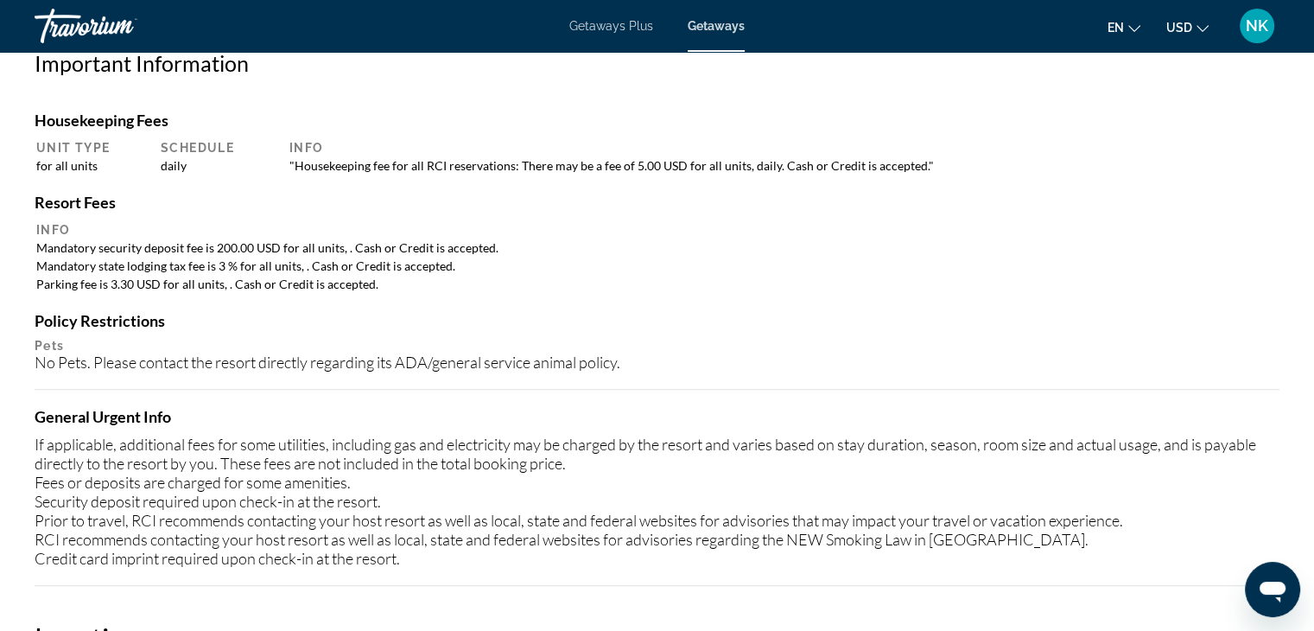
scroll to position [1556, 0]
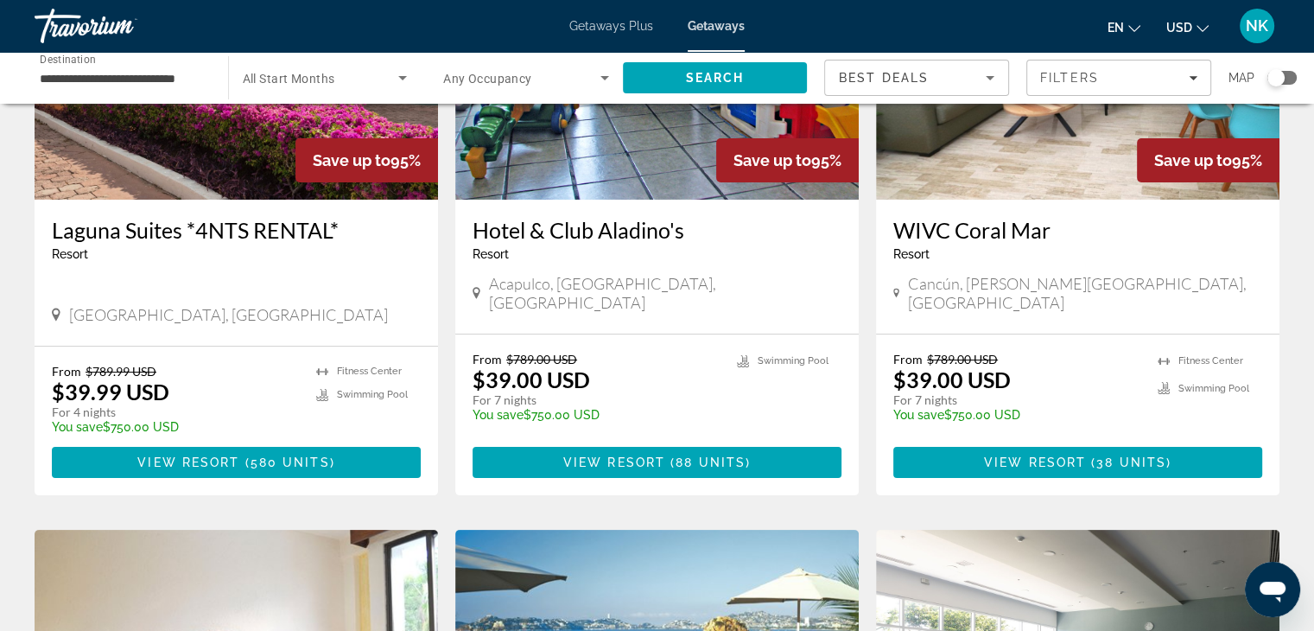
scroll to position [245, 0]
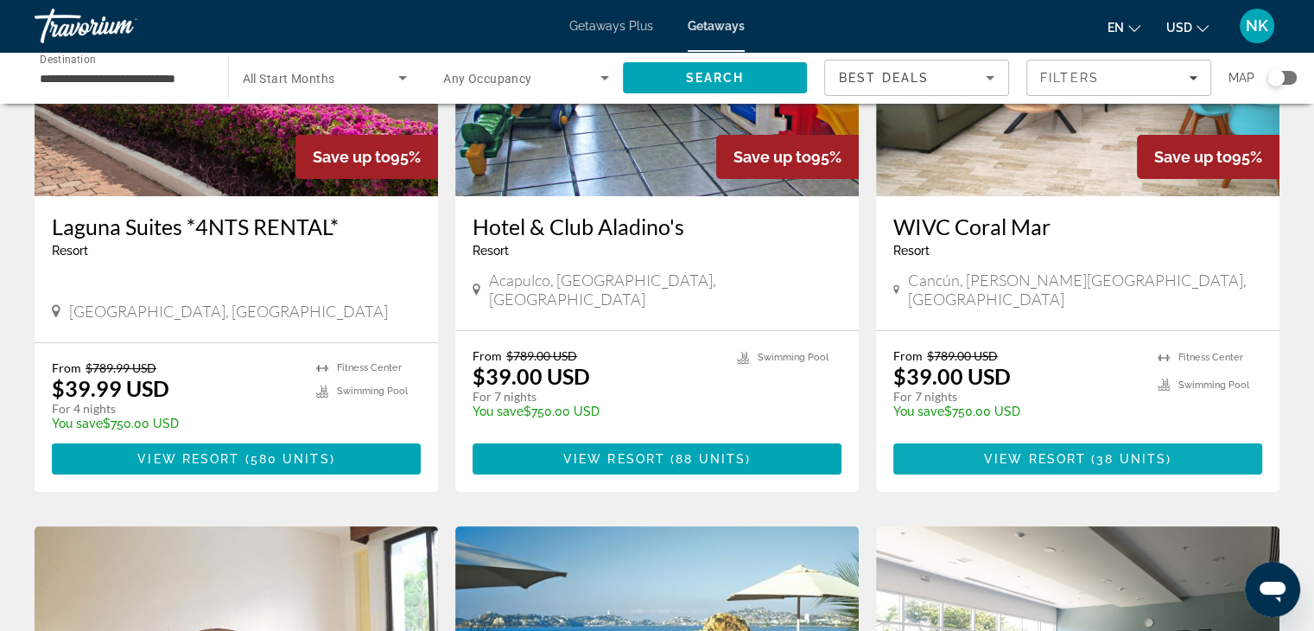
click at [1123, 452] on span "38 units" at bounding box center [1132, 459] width 70 height 14
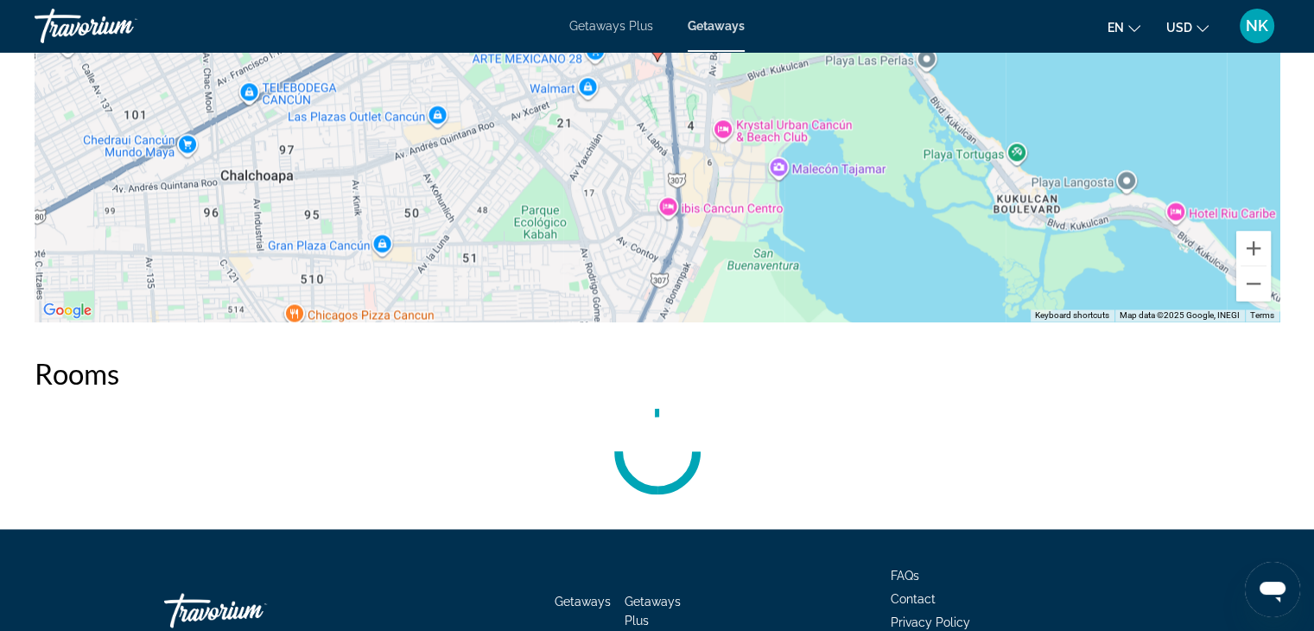
scroll to position [2812, 0]
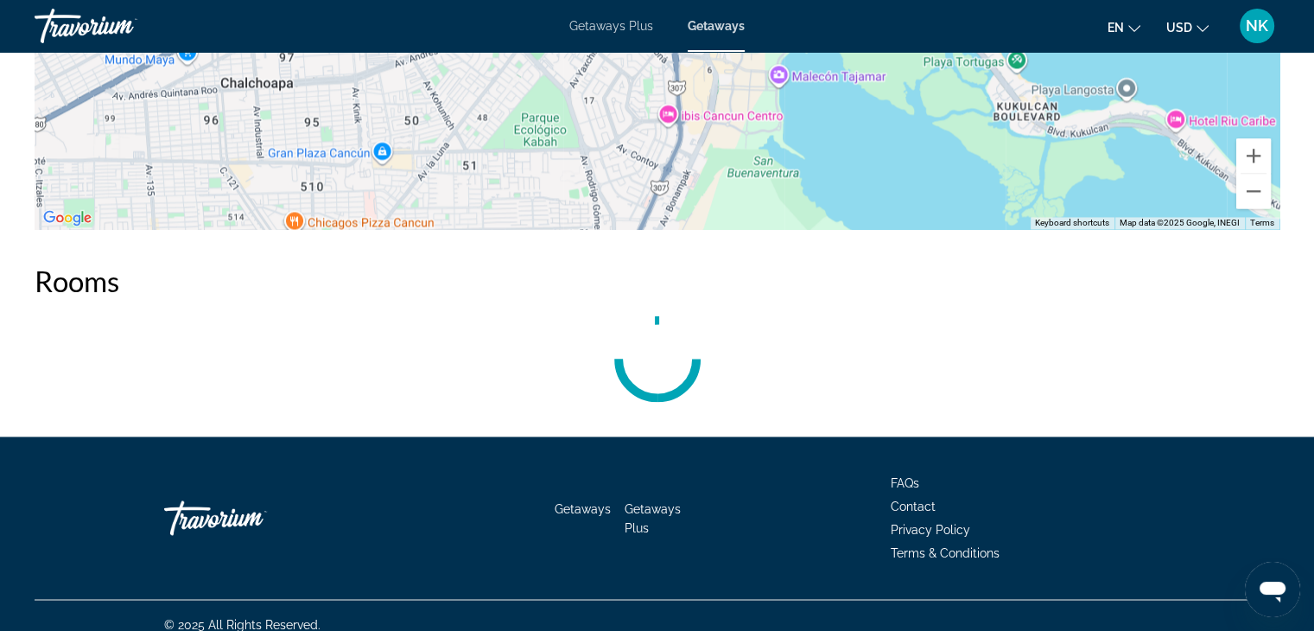
drag, startPoint x: 1326, startPoint y: 59, endPoint x: 7, endPoint y: 22, distance: 1320.0
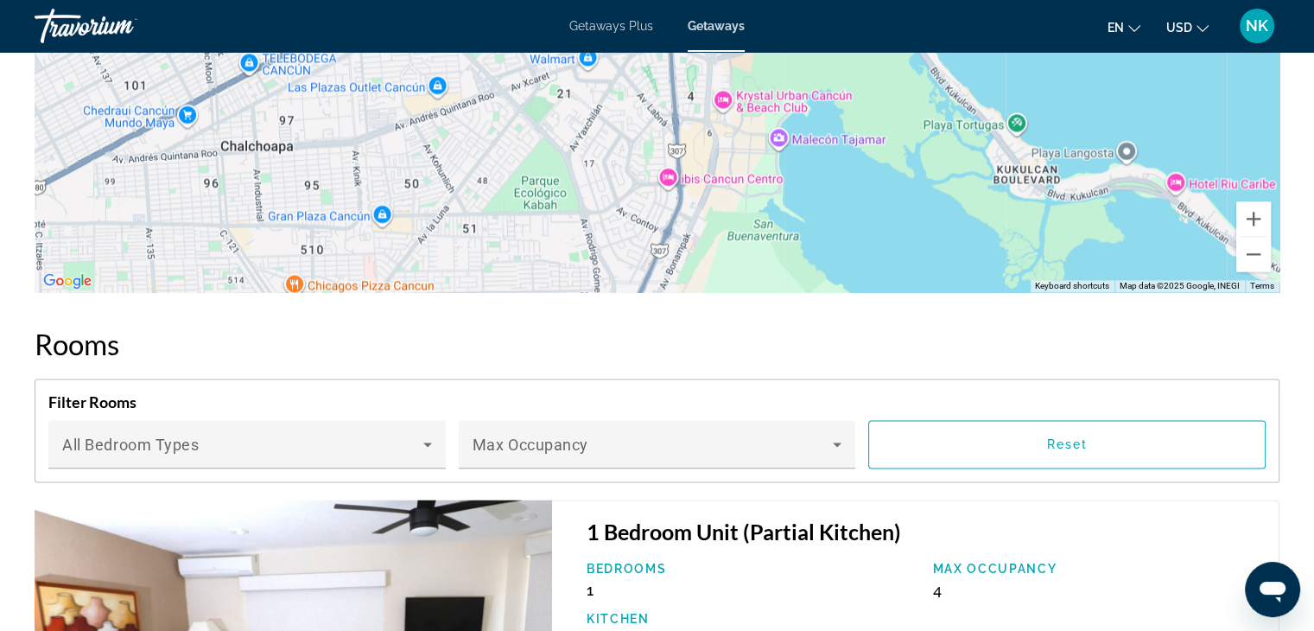
scroll to position [2917, 0]
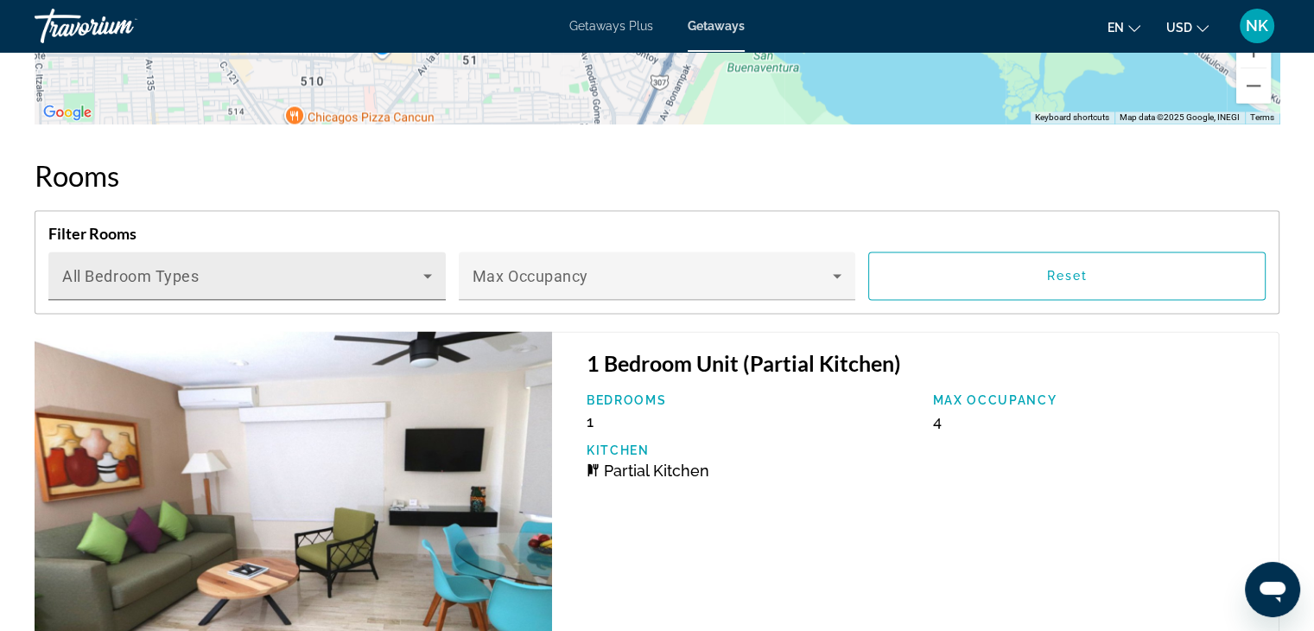
click at [334, 251] on div "Bedroom Types All Bedroom Types" at bounding box center [247, 275] width 370 height 48
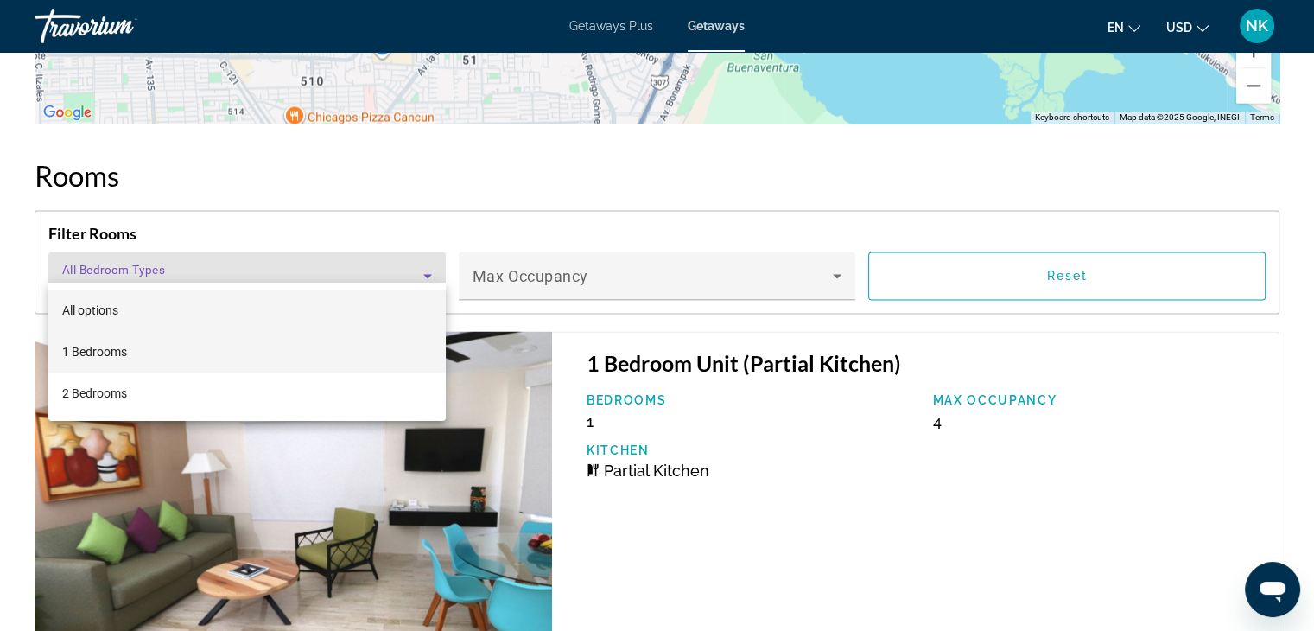
click at [283, 355] on mat-option "1 Bedrooms" at bounding box center [246, 351] width 397 height 41
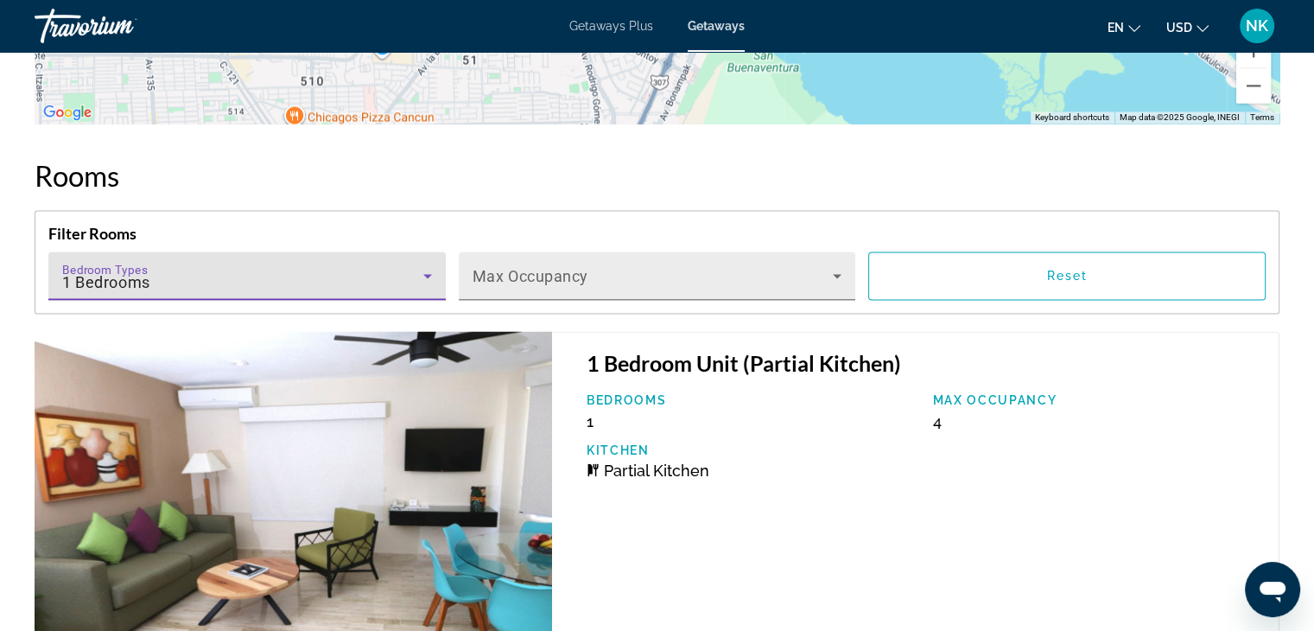
click at [526, 272] on span "Main content" at bounding box center [653, 282] width 361 height 21
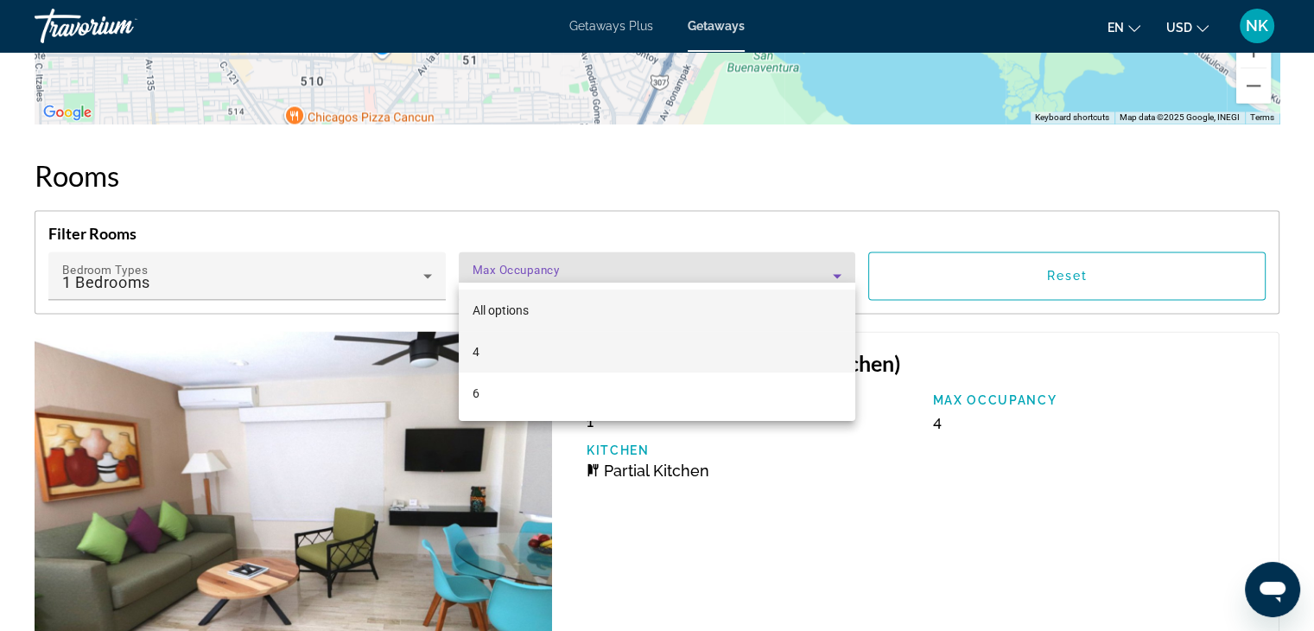
click at [526, 364] on mat-option "4" at bounding box center [657, 351] width 397 height 41
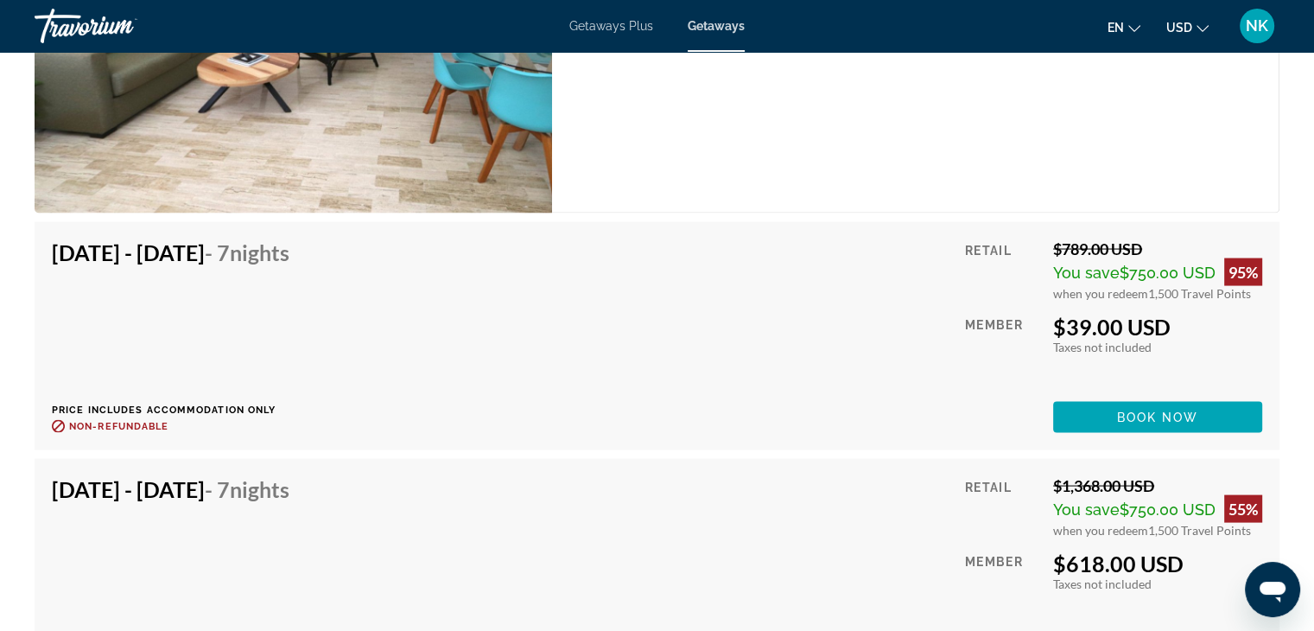
scroll to position [3428, 0]
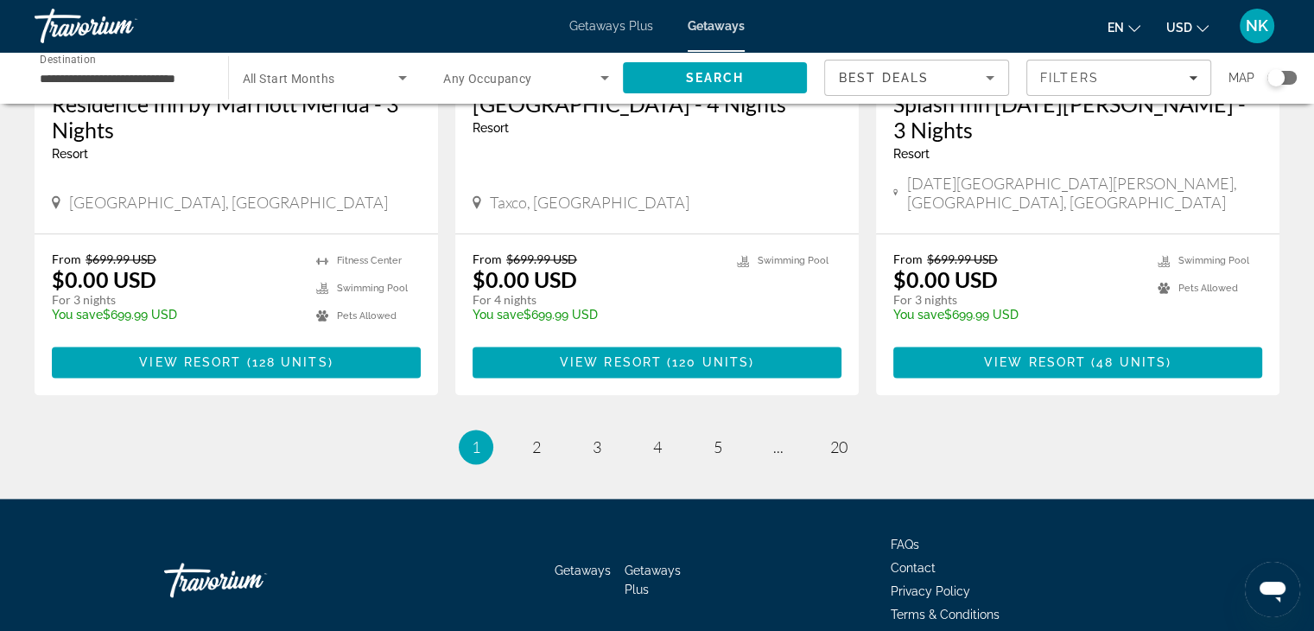
scroll to position [2217, 0]
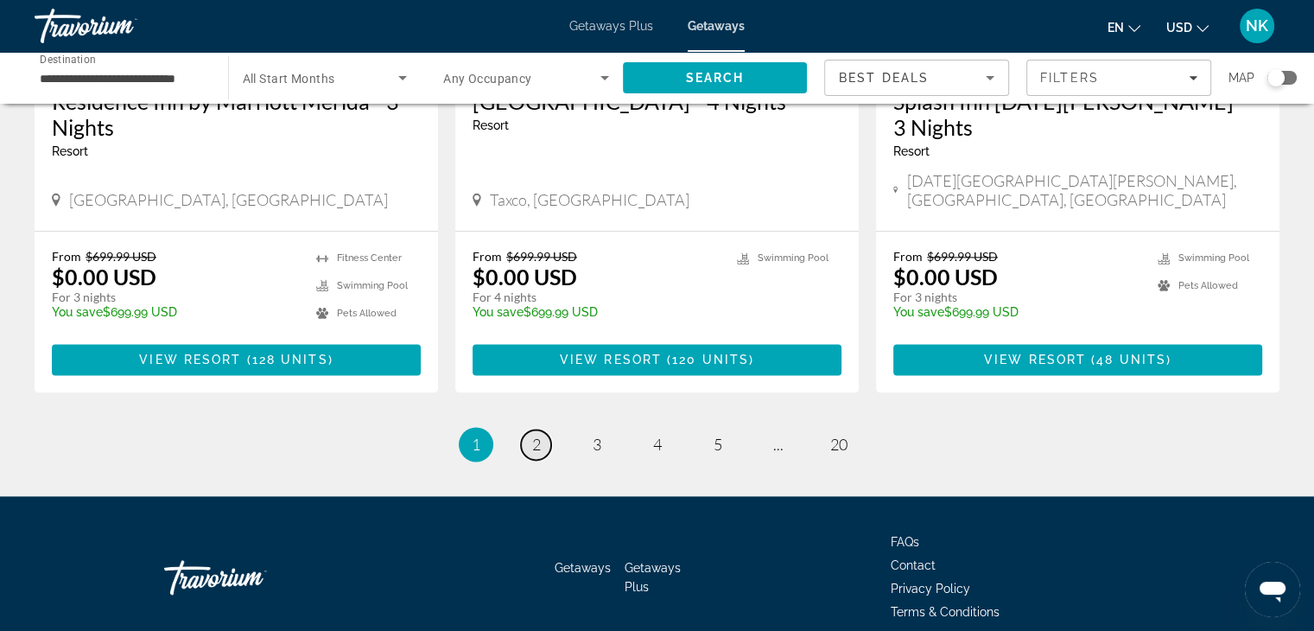
click at [532, 435] on span "2" at bounding box center [536, 444] width 9 height 19
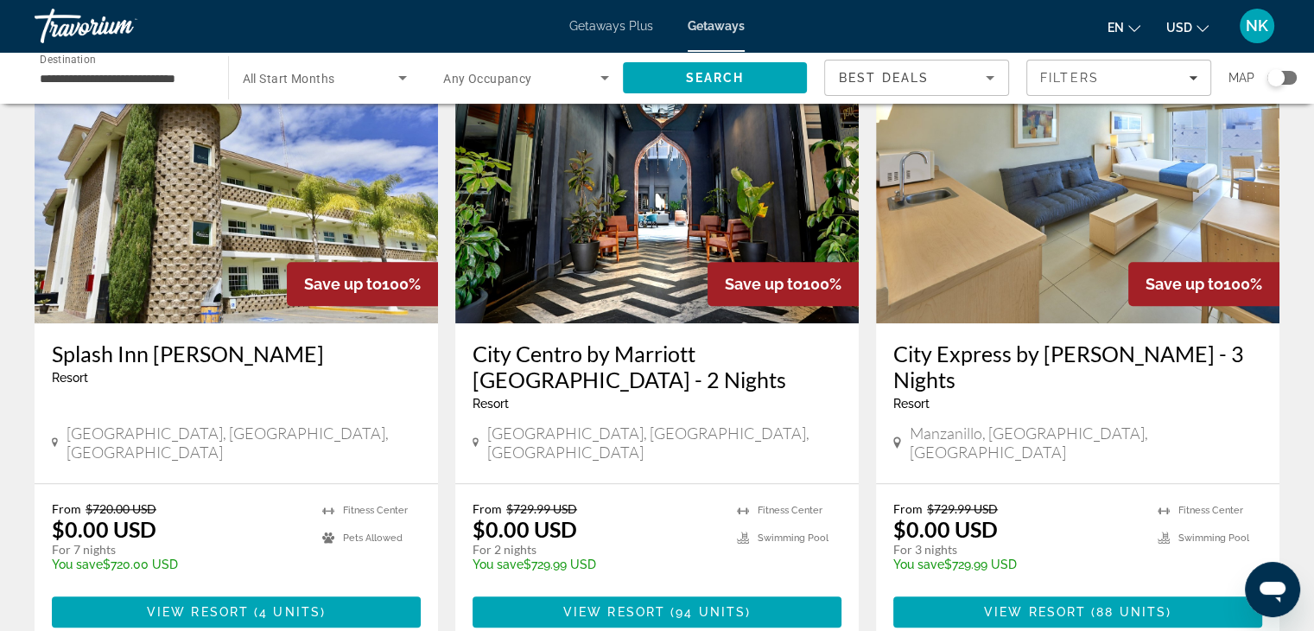
scroll to position [1421, 0]
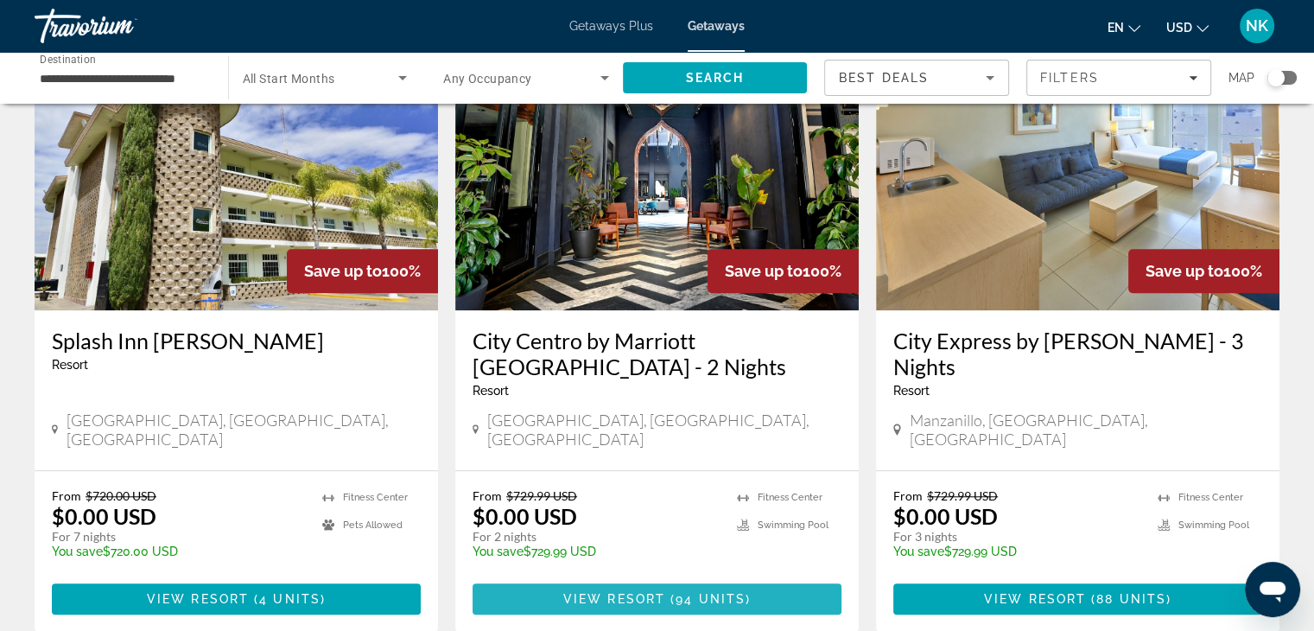
click at [683, 592] on span "94 units" at bounding box center [711, 599] width 70 height 14
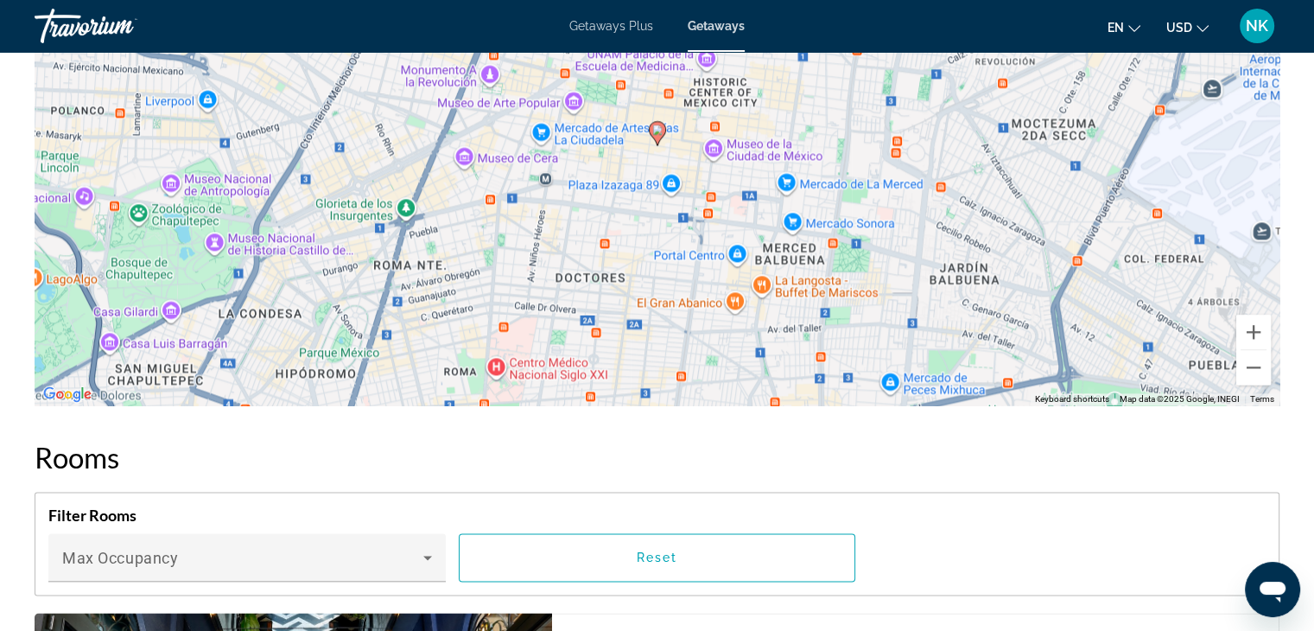
scroll to position [2187, 0]
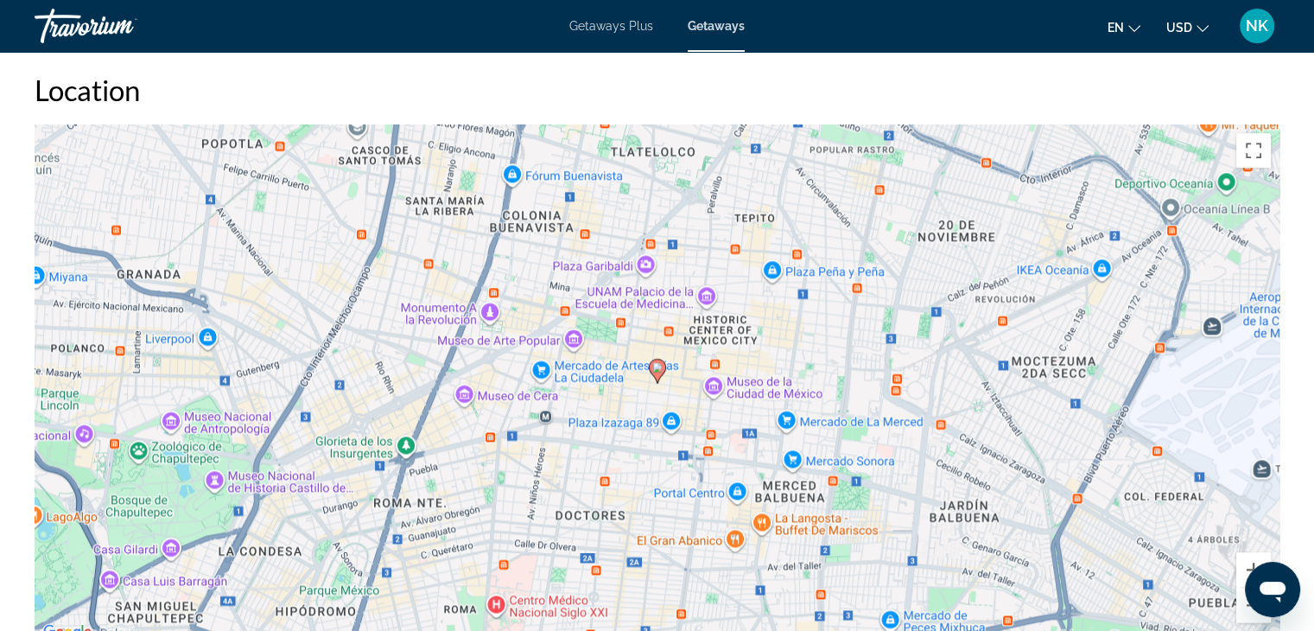
click at [606, 28] on span "Getaways Plus" at bounding box center [611, 26] width 84 height 14
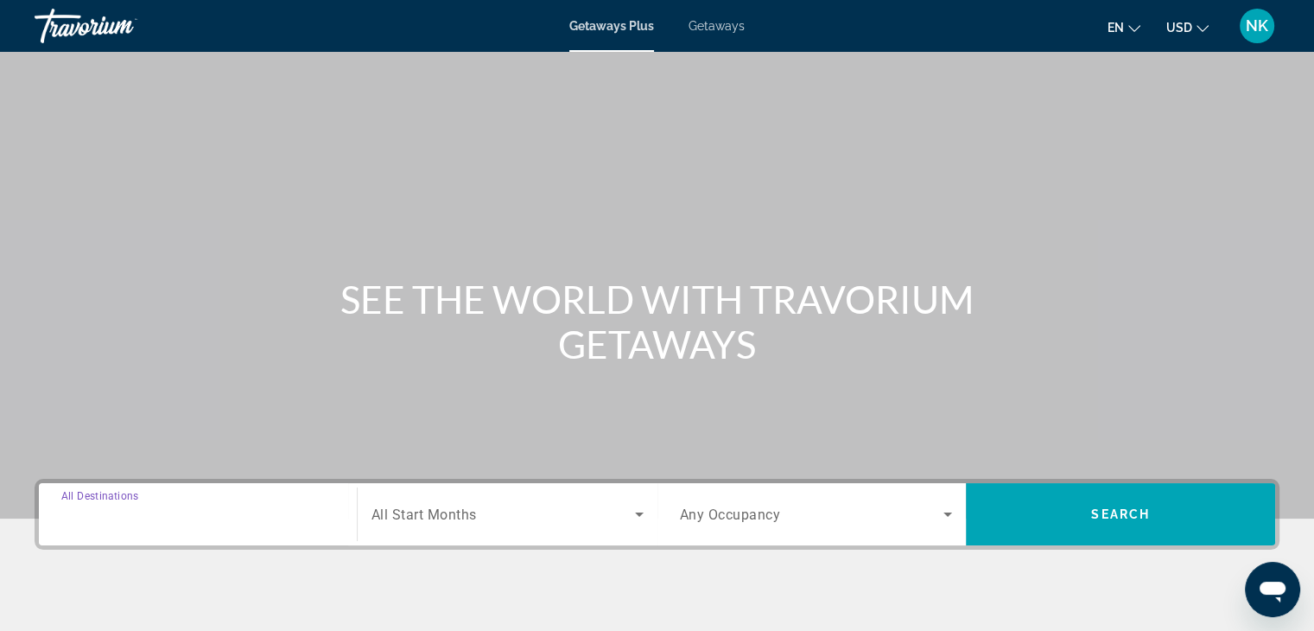
click at [185, 510] on input "Destination All Destinations" at bounding box center [197, 515] width 273 height 21
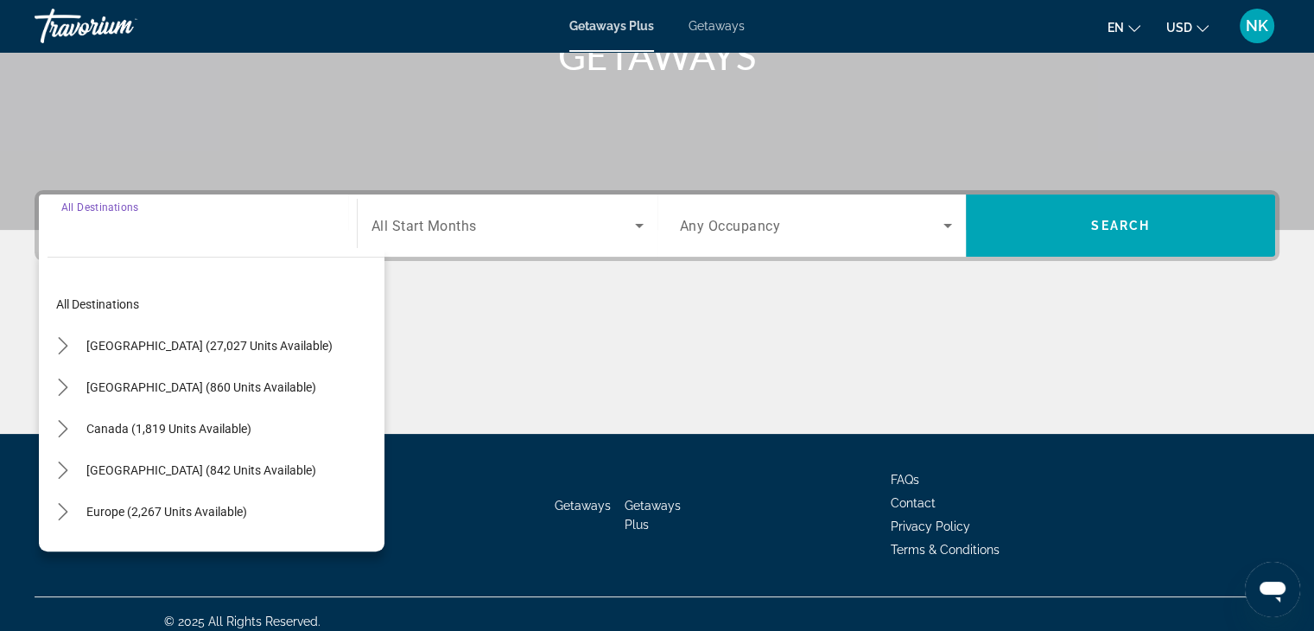
scroll to position [303, 0]
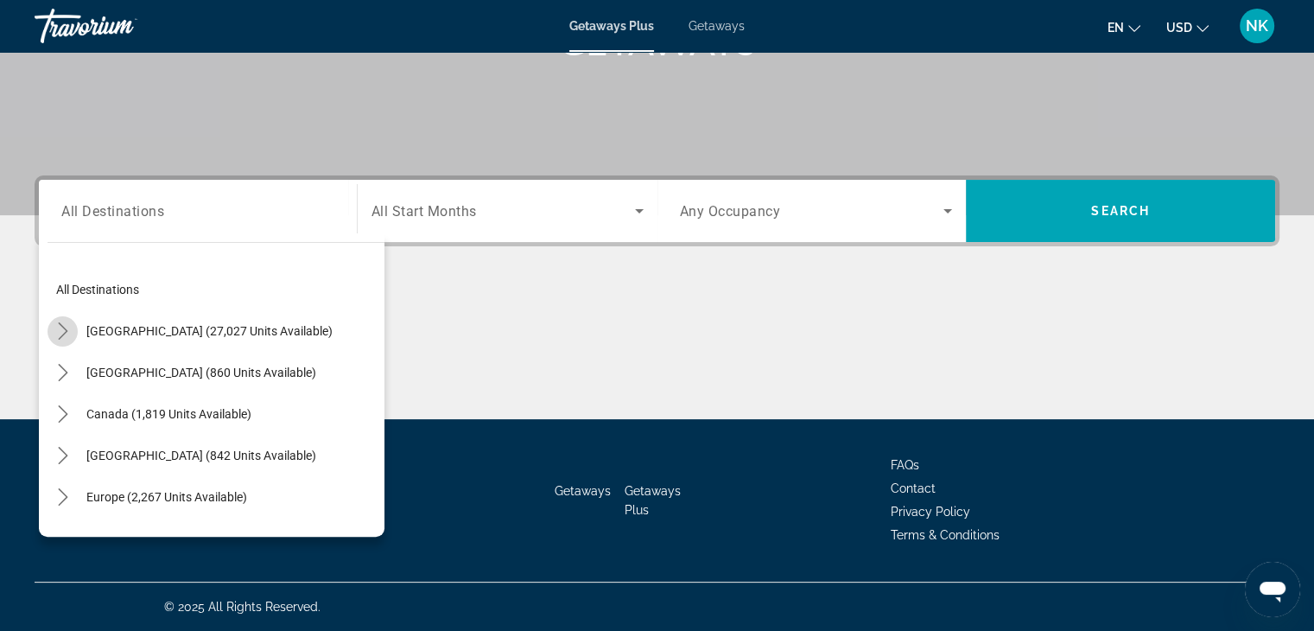
click at [63, 322] on icon "Toggle United States (27,027 units available) submenu" at bounding box center [62, 330] width 17 height 17
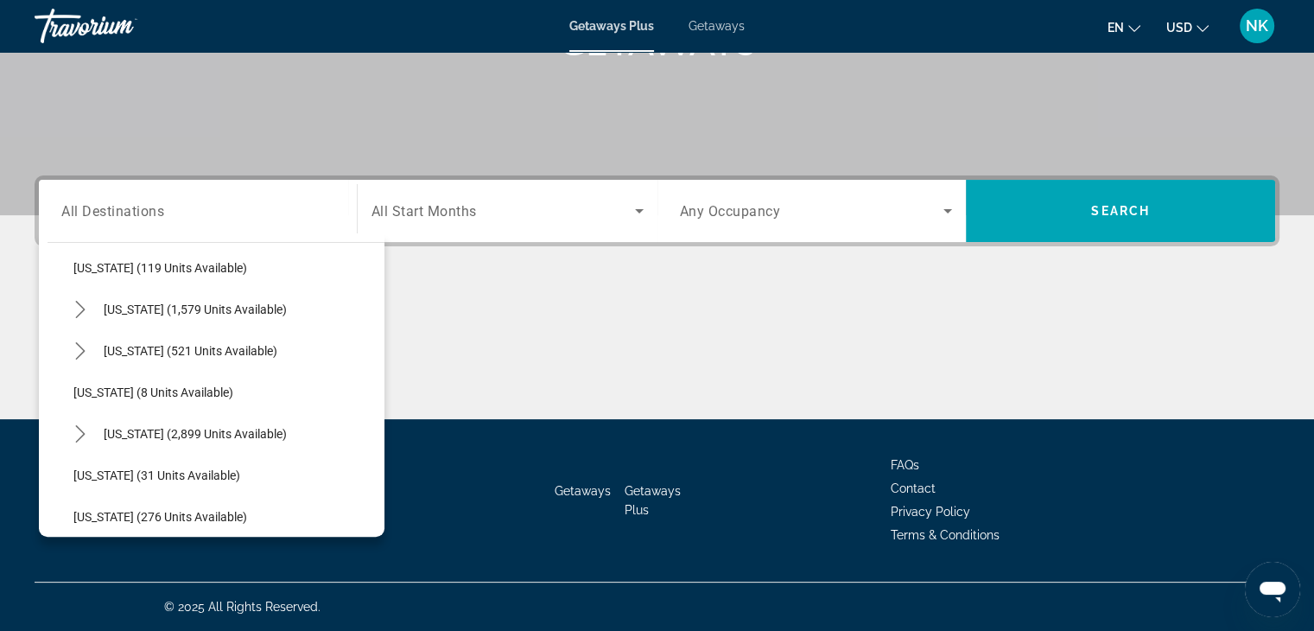
scroll to position [140, 0]
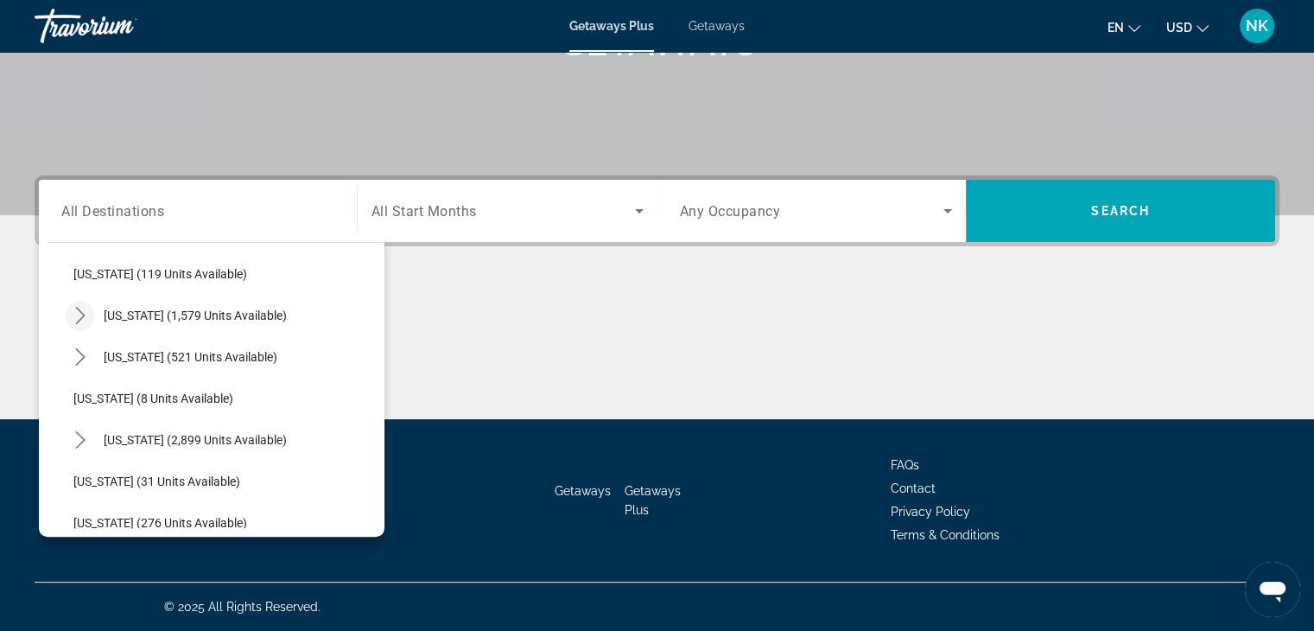
click at [91, 312] on mat-icon "Toggle California (1,579 units available) submenu" at bounding box center [80, 316] width 30 height 30
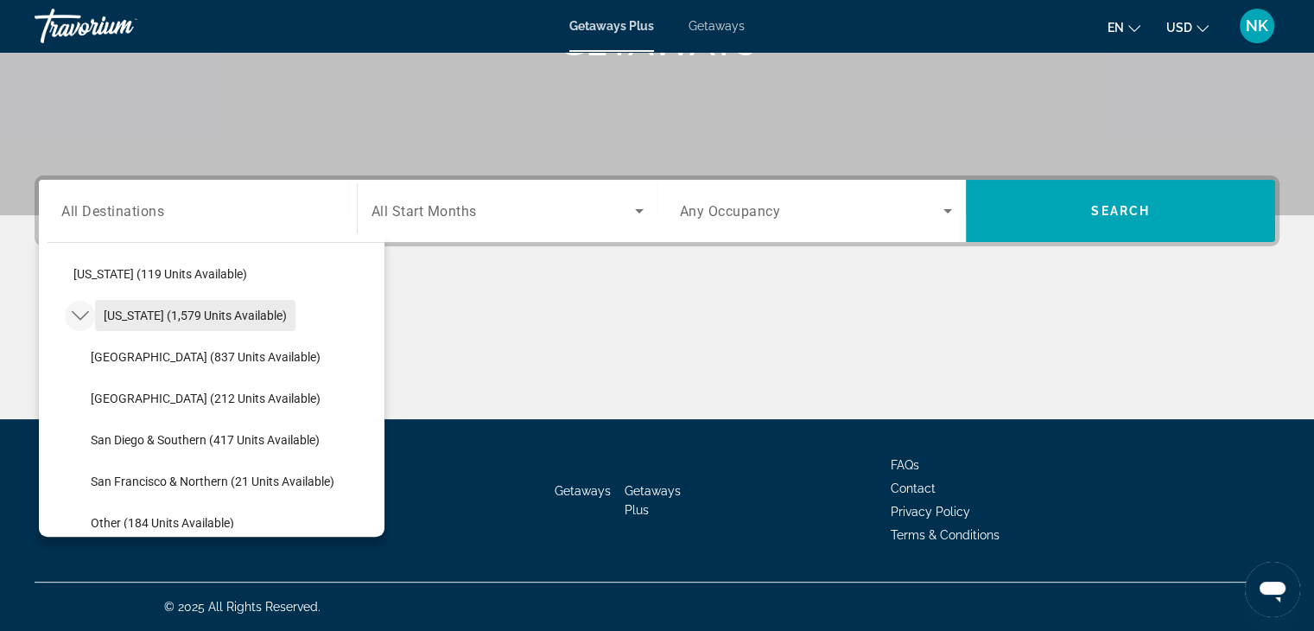
click at [177, 303] on span "Select destination: California (1,579 units available)" at bounding box center [195, 315] width 200 height 41
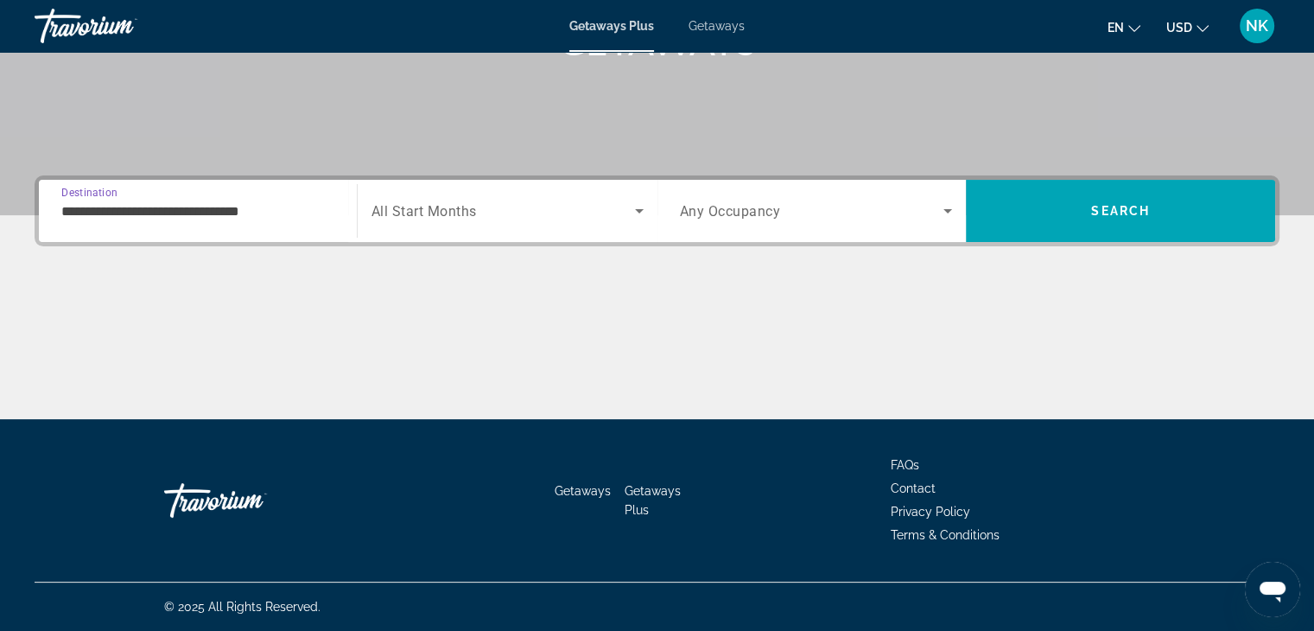
click at [105, 213] on input "**********" at bounding box center [197, 211] width 273 height 21
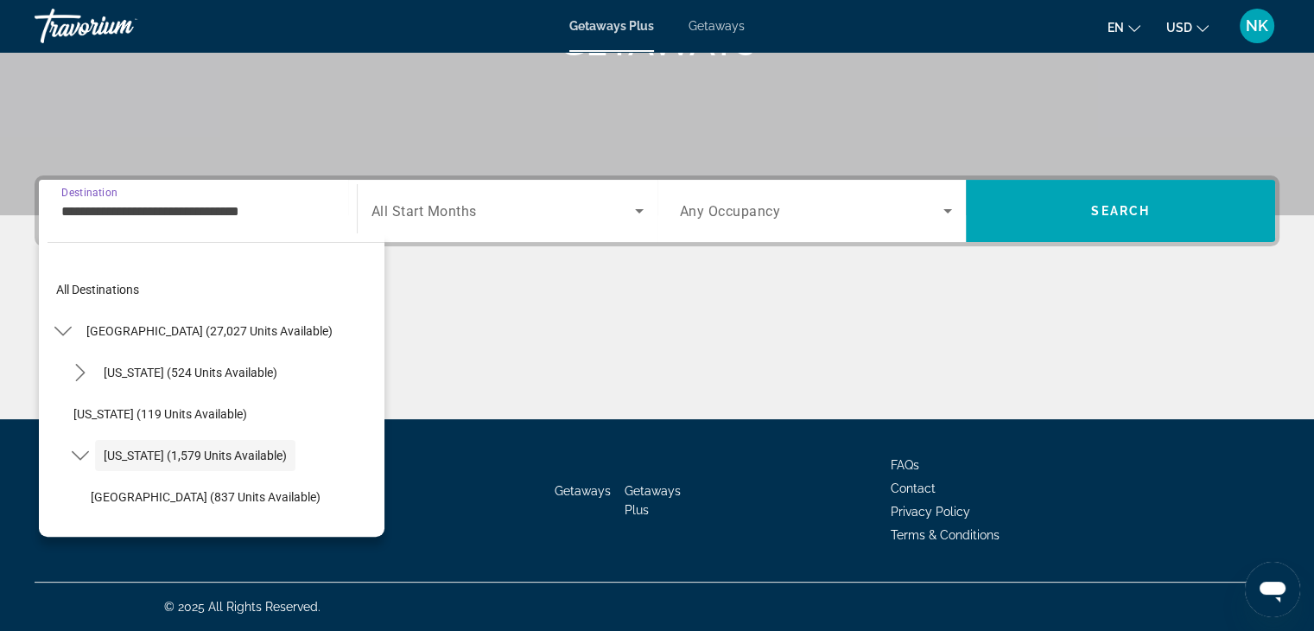
scroll to position [61, 0]
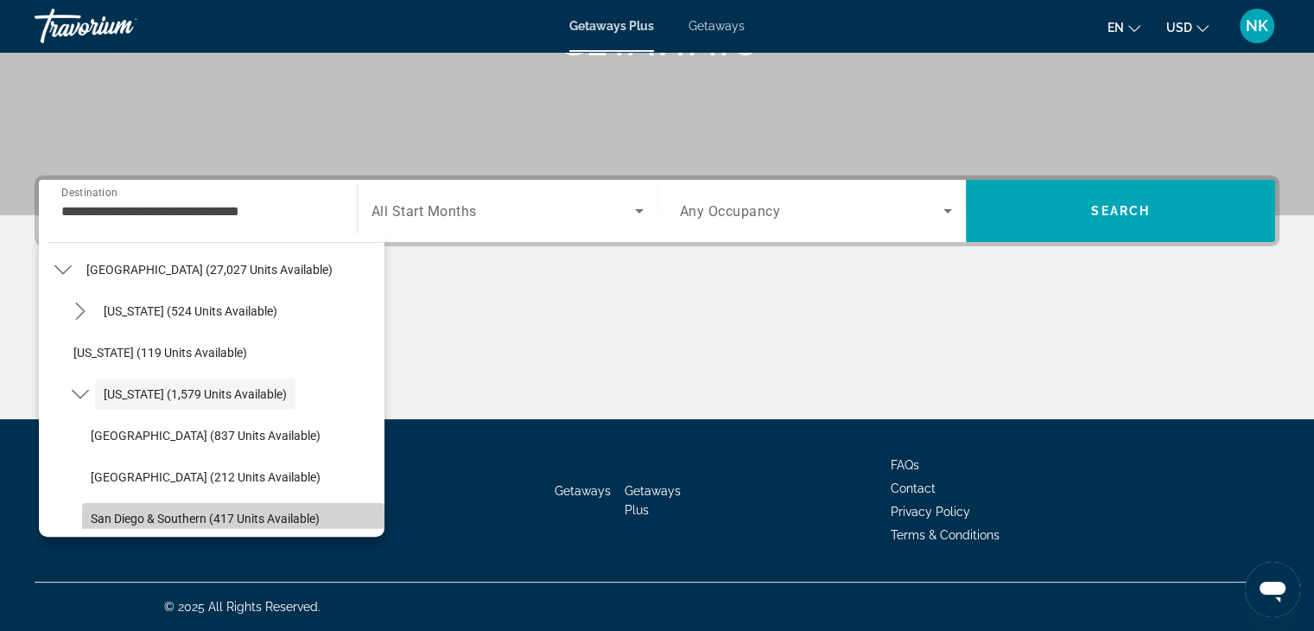
click at [262, 512] on span "San Diego & Southern (417 units available)" at bounding box center [205, 519] width 229 height 14
type input "**********"
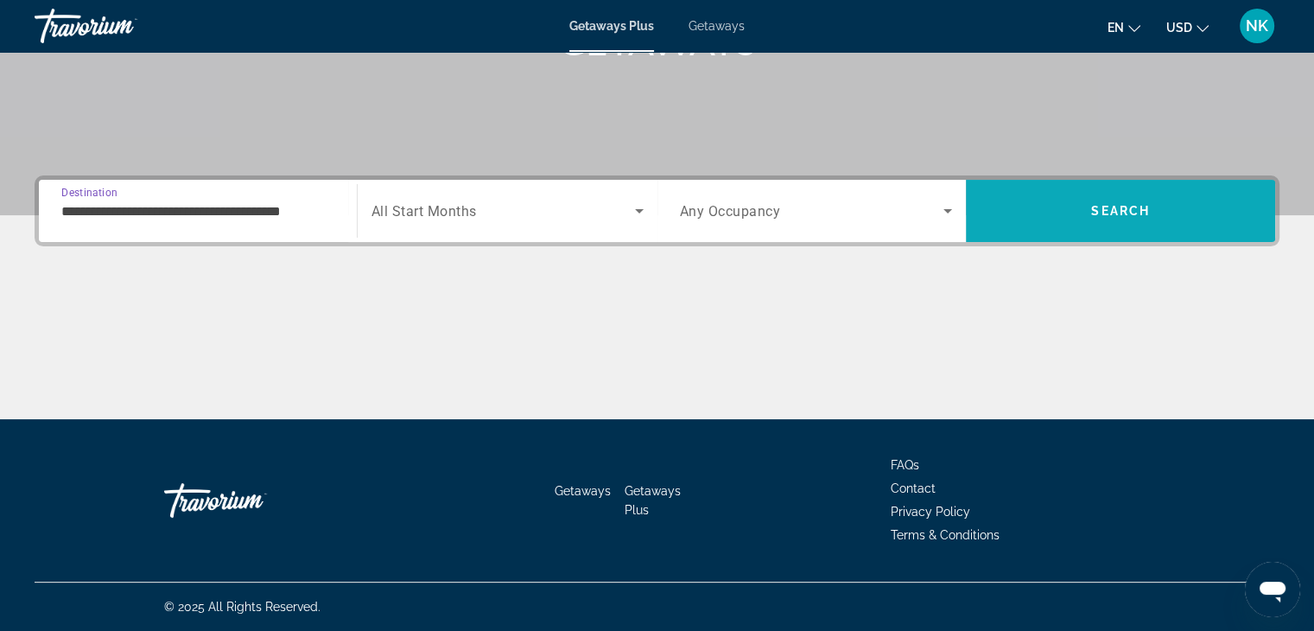
click at [1172, 225] on span "Search" at bounding box center [1120, 210] width 309 height 41
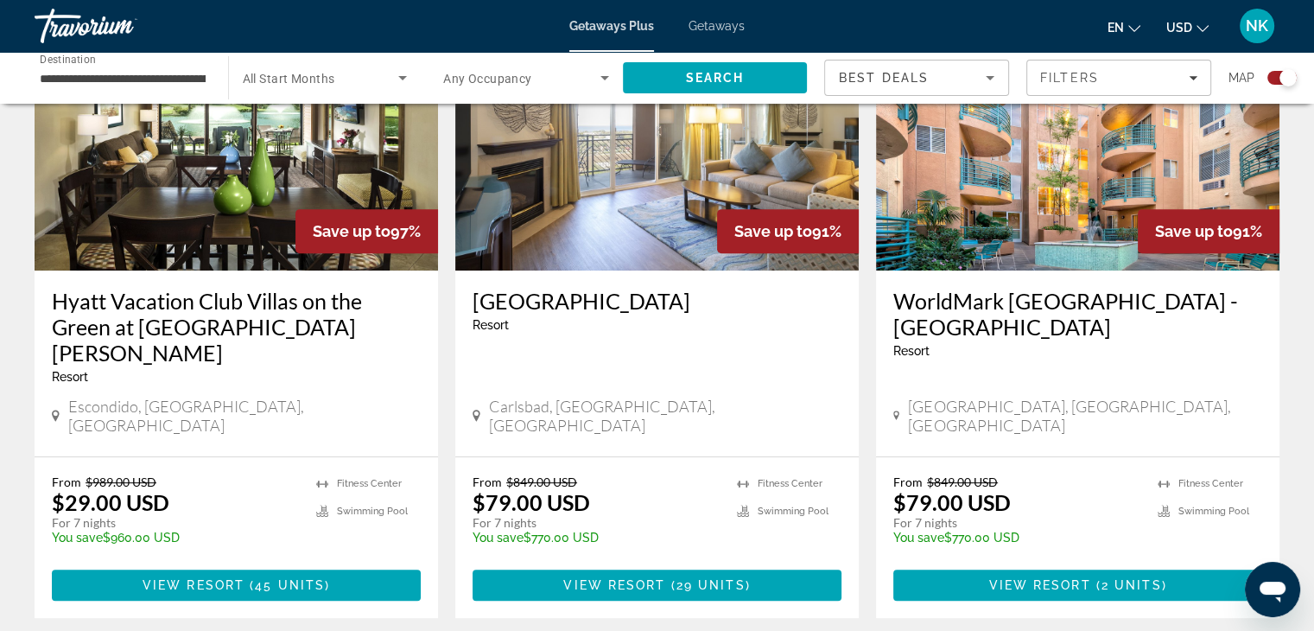
scroll to position [693, 0]
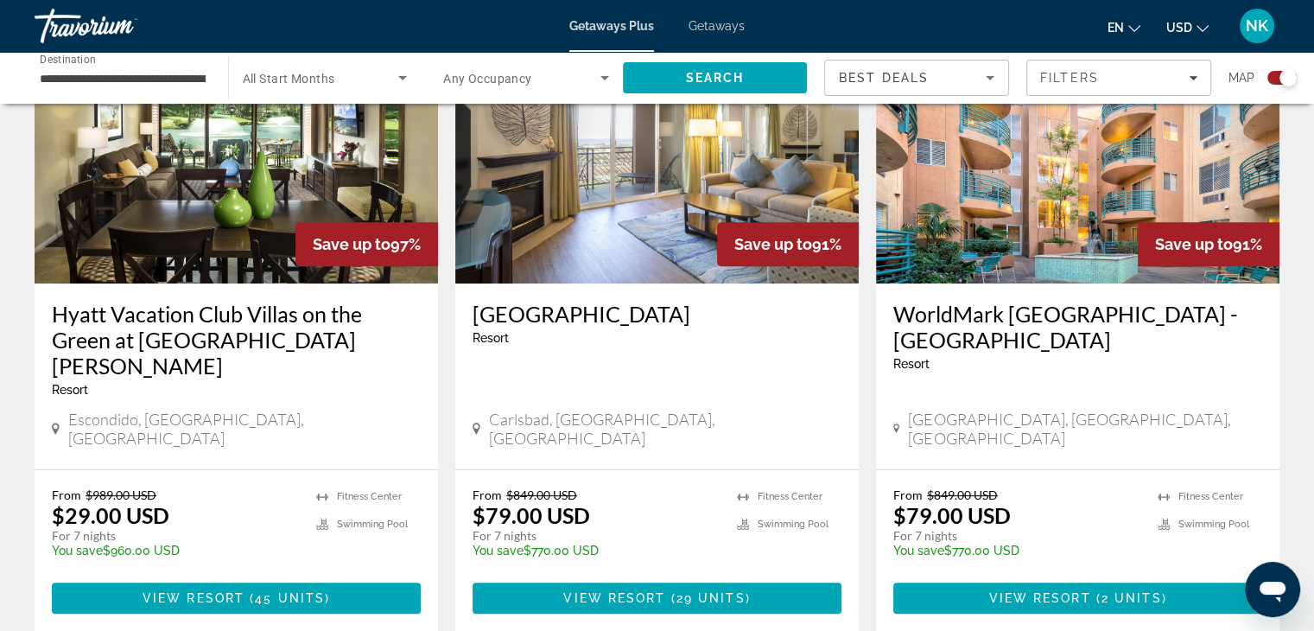
click at [1118, 577] on span "Main content" at bounding box center [1077, 597] width 369 height 41
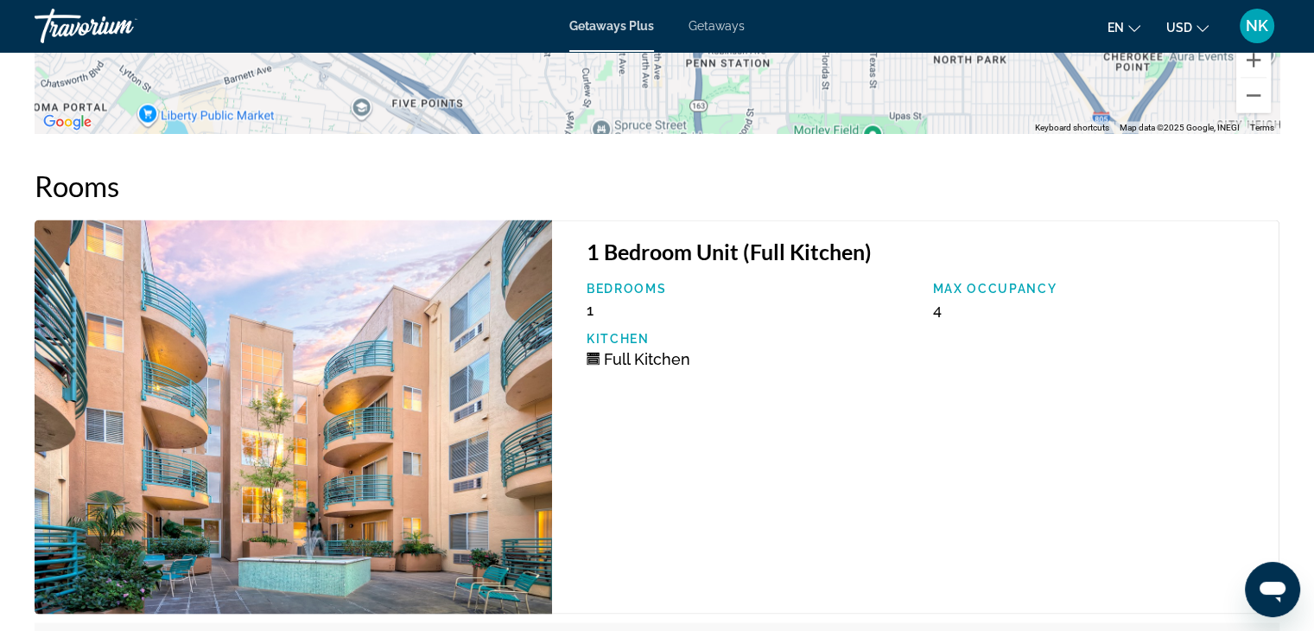
scroll to position [3206, 0]
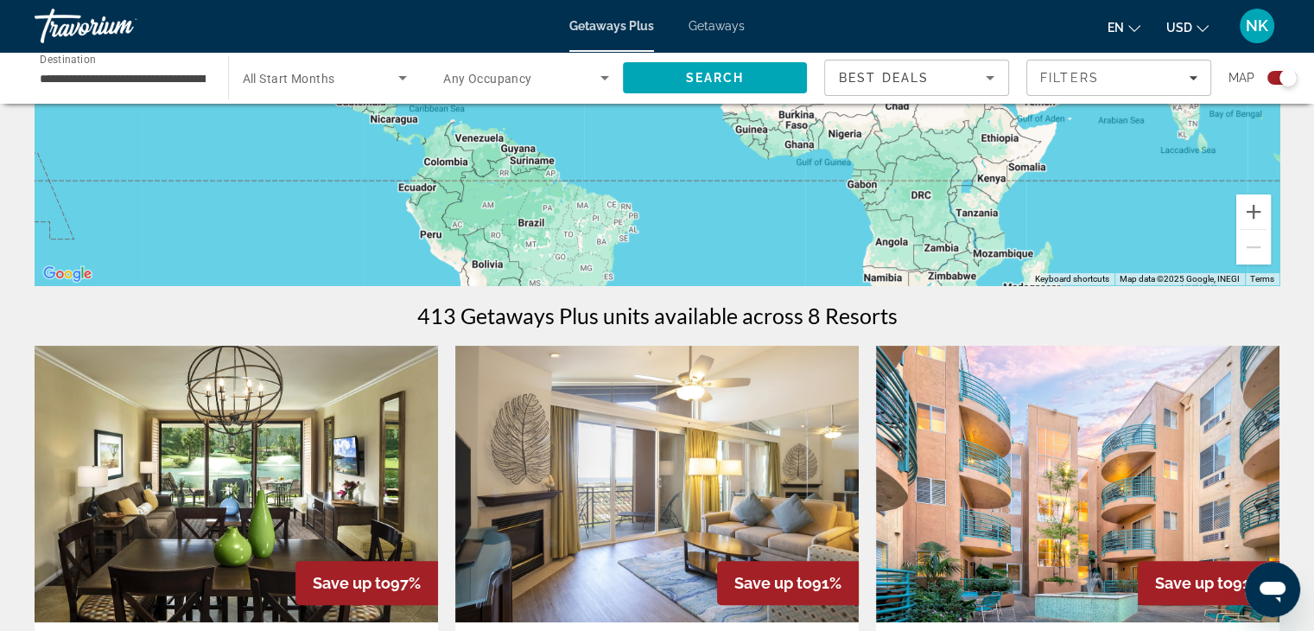
scroll to position [253, 0]
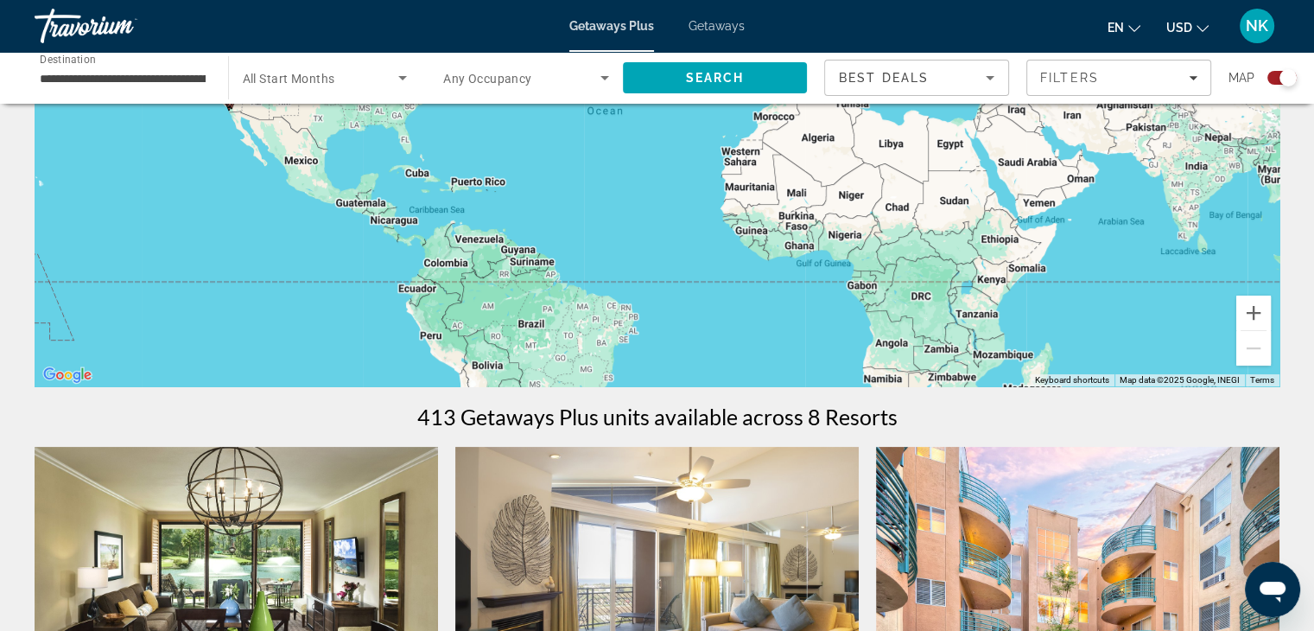
click at [702, 18] on div "Getaways Plus Getaways en English Español Français Italiano Português русский U…" at bounding box center [657, 25] width 1314 height 45
click at [729, 30] on span "Getaways" at bounding box center [717, 26] width 56 height 14
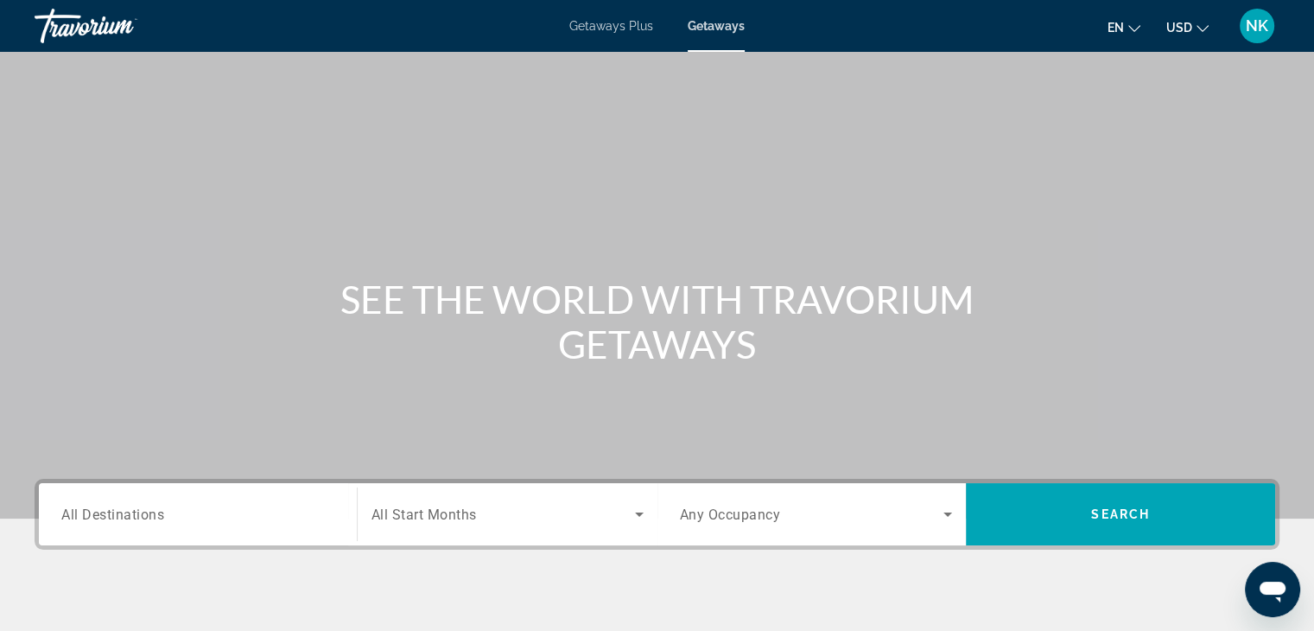
click at [143, 486] on div "Destination All Destinations" at bounding box center [198, 514] width 301 height 62
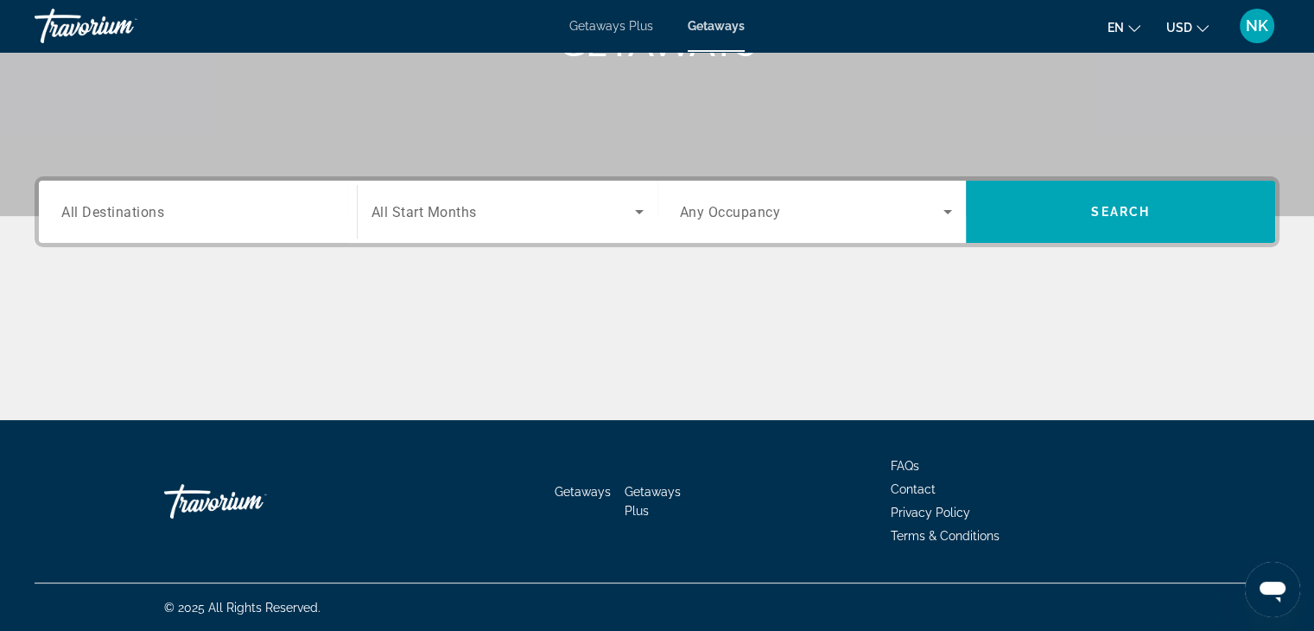
scroll to position [303, 0]
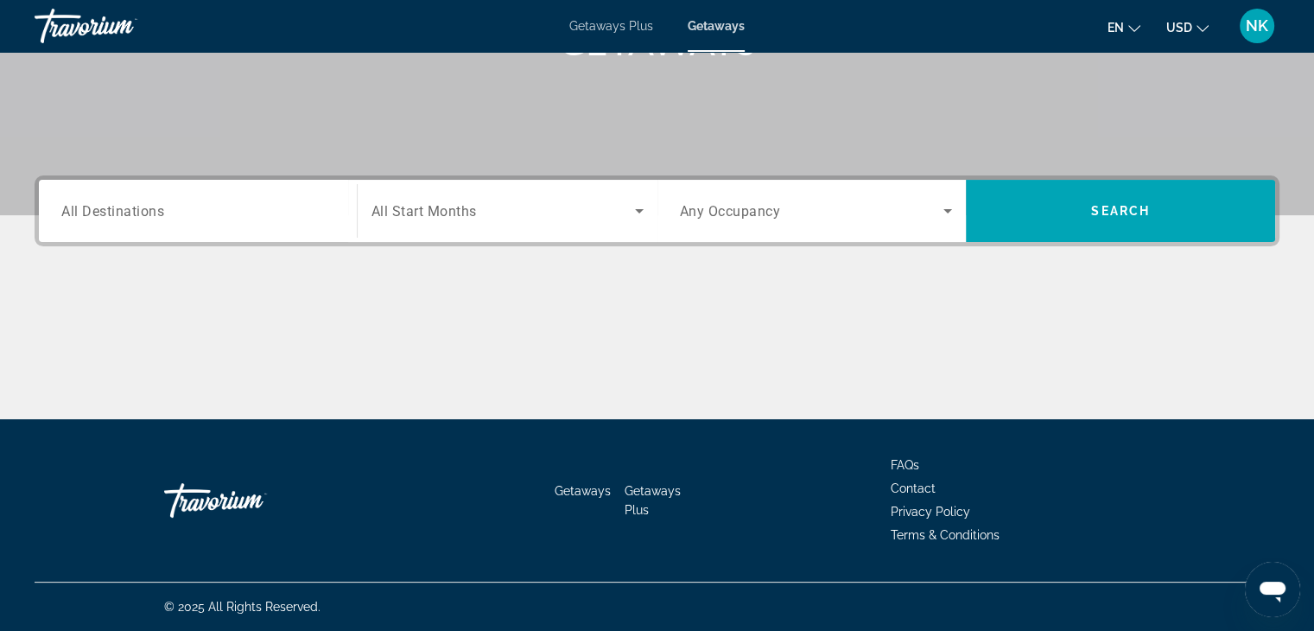
click at [120, 218] on span "All Destinations" at bounding box center [112, 210] width 103 height 16
click at [120, 218] on input "Destination All Destinations" at bounding box center [197, 211] width 273 height 21
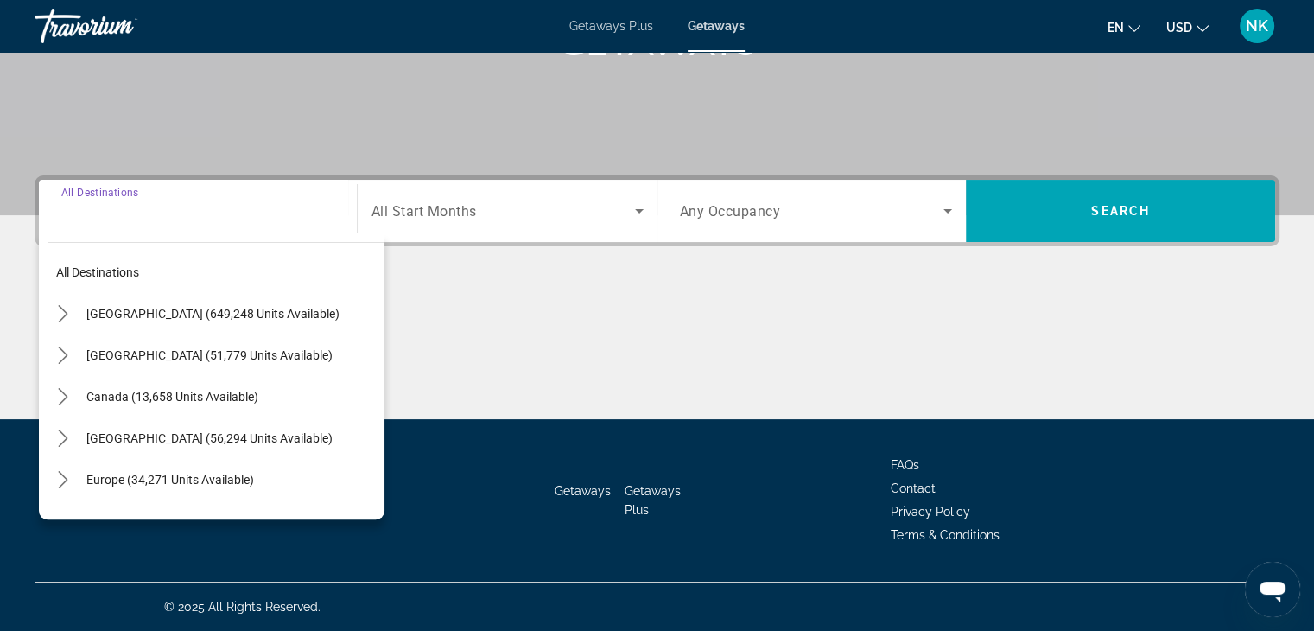
click at [92, 315] on span "United States (649,248 units available)" at bounding box center [212, 314] width 253 height 14
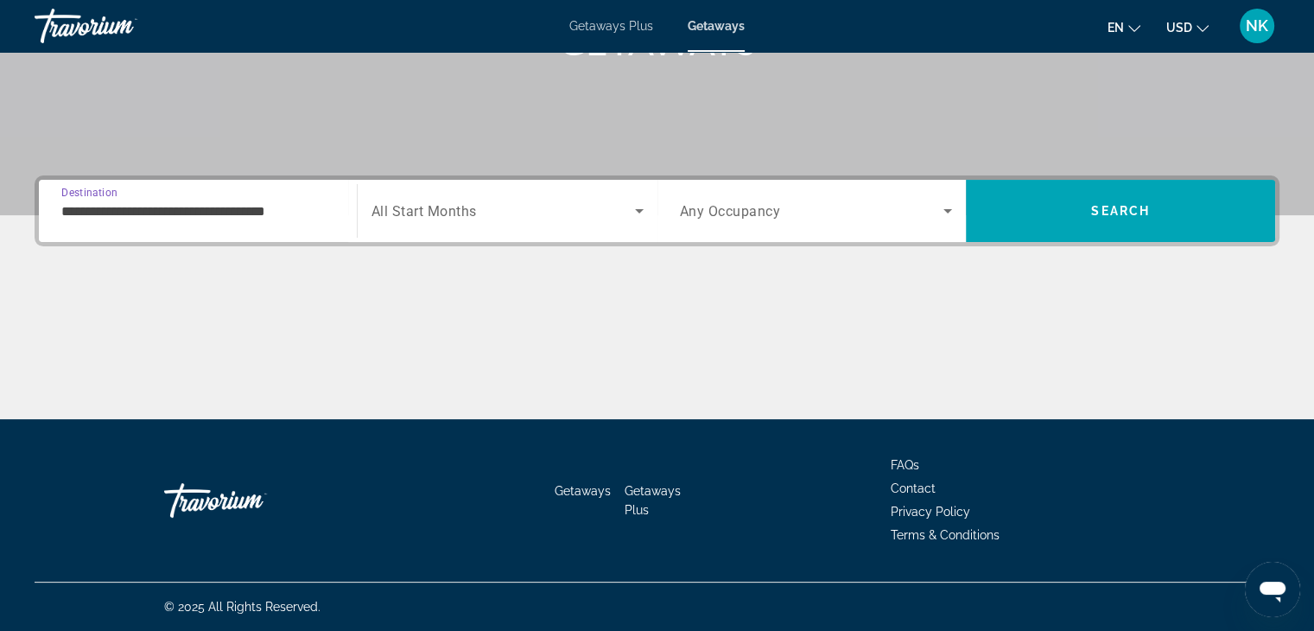
click at [90, 215] on input "**********" at bounding box center [197, 211] width 273 height 21
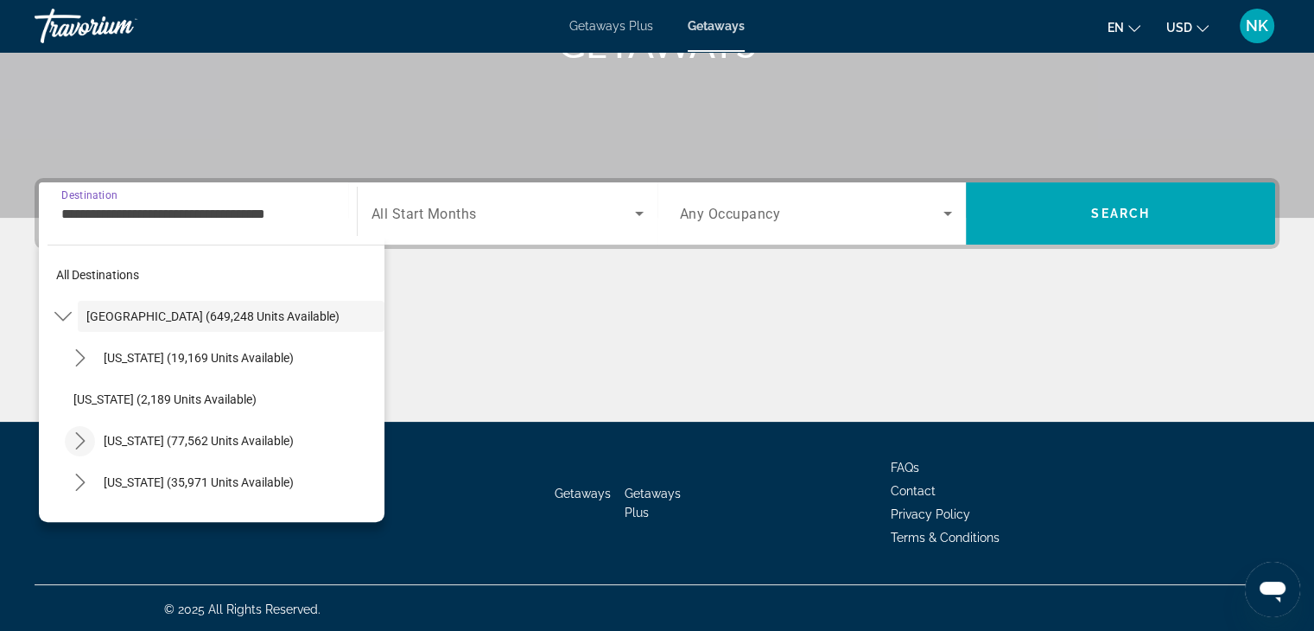
click at [92, 443] on mat-icon "Toggle California (77,562 units available) submenu" at bounding box center [80, 441] width 30 height 30
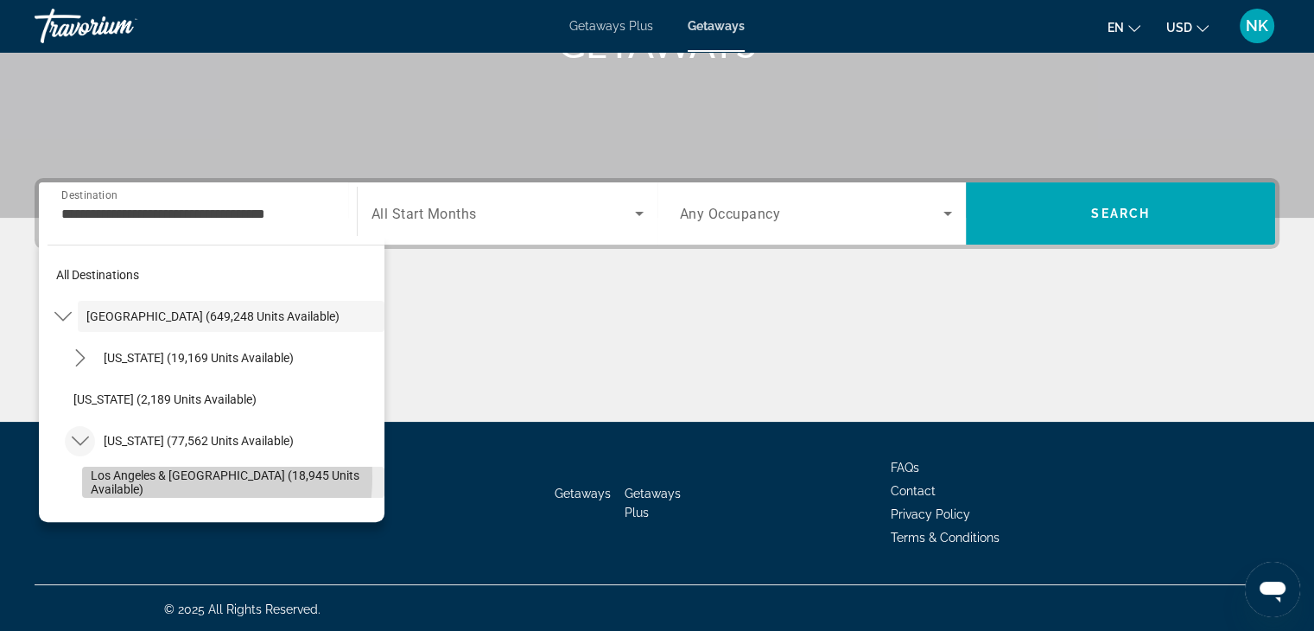
click at [162, 475] on span "Los Angeles & Anaheim (18,945 units available)" at bounding box center [233, 482] width 285 height 28
type input "**********"
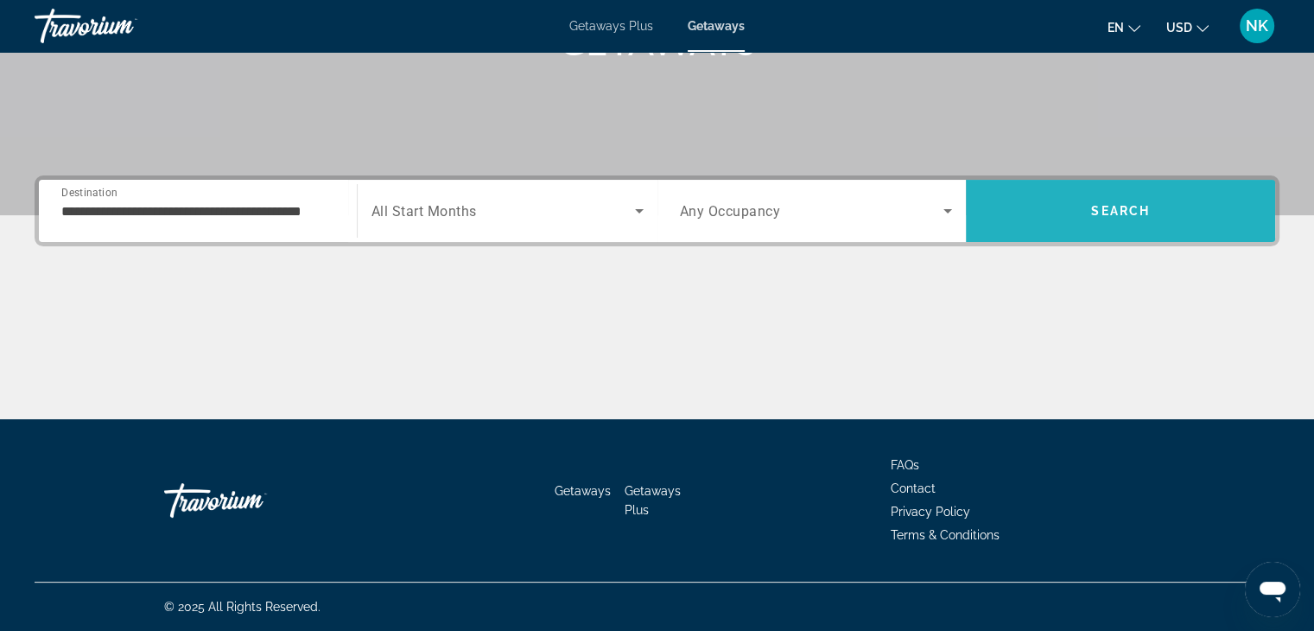
click at [1160, 213] on span "Search" at bounding box center [1120, 210] width 309 height 41
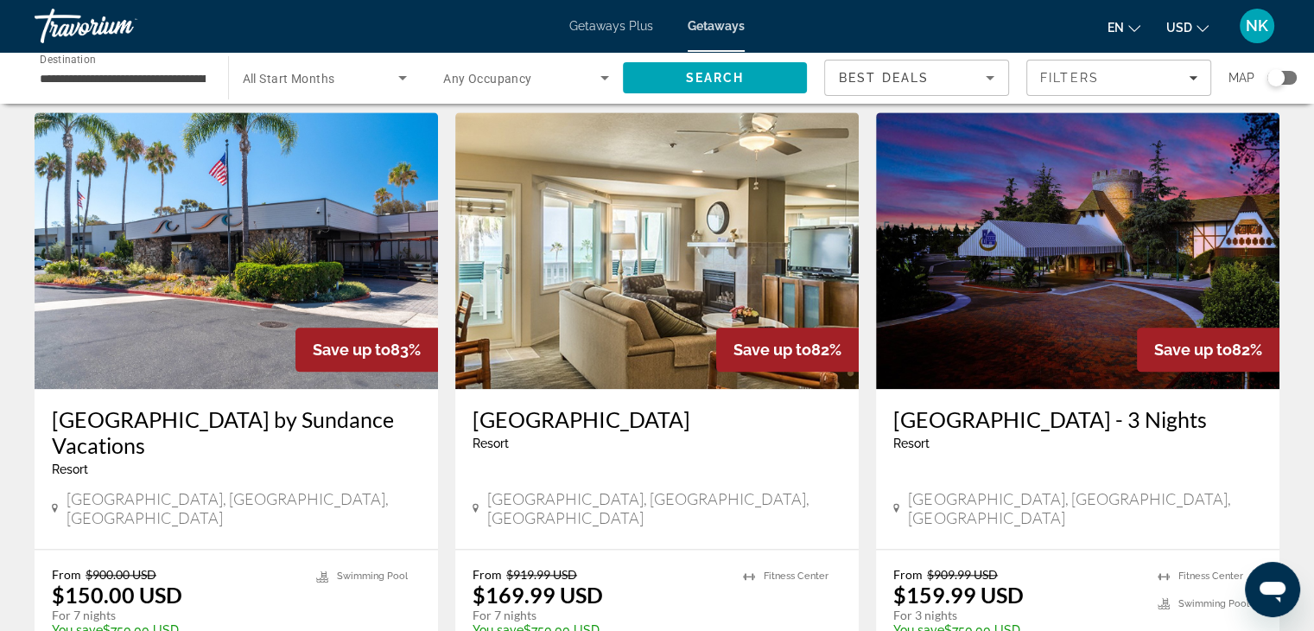
scroll to position [1953, 0]
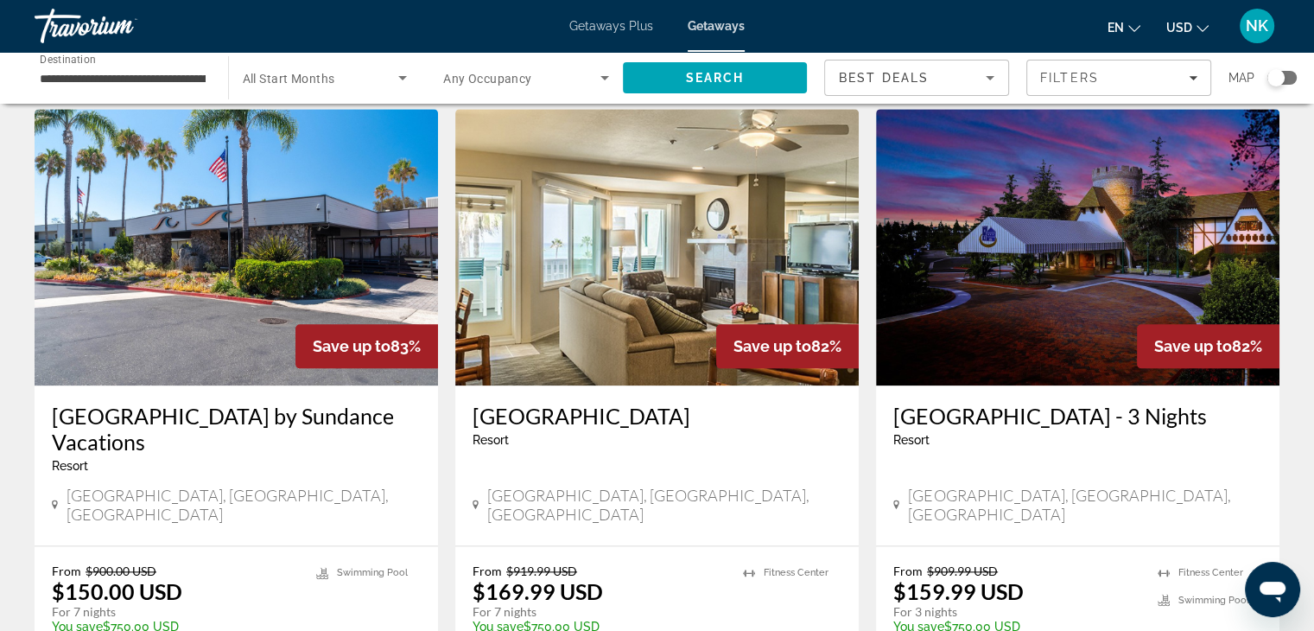
click at [1085, 403] on h3 "Anaheim Majestic Garden Hotel - 3 Nights" at bounding box center [1077, 416] width 369 height 26
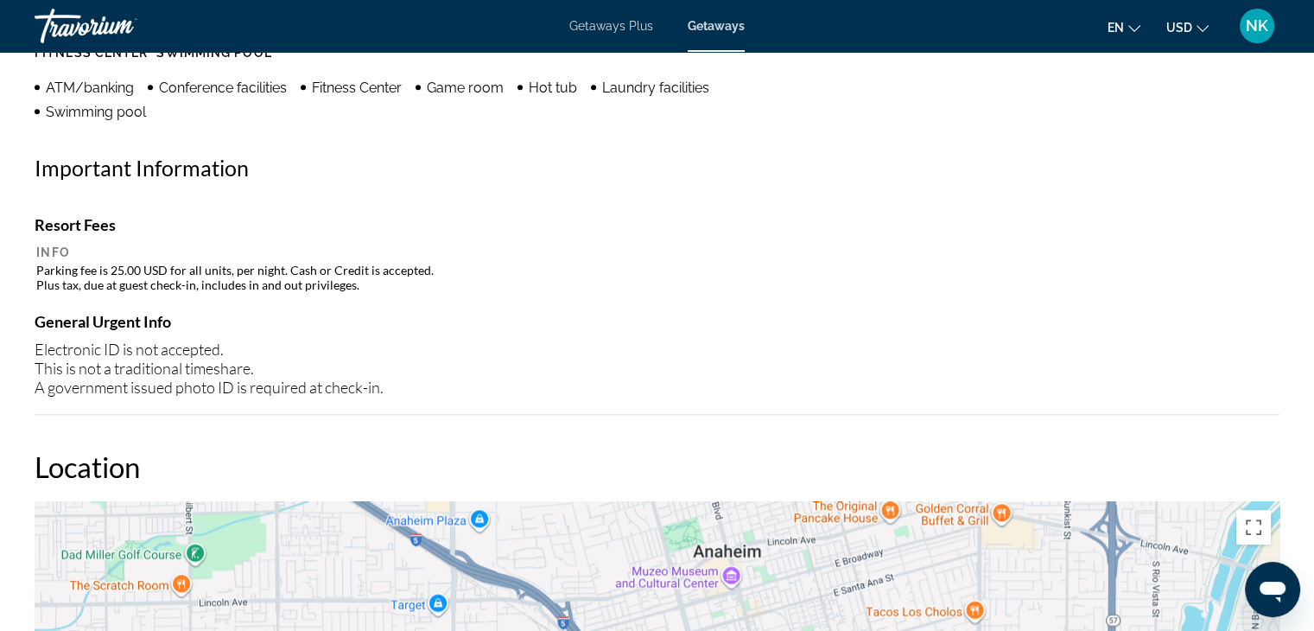
scroll to position [1497, 0]
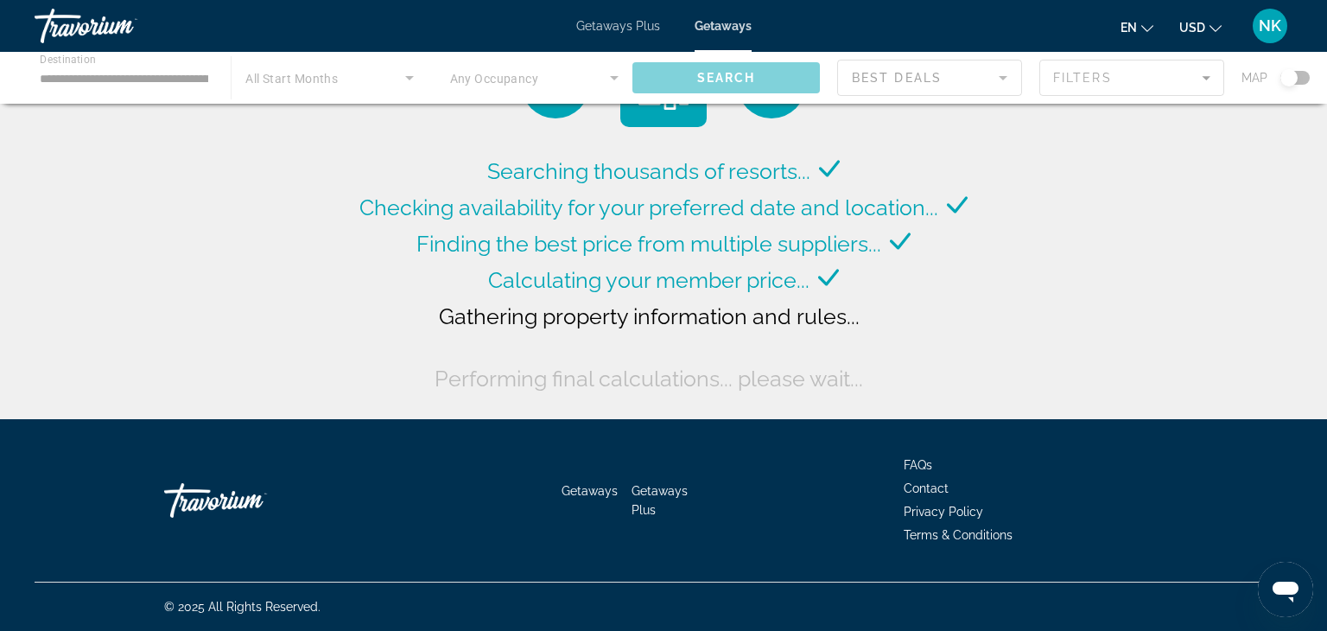
click at [126, 81] on div "Main content" at bounding box center [663, 78] width 1327 height 52
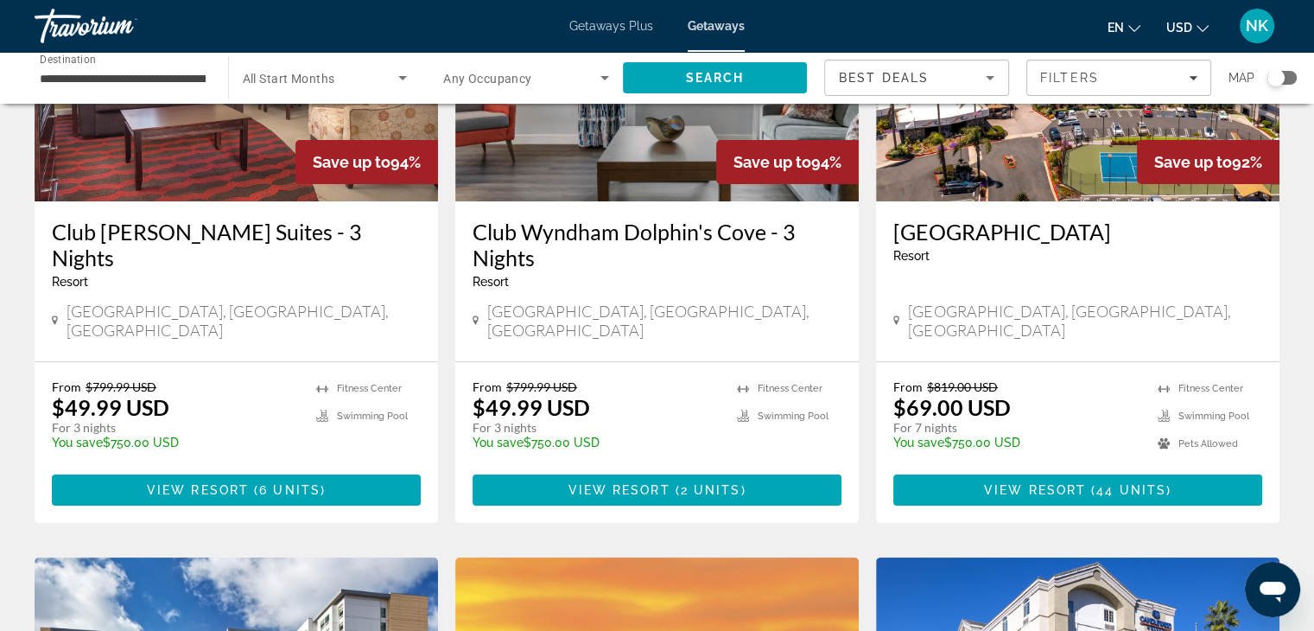
scroll to position [256, 0]
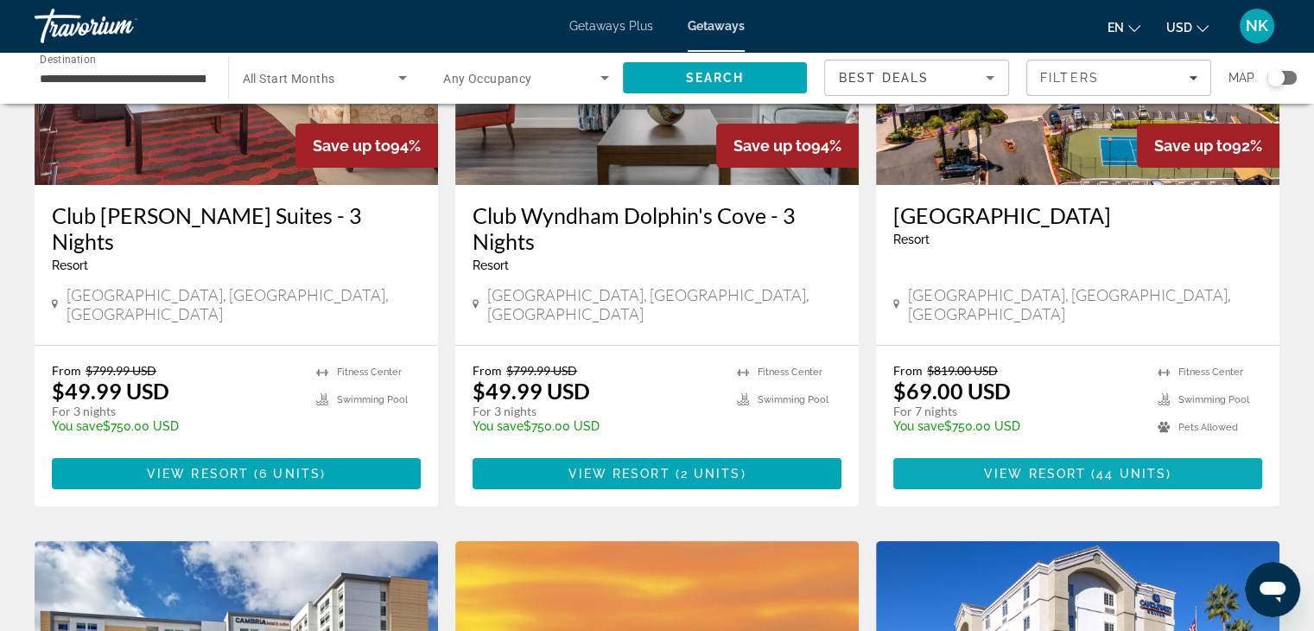
click at [991, 453] on span "Main content" at bounding box center [1077, 473] width 369 height 41
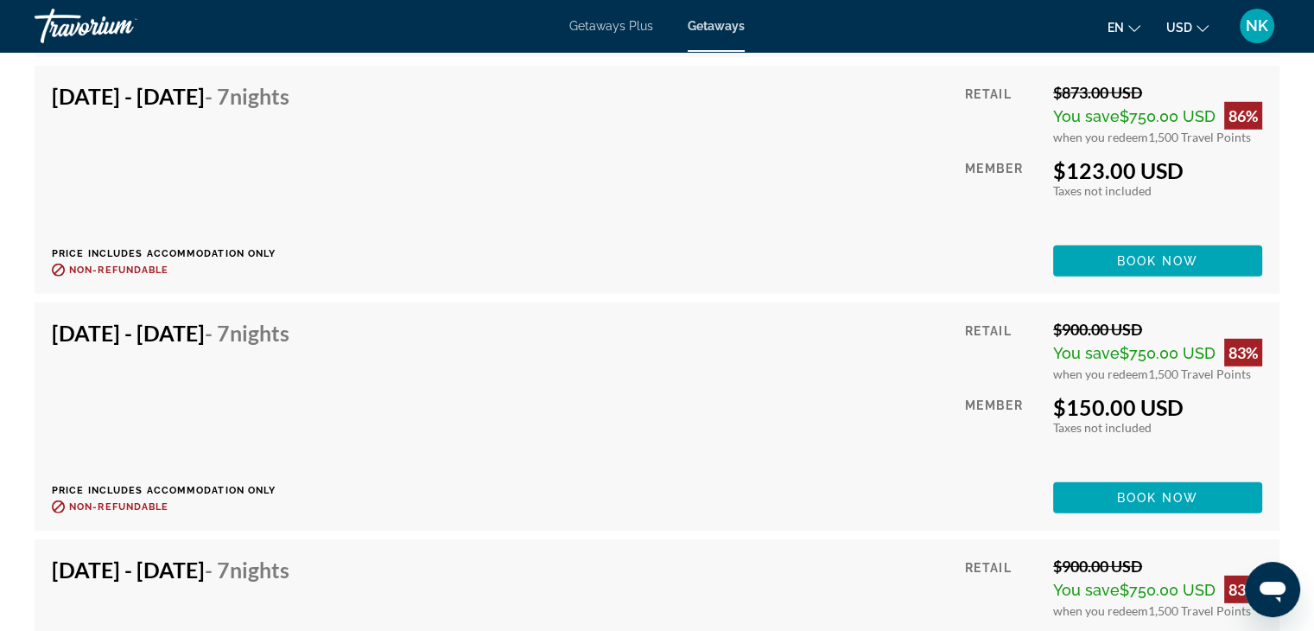
scroll to position [4988, 0]
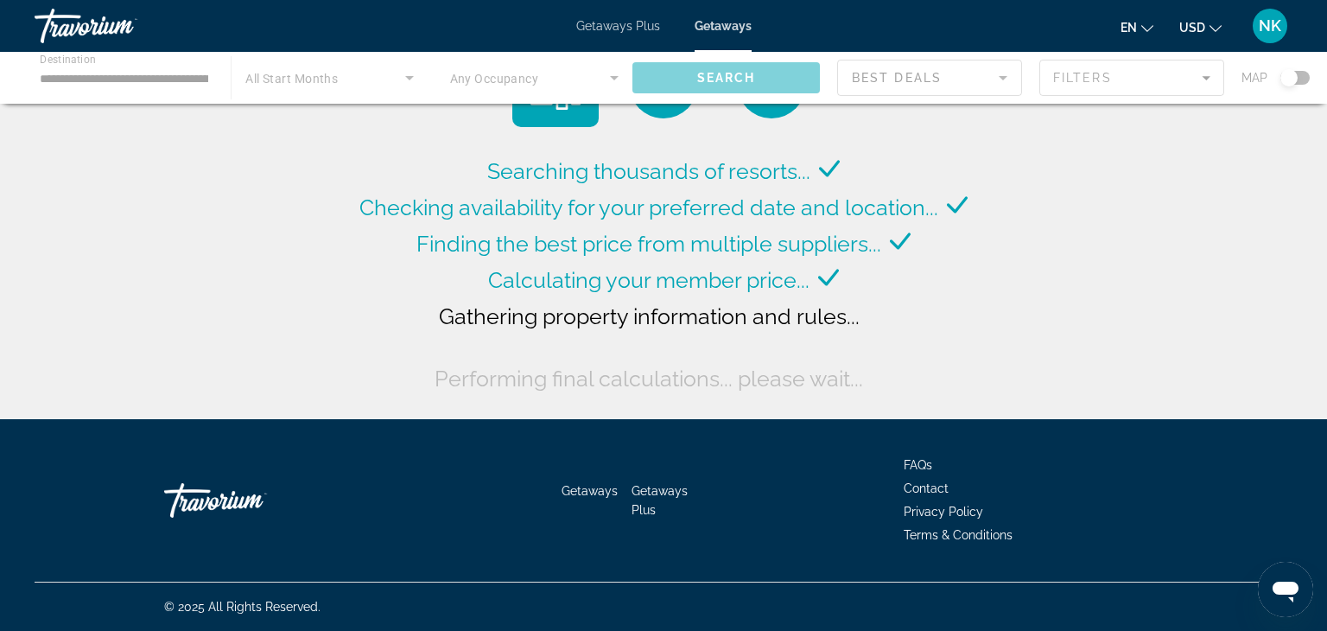
click at [102, 77] on div "Main content" at bounding box center [663, 78] width 1327 height 52
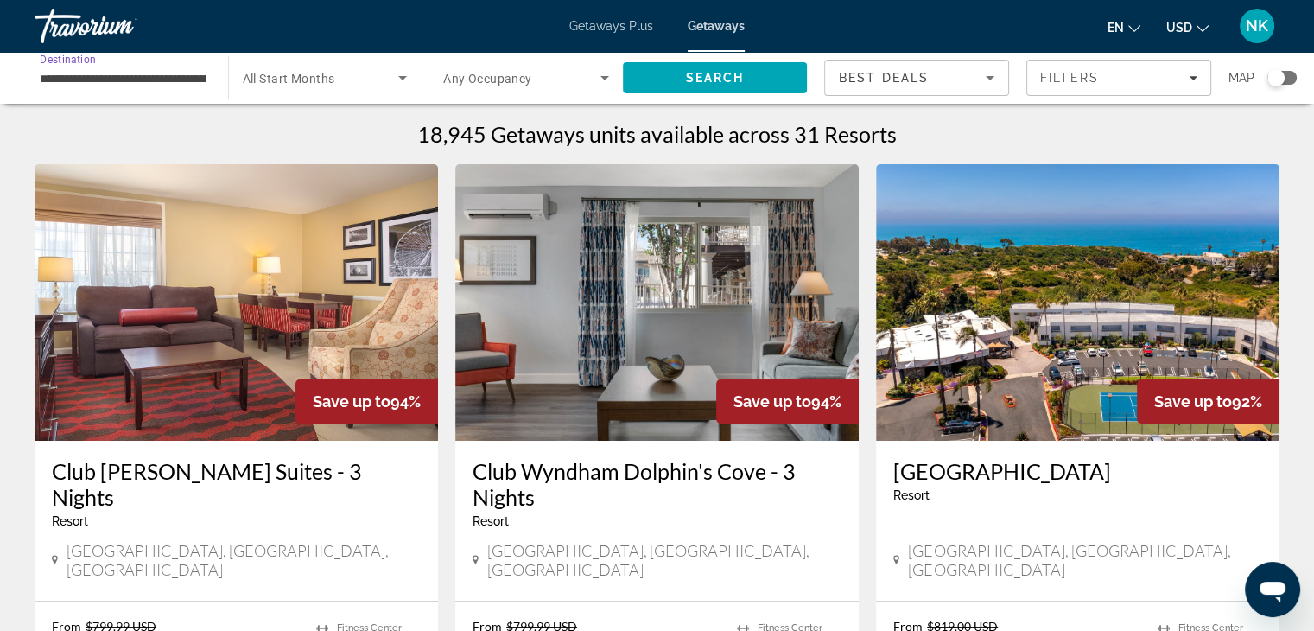
click at [102, 77] on input "**********" at bounding box center [123, 78] width 166 height 21
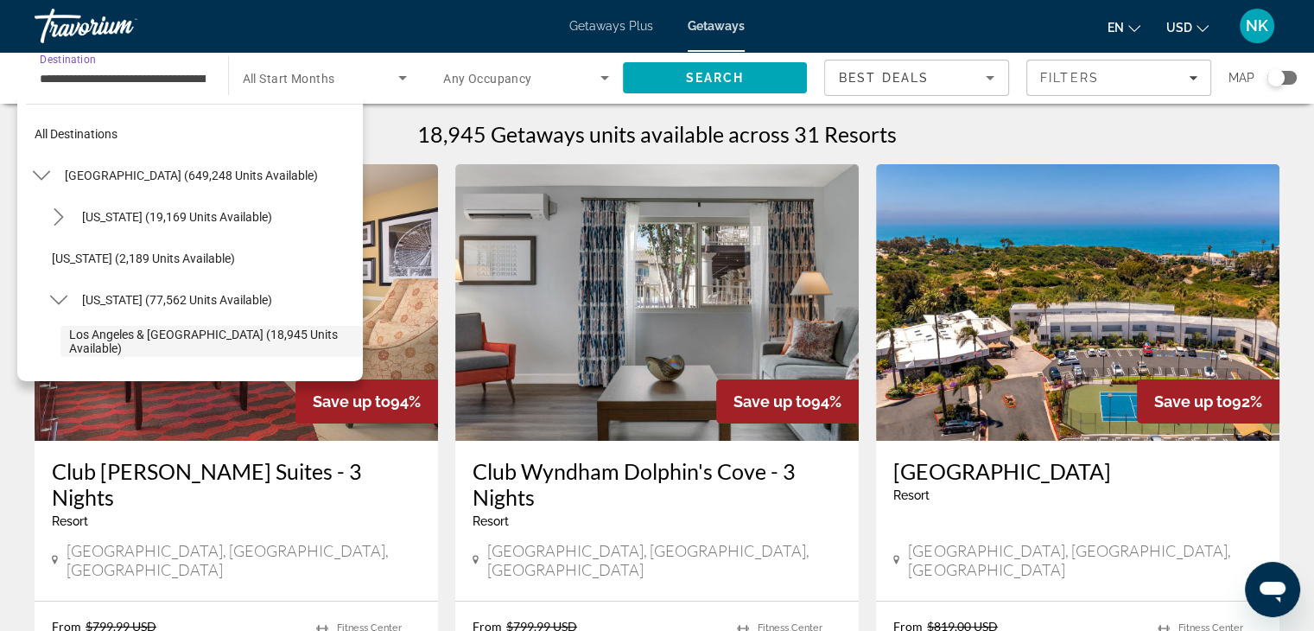
scroll to position [103, 0]
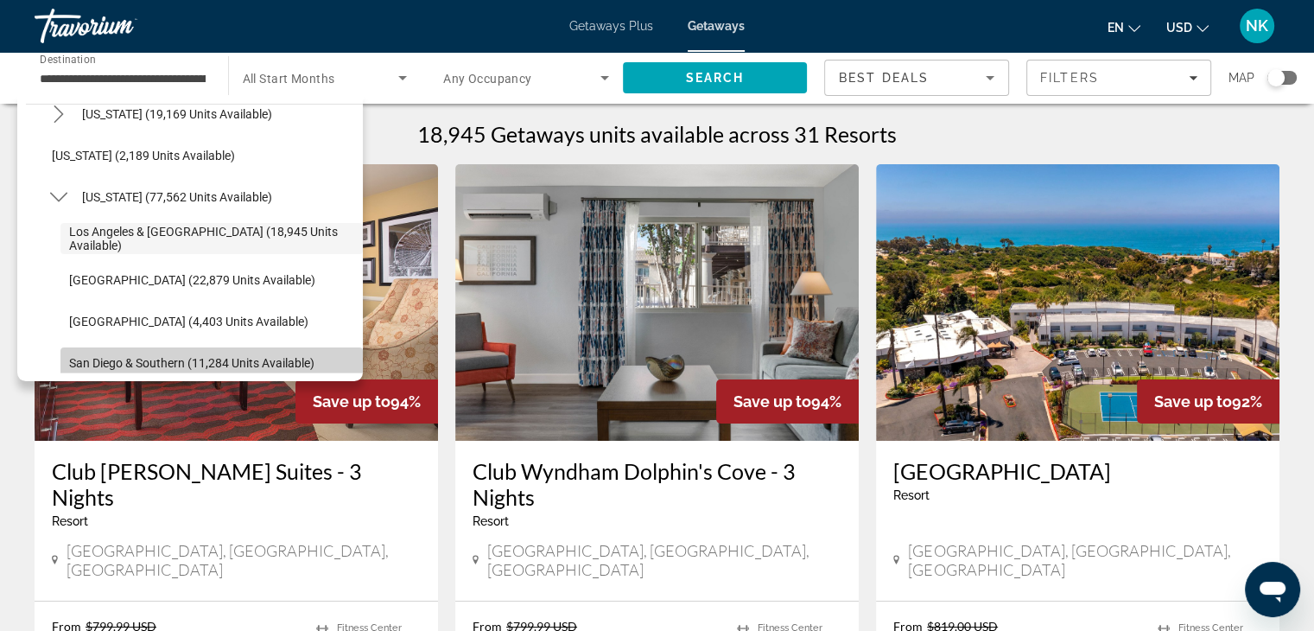
click at [255, 367] on span "San Diego & Southern (11,284 units available)" at bounding box center [191, 363] width 245 height 14
type input "**********"
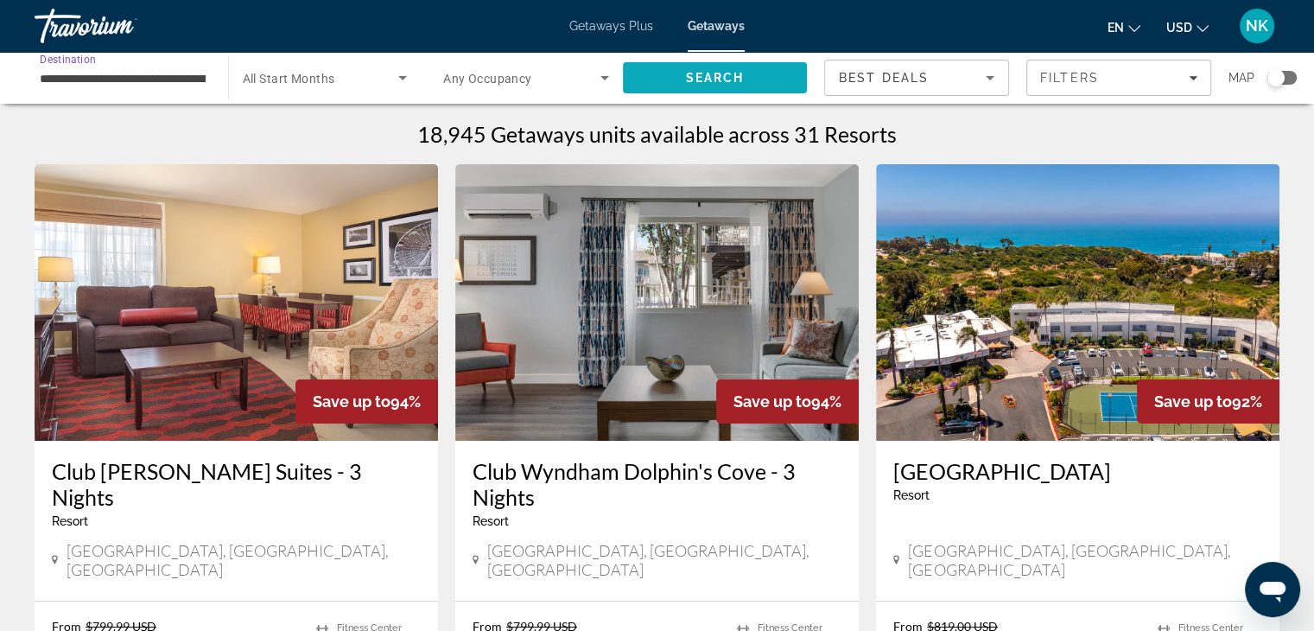
click at [778, 83] on span "Search" at bounding box center [715, 77] width 185 height 41
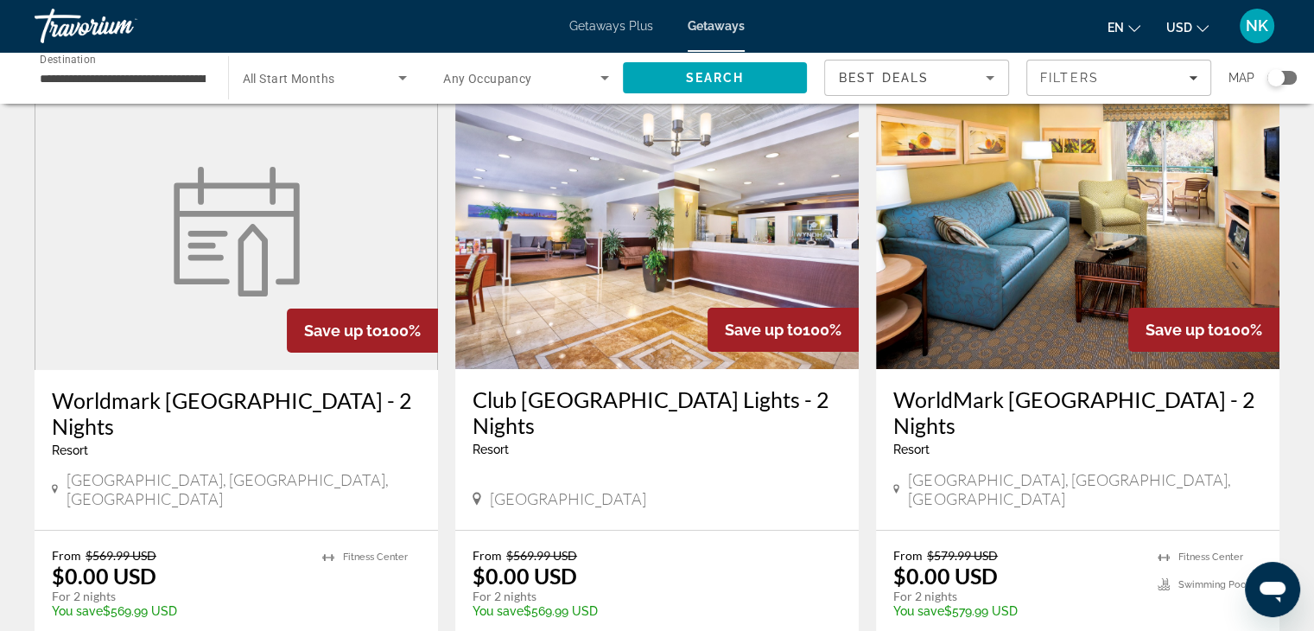
scroll to position [62, 0]
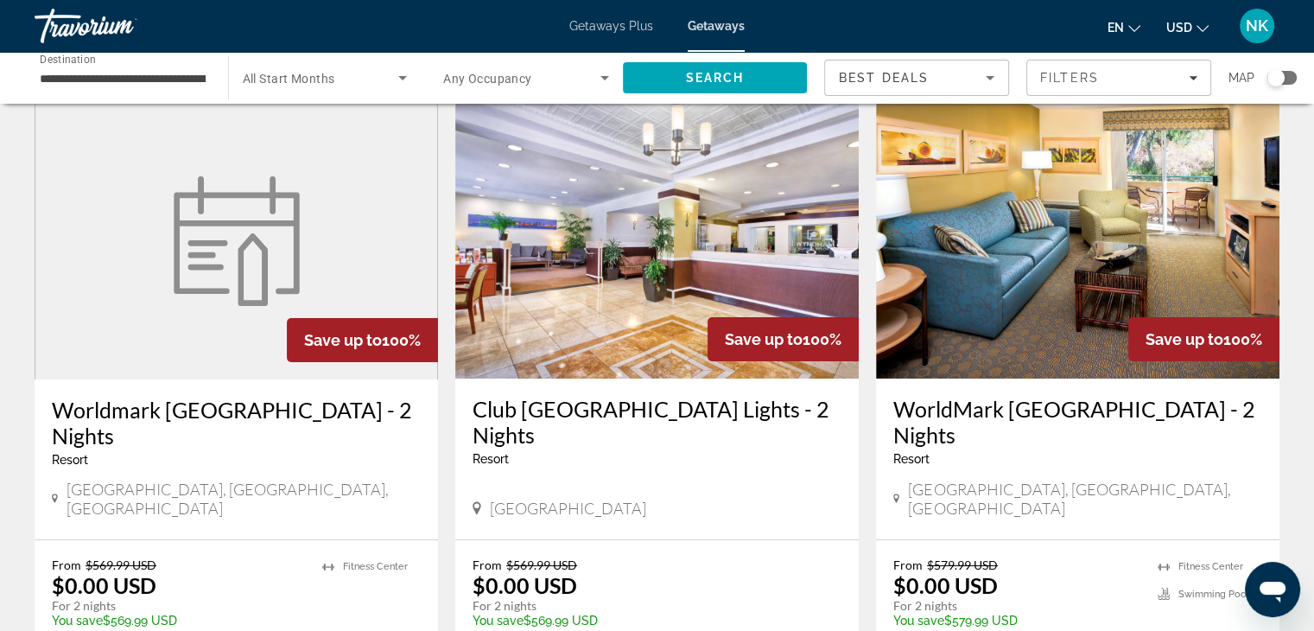
click at [162, 426] on h3 "Worldmark San Diego Balboa Park - 2 Nights" at bounding box center [236, 423] width 369 height 52
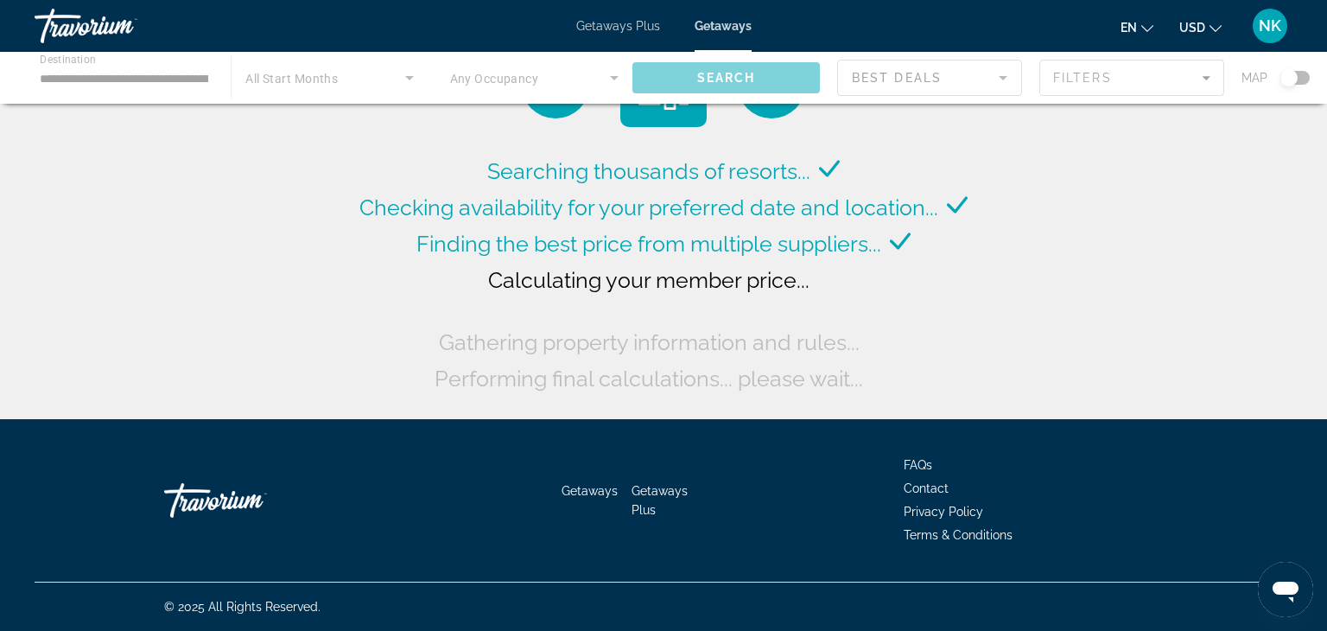
click at [144, 67] on div "Main content" at bounding box center [663, 78] width 1327 height 52
click at [136, 77] on div "Main content" at bounding box center [663, 78] width 1327 height 52
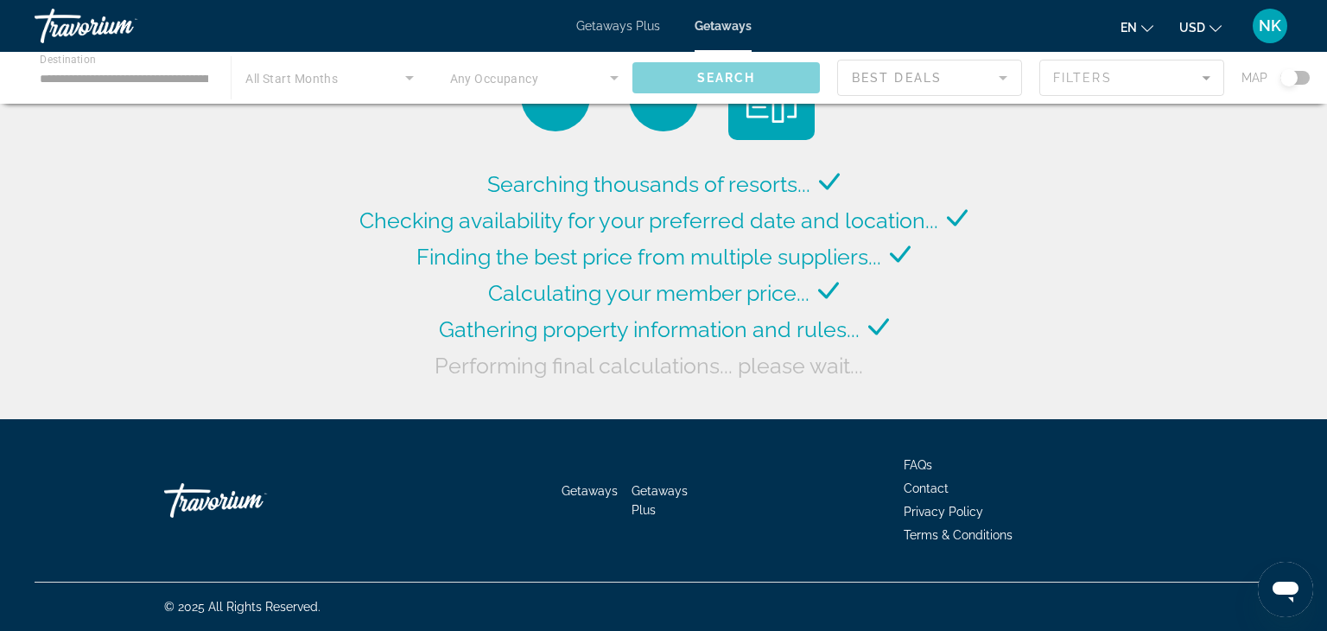
click at [139, 76] on div "Main content" at bounding box center [663, 78] width 1327 height 52
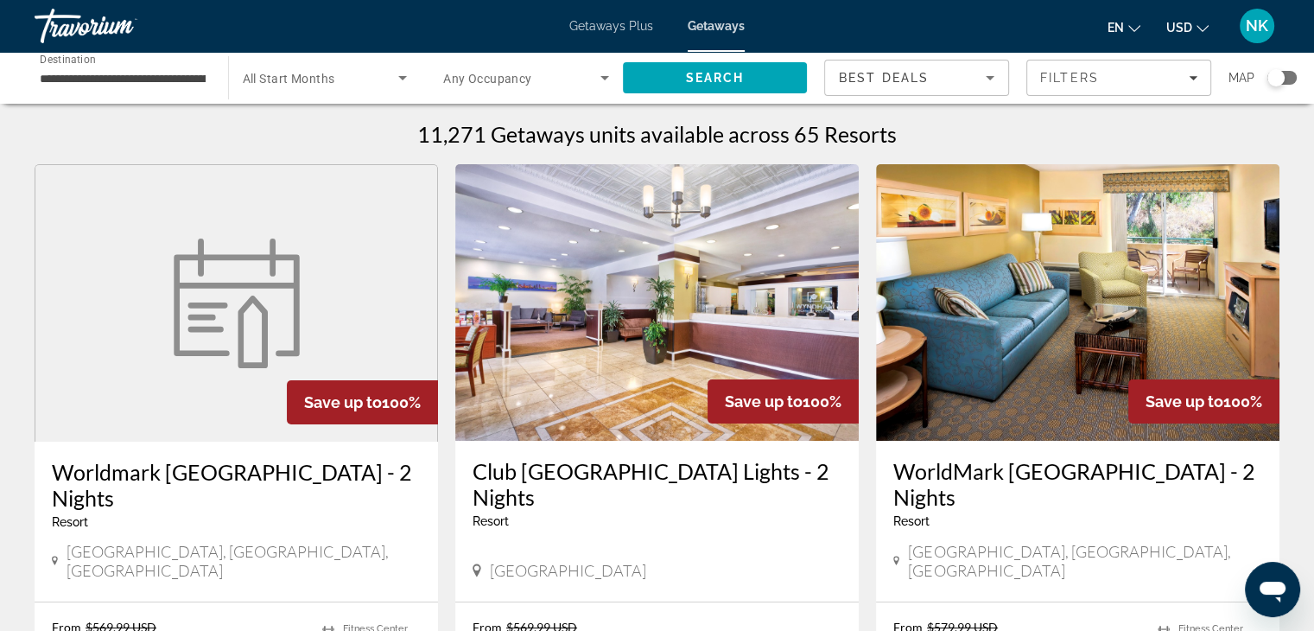
click at [146, 84] on input "**********" at bounding box center [123, 78] width 166 height 21
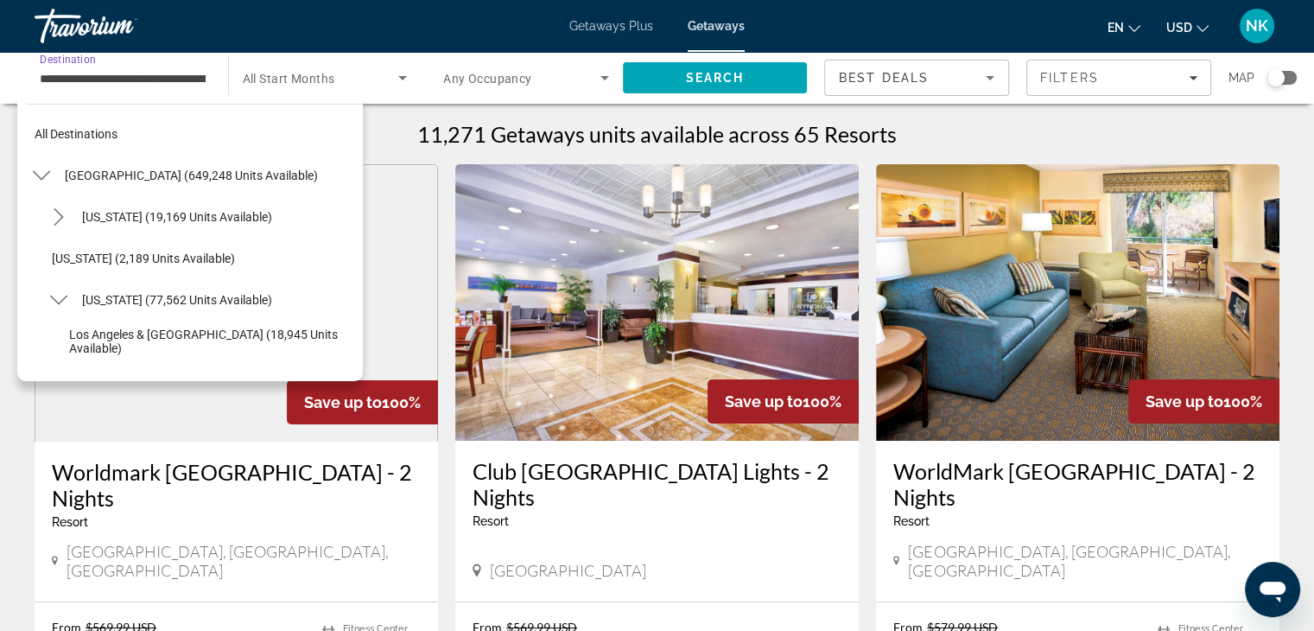
scroll to position [227, 0]
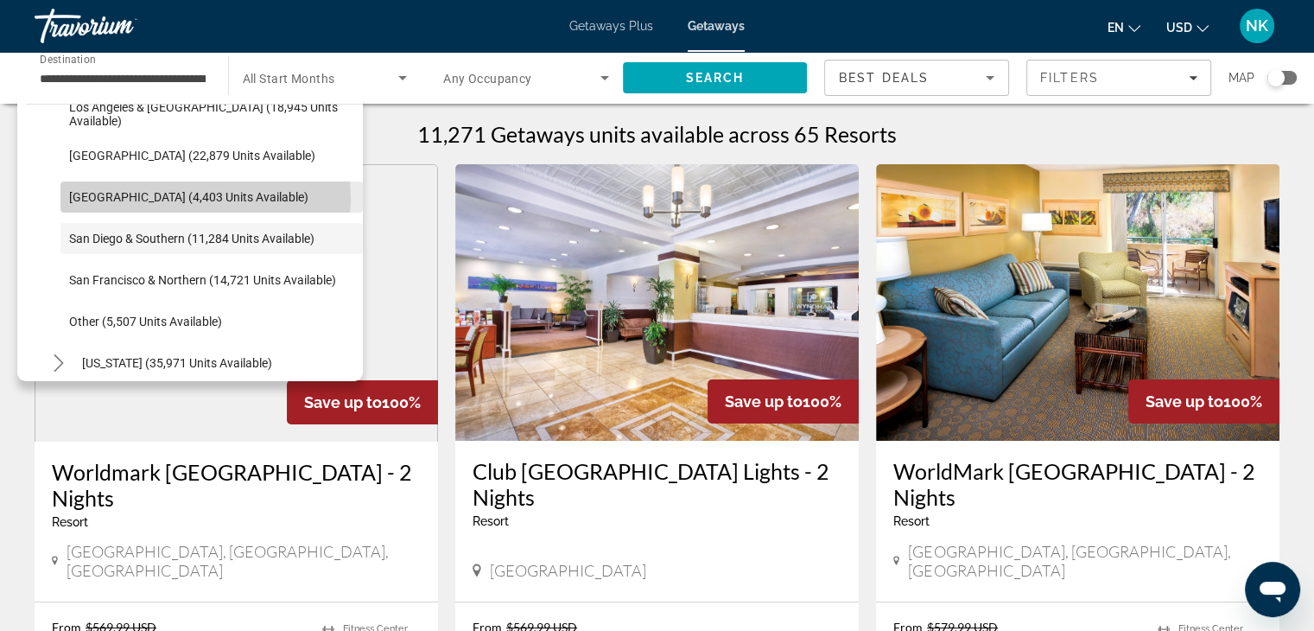
click at [190, 199] on span "Palm Springs (4,403 units available)" at bounding box center [188, 197] width 239 height 14
type input "**********"
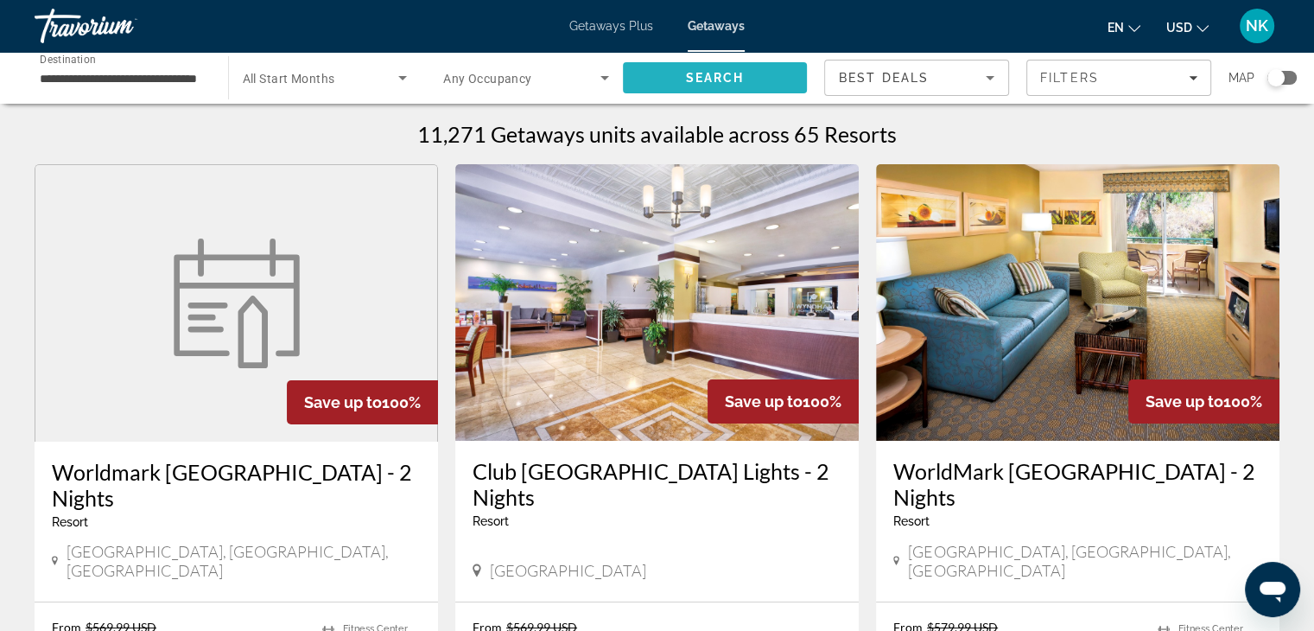
click at [745, 70] on button "Search" at bounding box center [715, 77] width 185 height 31
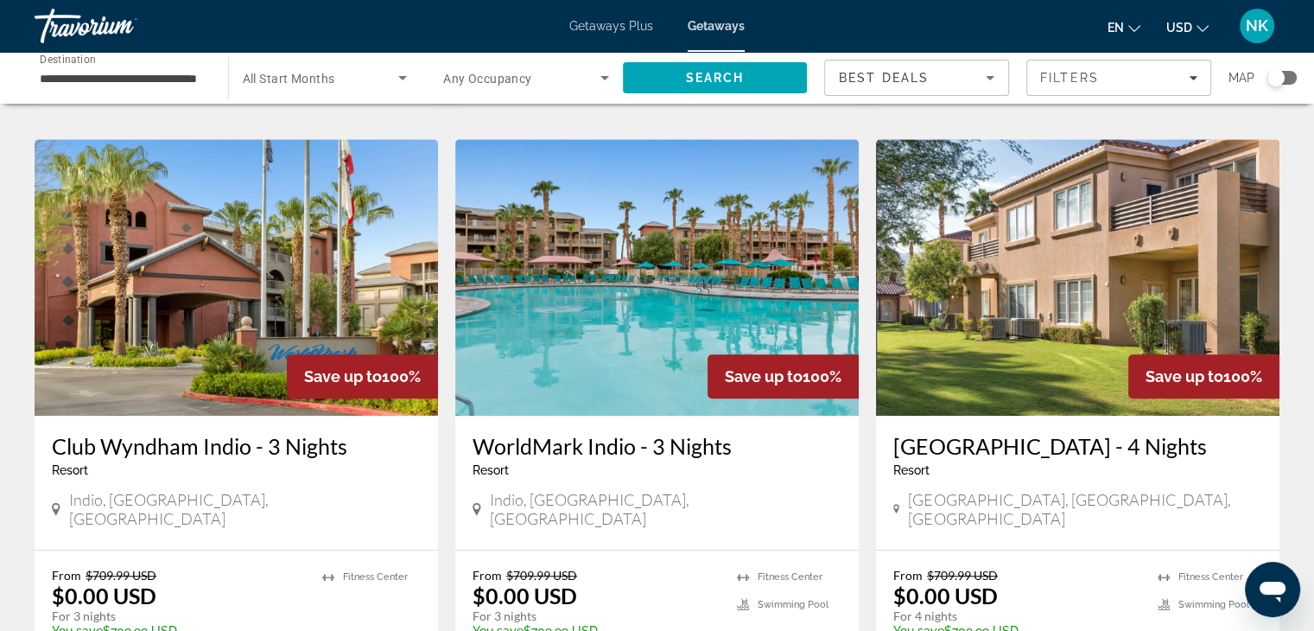
scroll to position [1297, 0]
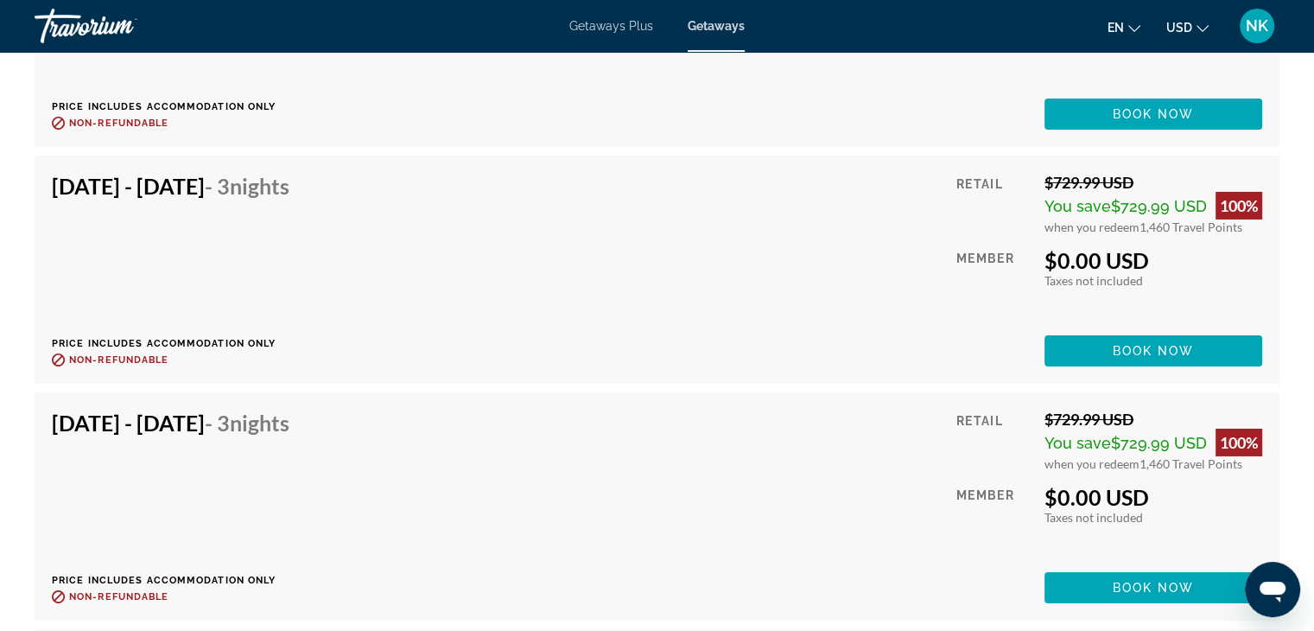
scroll to position [5897, 0]
